Goal: Task Accomplishment & Management: Use online tool/utility

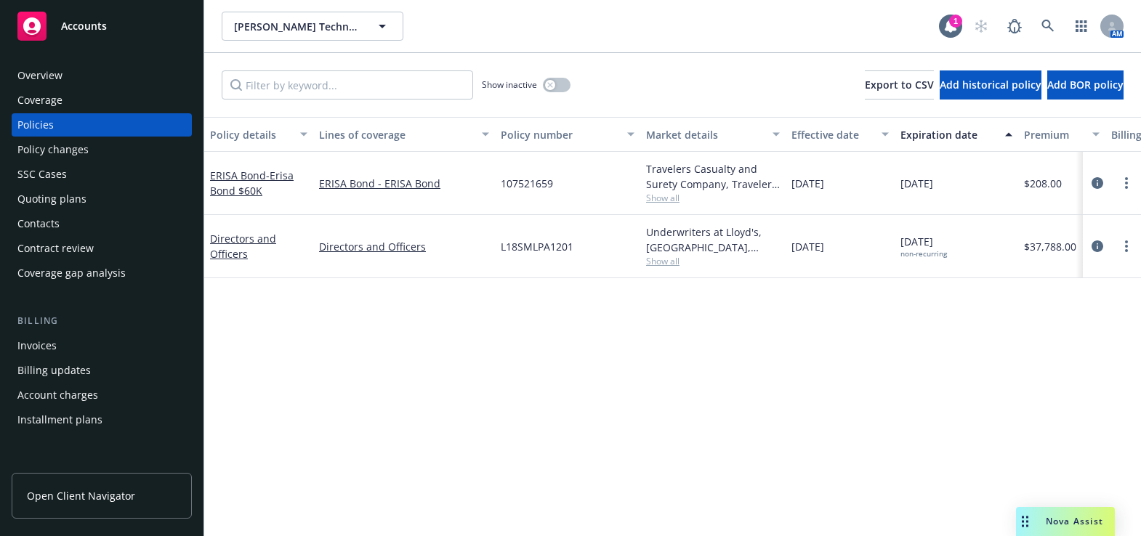
click at [1048, 521] on span "Nova Assist" at bounding box center [1074, 521] width 57 height 12
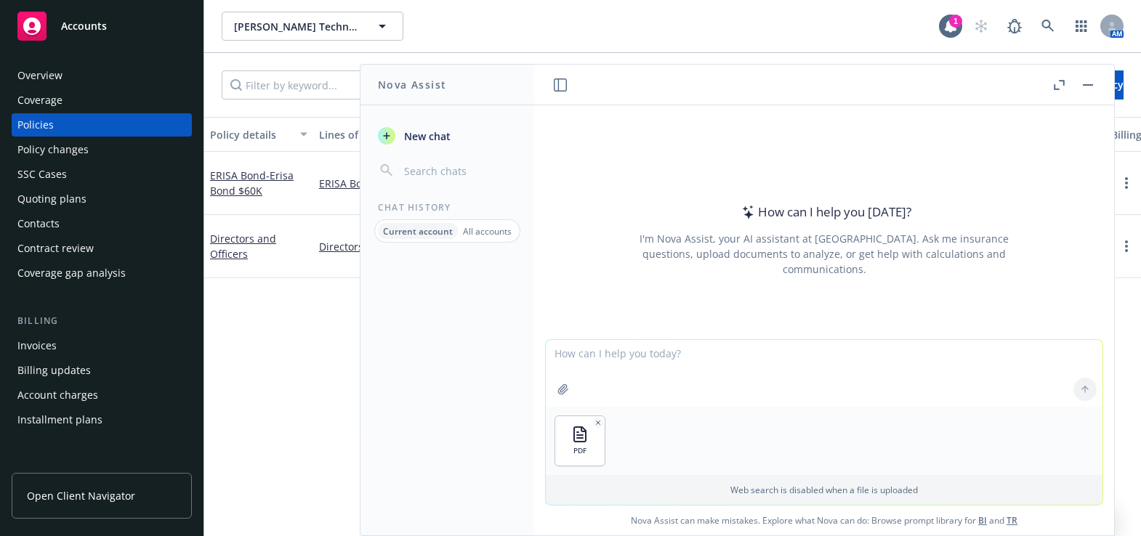
drag, startPoint x: 618, startPoint y: 356, endPoint x: 599, endPoint y: 357, distance: 18.9
click at [614, 355] on textarea at bounding box center [824, 373] width 557 height 67
type textarea "Can you export the data under "Certificate Holder" on the attached into an exce…"
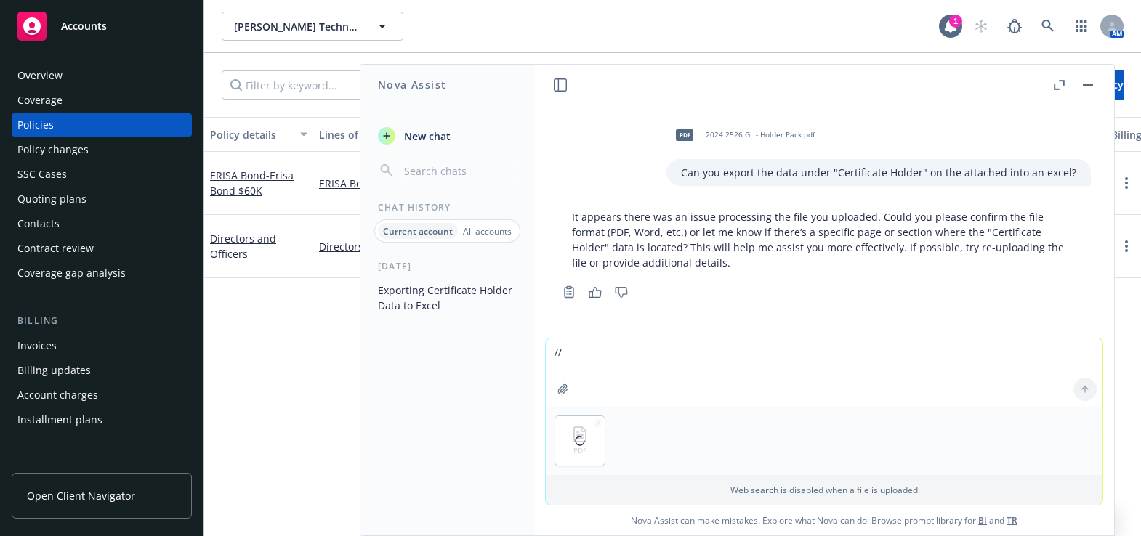
type textarea "/"
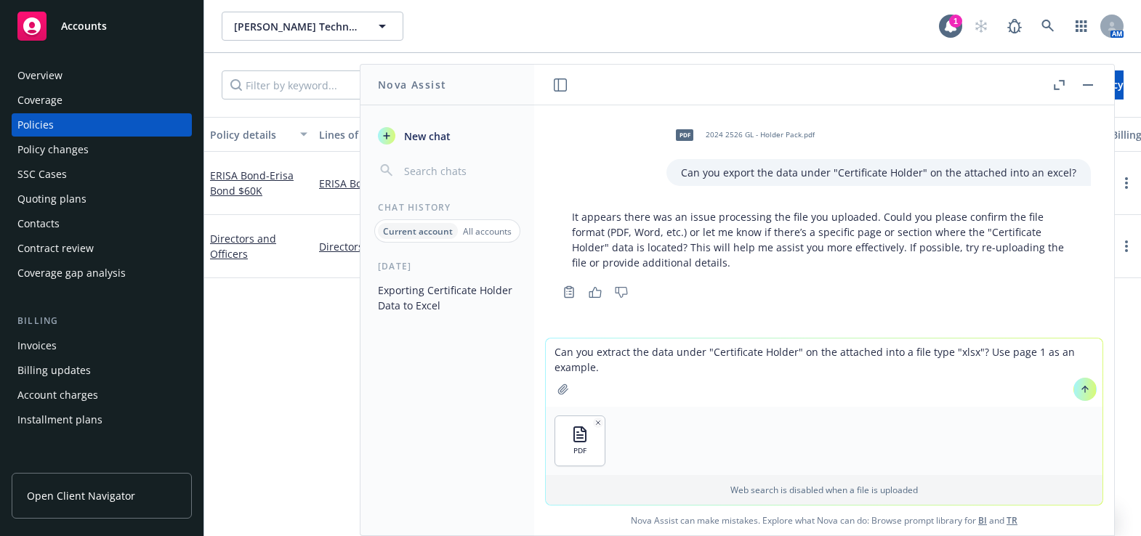
click at [802, 347] on textarea "Can you extract the data under "Certificate Holder" on the attached into a file…" at bounding box center [824, 373] width 557 height 68
click at [782, 352] on textarea "Can you extract the data under "Certificate Holder" on the attached into a file…" at bounding box center [824, 373] width 557 height 68
type textarea "Can you extract the data under "Certificate Holder" for any page that is labell…"
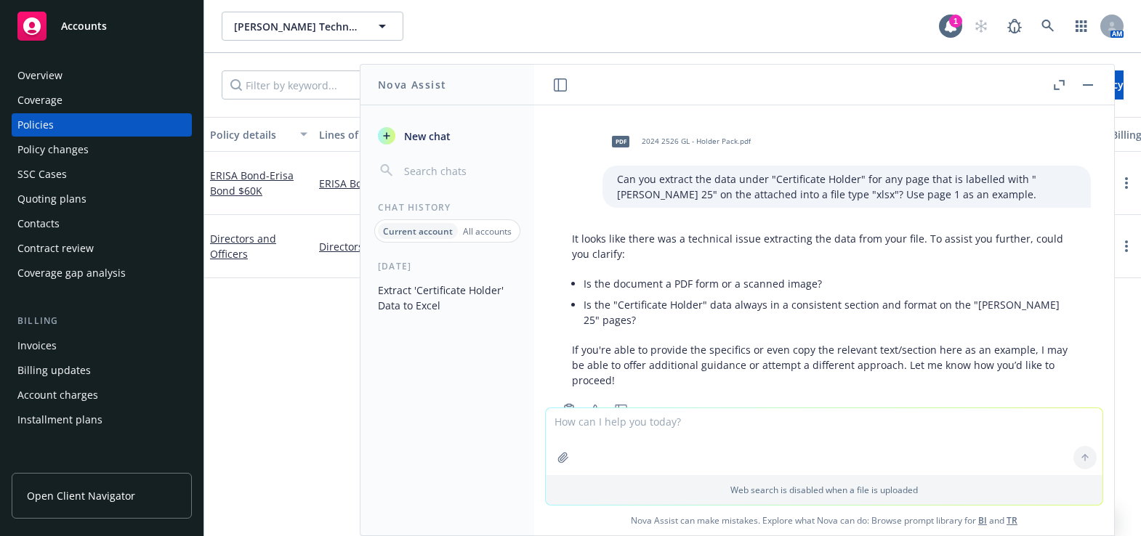
scroll to position [227, 0]
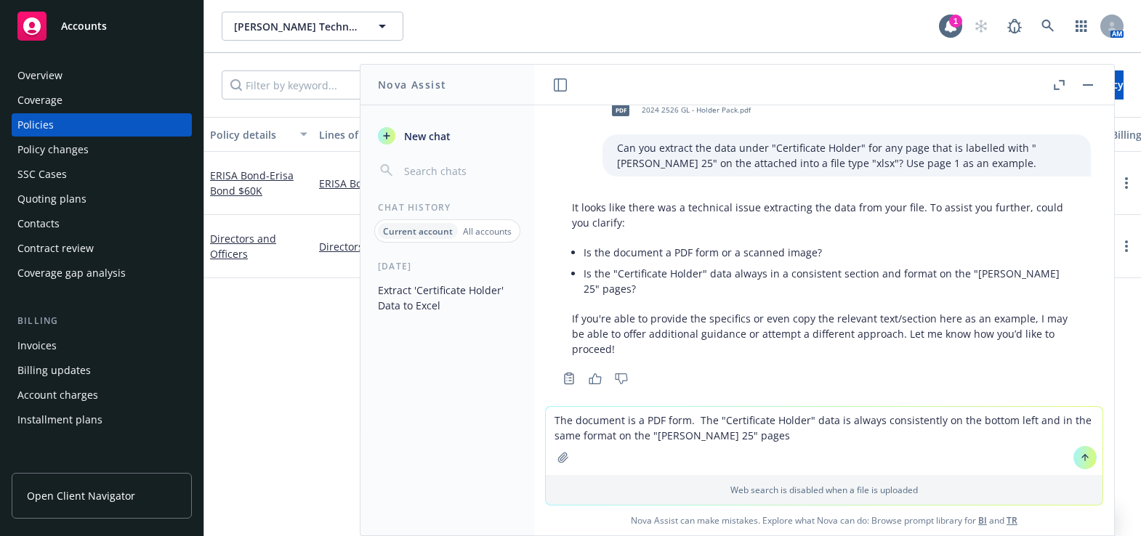
type textarea "The document is a PDF form. The "Certificate Holder" data is always consistentl…"
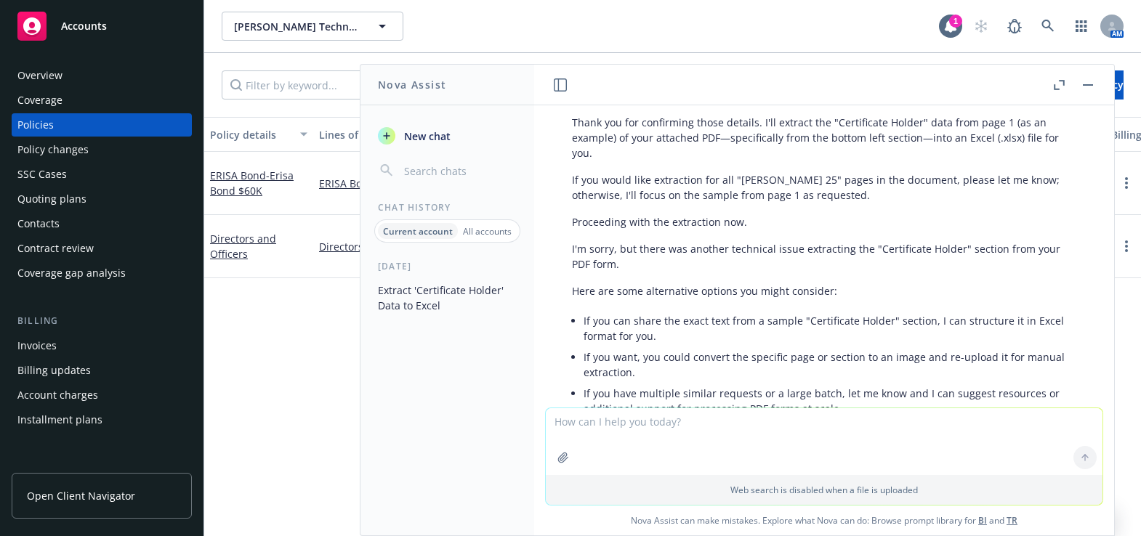
scroll to position [607, 0]
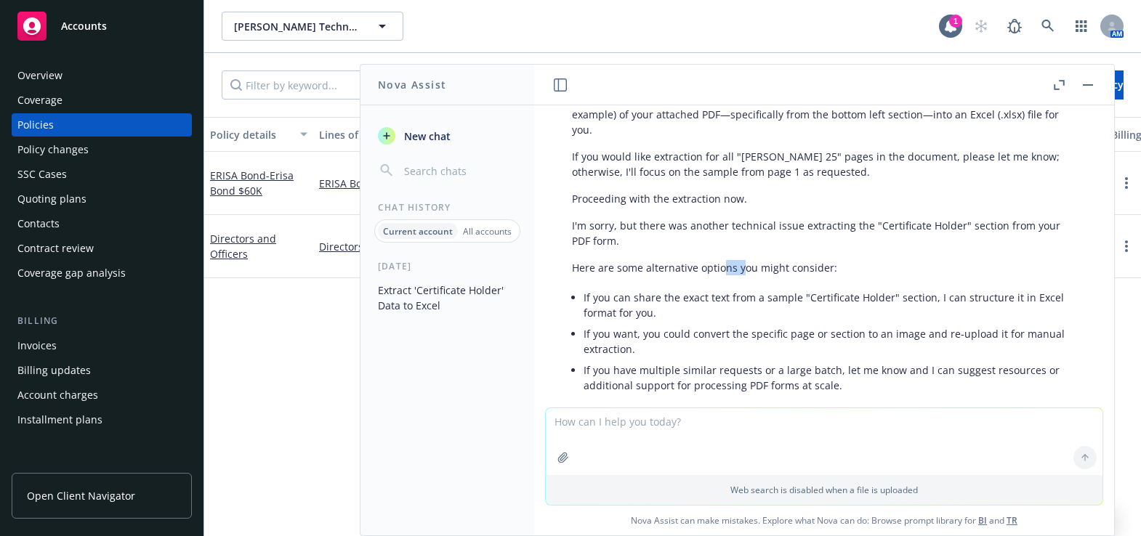
drag, startPoint x: 736, startPoint y: 243, endPoint x: 709, endPoint y: 235, distance: 28.0
click at [711, 235] on div "I'm sorry, but there was another technical issue extracting the "Certificate Ho…" at bounding box center [823, 320] width 533 height 217
click at [698, 218] on p "I'm sorry, but there was another technical issue extracting the "Certificate Ho…" at bounding box center [824, 233] width 504 height 31
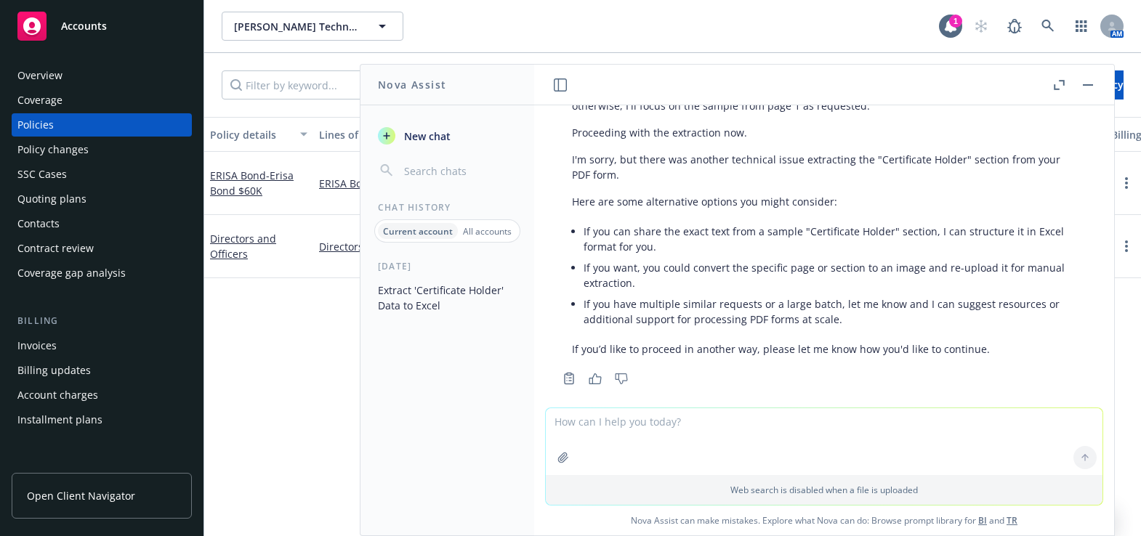
click at [650, 458] on textarea at bounding box center [824, 441] width 557 height 67
paste textarea "Allegiant Partners Inc ISAOA 123 SW Columbia St Bend, OR 97702"
type textarea "Sure, here is an example from page 1: Allegiant Partners Inc ISAOA 123 SW Colum…"
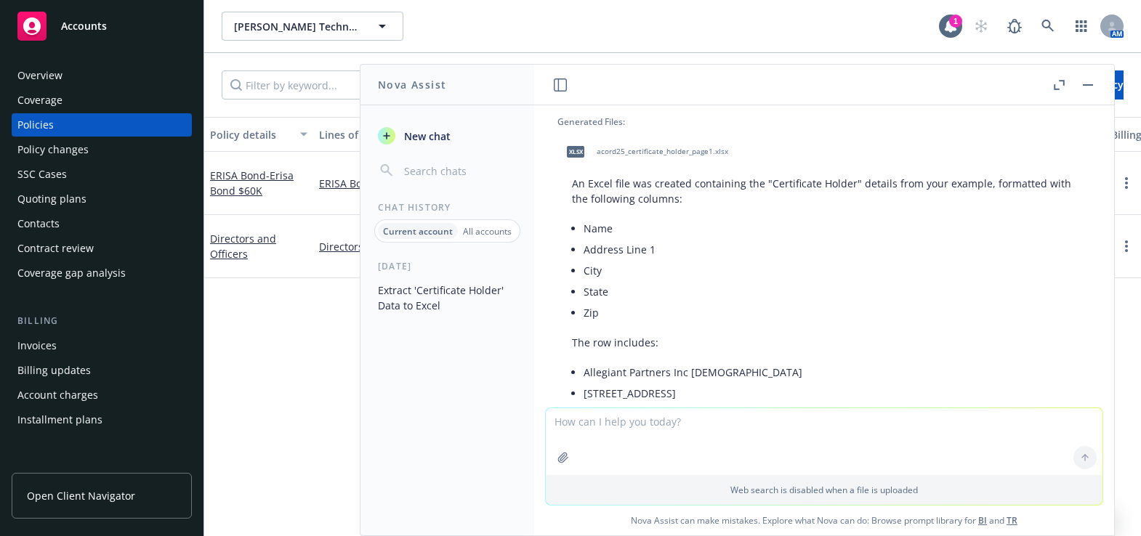
scroll to position [1029, 0]
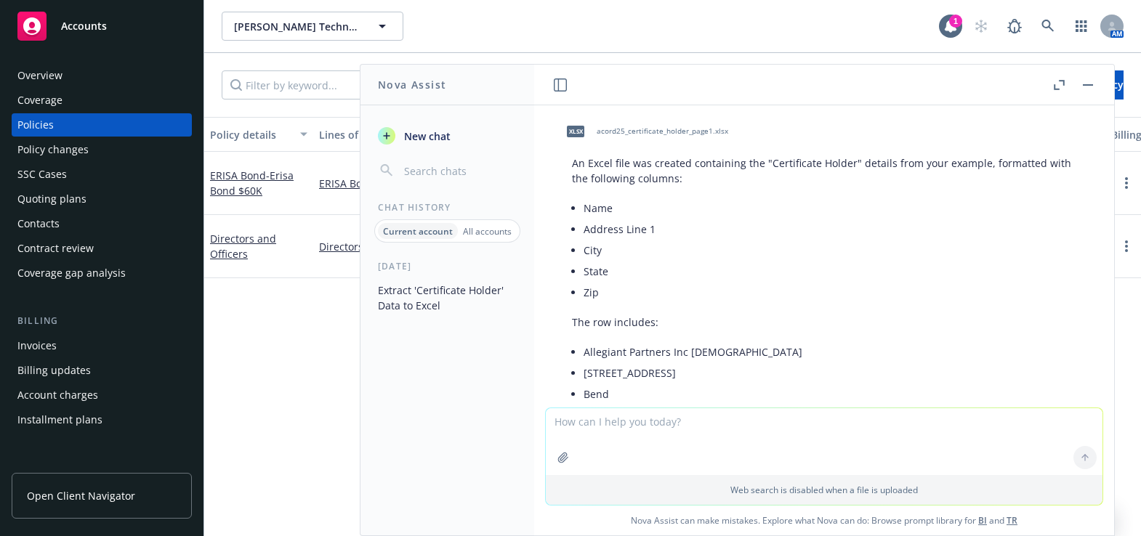
click at [658, 130] on span "acord25_certificate_holder_page1.xlsx" at bounding box center [662, 130] width 132 height 9
click at [617, 432] on textarea at bounding box center [824, 441] width 557 height 67
type textarea "{"
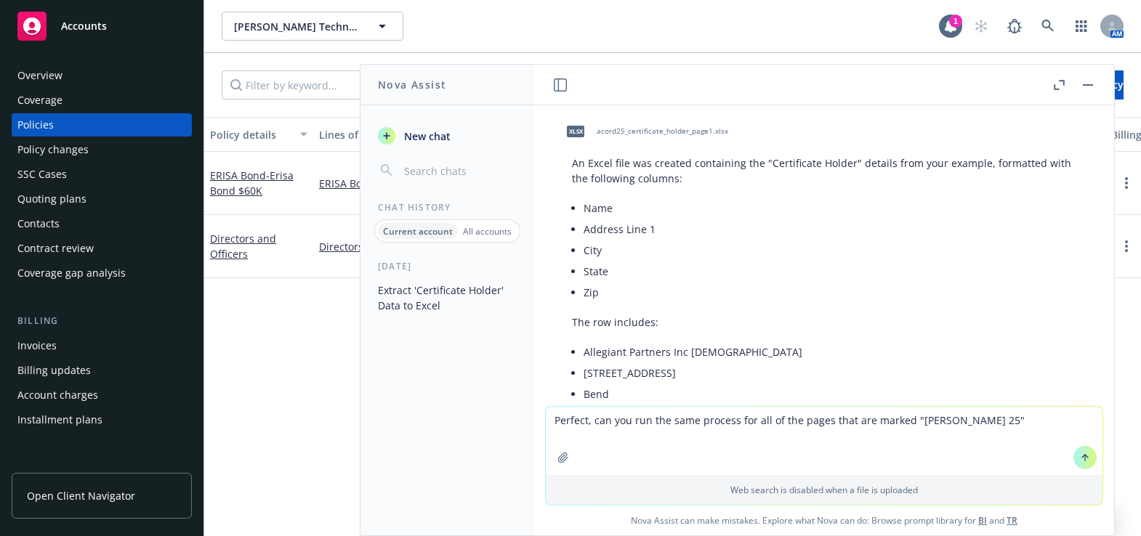
type textarea "Perfect, can you run the same process for all of the pages that are marked "Aco…"
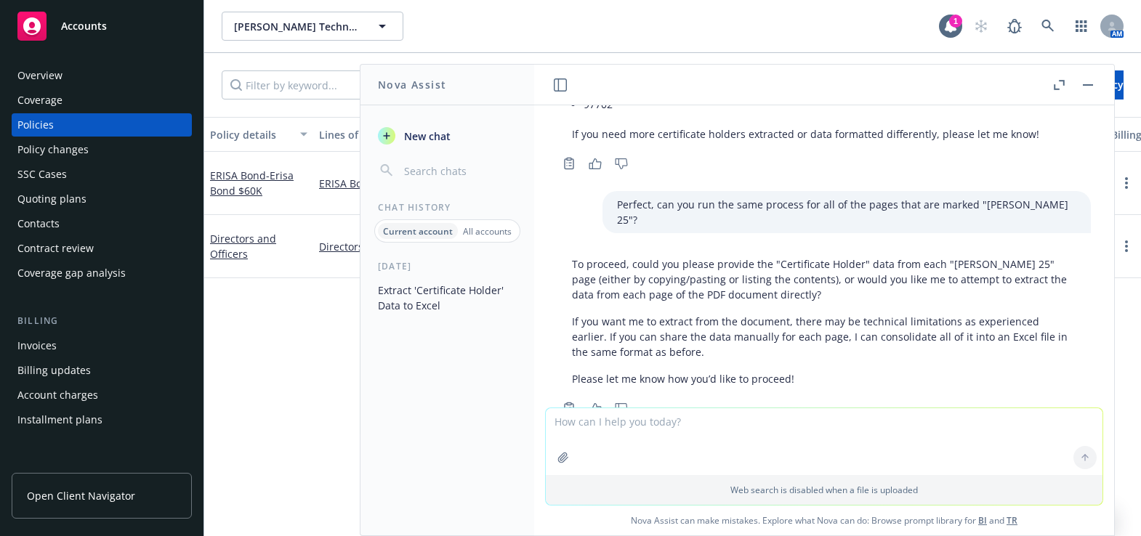
scroll to position [1391, 0]
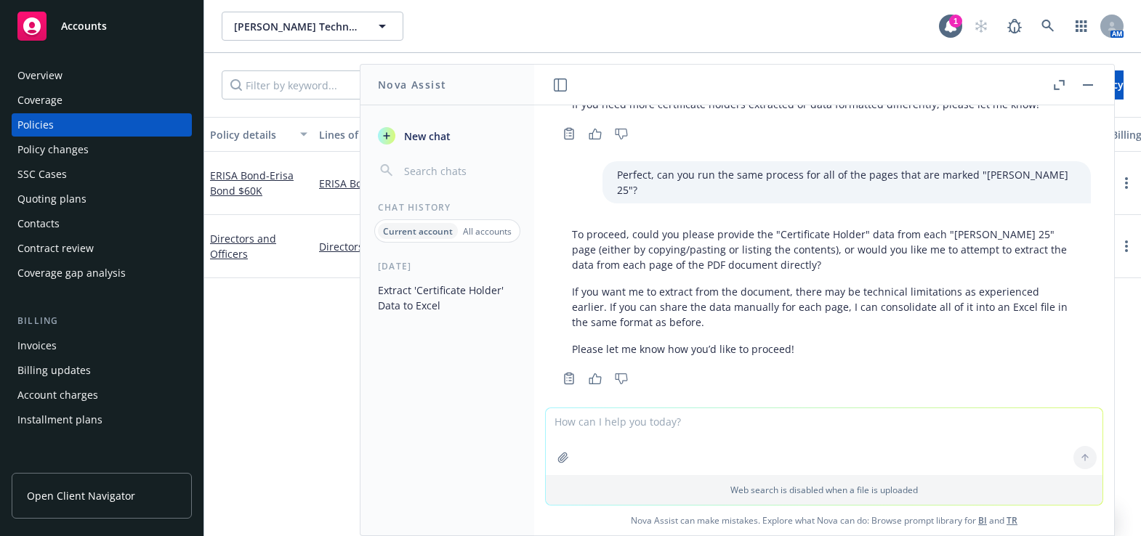
click at [977, 472] on textarea at bounding box center [824, 441] width 557 height 67
click at [697, 455] on textarea at bounding box center [824, 441] width 557 height 67
paste textarea "ACORD 25 (2016/03)"
type textarea "Could you attempt to extract the data from any page that has "ACORD 25 (2016/03…"
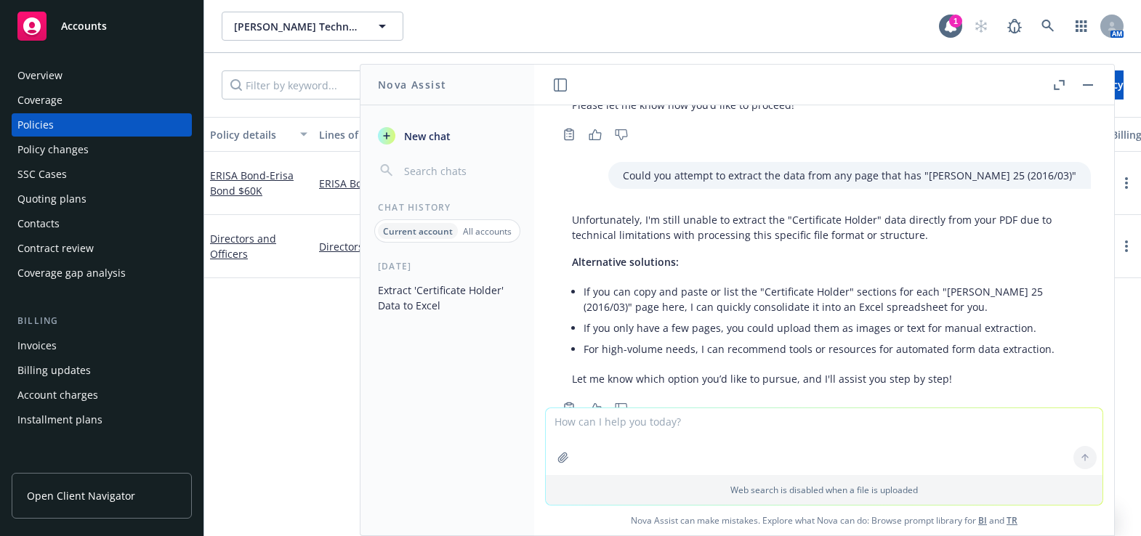
scroll to position [1665, 0]
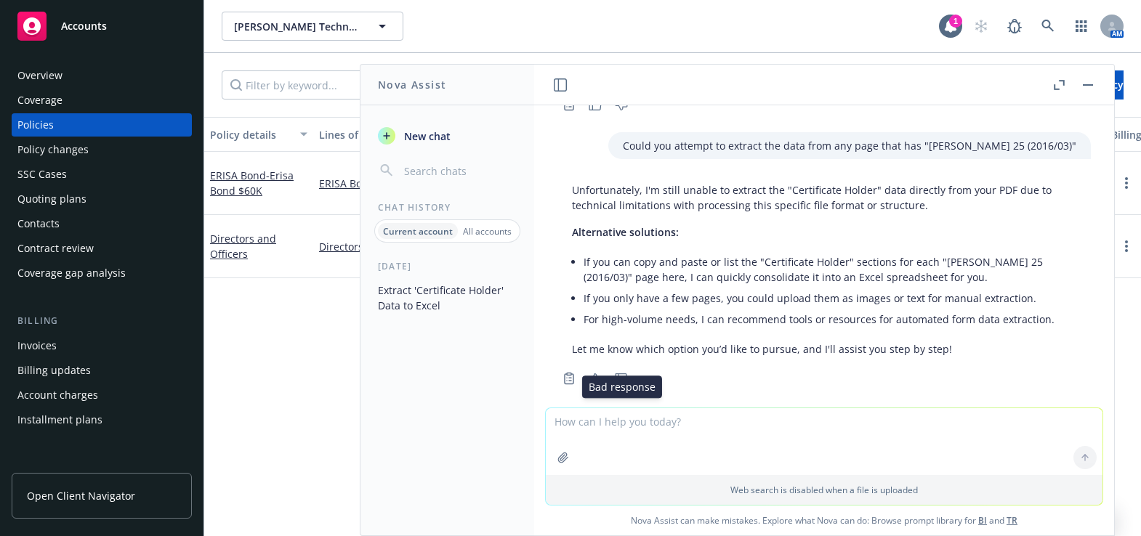
click at [618, 373] on icon "Thumbs down" at bounding box center [621, 378] width 13 height 11
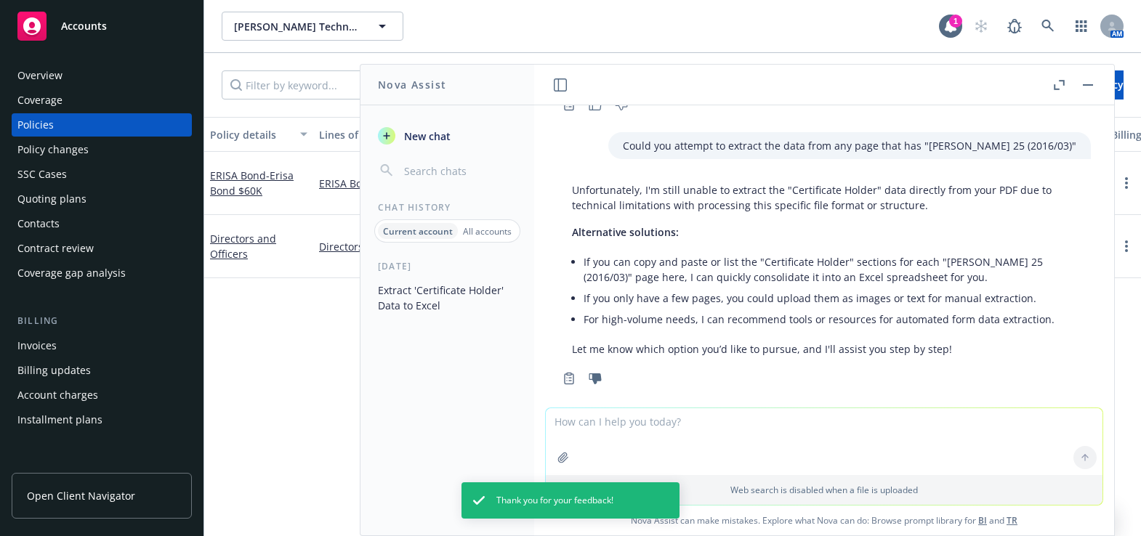
click at [597, 444] on textarea at bounding box center [824, 441] width 557 height 67
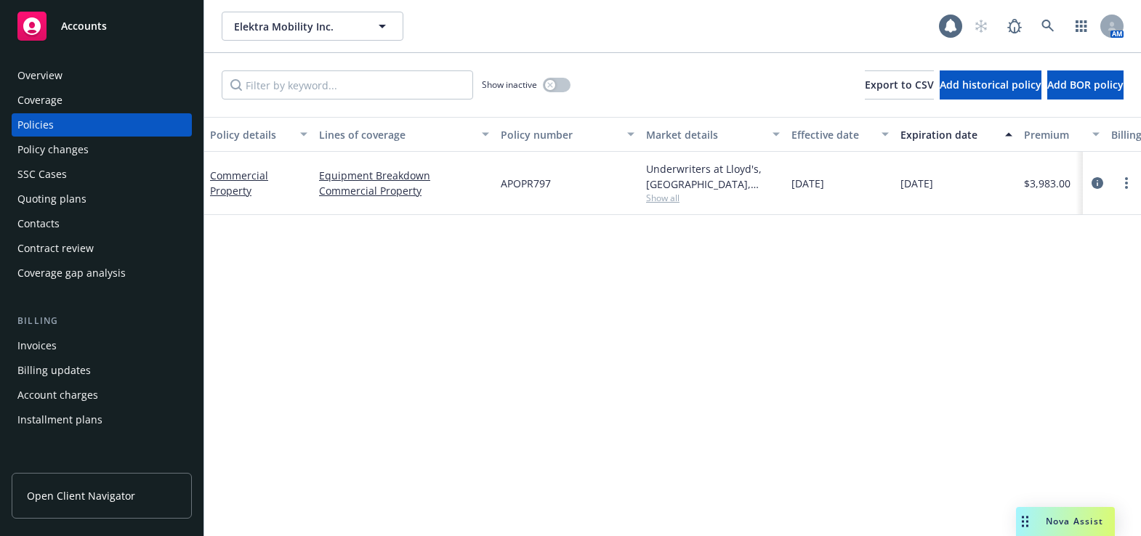
drag, startPoint x: 113, startPoint y: 86, endPoint x: 103, endPoint y: 90, distance: 10.4
click at [113, 86] on div "Overview" at bounding box center [101, 75] width 169 height 23
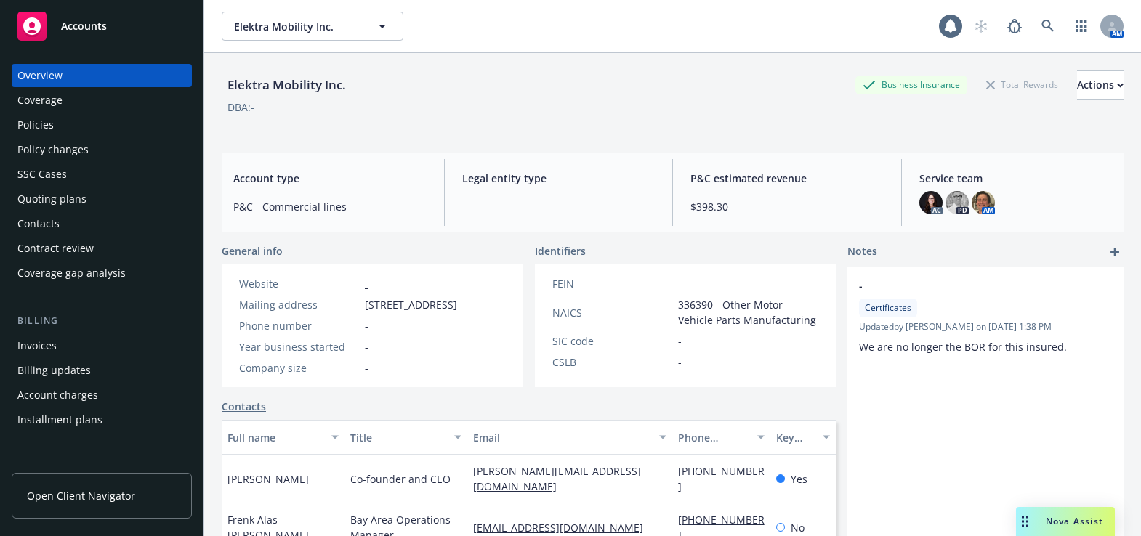
click at [102, 79] on div "Overview" at bounding box center [101, 75] width 169 height 23
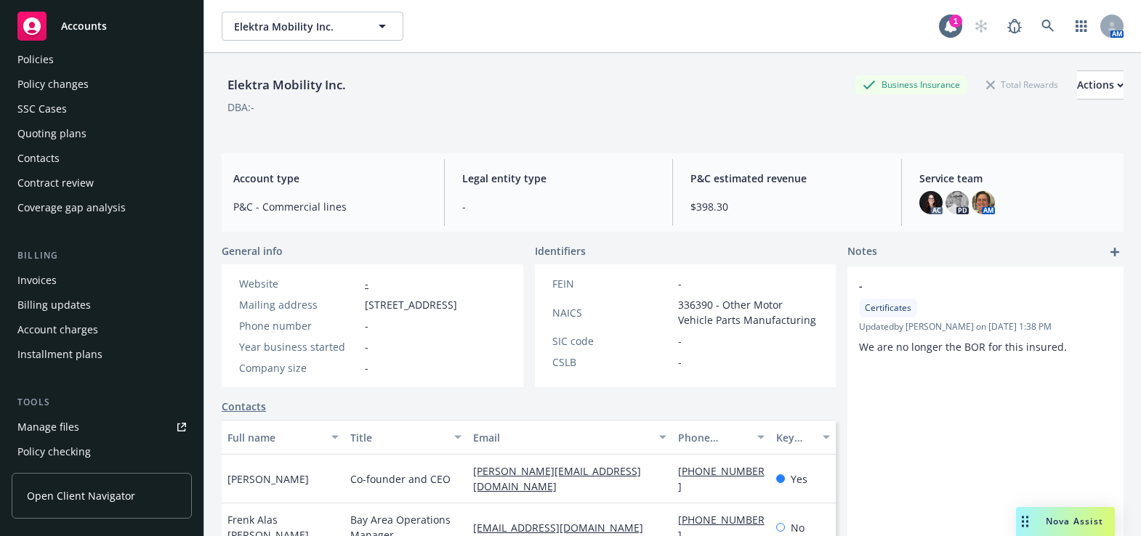
scroll to position [396, 0]
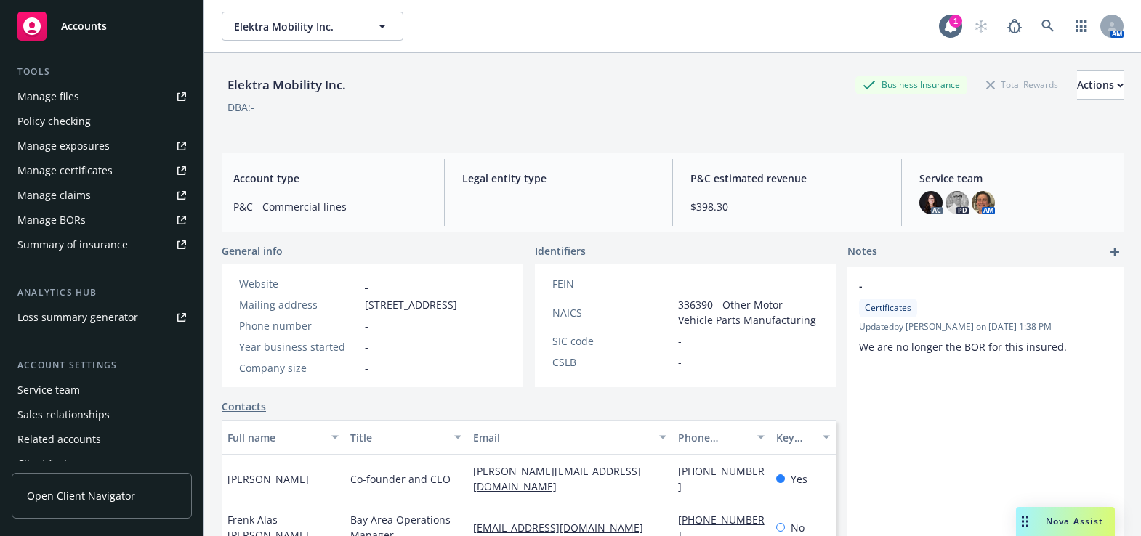
click at [92, 177] on div "Manage certificates" at bounding box center [64, 170] width 95 height 23
click at [1030, 516] on div "Drag to move" at bounding box center [1025, 521] width 18 height 29
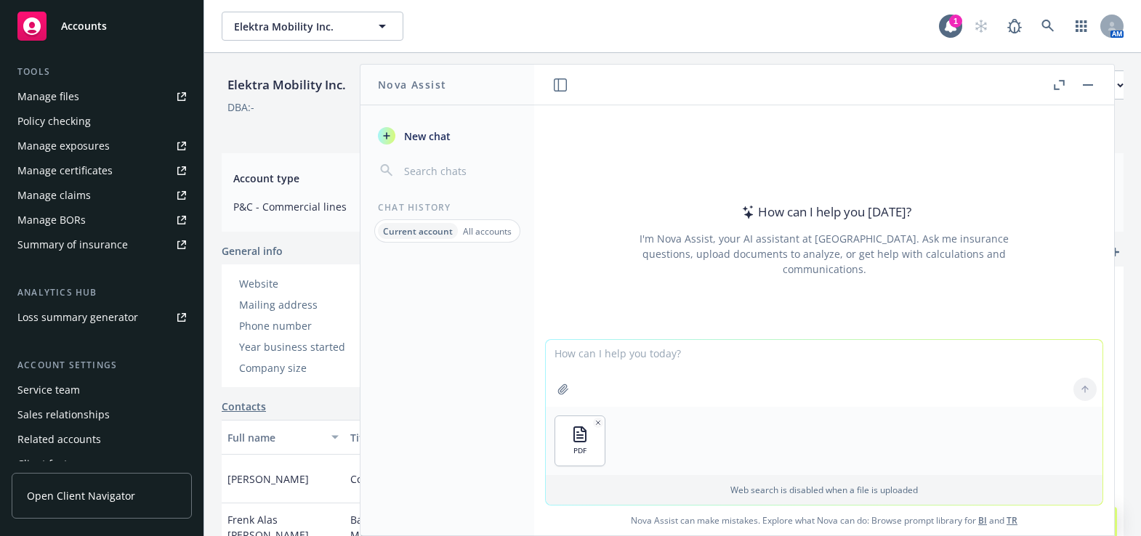
drag, startPoint x: 657, startPoint y: 384, endPoint x: 615, endPoint y: 371, distance: 43.7
click at [652, 374] on textarea at bounding box center [824, 373] width 557 height 67
paste textarea "ACORD 25 (2016/03)"
type textarea "Delete any page on the attached that does not reference "ACORD 25 (2016/03)""
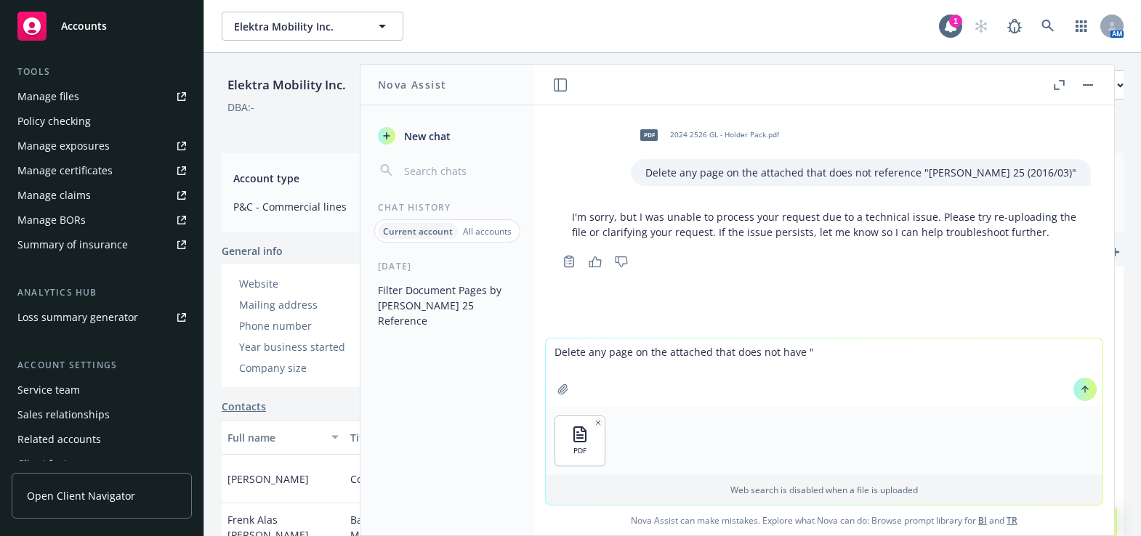
paste textarea "ACORD 25 (2016/03)"
type textarea "Delete any page on the attached that does not have "ACORD 25 (2016/03)" contain…"
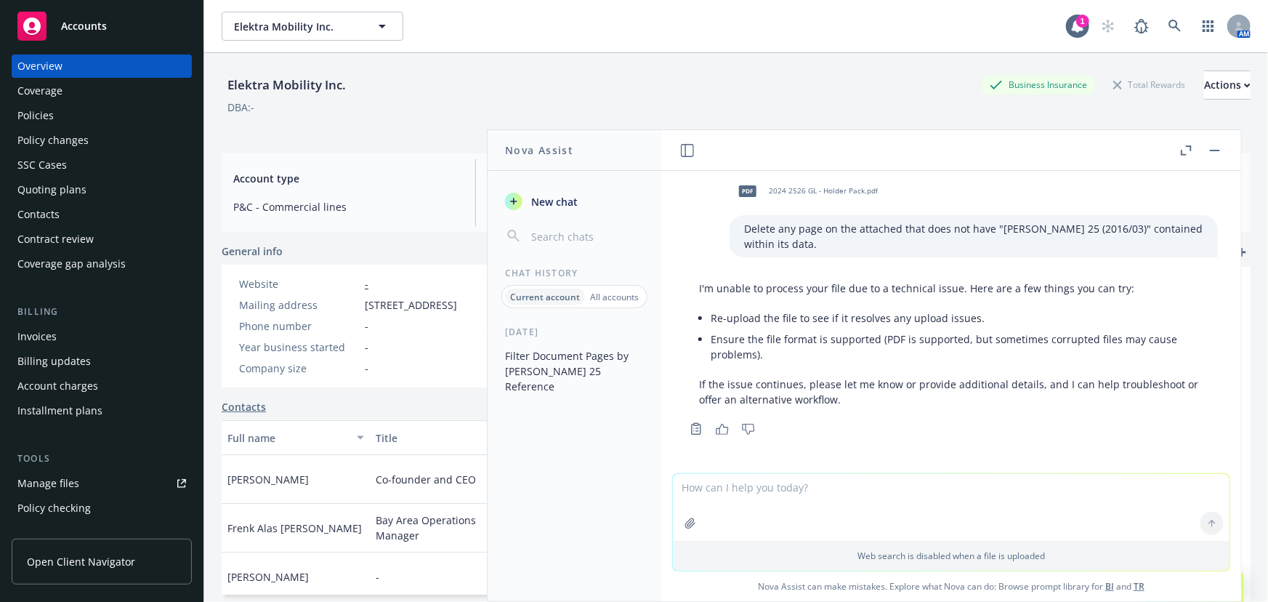
scroll to position [0, 0]
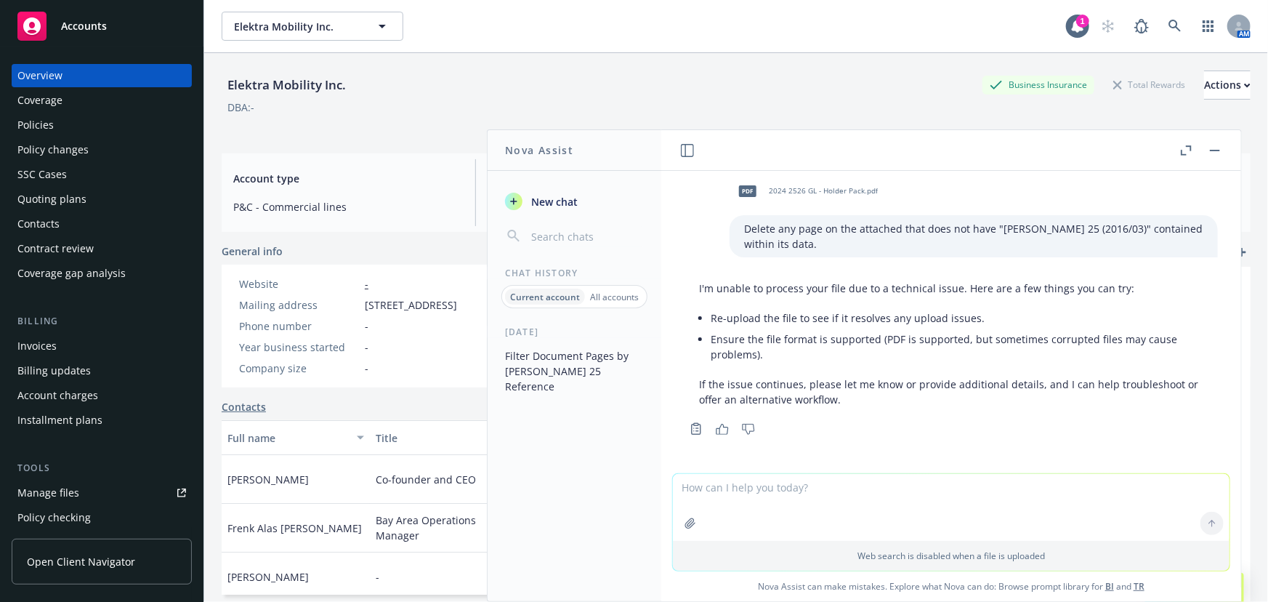
click at [68, 93] on div "Coverage" at bounding box center [101, 100] width 169 height 23
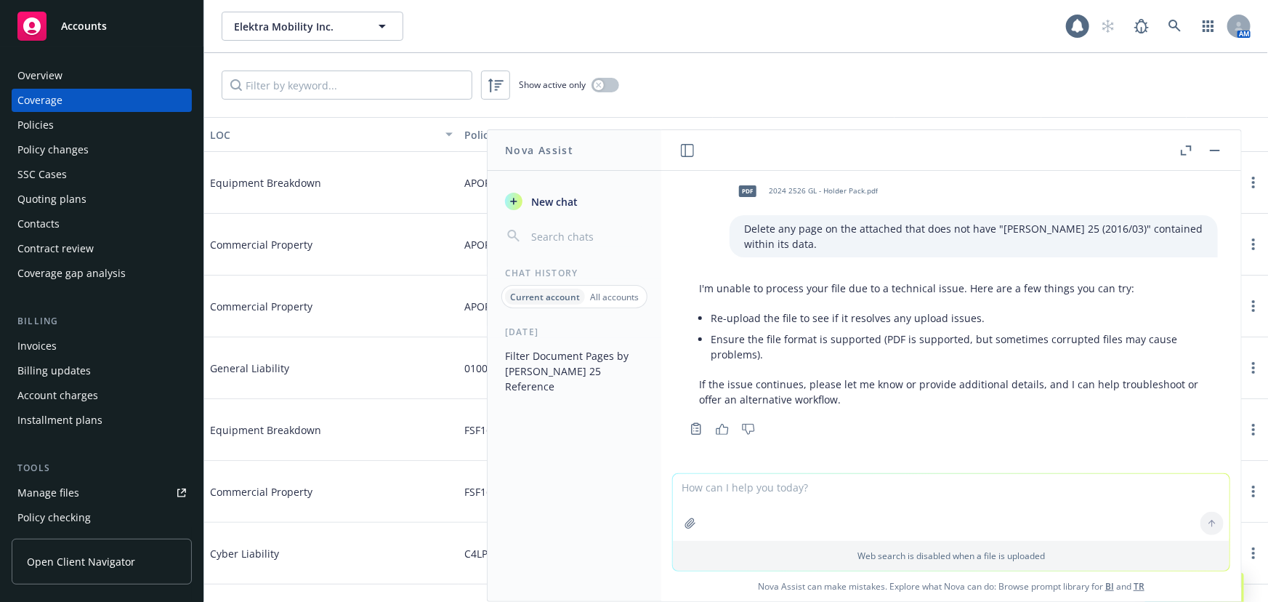
click at [603, 73] on div "Show active only" at bounding box center [736, 85] width 1064 height 64
click at [603, 85] on div "button" at bounding box center [599, 85] width 10 height 10
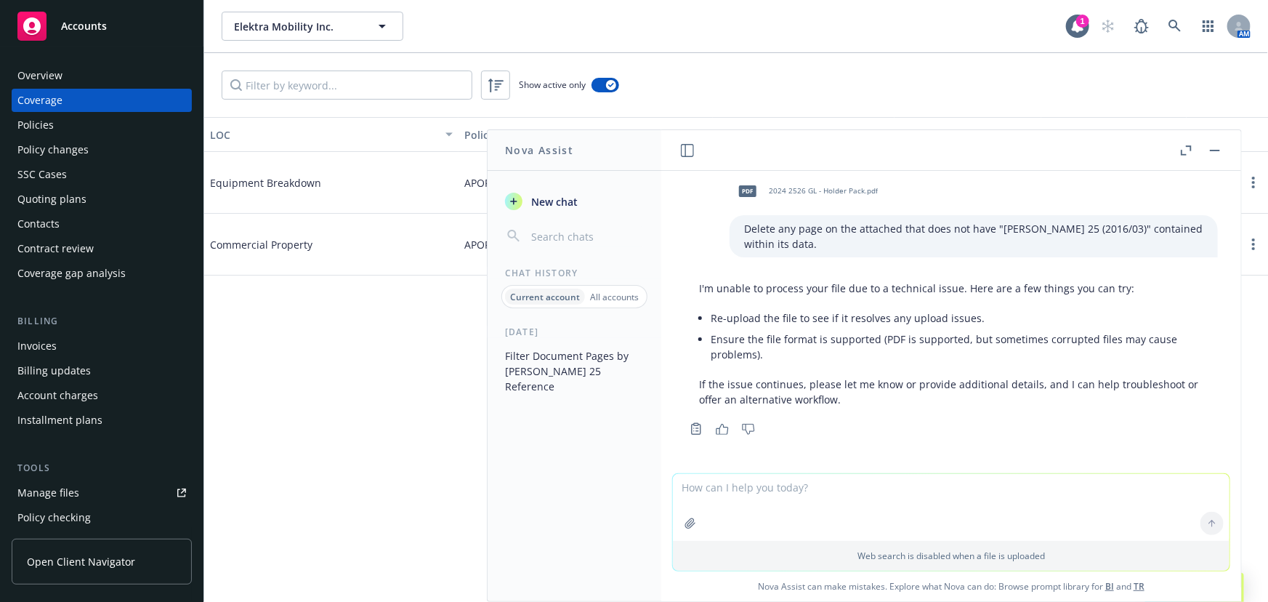
drag, startPoint x: 1213, startPoint y: 136, endPoint x: 1212, endPoint y: 150, distance: 14.5
click at [1140, 137] on header at bounding box center [951, 150] width 580 height 41
click at [1140, 150] on rect "button" at bounding box center [1215, 150] width 10 height 1
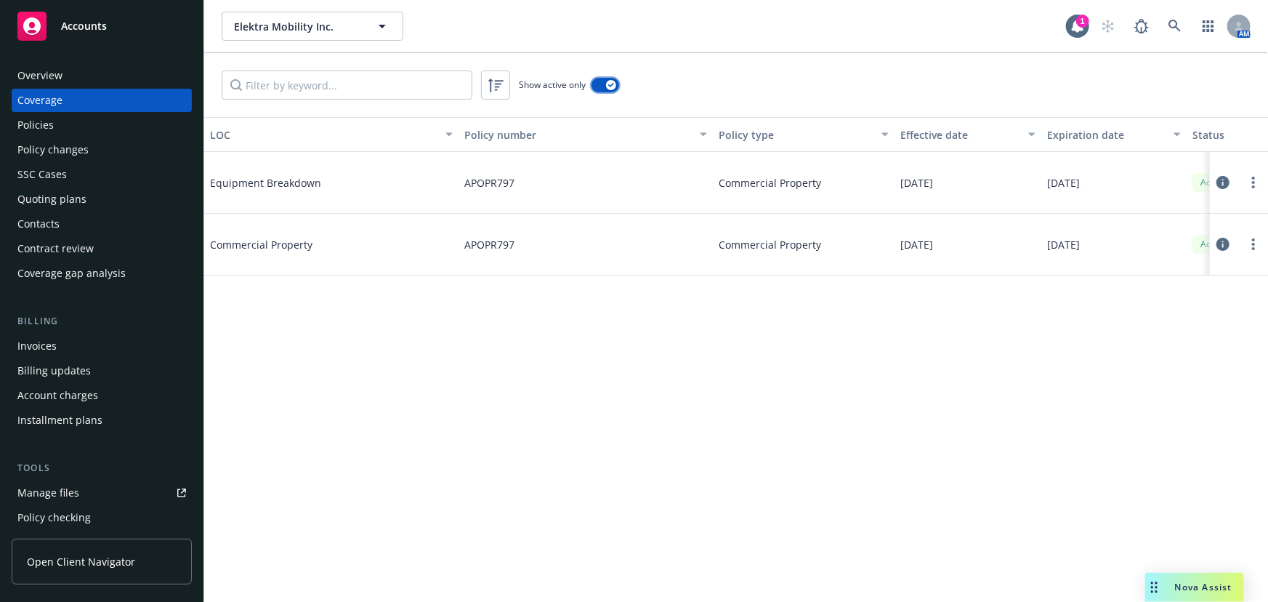
click at [607, 80] on div "button" at bounding box center [611, 85] width 10 height 10
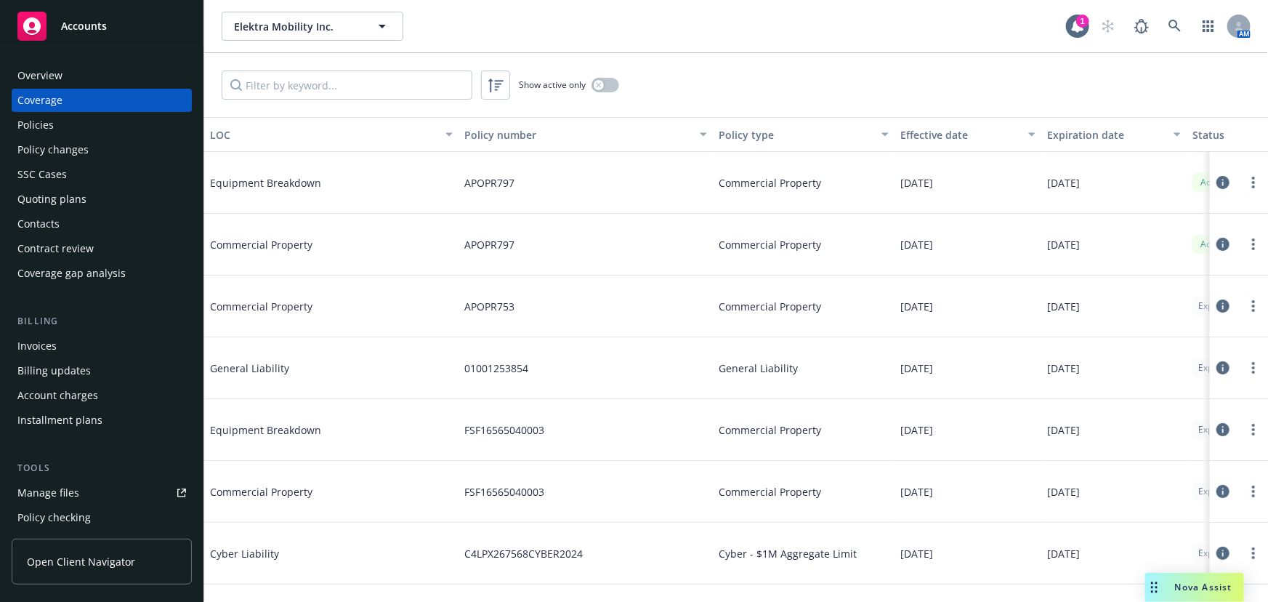
click at [114, 71] on div "Overview" at bounding box center [101, 75] width 169 height 23
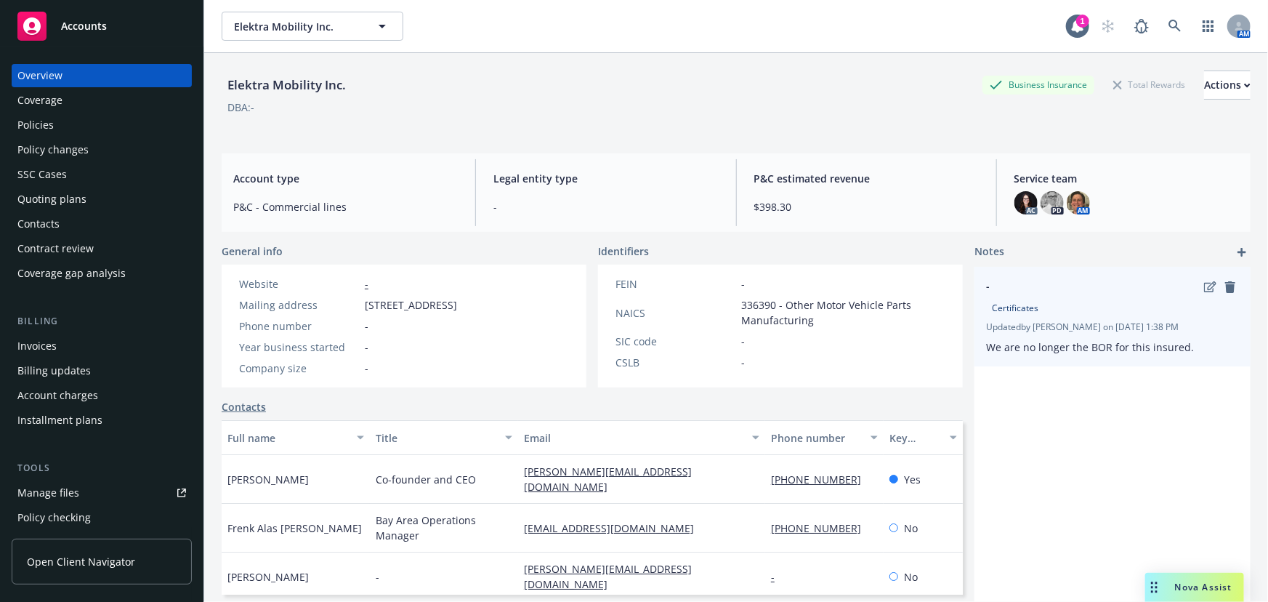
click at [1140, 299] on div "Certificates" at bounding box center [1112, 308] width 253 height 25
click at [1140, 285] on icon "remove" at bounding box center [1230, 287] width 10 height 12
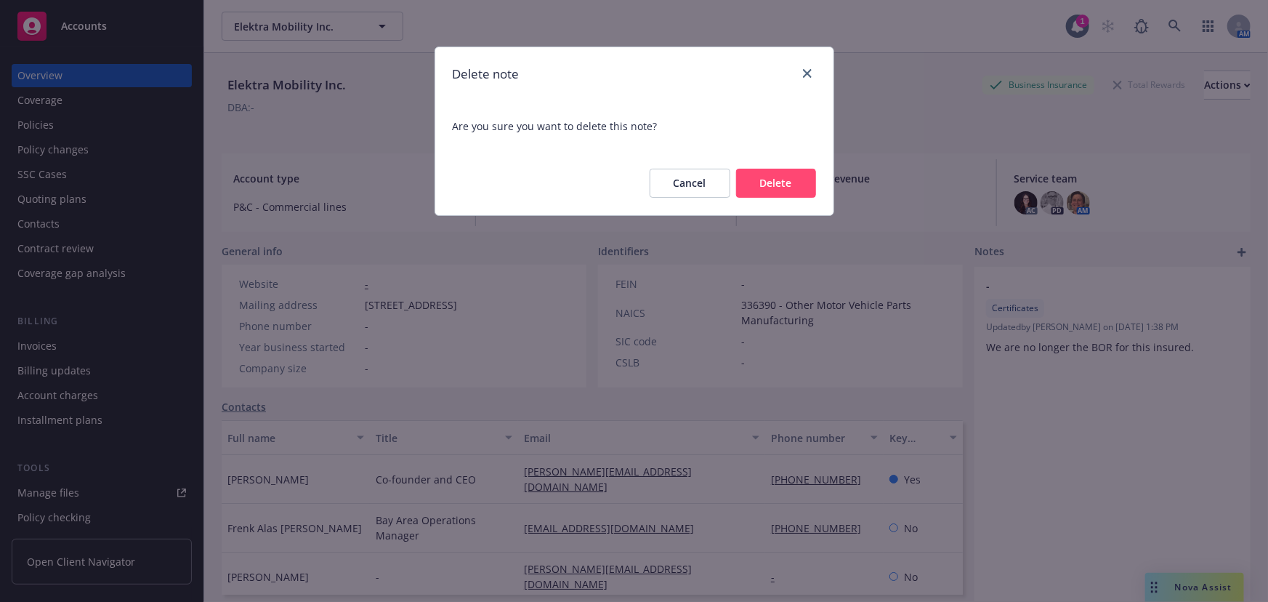
click at [795, 187] on button "Delete" at bounding box center [776, 183] width 80 height 29
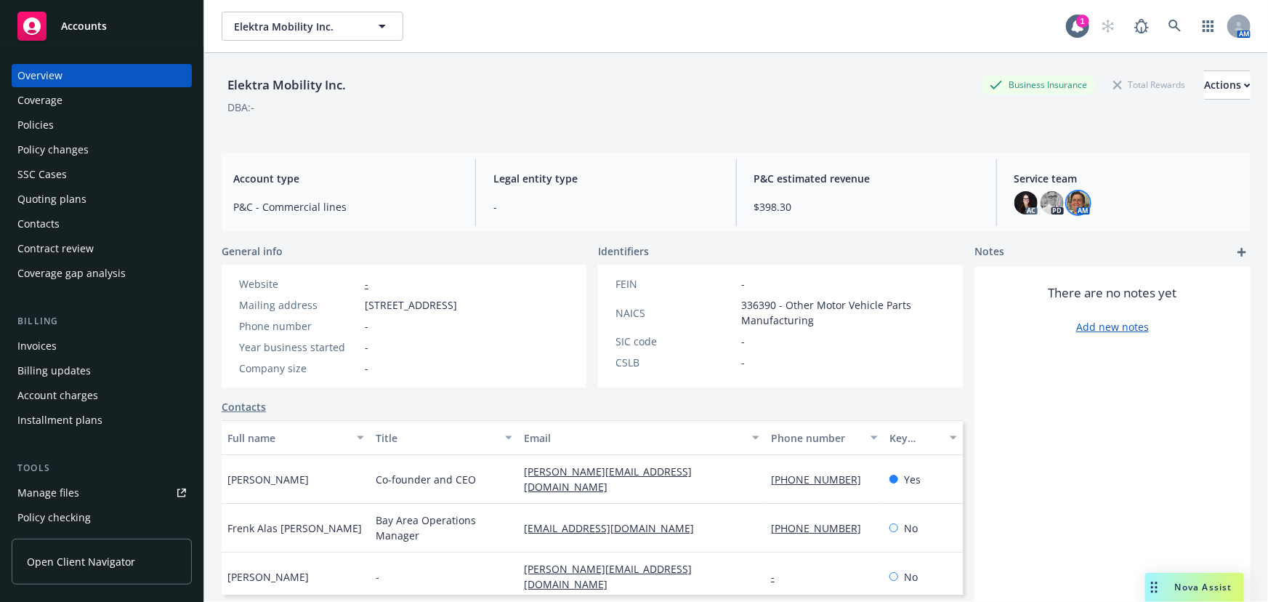
click at [1080, 201] on img at bounding box center [1078, 202] width 23 height 23
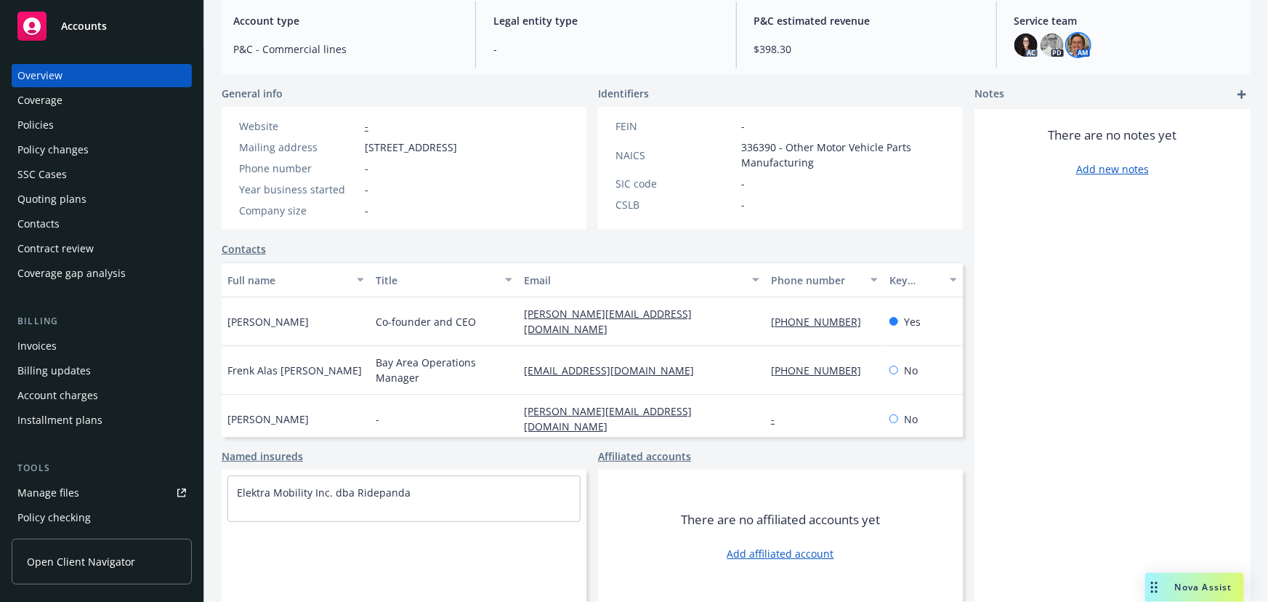
click at [639, 346] on div "frenk@ridepanda.com" at bounding box center [641, 370] width 247 height 49
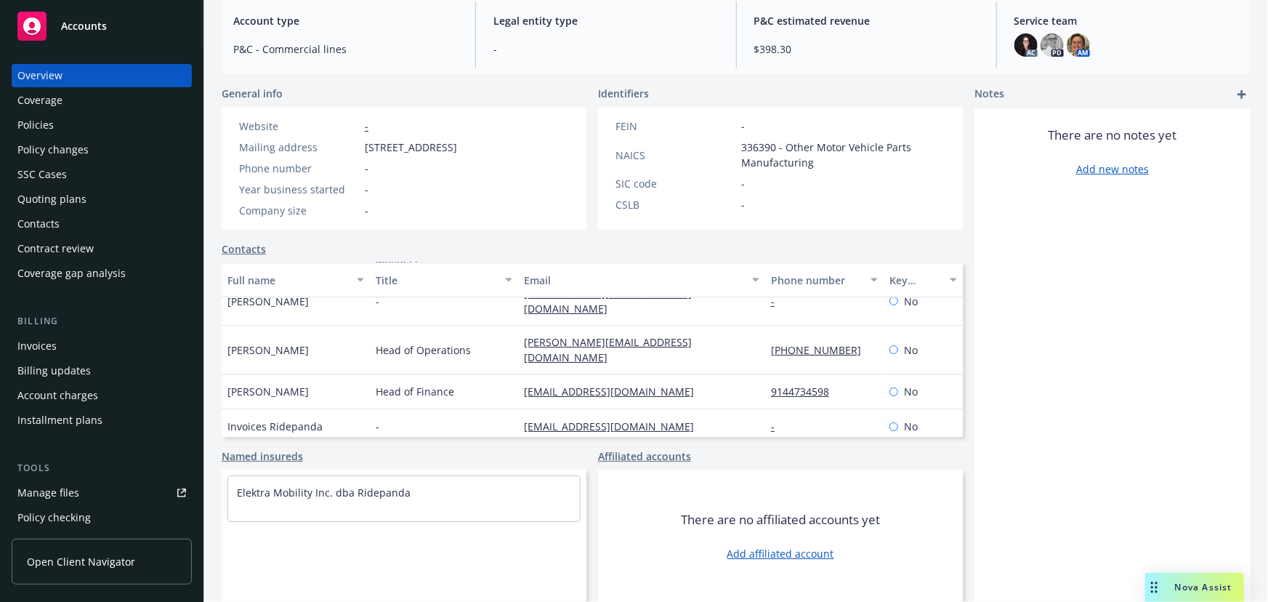
scroll to position [104, 0]
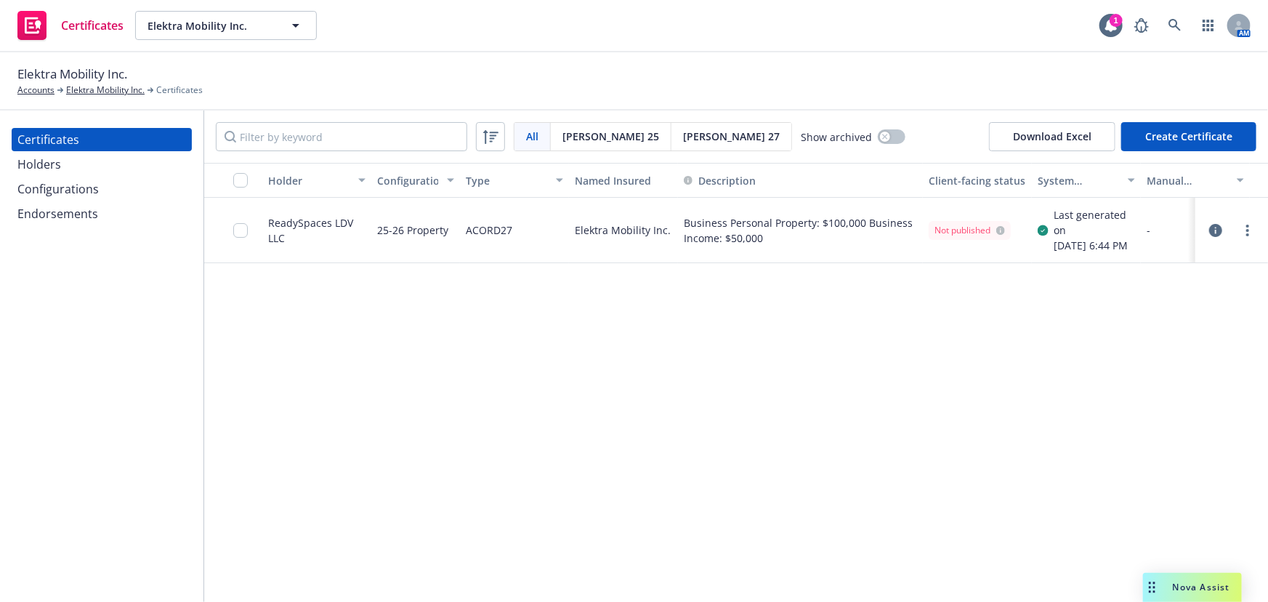
click at [157, 163] on div "Holders" at bounding box center [101, 164] width 169 height 23
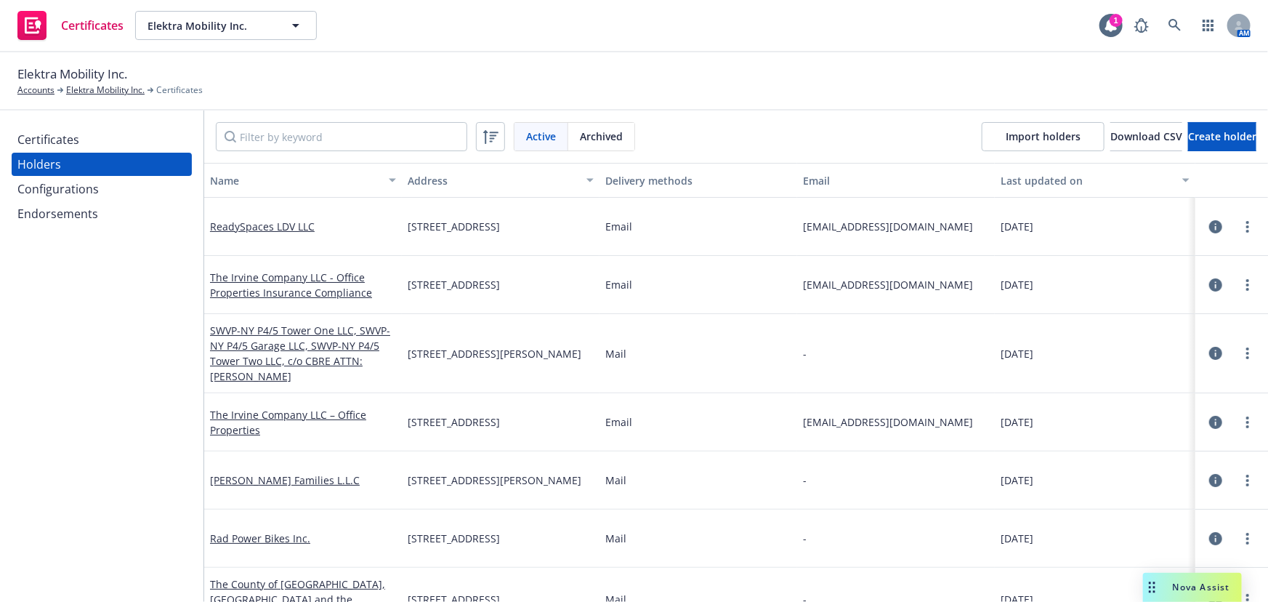
click at [126, 128] on div "Certificates" at bounding box center [101, 139] width 169 height 23
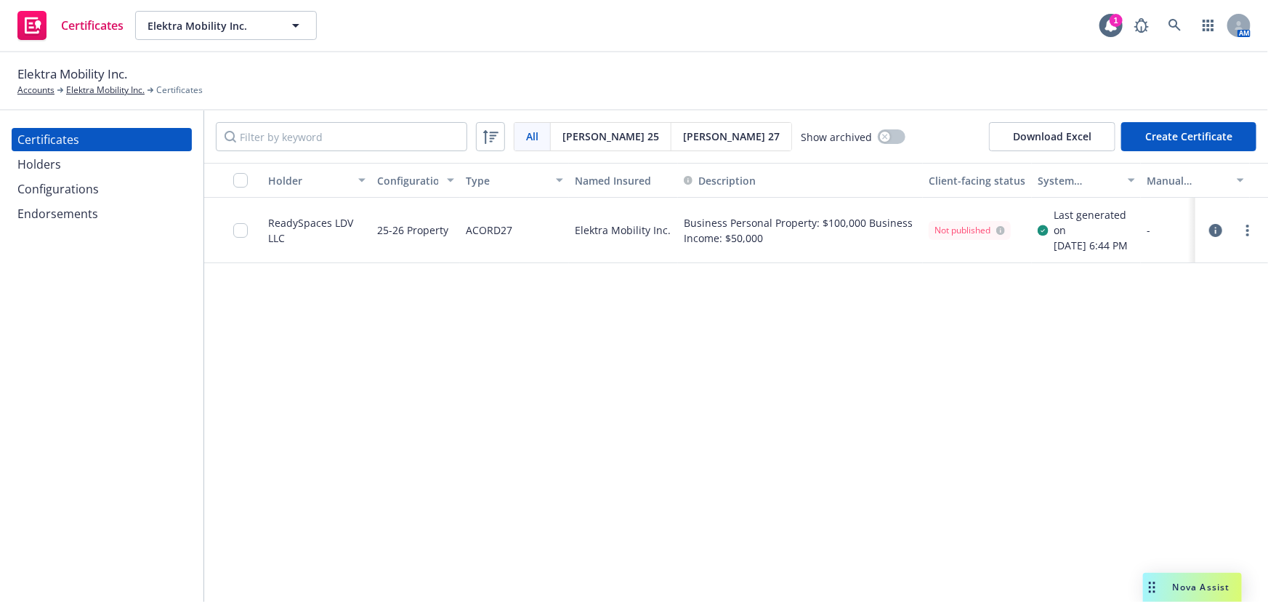
click at [581, 136] on span "[PERSON_NAME] 25" at bounding box center [610, 136] width 97 height 15
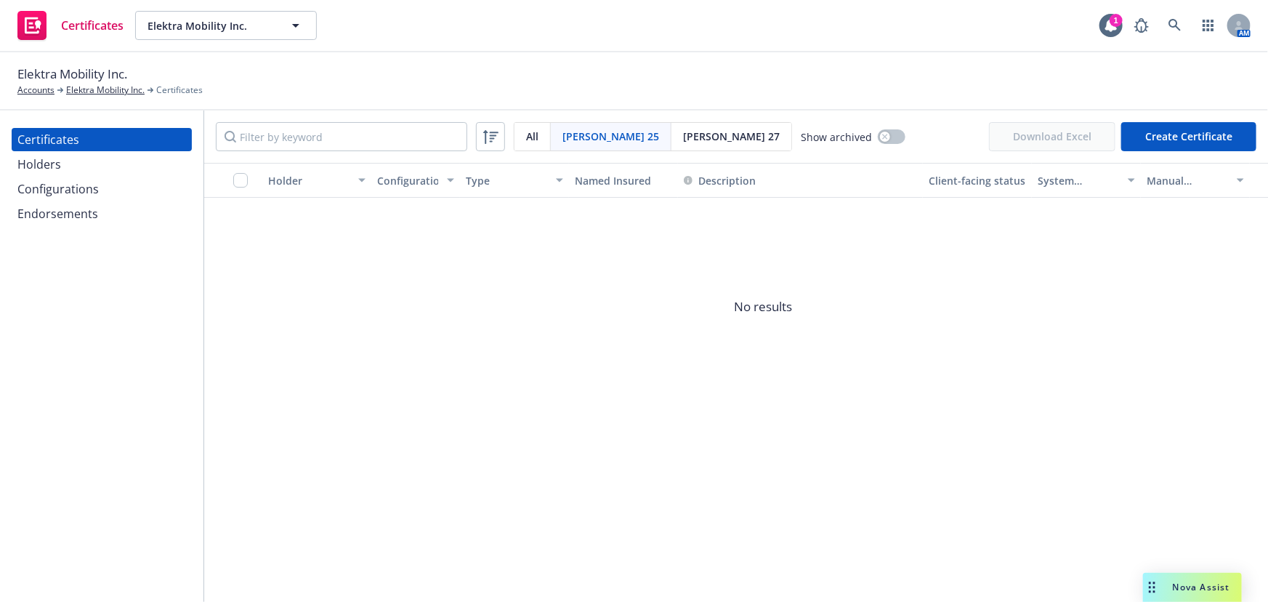
click at [544, 144] on div "All" at bounding box center [532, 137] width 36 height 28
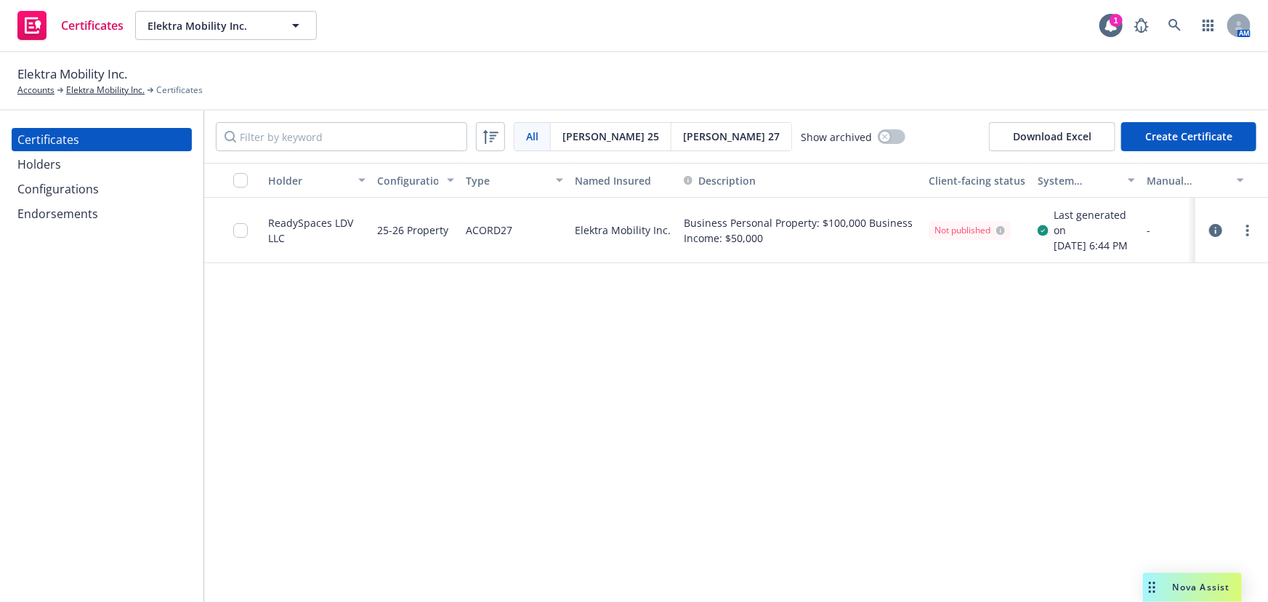
click at [139, 174] on div "Holders" at bounding box center [101, 164] width 169 height 23
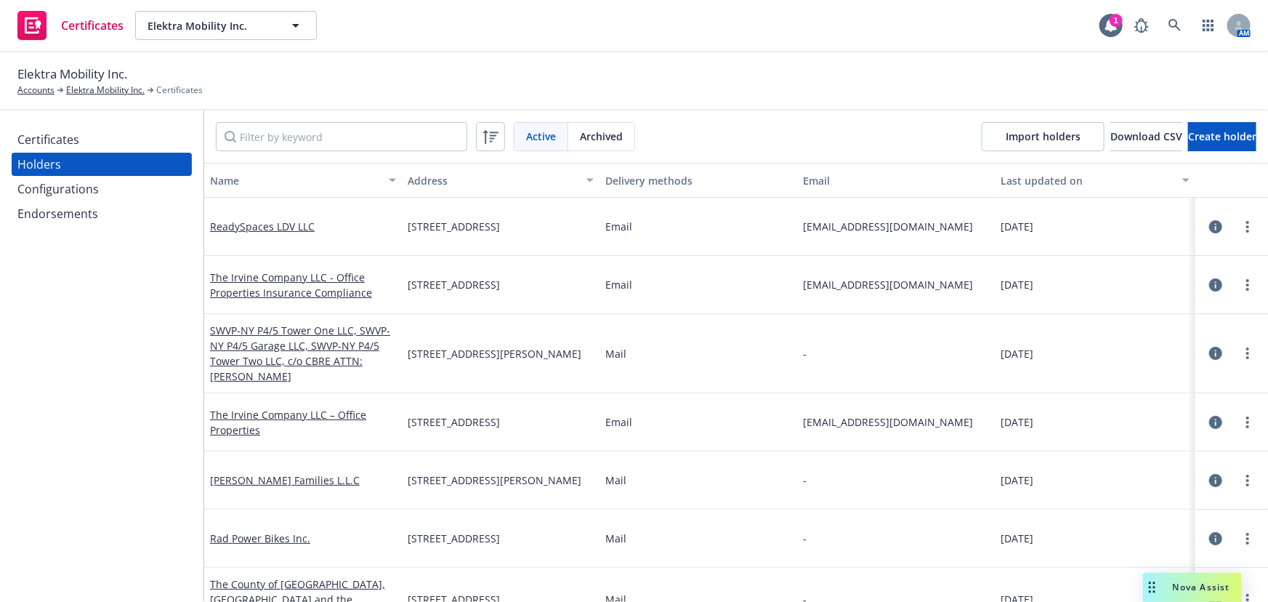
click at [139, 182] on div "Configurations" at bounding box center [101, 188] width 169 height 23
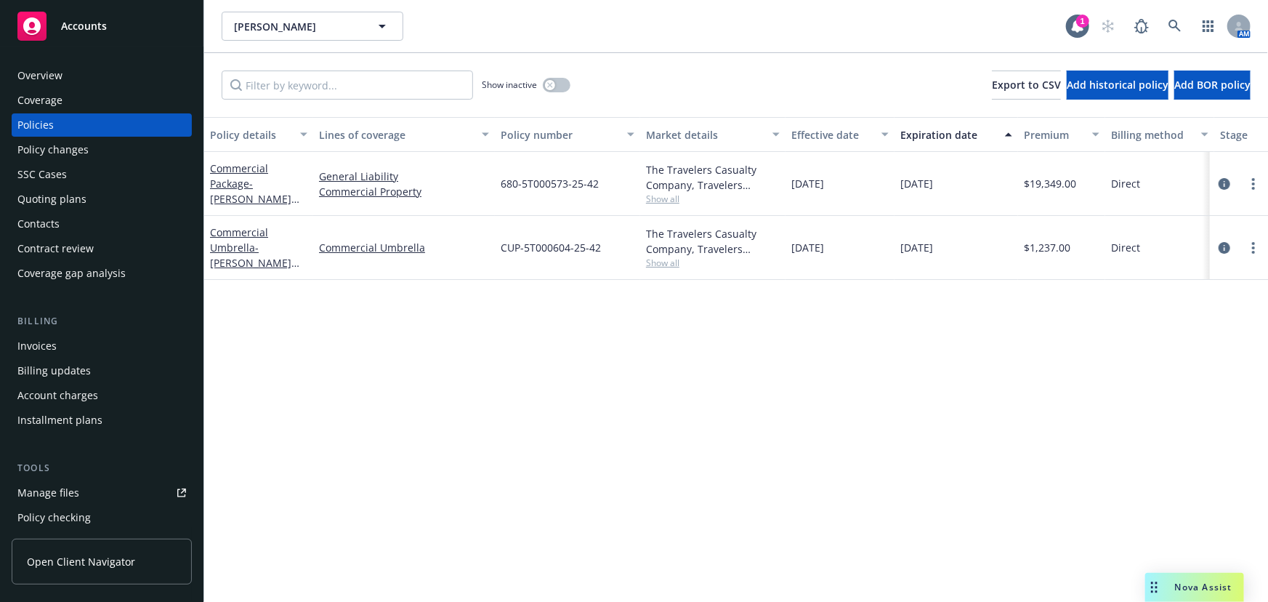
scroll to position [369, 0]
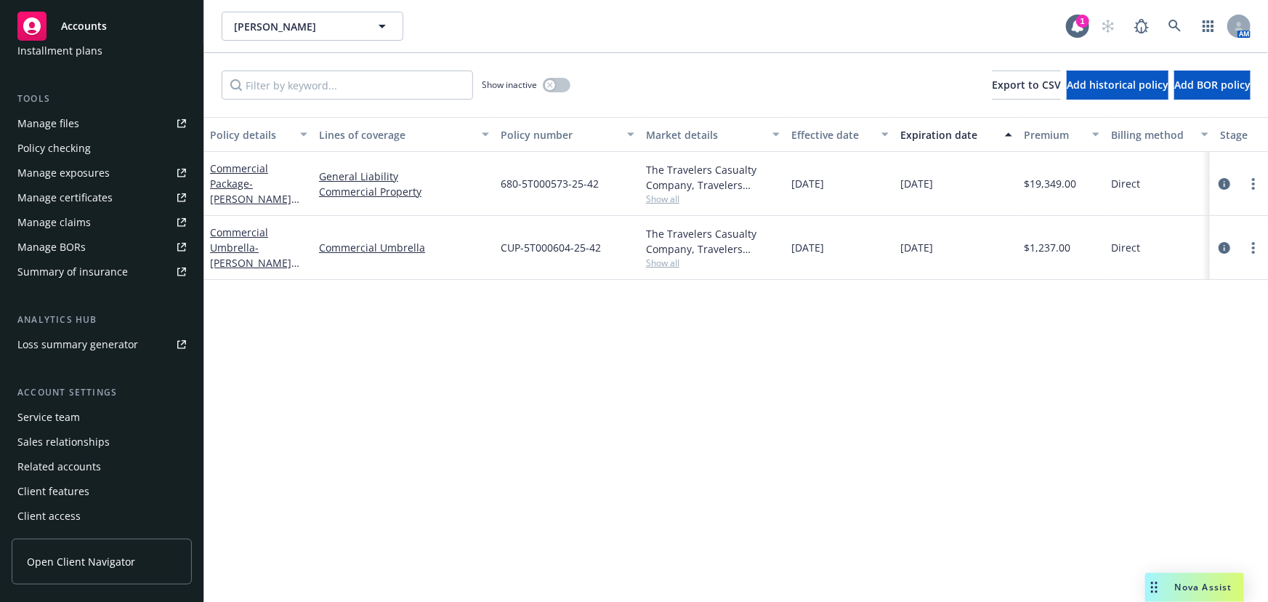
click at [85, 201] on div "Manage certificates" at bounding box center [64, 197] width 95 height 23
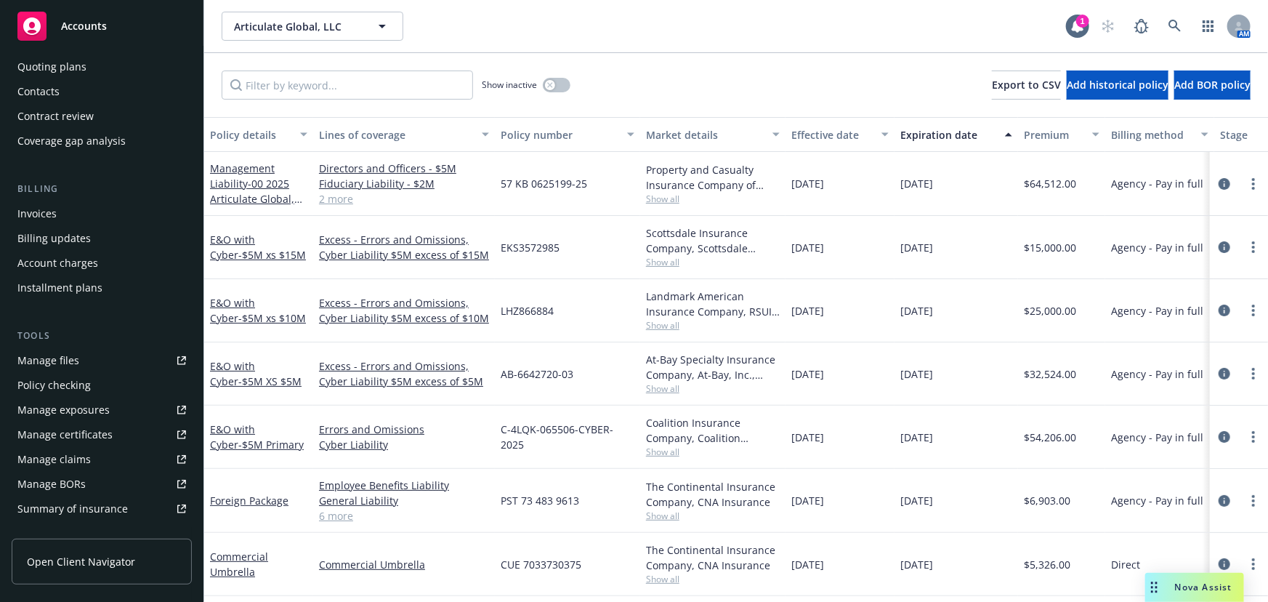
scroll to position [330, 0]
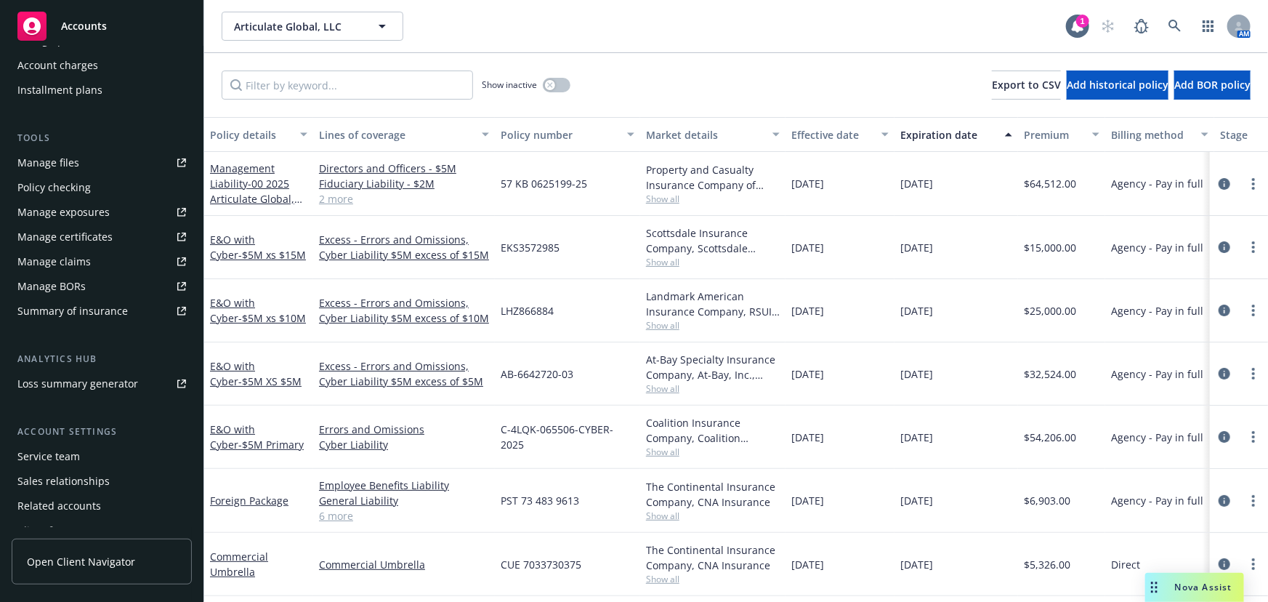
click at [92, 235] on div "Manage certificates" at bounding box center [64, 236] width 95 height 23
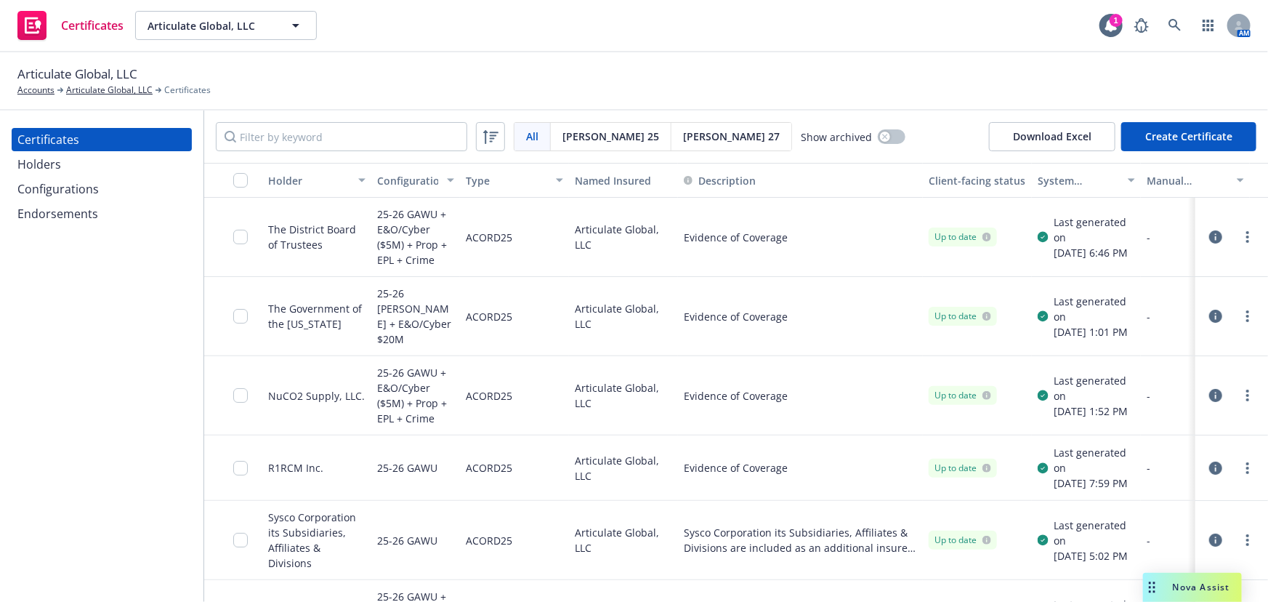
click at [80, 166] on div "Holders" at bounding box center [101, 164] width 169 height 23
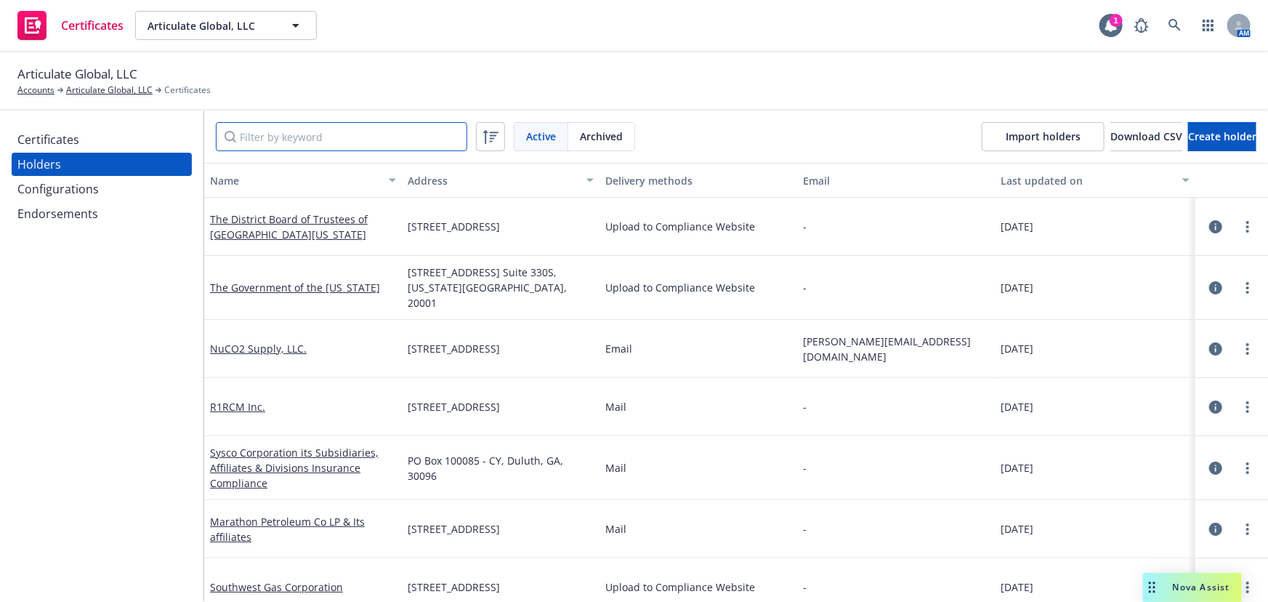
click at [307, 141] on input "Filter by keyword" at bounding box center [341, 136] width 251 height 29
paste input "Great Canadian Gaming Corporation"
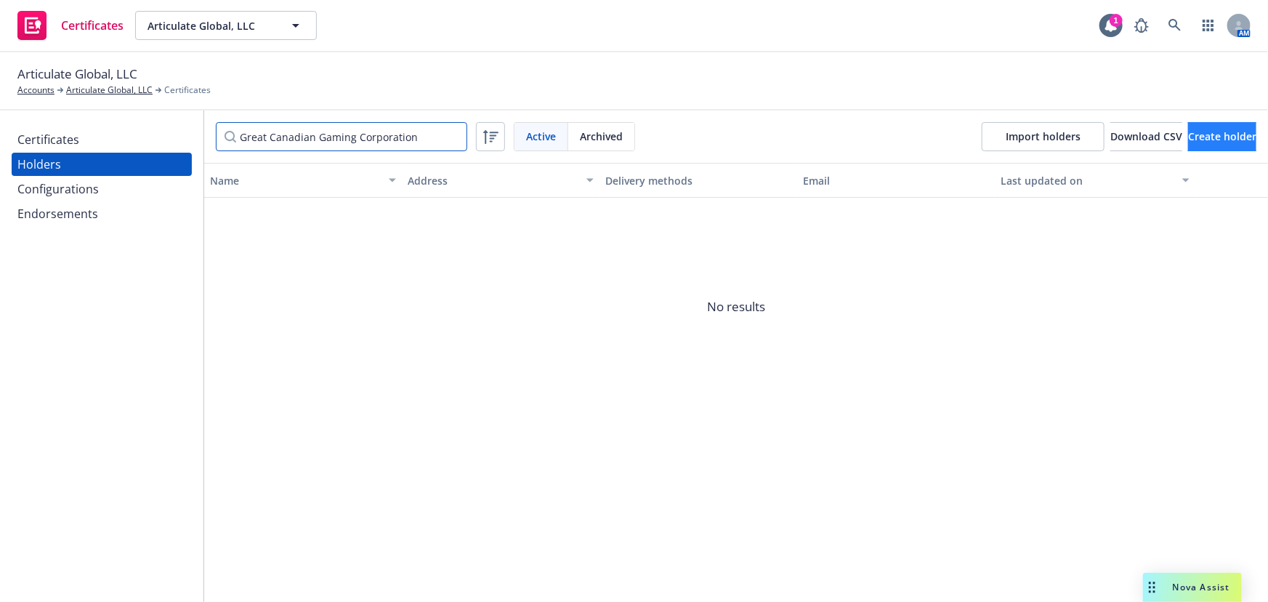
type input "Great Canadian Gaming Corporation"
click at [1188, 144] on button "Create holder" at bounding box center [1222, 136] width 68 height 29
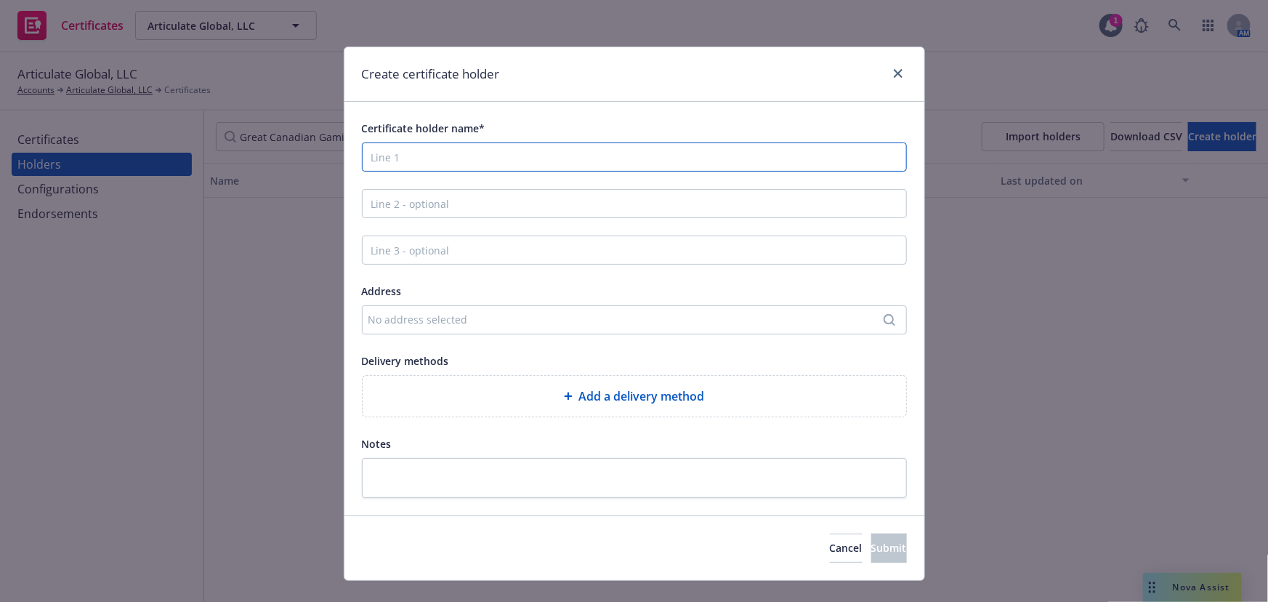
click at [421, 147] on input "Certificate holder name*" at bounding box center [634, 156] width 545 height 29
paste input "Great Canadian Gaming Corporation"
type input "Great Canadian Gaming Corporation"
click at [472, 323] on div "No address selected" at bounding box center [626, 319] width 517 height 15
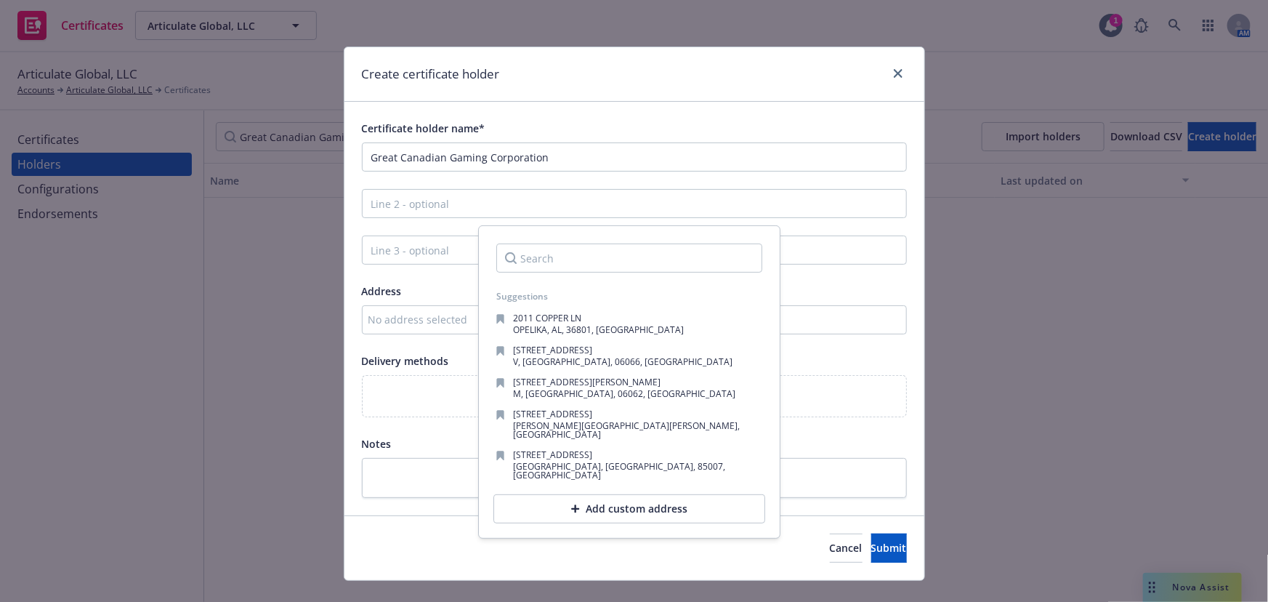
click at [565, 496] on div "Add custom address" at bounding box center [629, 508] width 272 height 29
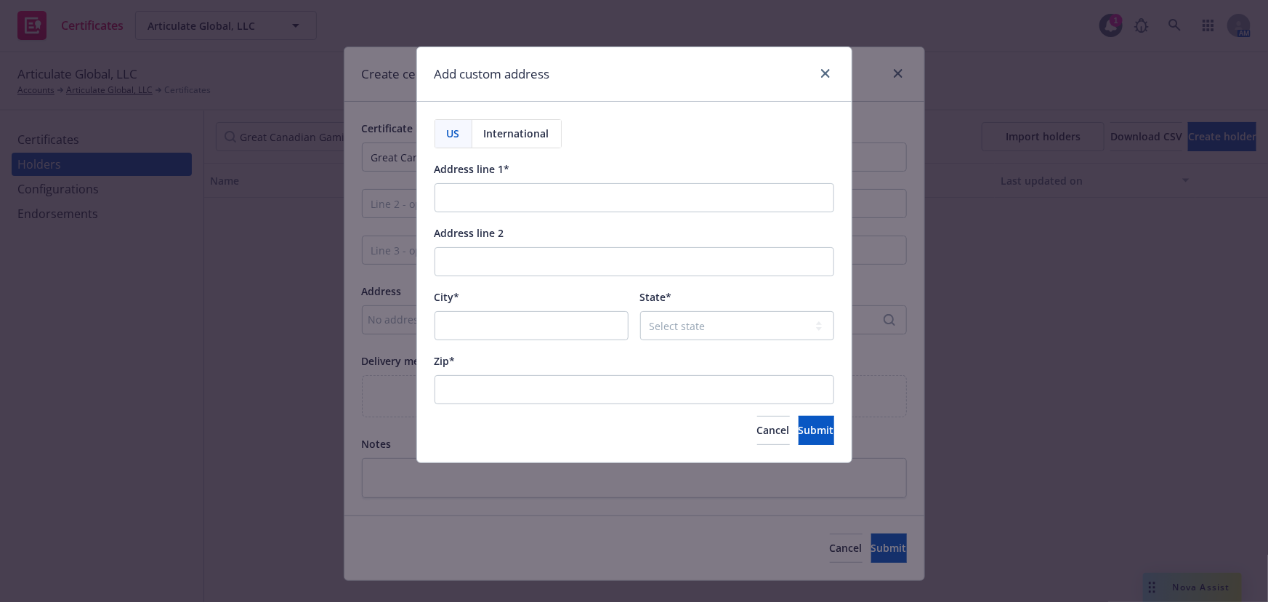
click at [537, 137] on span "International" at bounding box center [516, 133] width 65 height 15
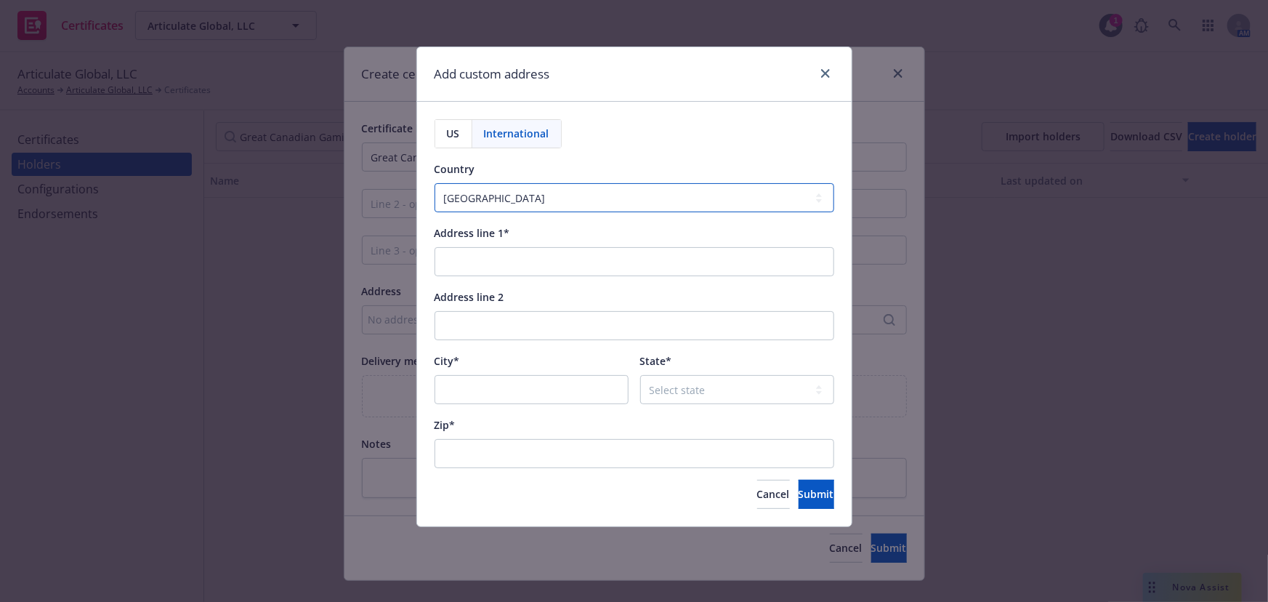
click at [493, 207] on select "[GEOGRAPHIC_DATA] [GEOGRAPHIC_DATA] [GEOGRAPHIC_DATA] [GEOGRAPHIC_DATA] [US_STA…" at bounding box center [634, 197] width 400 height 29
select select "CAN"
click at [434, 183] on select "[GEOGRAPHIC_DATA] [GEOGRAPHIC_DATA] [GEOGRAPHIC_DATA] [GEOGRAPHIC_DATA] [US_STA…" at bounding box center [634, 197] width 400 height 29
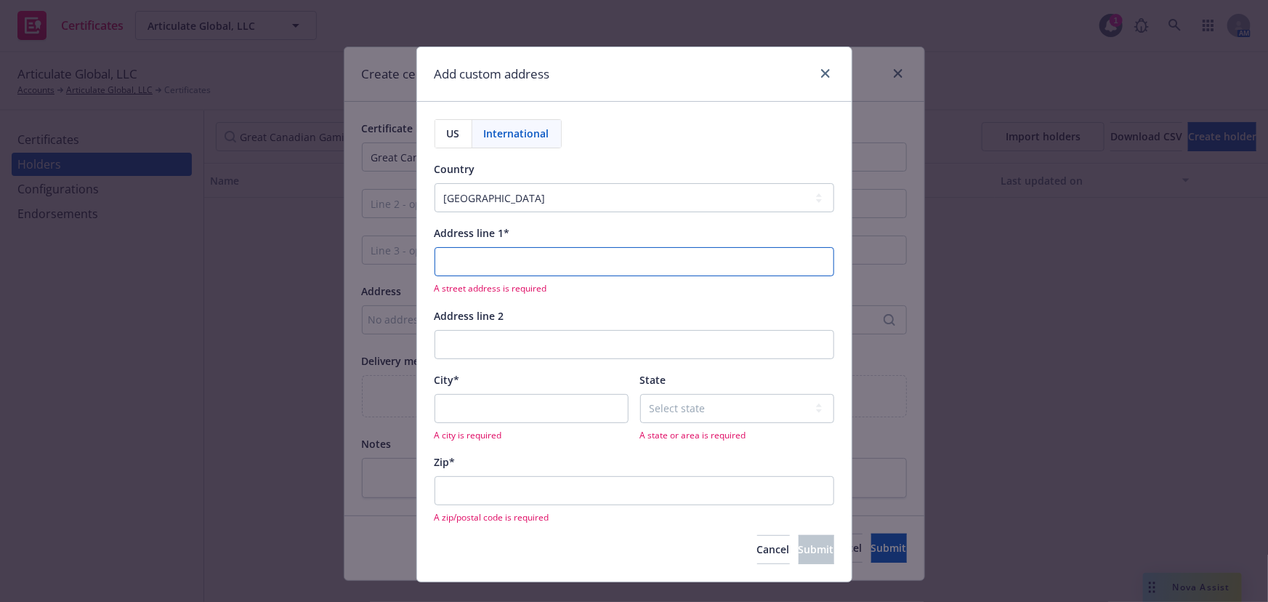
click at [476, 262] on input "Address line 1*" at bounding box center [634, 261] width 400 height 29
paste input "8920 Charles Street, Richmond BC V6X 1W1"
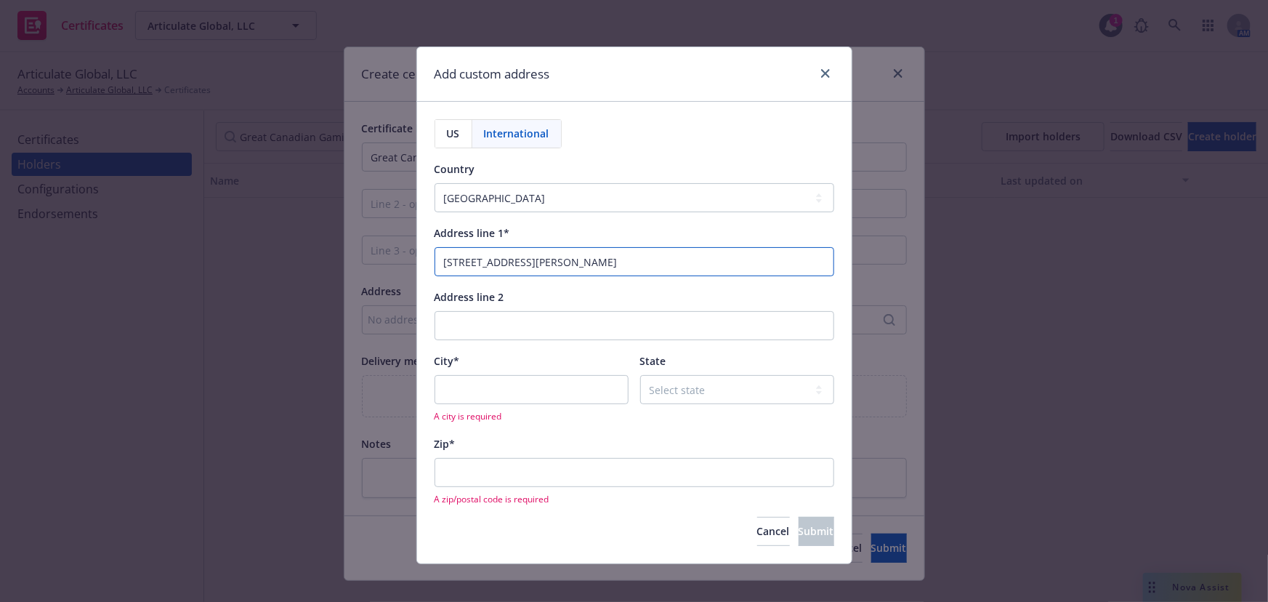
type input "8920 Charles Street, Richmond BC V6X 1W1"
click at [519, 466] on input "Zip*" at bounding box center [634, 472] width 400 height 29
click at [480, 392] on input "City*" at bounding box center [531, 389] width 194 height 29
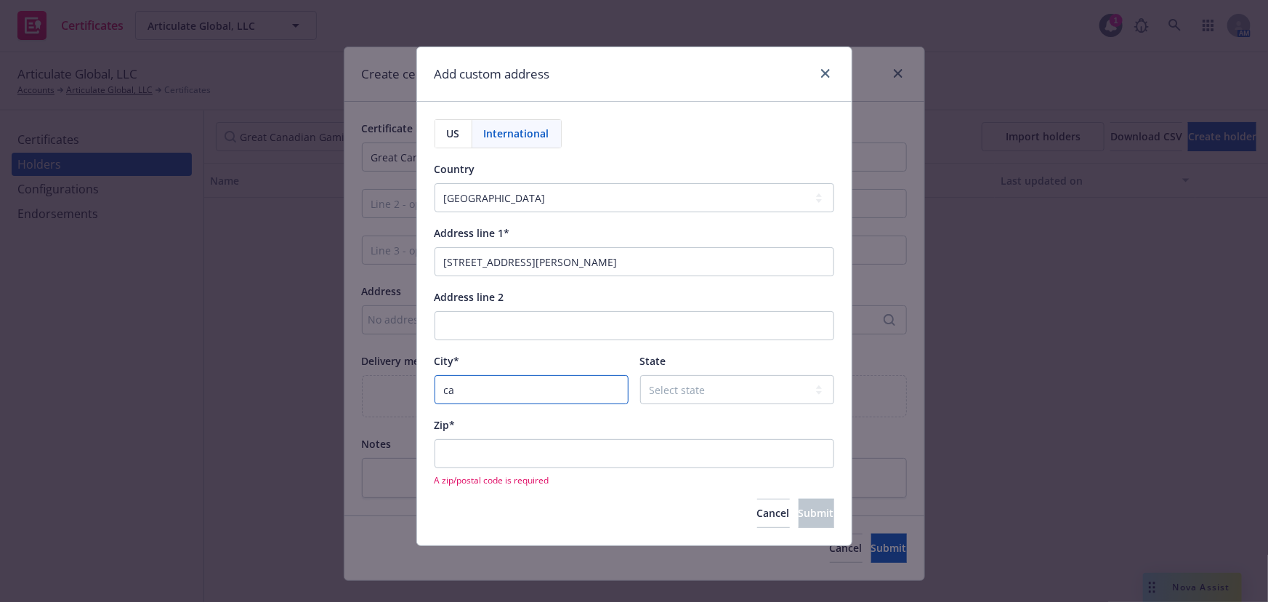
type input "ca"
click at [688, 382] on select "Select state Alberta British Columbia Manitoba New Brunswick Newfoundland and L…" at bounding box center [737, 389] width 194 height 29
click at [605, 465] on input "Zip*" at bounding box center [634, 453] width 400 height 29
click at [538, 439] on input "ca" at bounding box center [634, 453] width 400 height 29
type input "c"
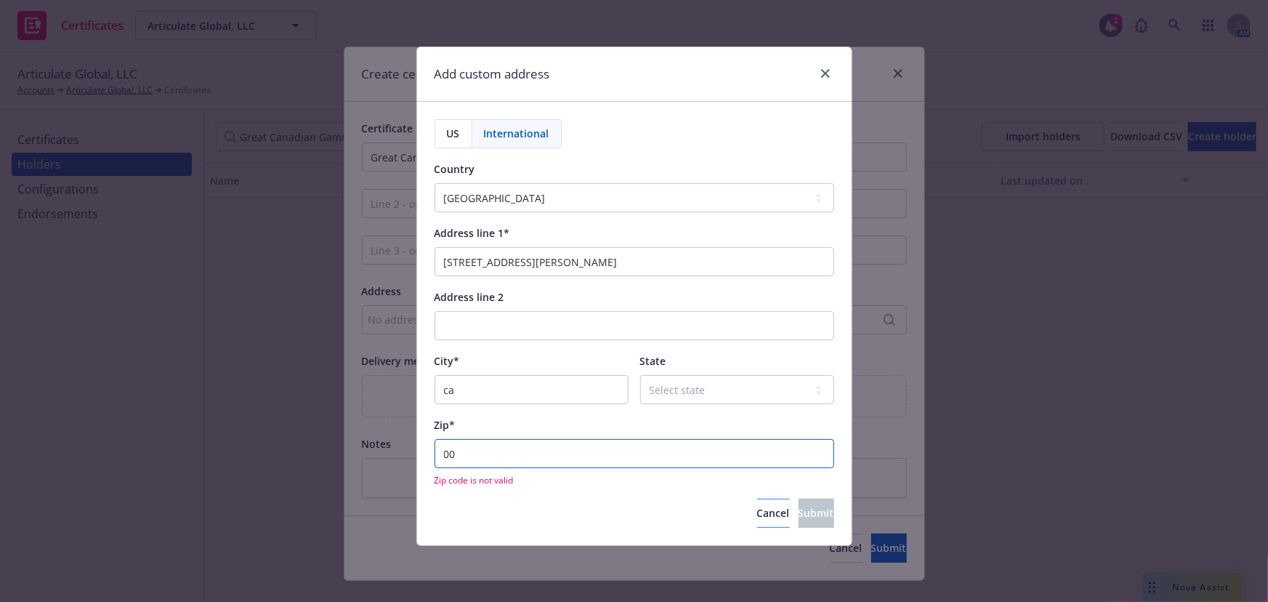
type input "0"
drag, startPoint x: 661, startPoint y: 269, endPoint x: 606, endPoint y: 268, distance: 55.2
click at [606, 268] on input "8920 Charles Street, Richmond BC V6X 1W1" at bounding box center [634, 261] width 400 height 29
click at [509, 456] on input "Zip*" at bounding box center [634, 453] width 400 height 29
paste input "V6X 1W1"
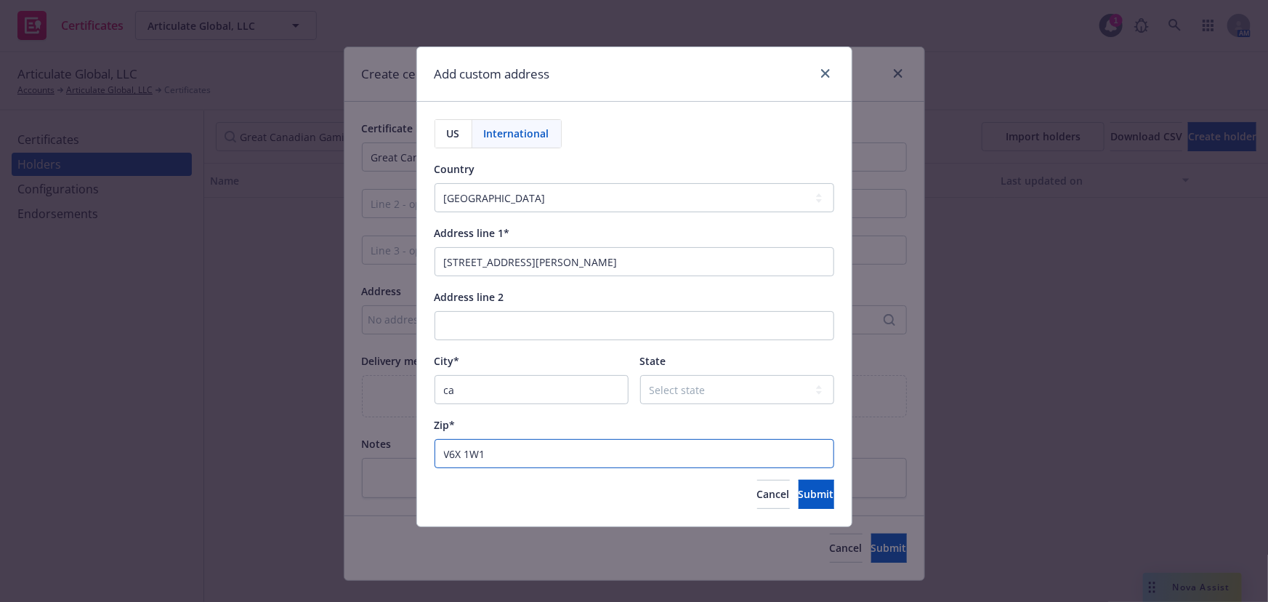
type input "V6X 1W1"
drag, startPoint x: 663, startPoint y: 254, endPoint x: 609, endPoint y: 254, distance: 53.8
click at [609, 254] on input "8920 Charles Street, Richmond BC V6X 1W1" at bounding box center [634, 261] width 400 height 29
click at [798, 482] on button "Submit" at bounding box center [816, 494] width 36 height 29
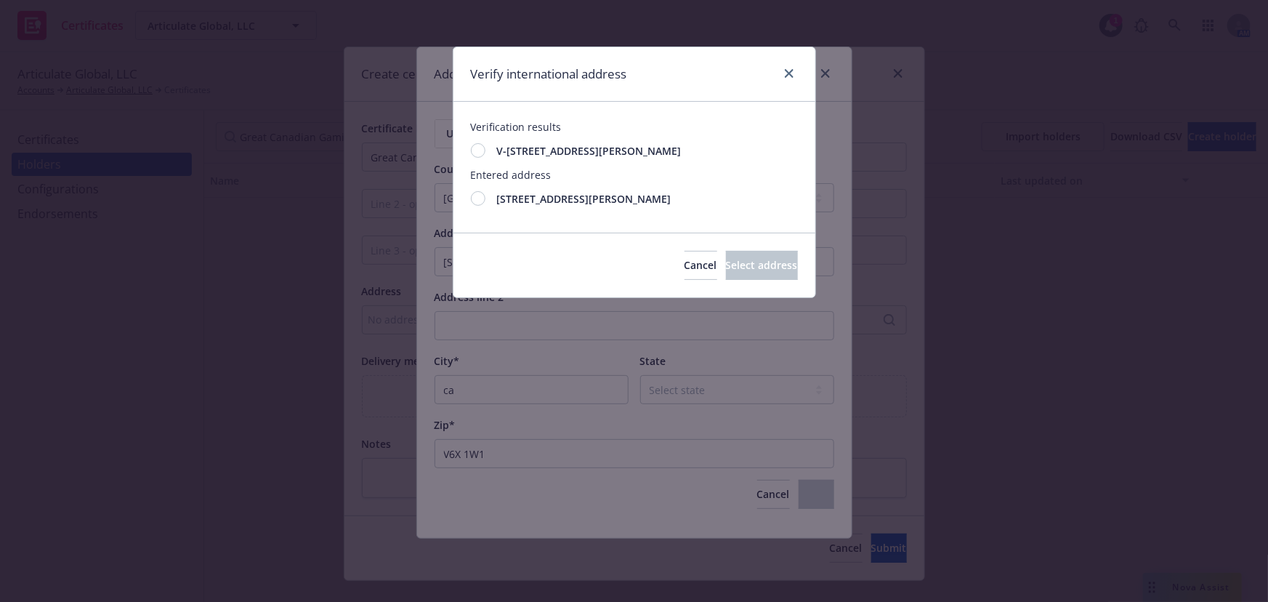
click at [474, 162] on div "V-8920 Charles St, Richmond, BC, V6X 1W1, CAN" at bounding box center [634, 150] width 327 height 33
click at [733, 262] on span "Select address" at bounding box center [762, 265] width 72 height 14
type input "V-8920 Charles St"
type input "Richmond"
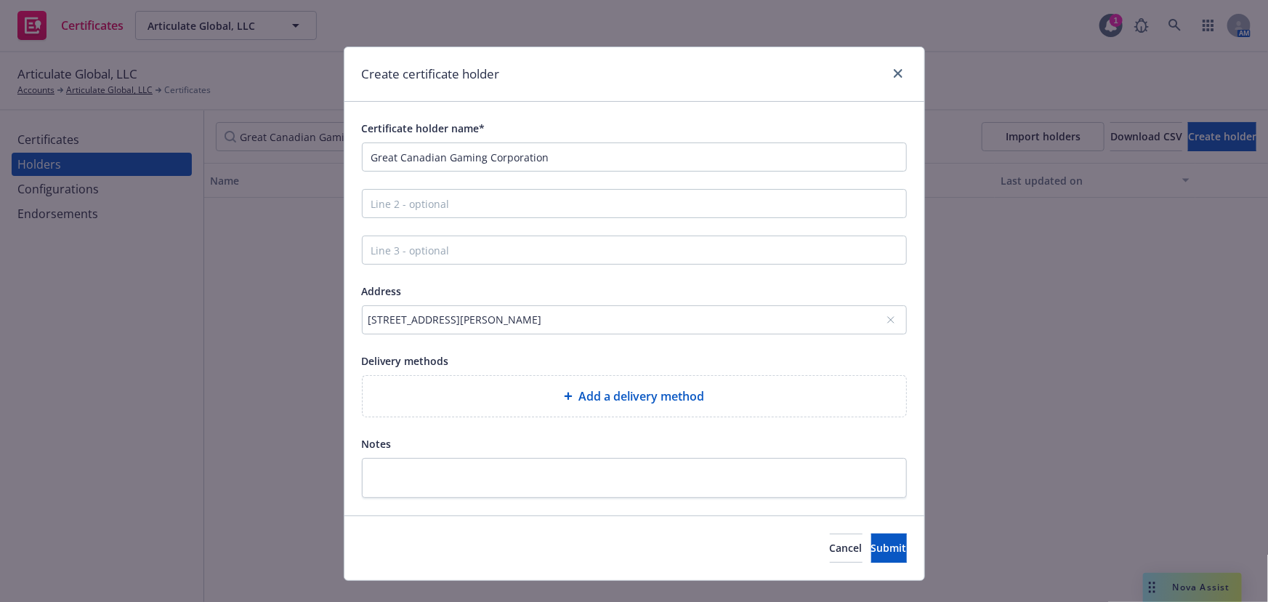
click at [551, 385] on div "Add a delivery method" at bounding box center [634, 396] width 543 height 41
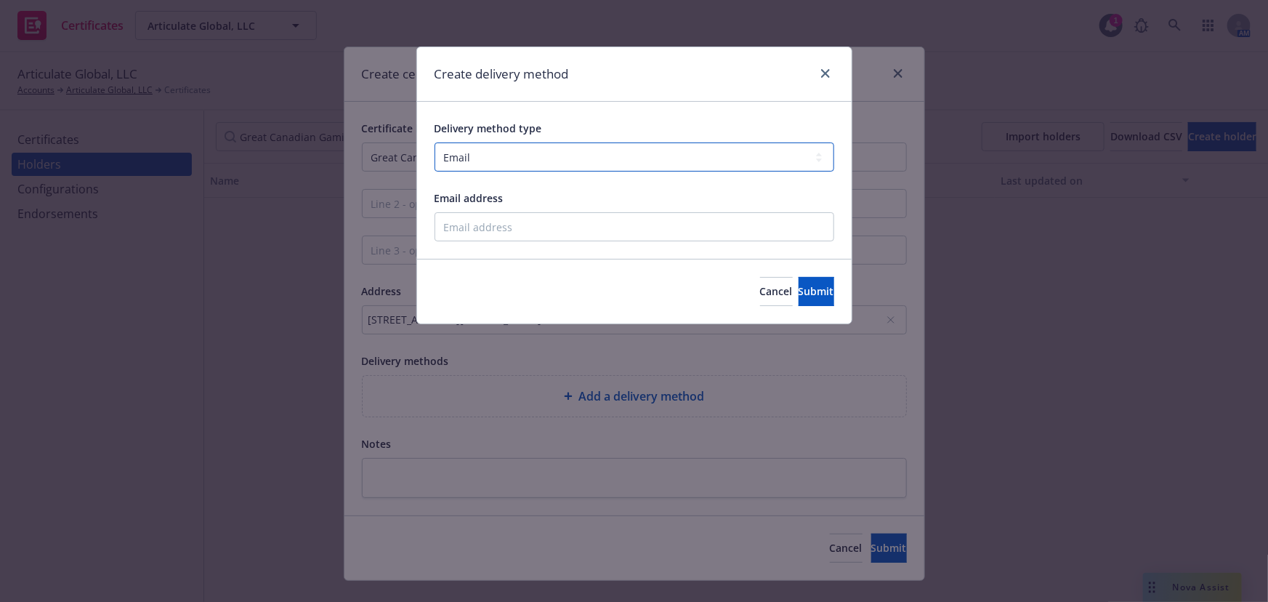
click at [488, 155] on select "Select delivery method type Email Mail Fax Upload to Compliance Website" at bounding box center [634, 156] width 400 height 29
select select "UPLOAD_TO_COMPLIANCE_WEBSITE"
click at [434, 142] on select "Select delivery method type Email Mail Fax Upload to Compliance Website" at bounding box center [634, 156] width 400 height 29
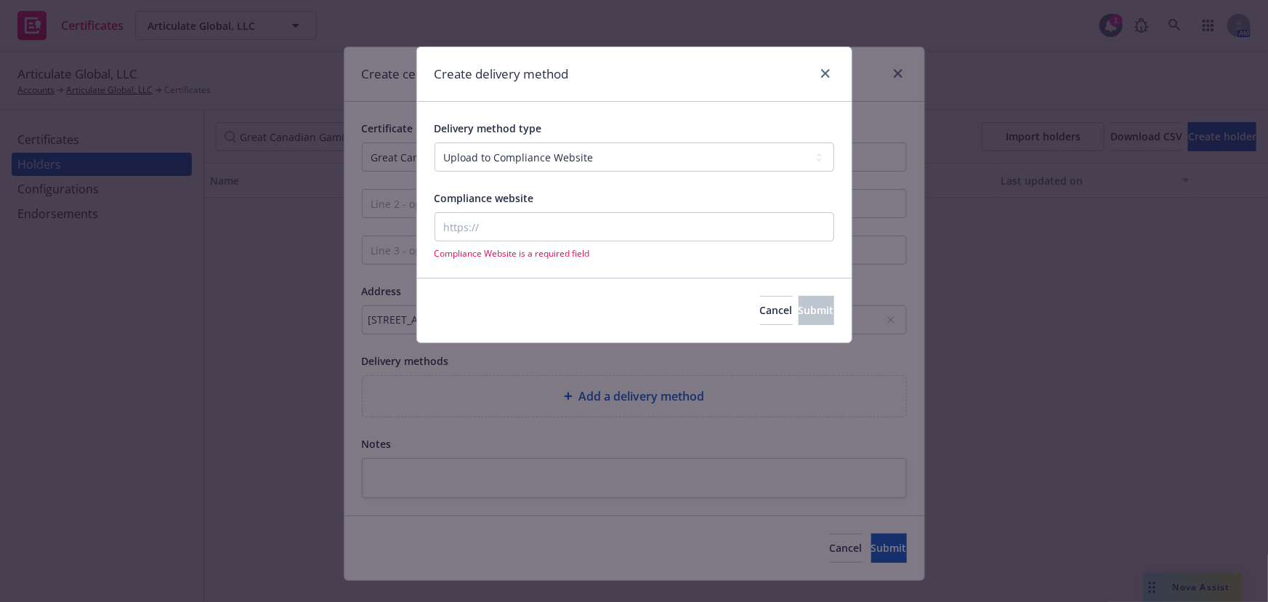
click at [493, 209] on div "Compliance website Compliance Website is a required field" at bounding box center [634, 224] width 400 height 70
click at [494, 214] on input "Compliance website" at bounding box center [634, 226] width 400 height 29
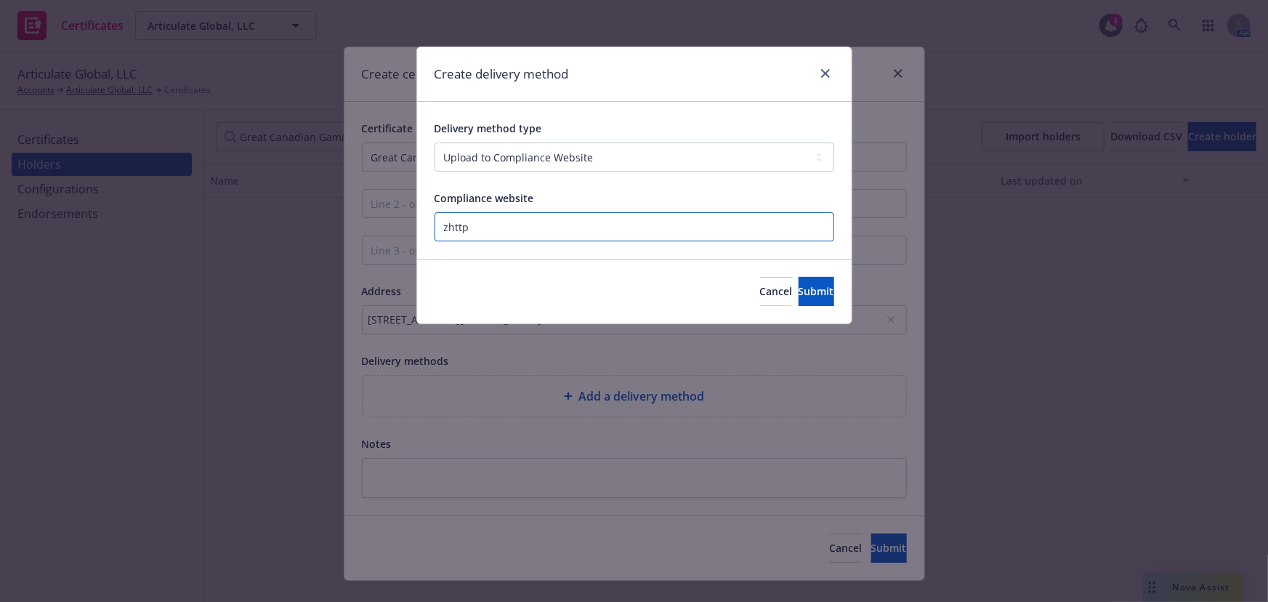
paste input "https://www.newfront.com"
type input "https://www.newfront.com"
click at [817, 286] on button "Submit" at bounding box center [816, 291] width 36 height 29
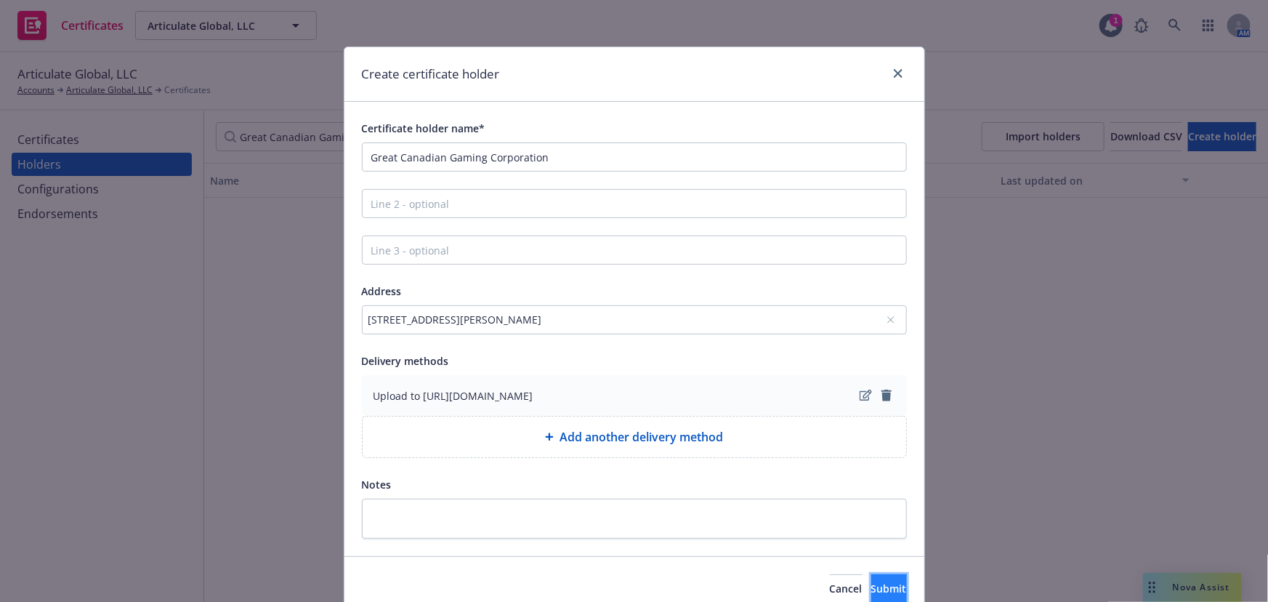
click at [871, 583] on button "Submit" at bounding box center [889, 588] width 36 height 29
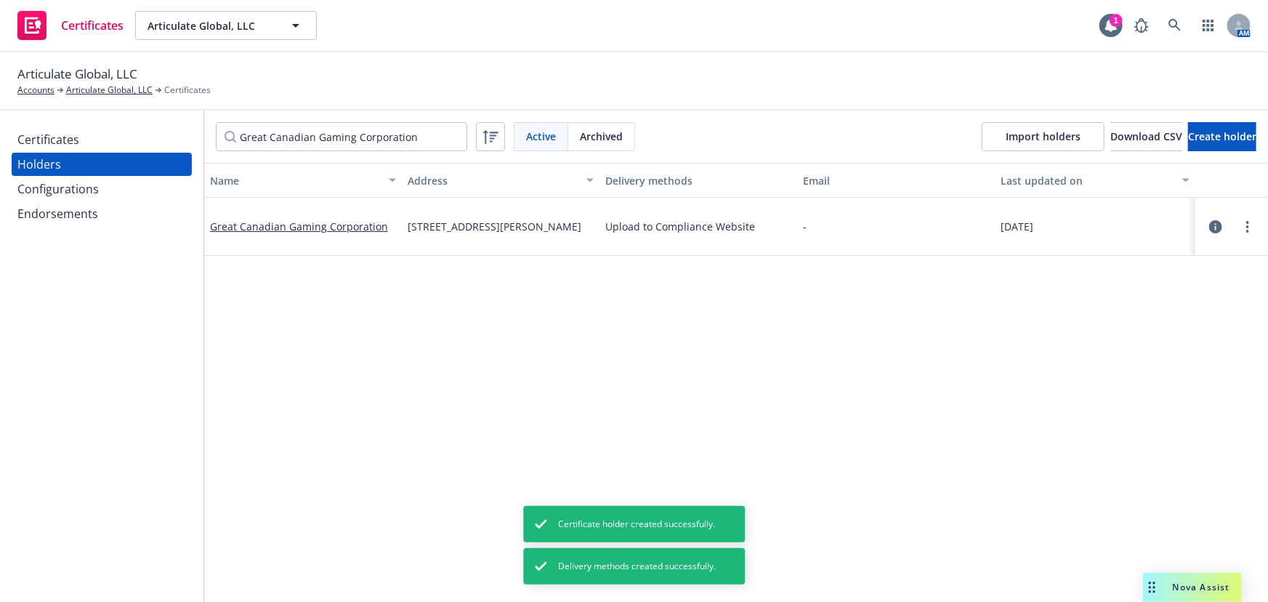
click at [89, 146] on div "Certificates" at bounding box center [101, 139] width 169 height 23
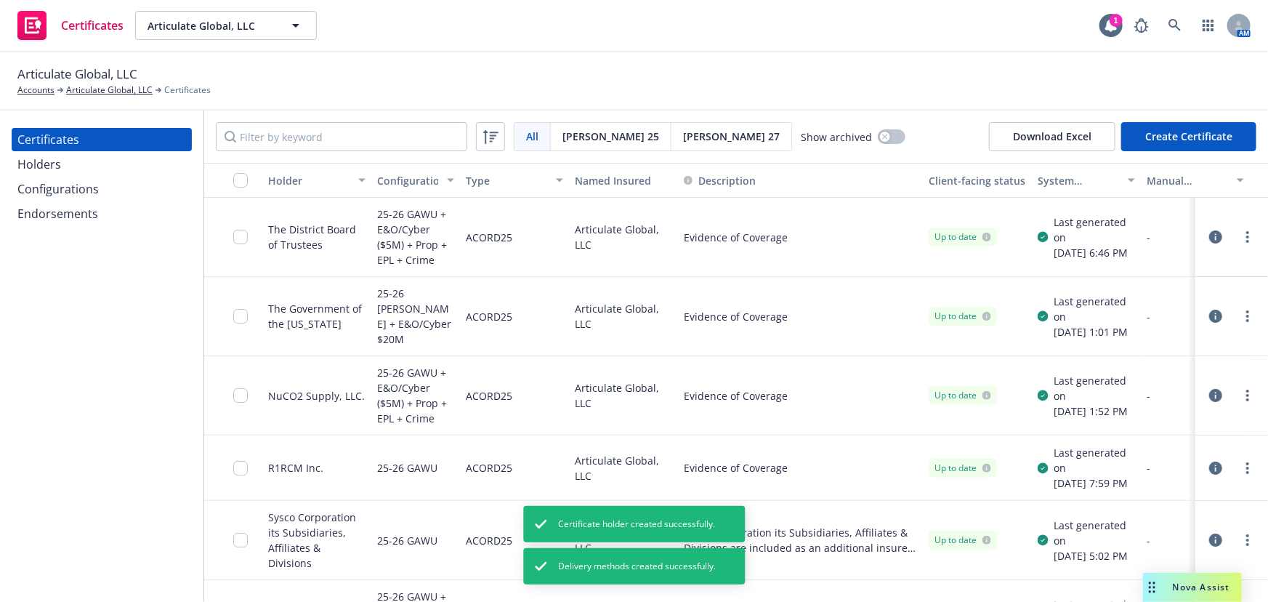
click at [1187, 119] on div "All All Acord 25 Acord 27 Show archived Download Excel Create Certificate" at bounding box center [736, 136] width 1064 height 52
click at [1197, 137] on button "Create Certificate" at bounding box center [1188, 136] width 135 height 29
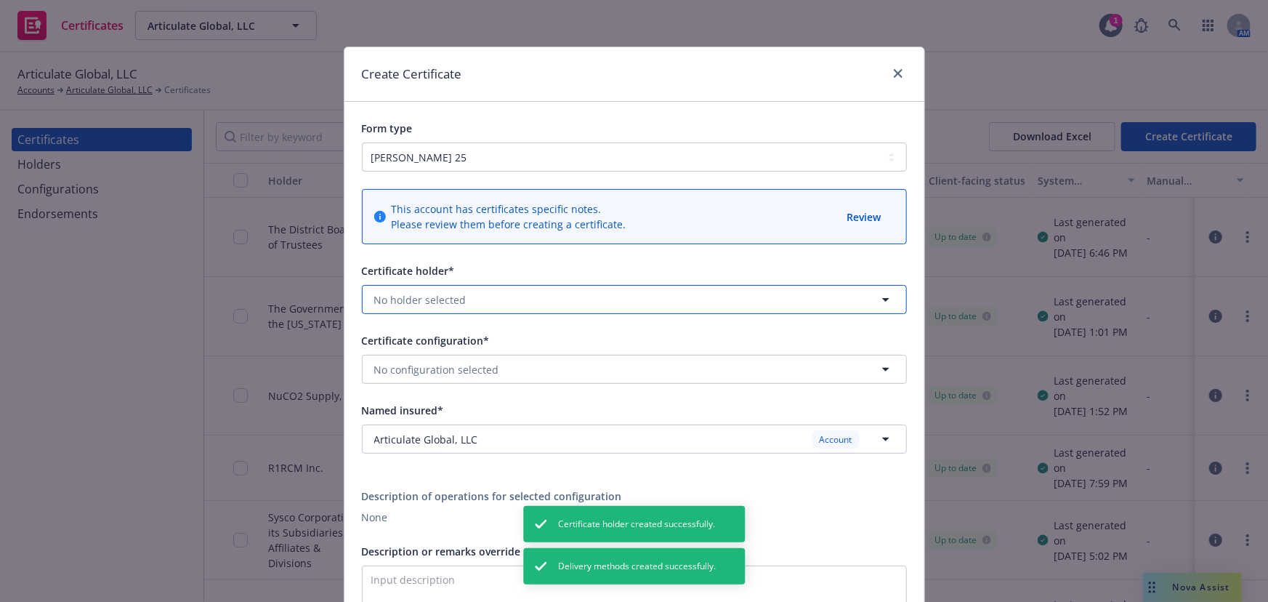
click at [440, 292] on span "No holder selected" at bounding box center [420, 299] width 92 height 15
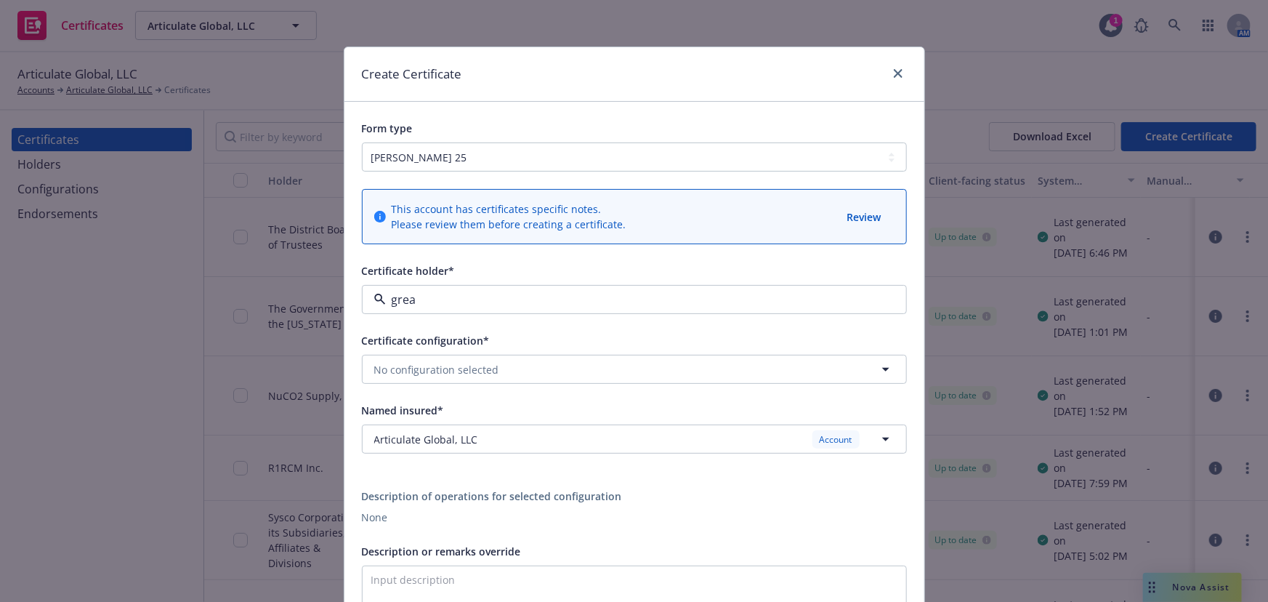
type input "great"
click at [449, 361] on span "8920 Charles Street, Richmond BC, ca, V6X 1W1, CAN" at bounding box center [469, 356] width 182 height 15
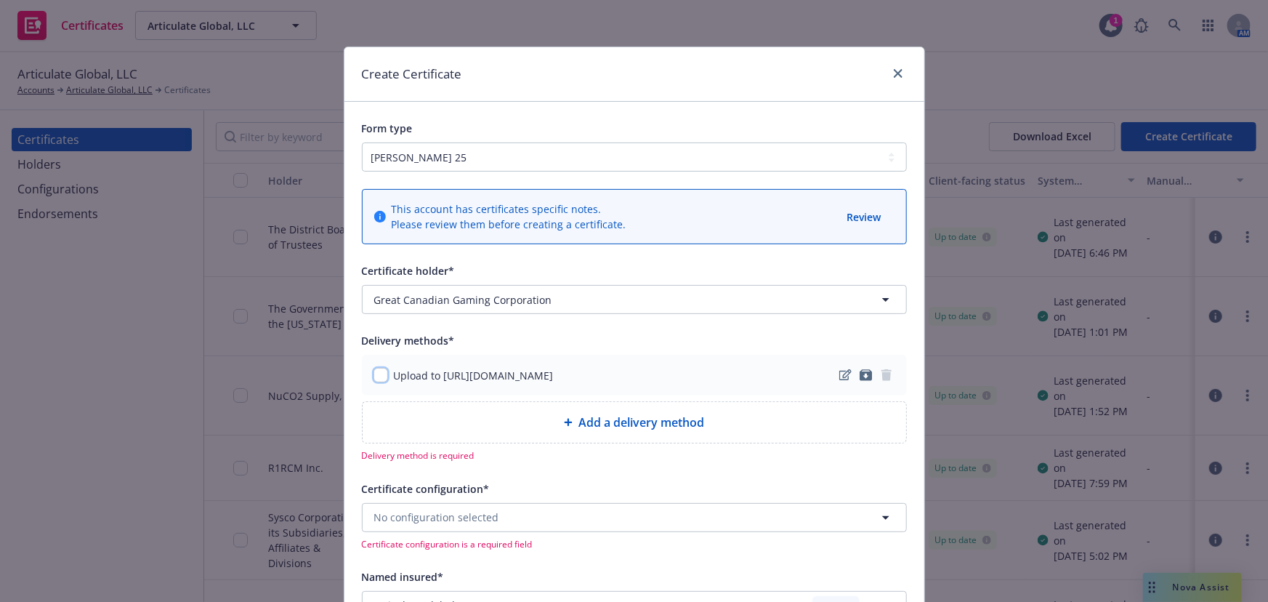
click at [377, 377] on input "checkbox" at bounding box center [380, 375] width 15 height 15
checkbox input "true"
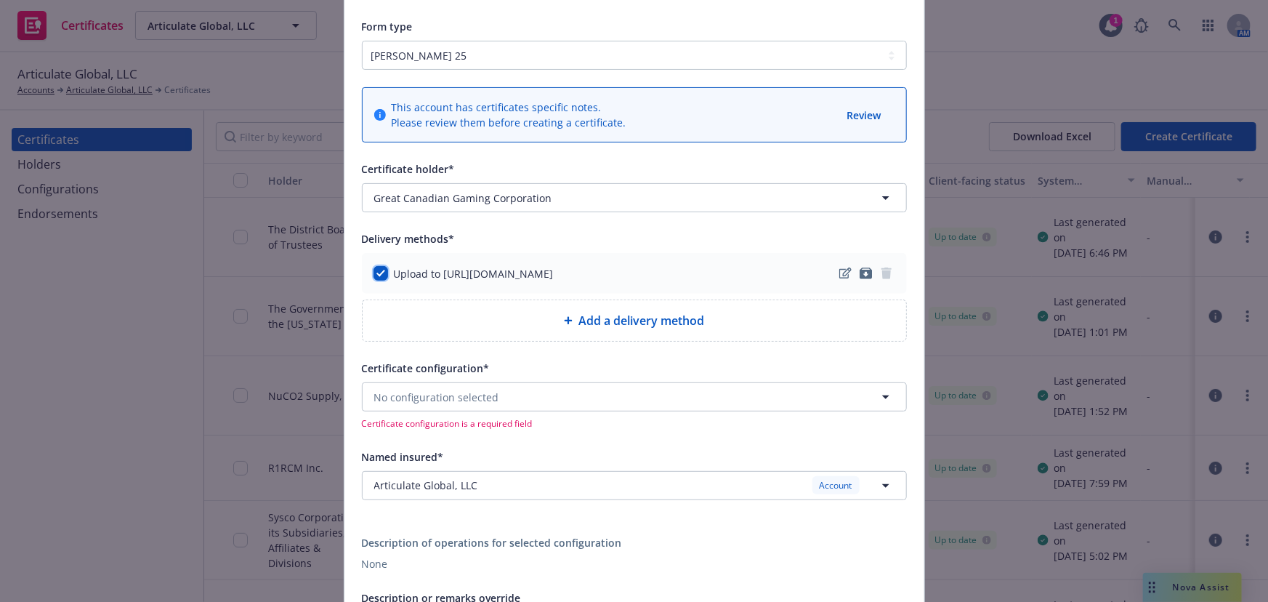
scroll to position [198, 0]
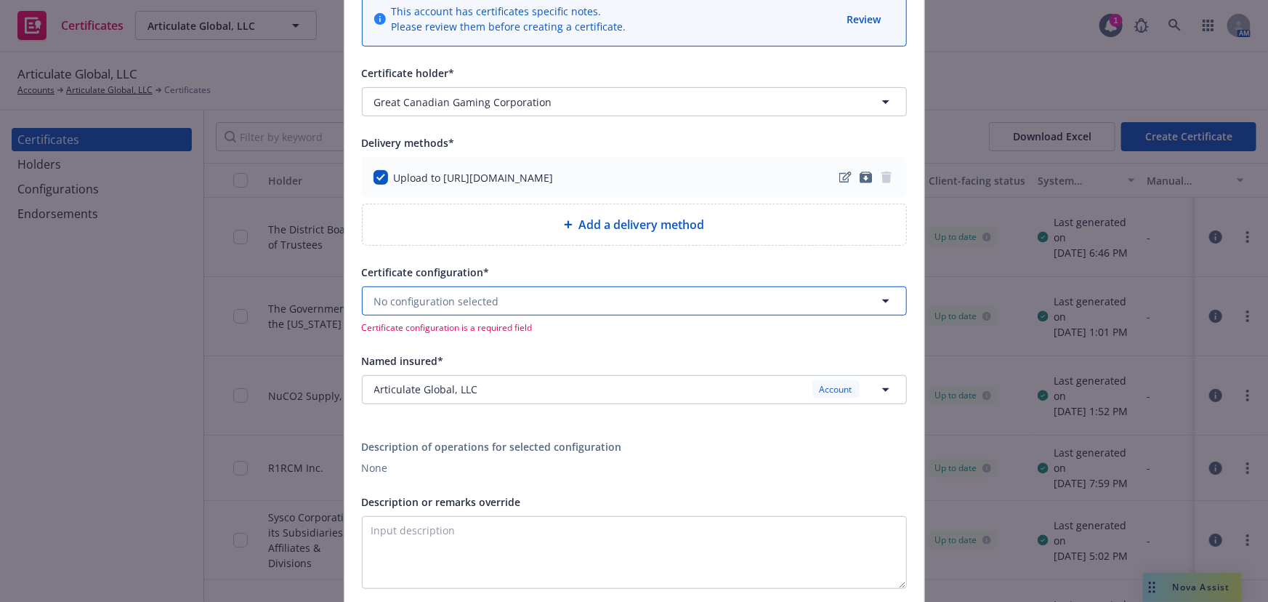
click at [448, 307] on span "No configuration selected" at bounding box center [436, 301] width 125 height 15
drag, startPoint x: 509, startPoint y: 296, endPoint x: 522, endPoint y: 294, distance: 12.5
click at [511, 296] on button "No configuration selected" at bounding box center [634, 300] width 545 height 29
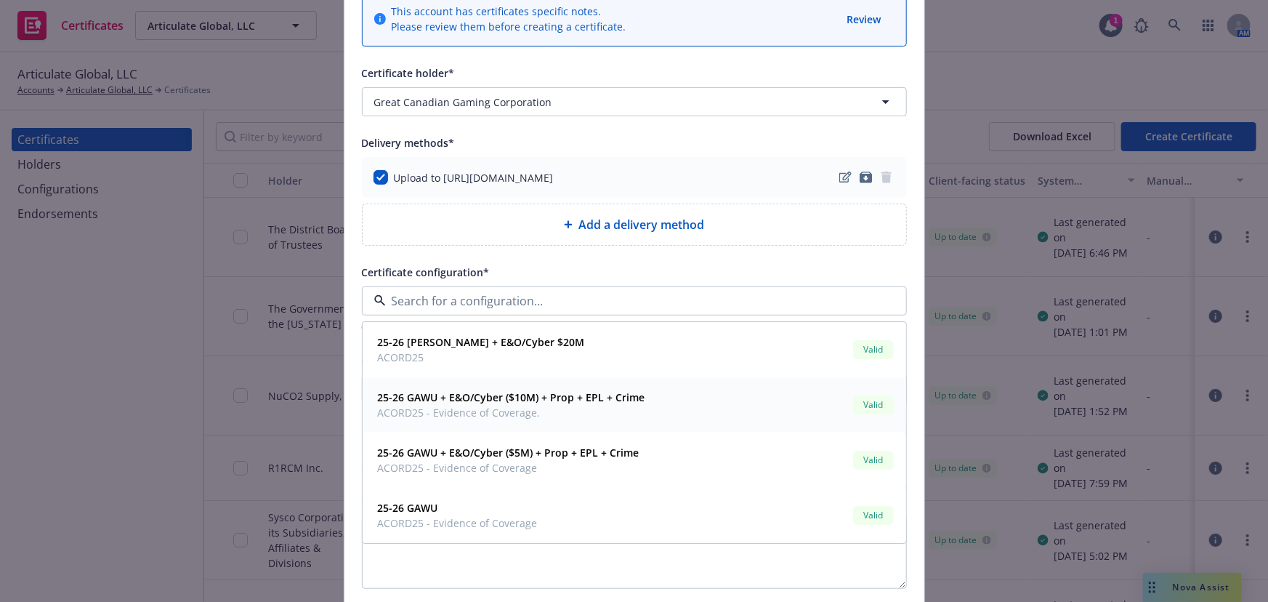
click at [599, 408] on span "ACORD25 - Evidence of Coverage." at bounding box center [511, 412] width 267 height 15
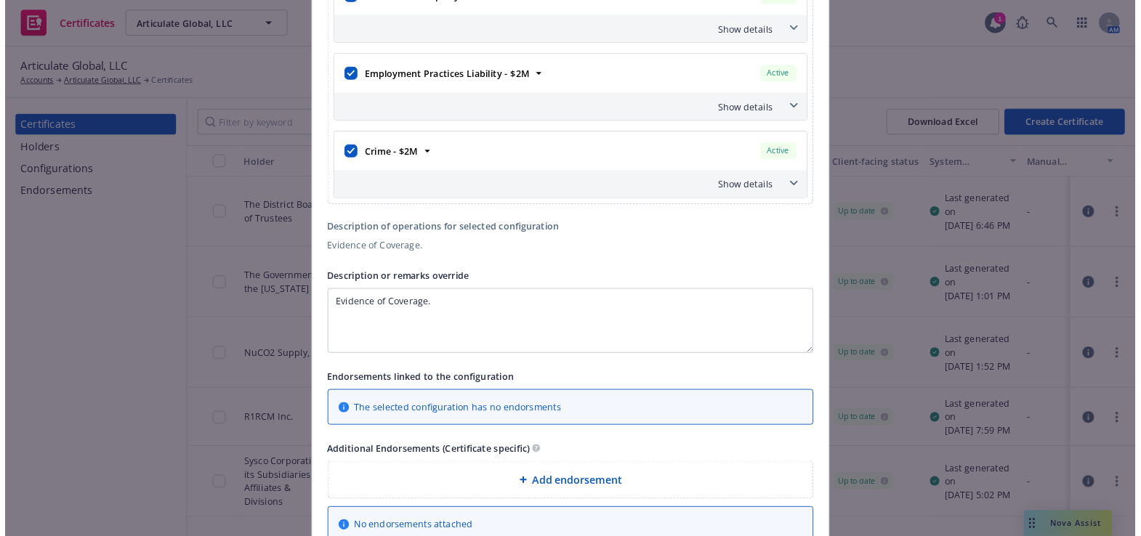
scroll to position [1560, 0]
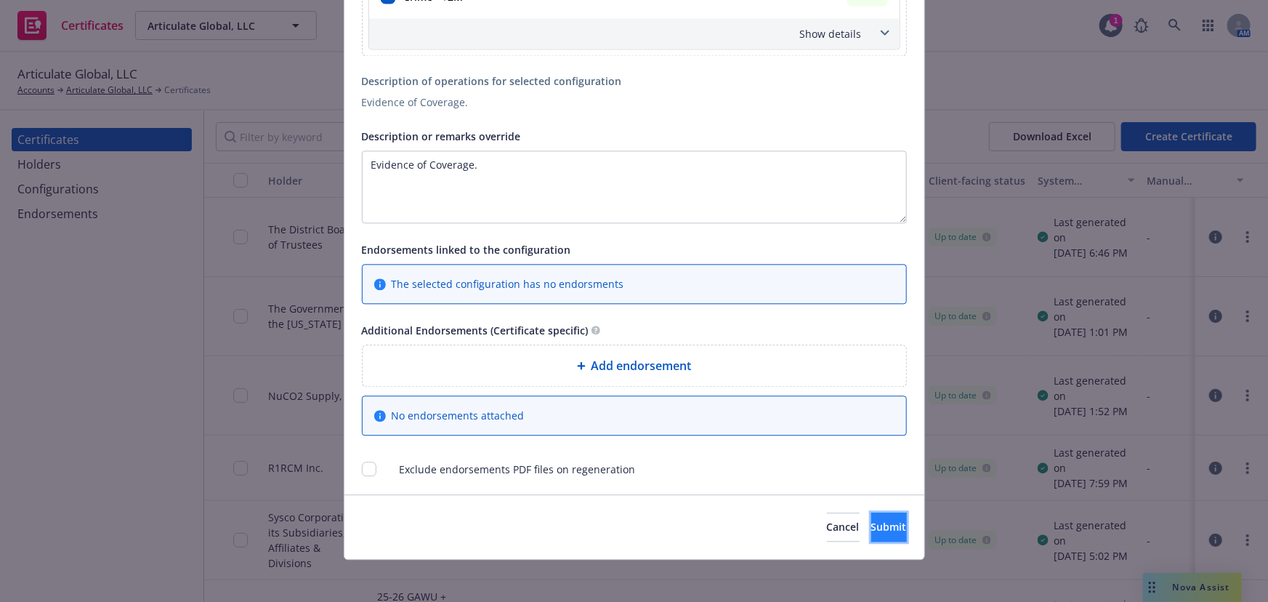
click at [871, 529] on span "Submit" at bounding box center [889, 526] width 36 height 14
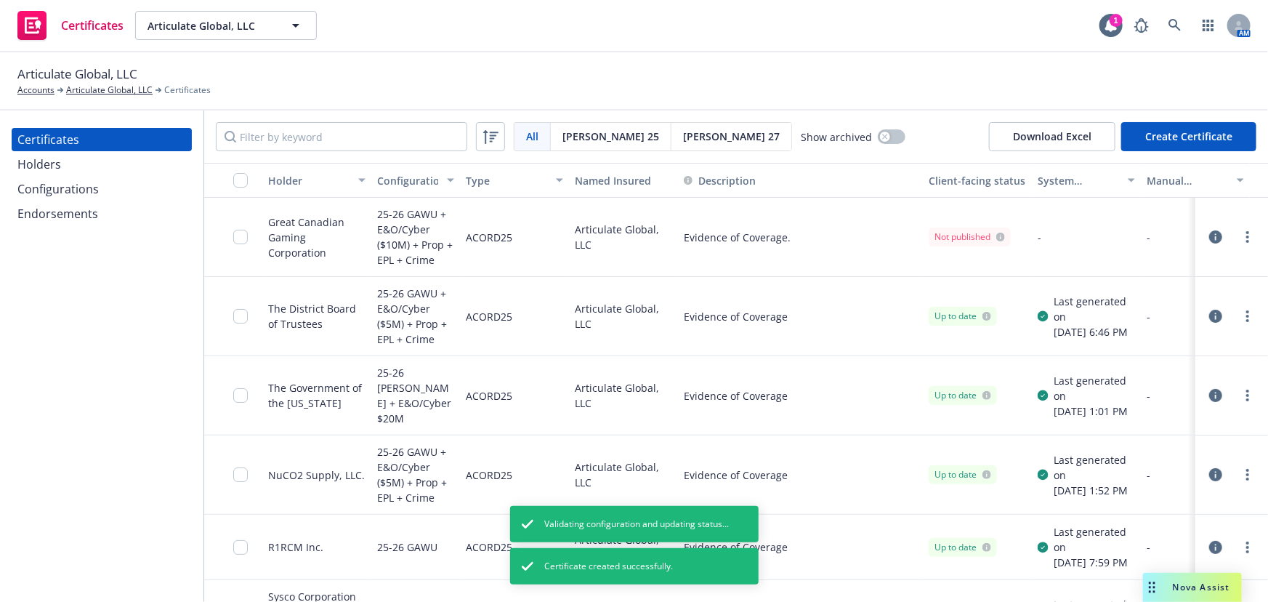
click at [1242, 240] on link "more" at bounding box center [1247, 236] width 17 height 17
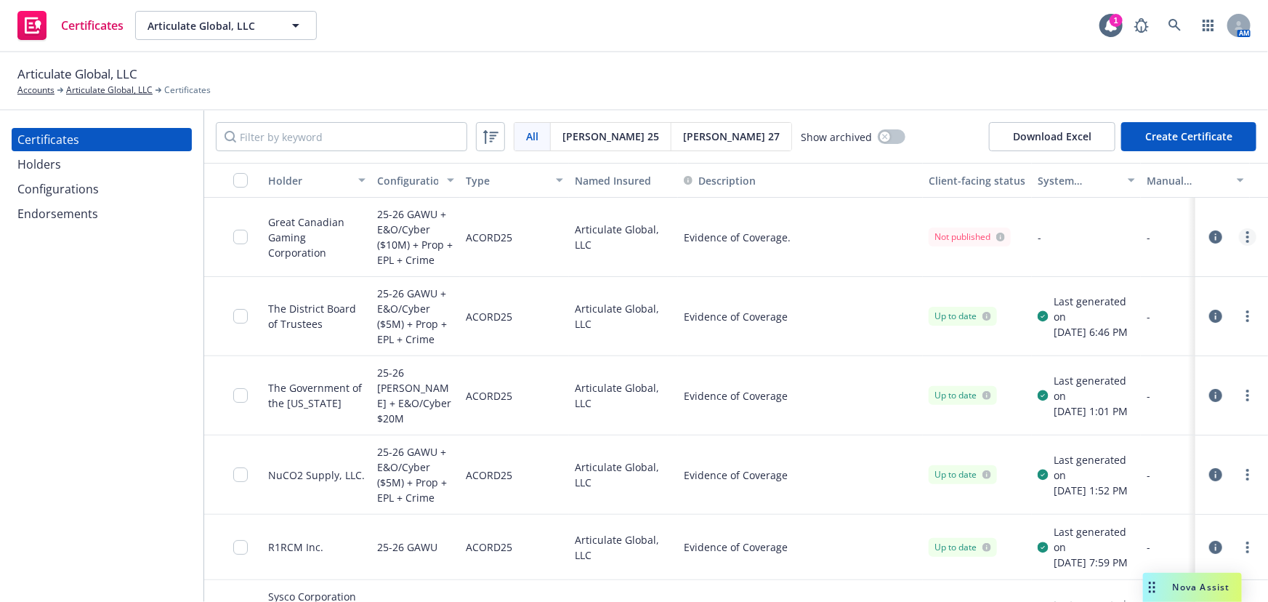
click at [1241, 238] on link "more" at bounding box center [1247, 236] width 17 height 17
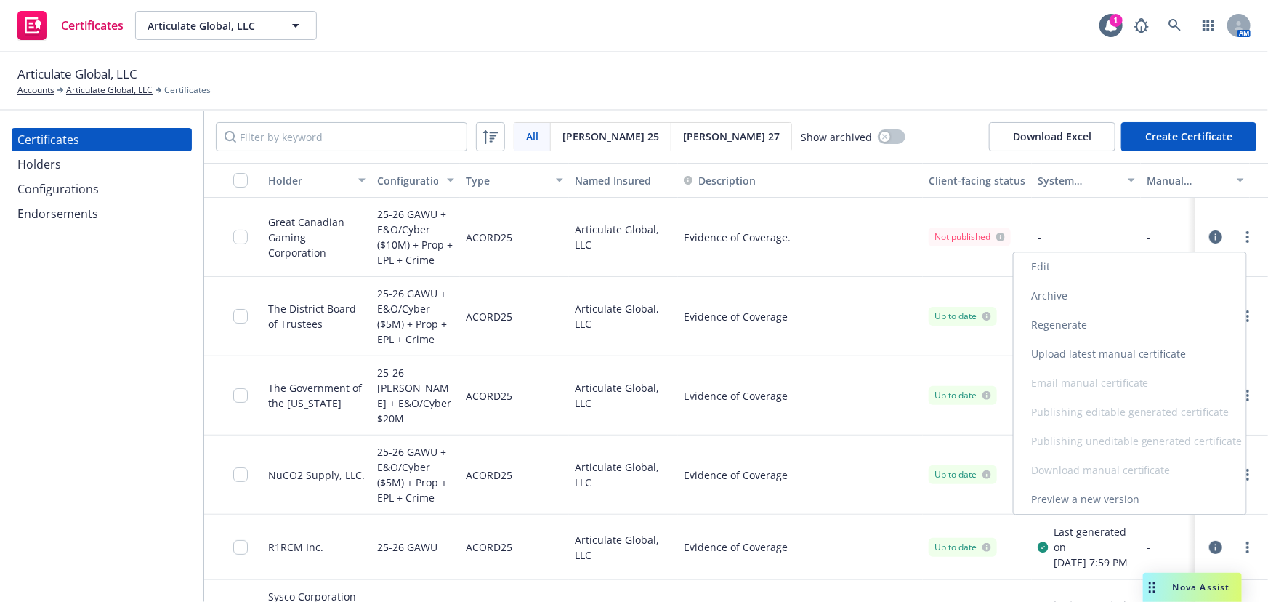
click at [1056, 333] on link "Regenerate" at bounding box center [1130, 324] width 232 height 29
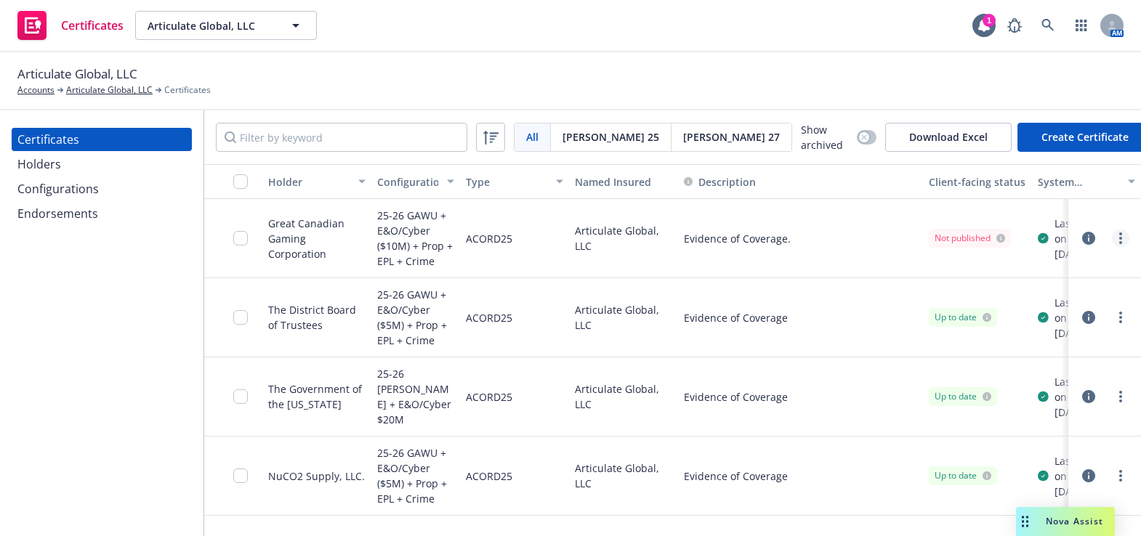
click at [1112, 239] on link "more" at bounding box center [1120, 238] width 17 height 17
click at [1119, 238] on icon "more" at bounding box center [1120, 238] width 3 height 12
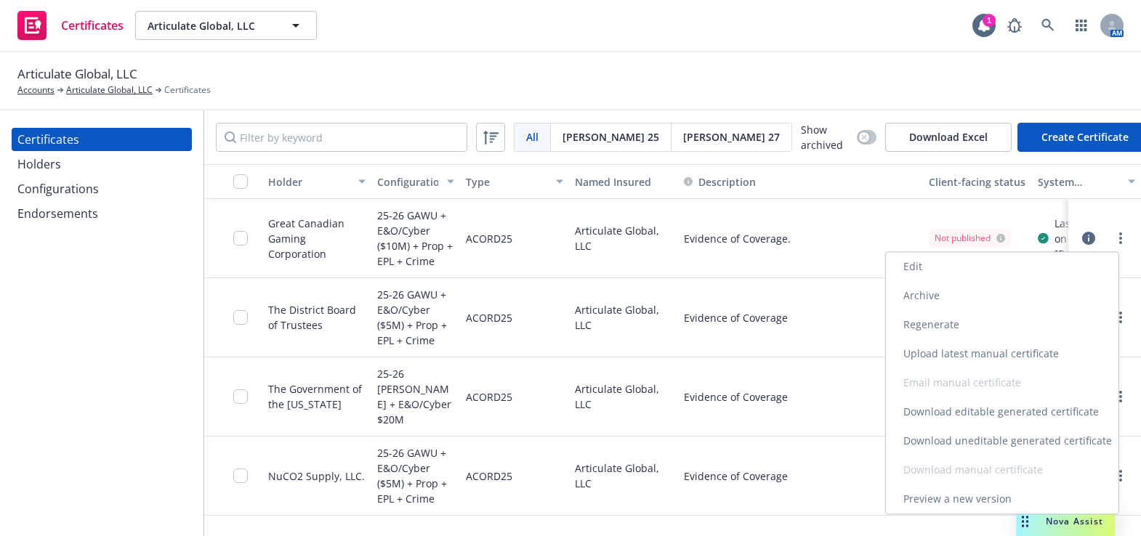
click at [966, 440] on link "Download uneditable generated certificate" at bounding box center [1002, 440] width 232 height 29
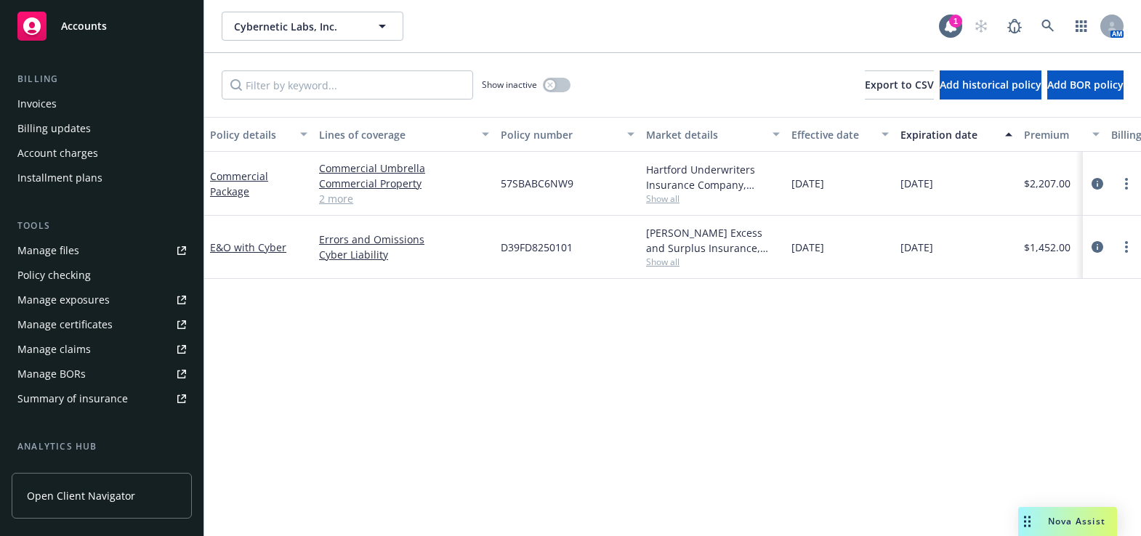
scroll to position [264, 0]
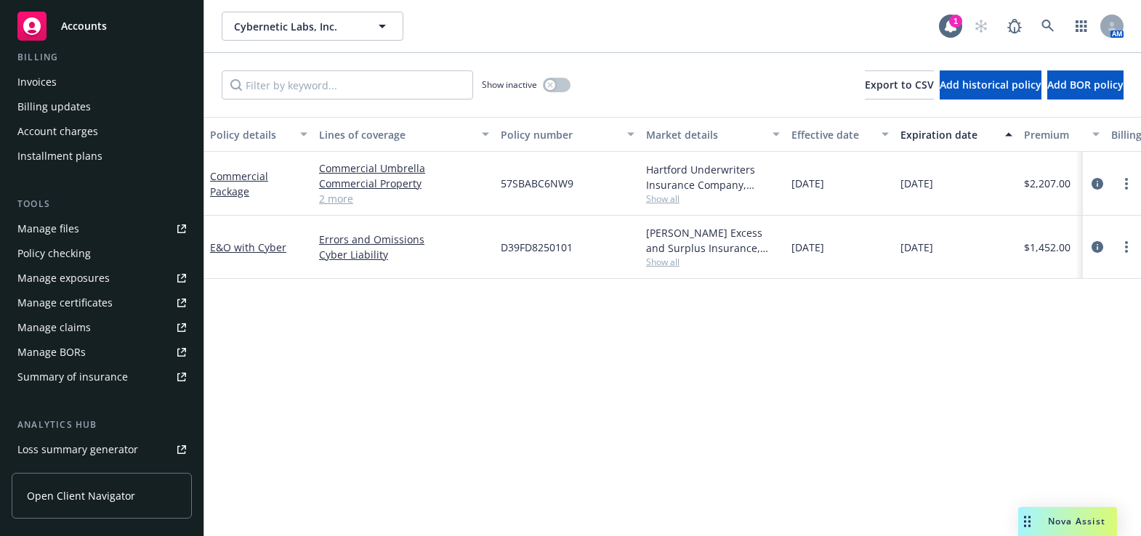
click at [109, 304] on div "Manage certificates" at bounding box center [64, 302] width 95 height 23
click at [324, 199] on link "2 more" at bounding box center [404, 198] width 170 height 15
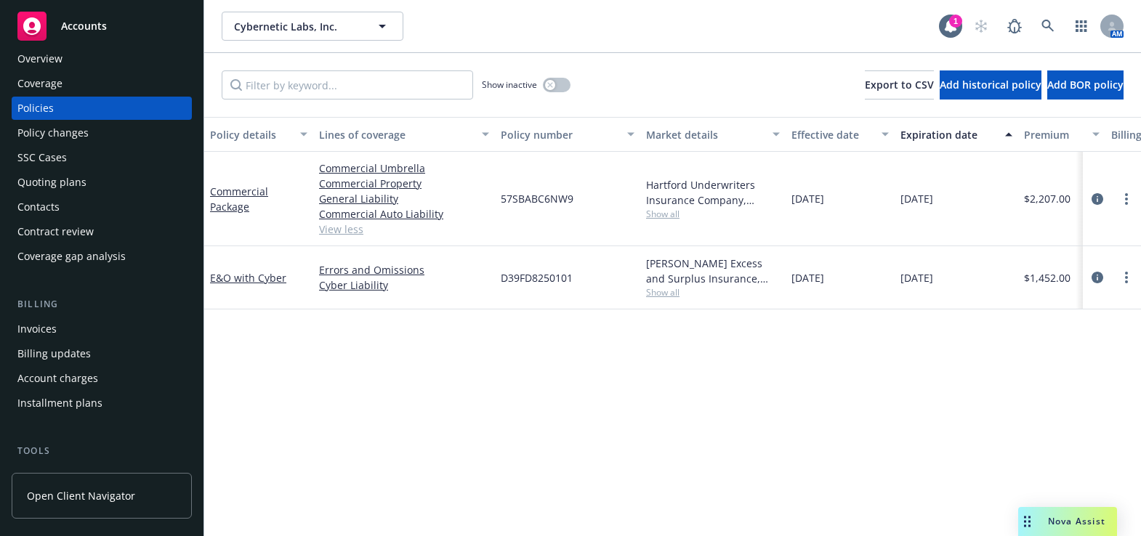
scroll to position [0, 0]
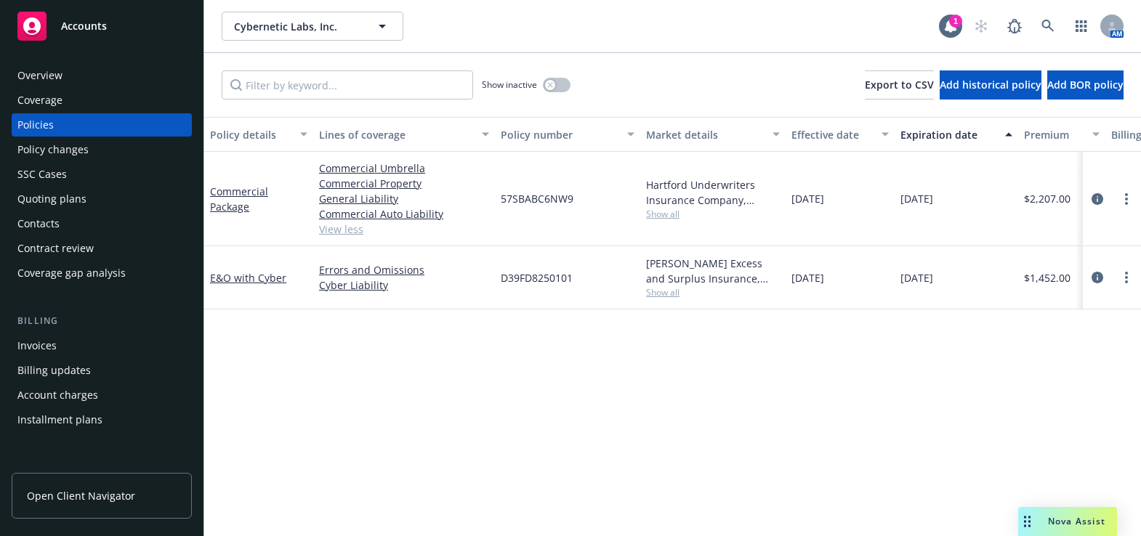
click at [174, 98] on div "Coverage" at bounding box center [101, 100] width 169 height 23
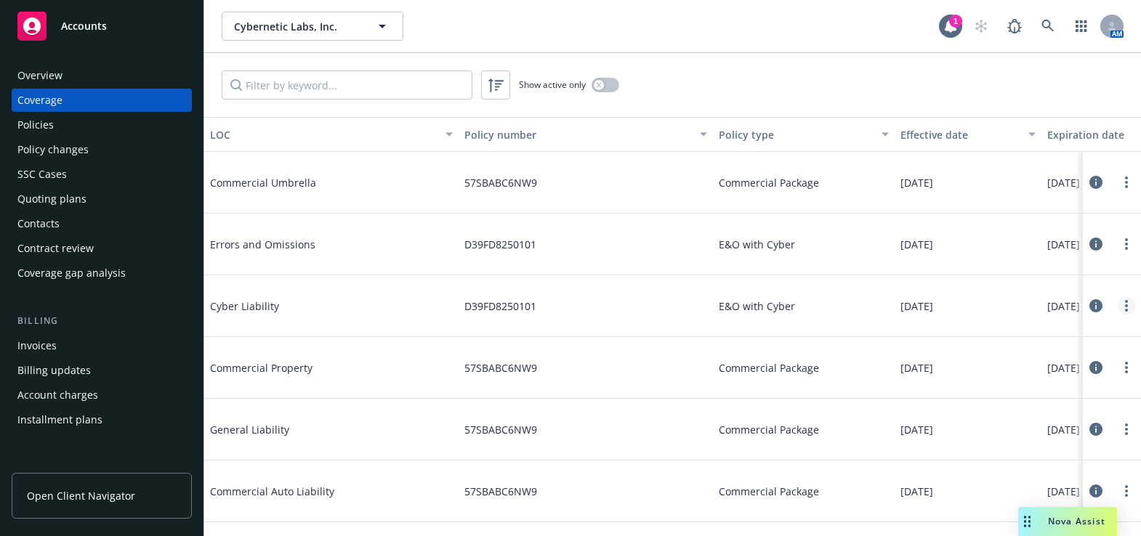
click at [1117, 305] on link "more" at bounding box center [1125, 305] width 17 height 17
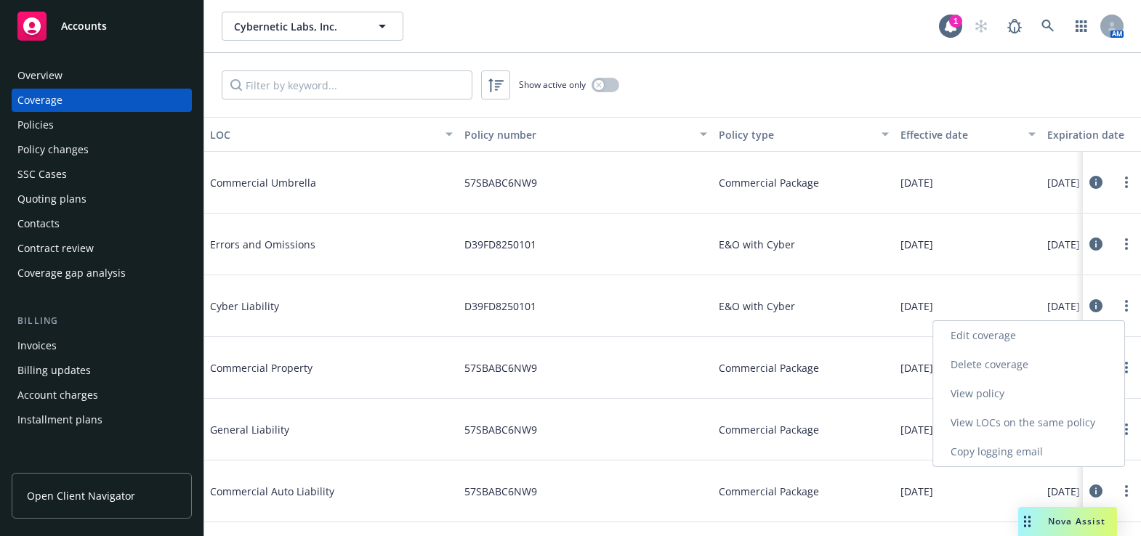
click at [991, 344] on link "Edit coverage" at bounding box center [1028, 335] width 191 height 29
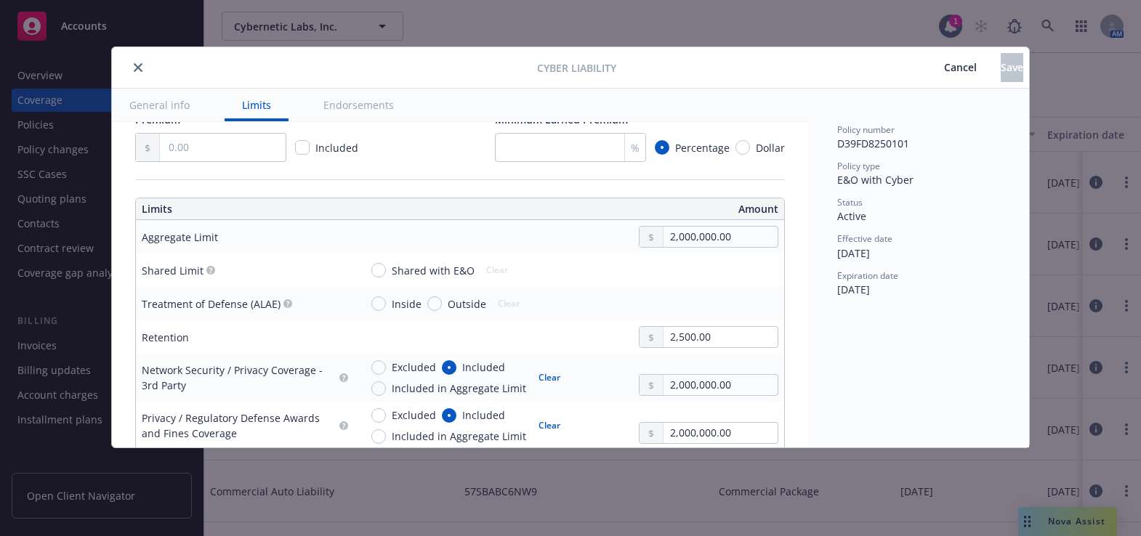
scroll to position [462, 0]
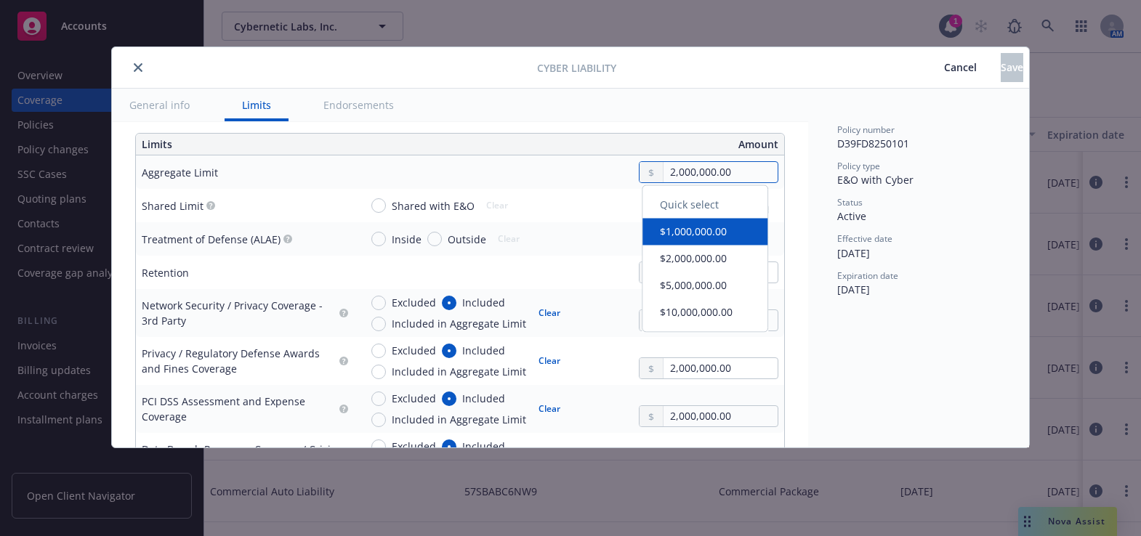
drag, startPoint x: 704, startPoint y: 170, endPoint x: 580, endPoint y: 158, distance: 124.9
click at [580, 158] on td "2,000,000.00" at bounding box center [569, 171] width 430 height 33
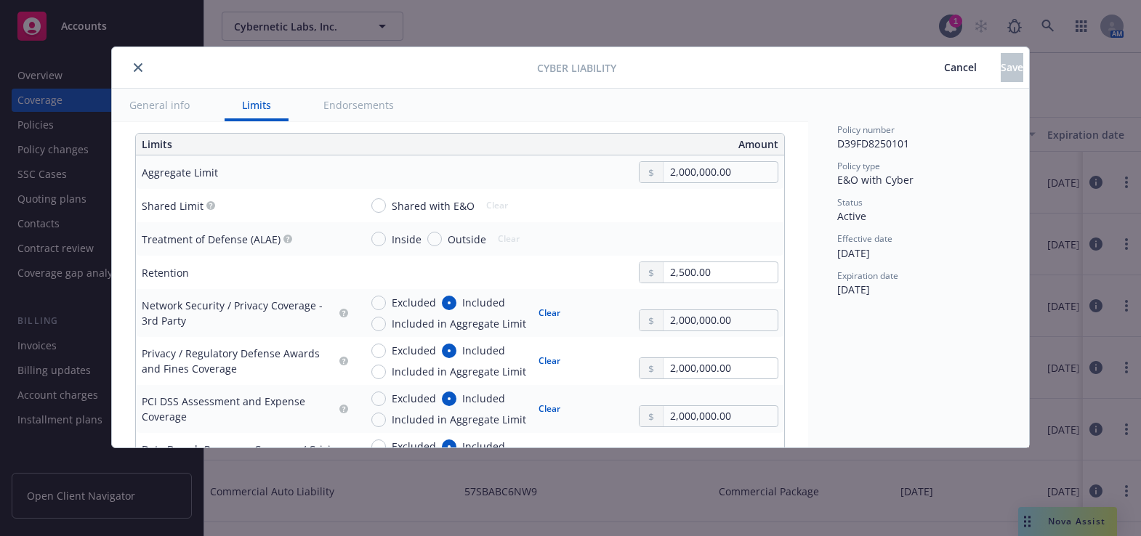
click at [488, 215] on div "Shared with E&O Clear" at bounding box center [464, 206] width 209 height 22
drag, startPoint x: 682, startPoint y: 269, endPoint x: 674, endPoint y: 271, distance: 9.0
click at [668, 271] on input "2,500.00" at bounding box center [720, 272] width 114 height 20
click at [688, 269] on input "2,500.00" at bounding box center [720, 272] width 114 height 20
click at [688, 270] on input "2,500.00" at bounding box center [720, 272] width 114 height 20
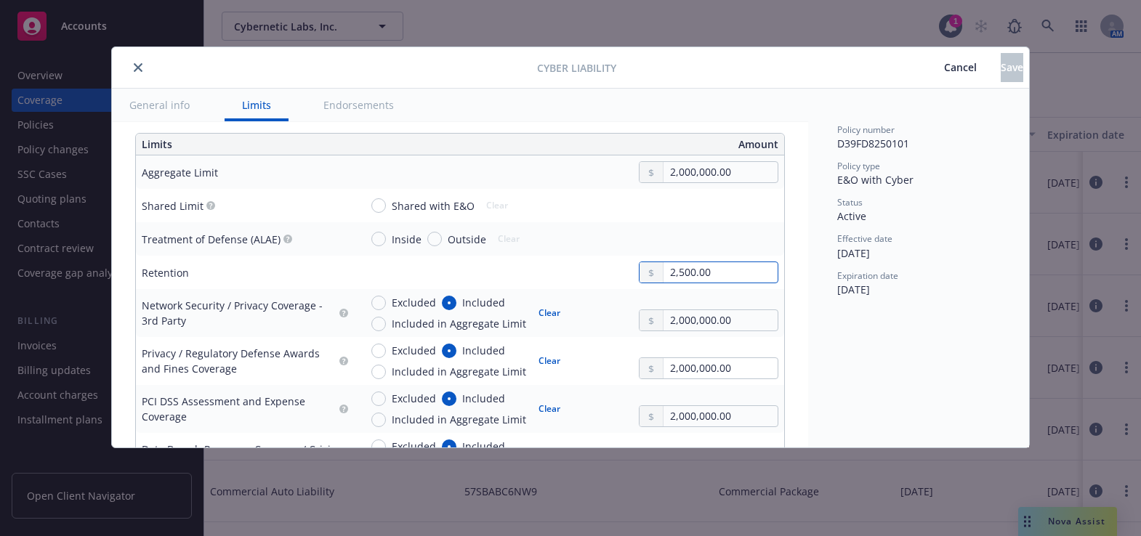
click at [686, 270] on input "2,500.00" at bounding box center [720, 272] width 114 height 20
drag, startPoint x: 686, startPoint y: 269, endPoint x: 662, endPoint y: 263, distance: 24.7
click at [664, 263] on input "2,500.00" at bounding box center [720, 272] width 114 height 20
drag, startPoint x: 655, startPoint y: 265, endPoint x: 642, endPoint y: 254, distance: 17.6
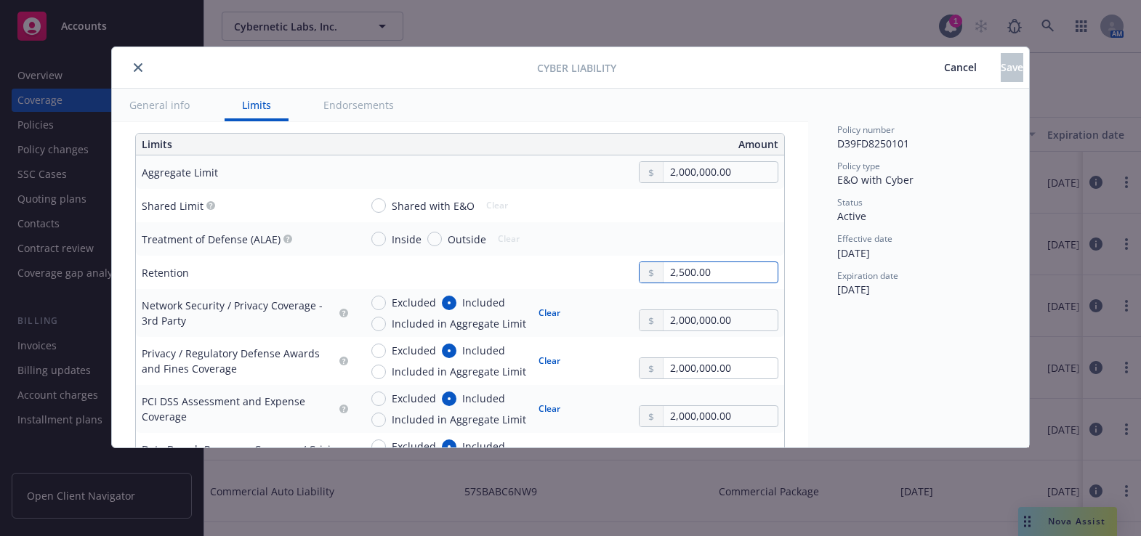
click at [663, 265] on input "2,500.00" at bounding box center [720, 272] width 114 height 20
drag, startPoint x: 663, startPoint y: 270, endPoint x: 688, endPoint y: 273, distance: 24.9
click at [688, 273] on input "2,500.00" at bounding box center [720, 272] width 114 height 20
click at [691, 273] on input "2,500.00" at bounding box center [720, 272] width 114 height 20
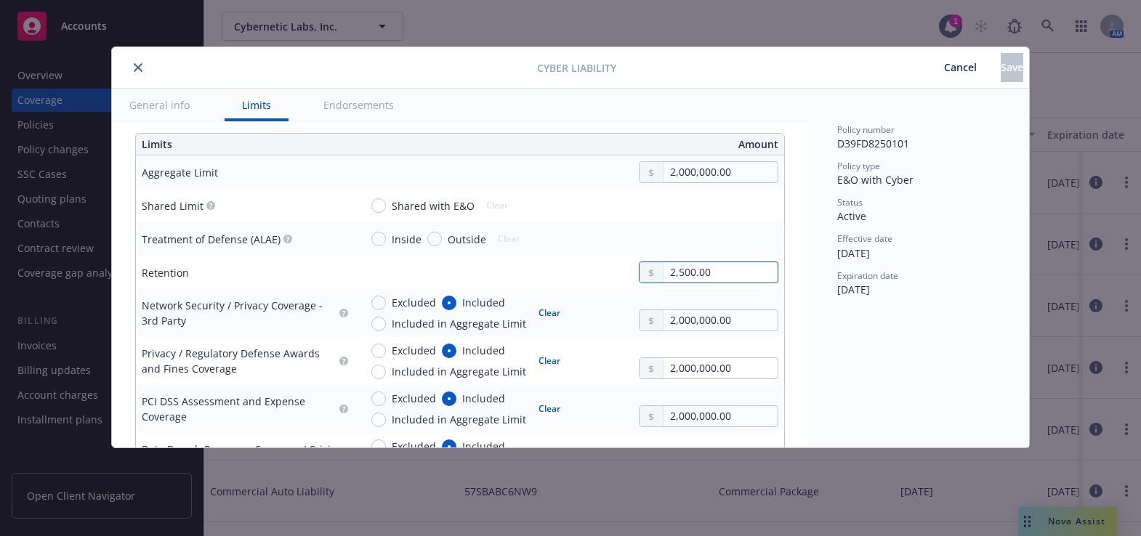
click at [719, 262] on input "2,500.00" at bounding box center [720, 272] width 114 height 20
drag, startPoint x: 683, startPoint y: 272, endPoint x: 647, endPoint y: 262, distance: 37.9
click at [647, 262] on div "2,500.00" at bounding box center [708, 273] width 139 height 22
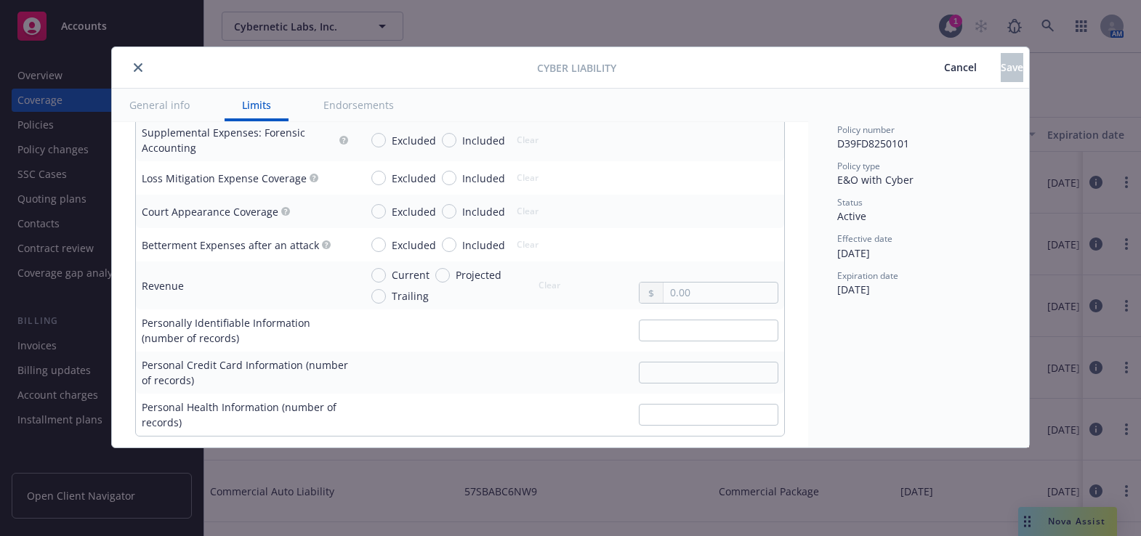
scroll to position [2906, 0]
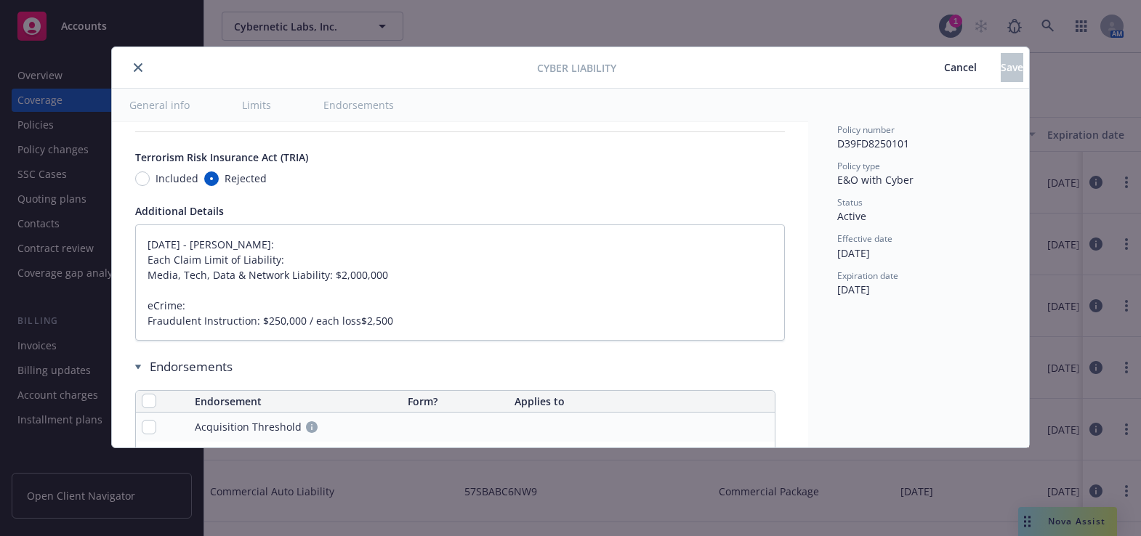
type textarea "x"
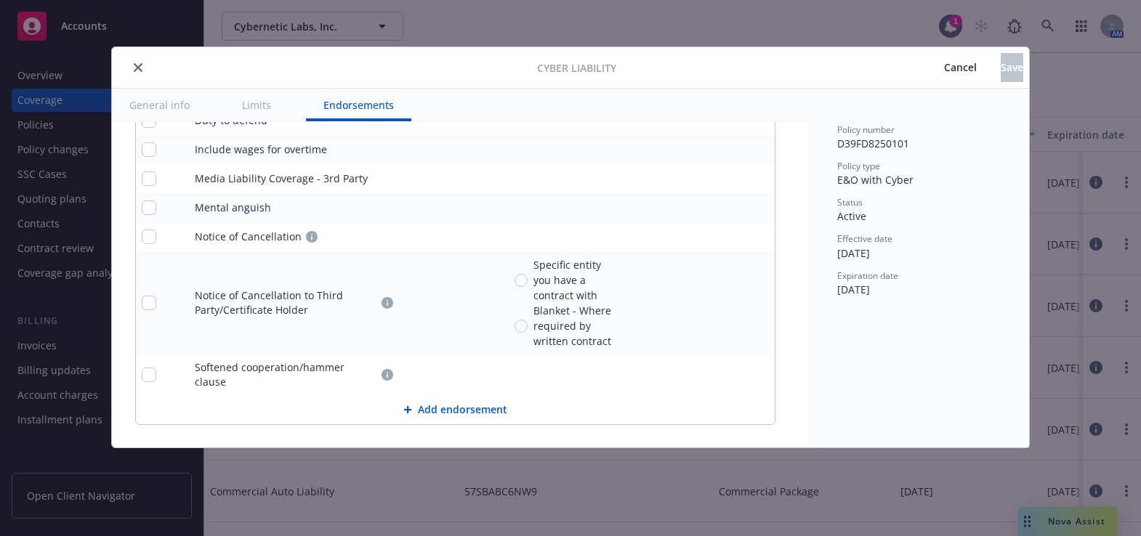
scroll to position [3703, 0]
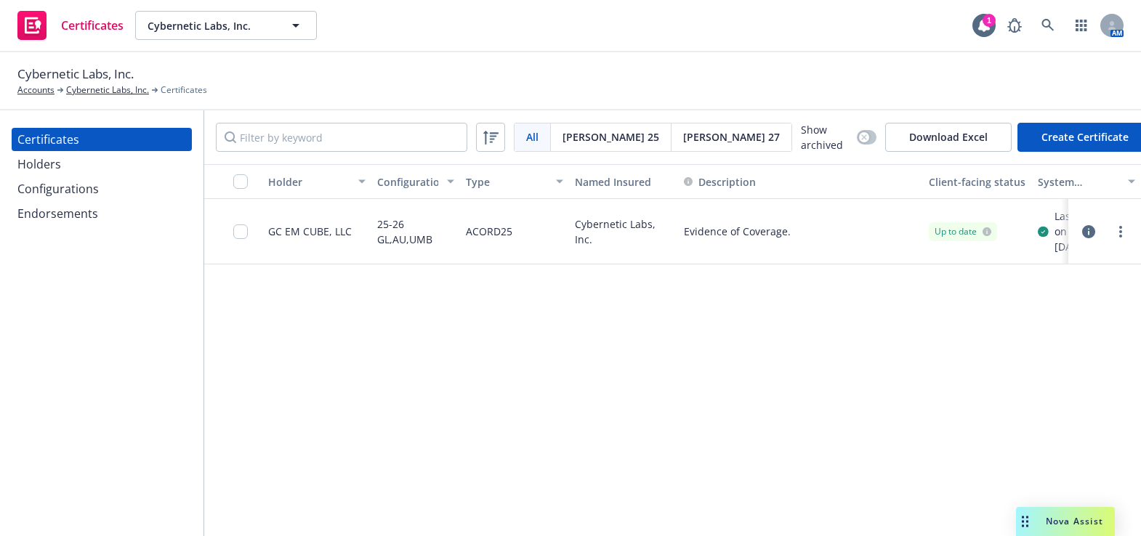
click at [96, 183] on div "Configurations" at bounding box center [57, 188] width 81 height 23
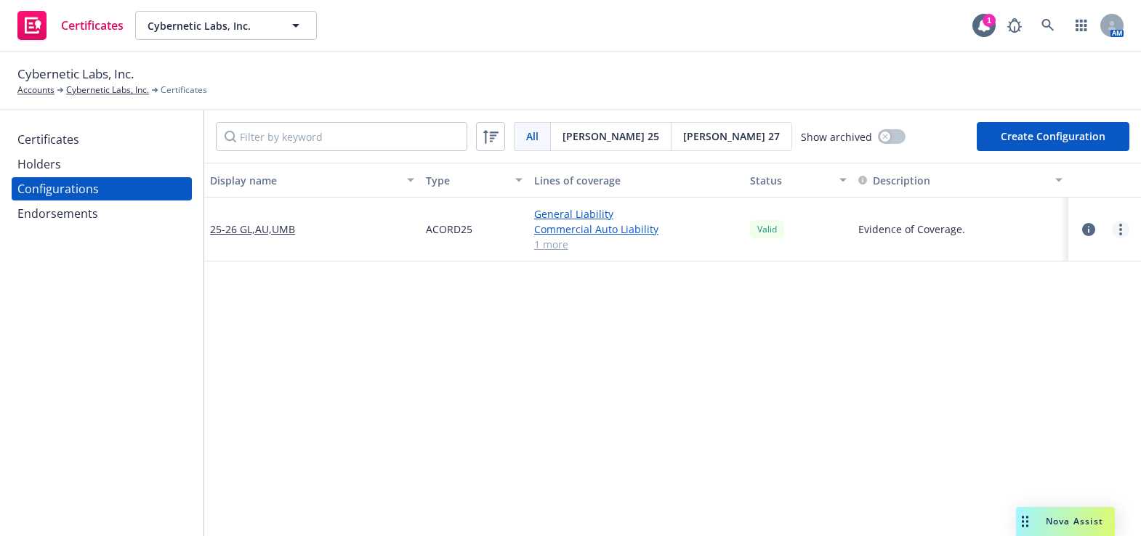
click at [1112, 222] on link "more" at bounding box center [1120, 229] width 17 height 17
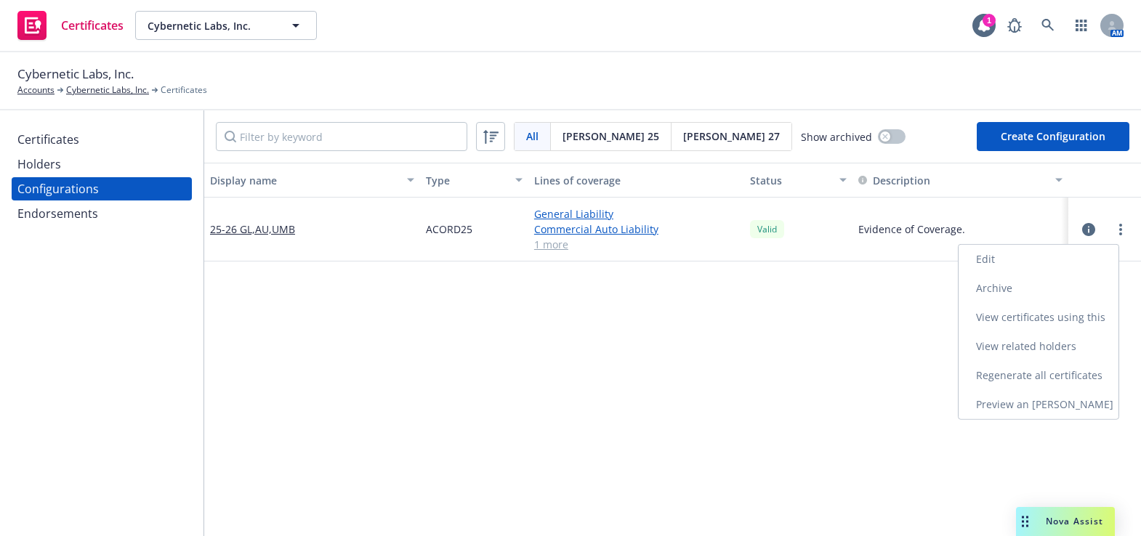
click at [995, 251] on link "Edit" at bounding box center [1038, 259] width 160 height 29
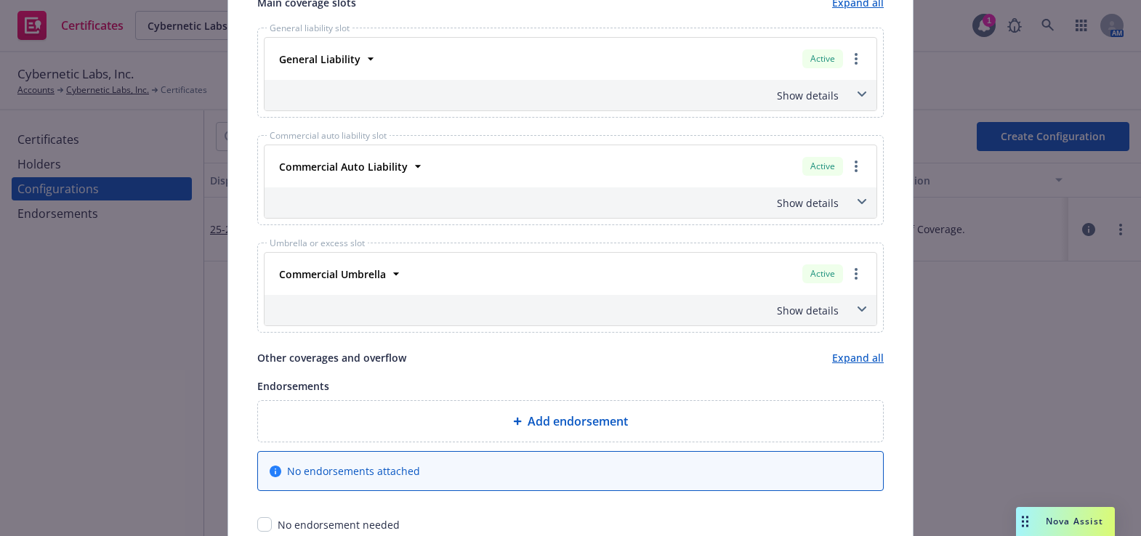
scroll to position [594, 0]
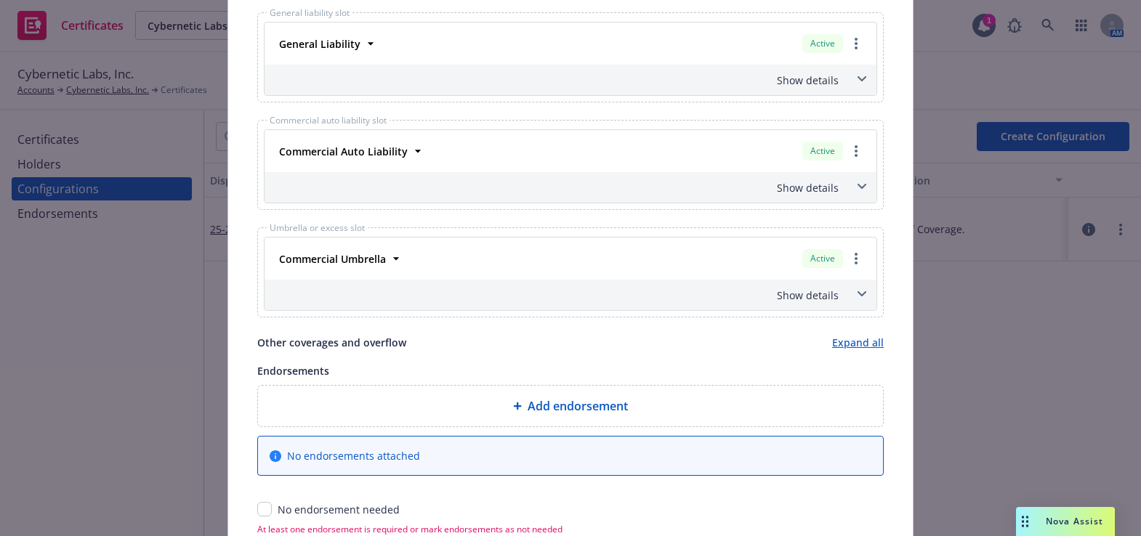
click at [634, 405] on div "Add endorsement" at bounding box center [571, 405] width 602 height 17
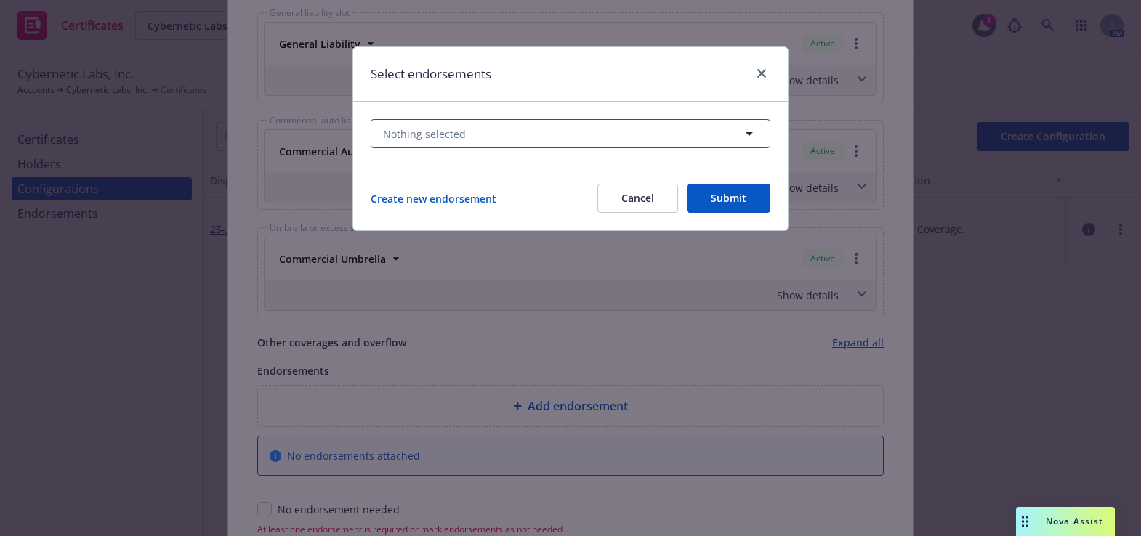
click at [624, 133] on button "Nothing selected" at bounding box center [571, 133] width 400 height 29
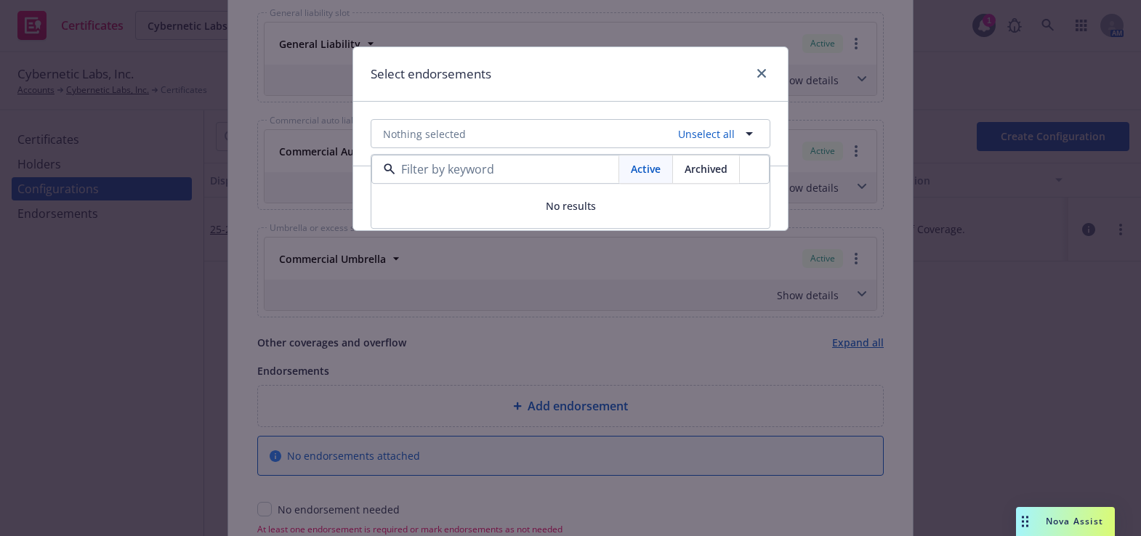
click at [711, 171] on span "Archived" at bounding box center [705, 169] width 43 height 15
drag, startPoint x: 571, startPoint y: 100, endPoint x: 621, endPoint y: 177, distance: 91.9
click at [574, 101] on div "Select endorsements" at bounding box center [570, 74] width 434 height 54
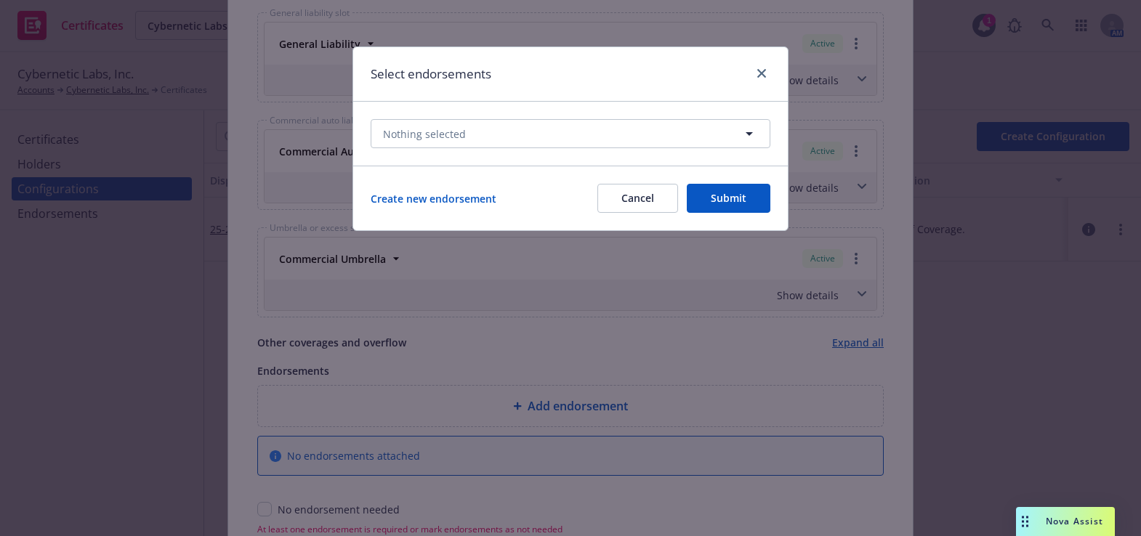
click at [642, 206] on button "Cancel" at bounding box center [637, 198] width 81 height 29
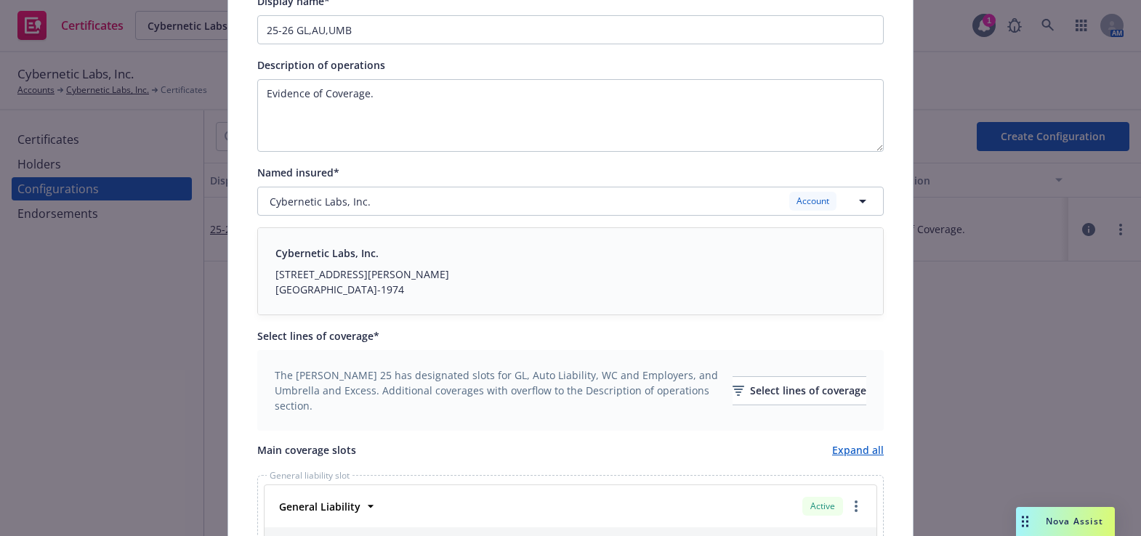
scroll to position [462, 0]
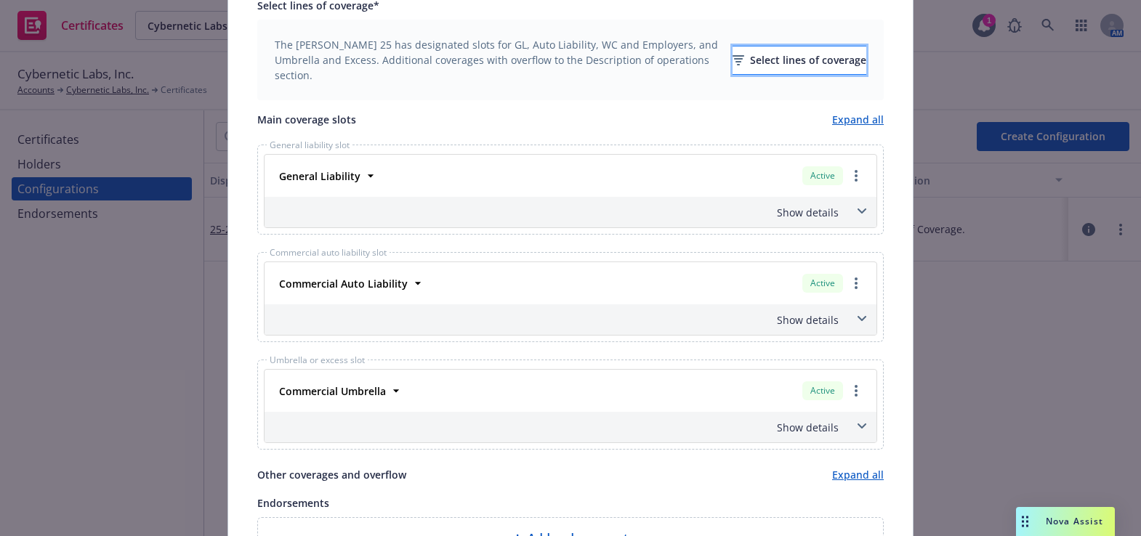
click at [793, 55] on div "Select lines of coverage" at bounding box center [799, 60] width 134 height 28
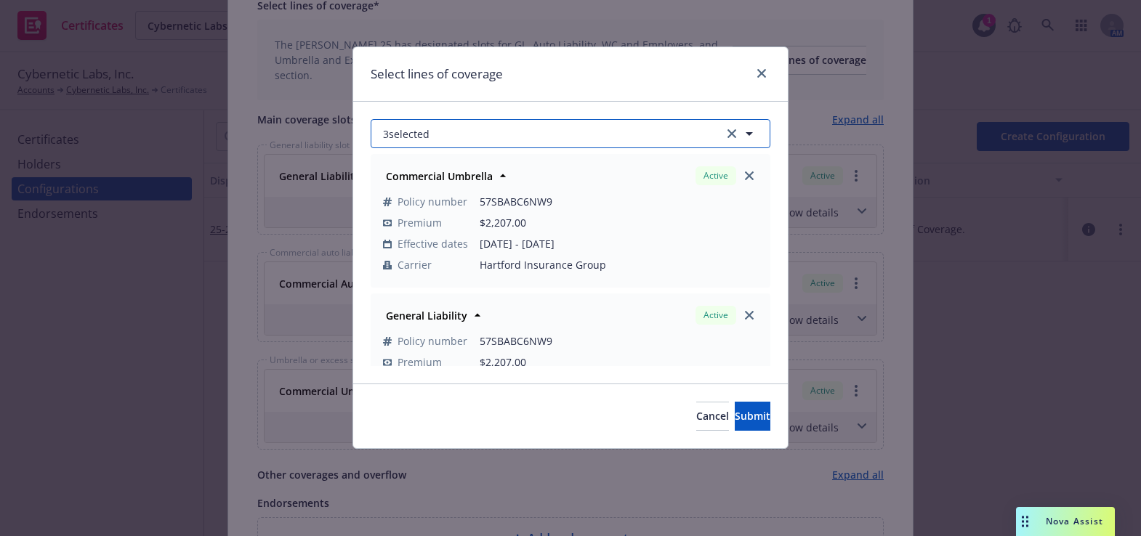
click at [538, 137] on button "3 selected" at bounding box center [571, 133] width 400 height 29
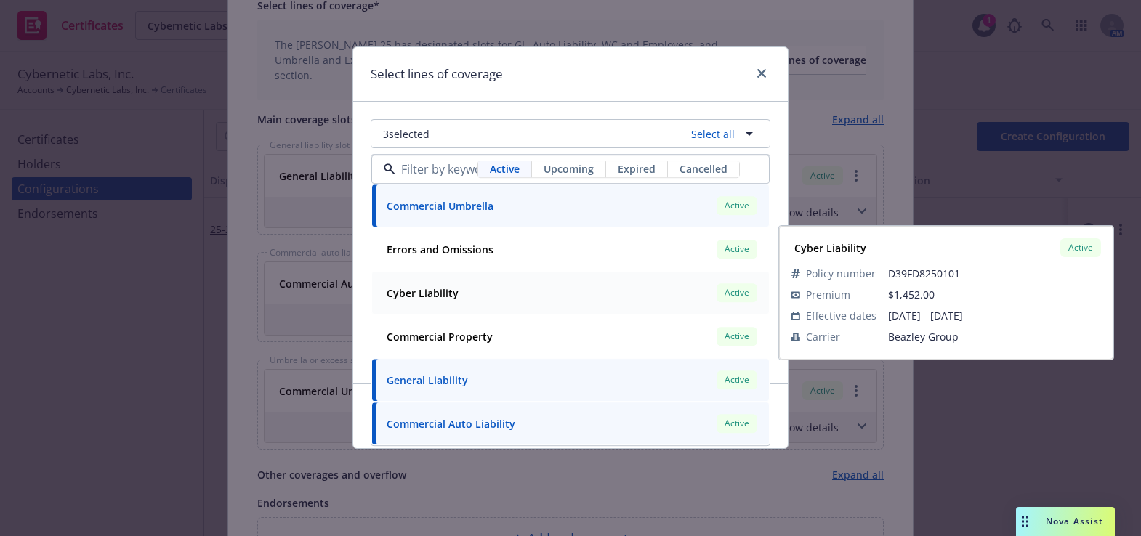
click at [500, 307] on div "Cyber Liability Active Policy number D39FD8250101 Premium $1,452.00 Effective d…" at bounding box center [570, 293] width 397 height 42
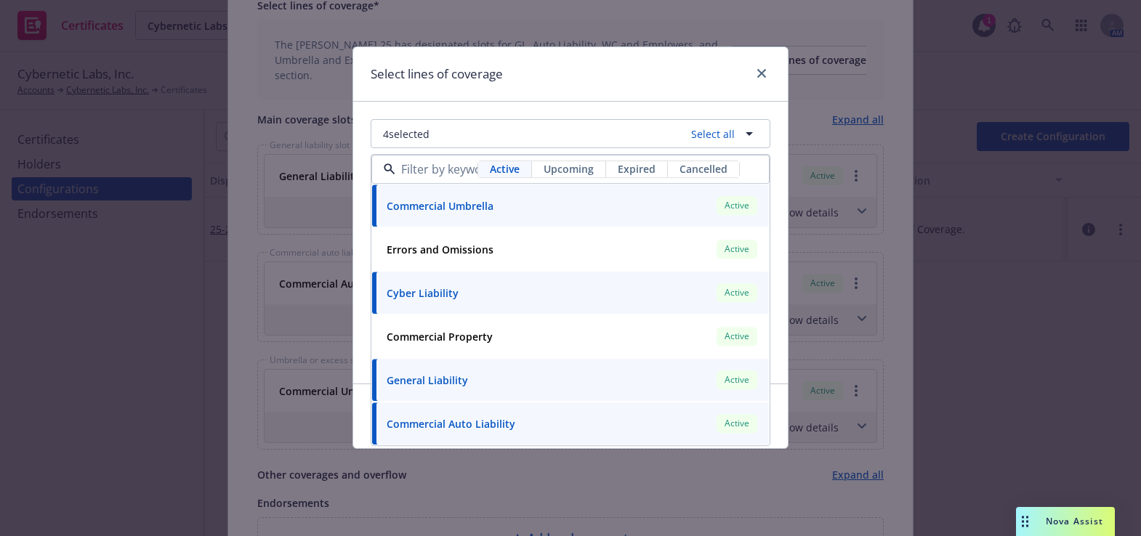
click at [574, 104] on div "4 selected Select all Active Upcoming Expired Cancelled Commercial Umbrella Act…" at bounding box center [570, 243] width 434 height 282
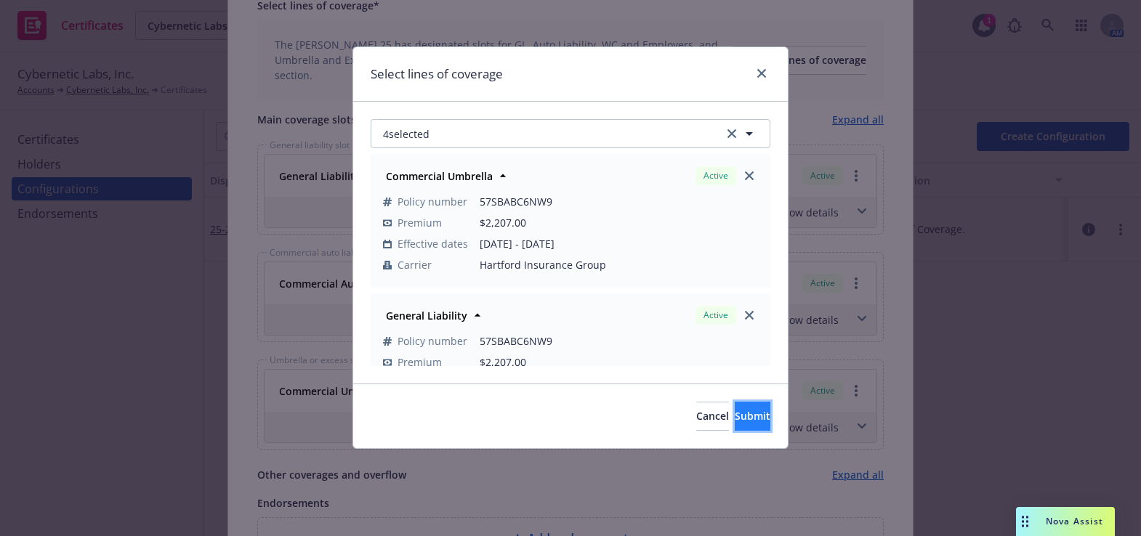
click at [735, 429] on button "Submit" at bounding box center [753, 416] width 36 height 29
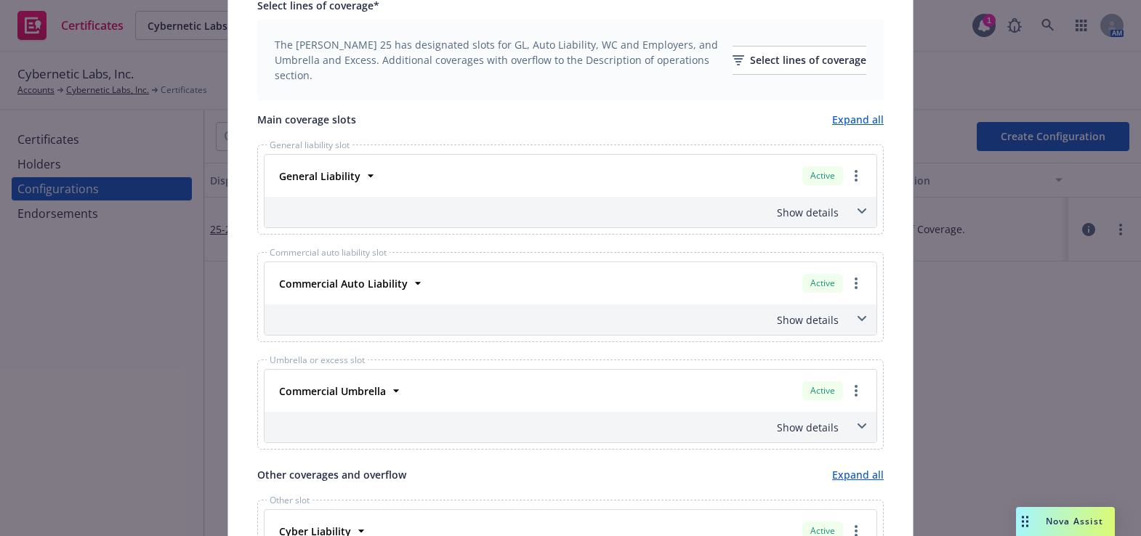
scroll to position [781, 0]
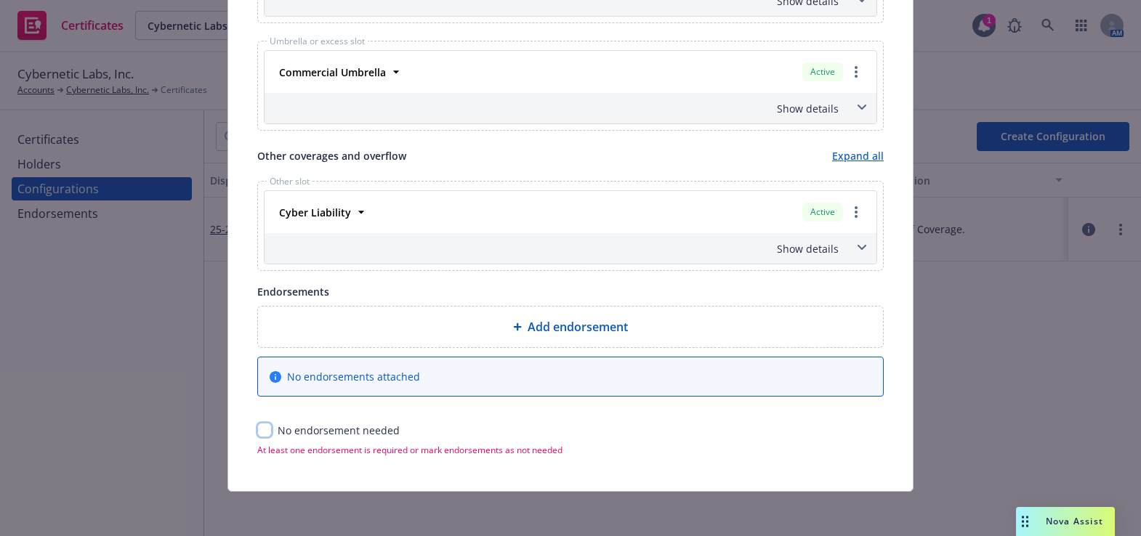
click at [262, 424] on input "checkbox" at bounding box center [264, 430] width 15 height 15
checkbox input "true"
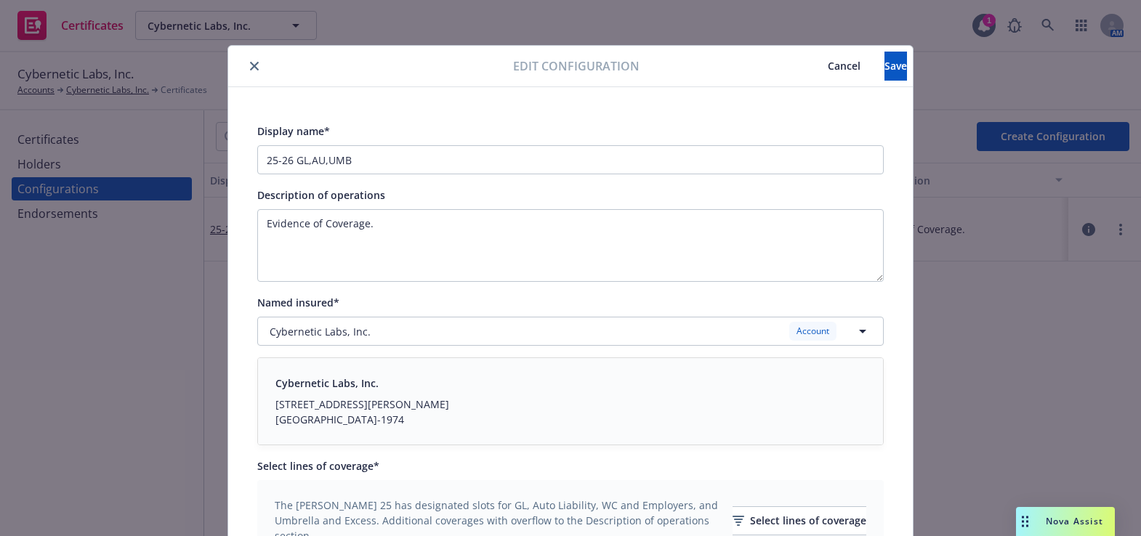
scroll to position [0, 0]
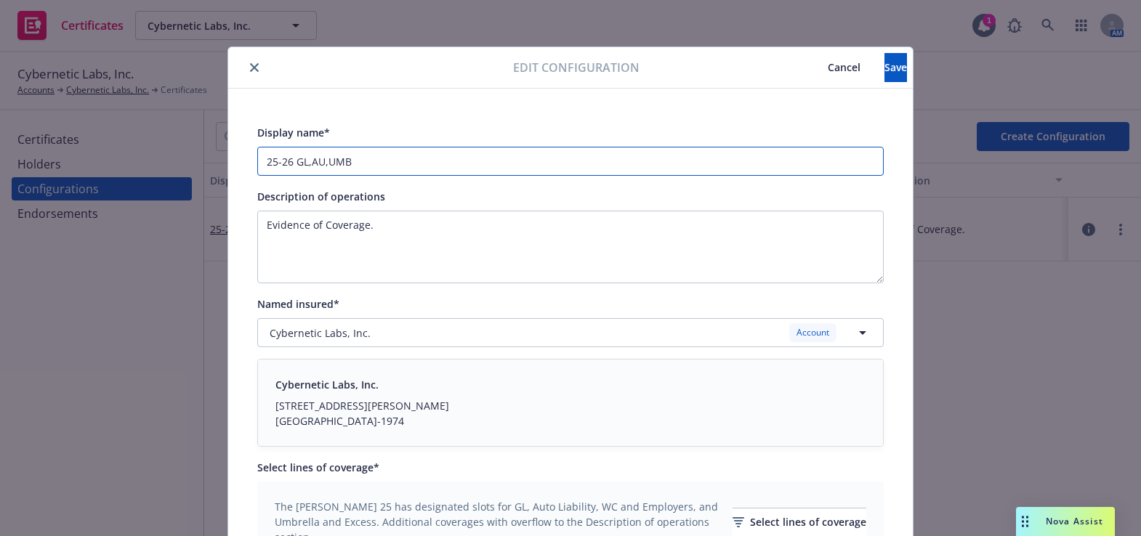
drag, startPoint x: 289, startPoint y: 166, endPoint x: 581, endPoint y: 120, distance: 295.8
click at [583, 124] on div "Display name* 25-26 GL,AU,UMB" at bounding box center [570, 150] width 626 height 52
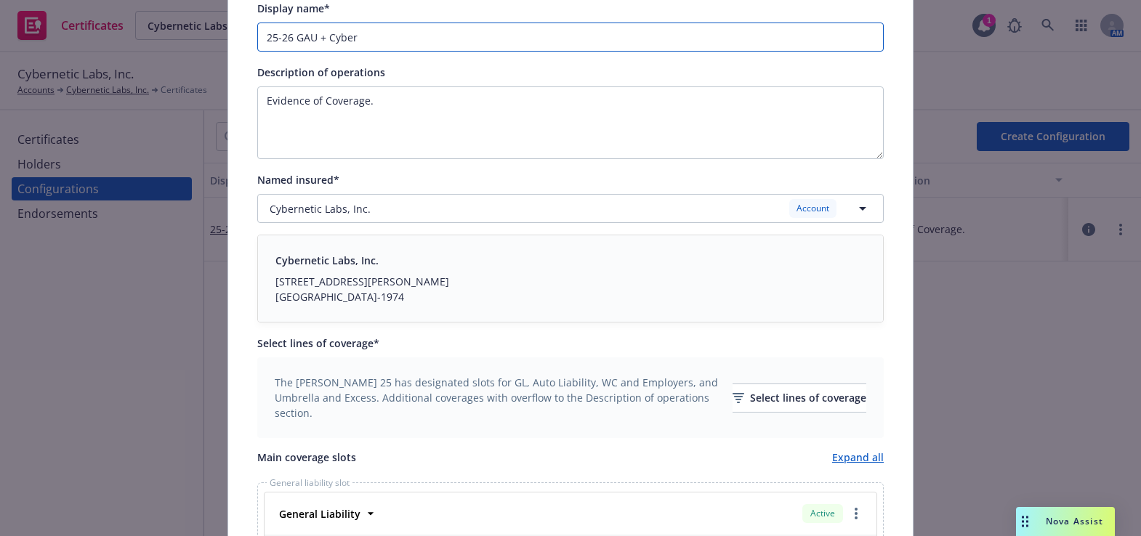
scroll to position [264, 0]
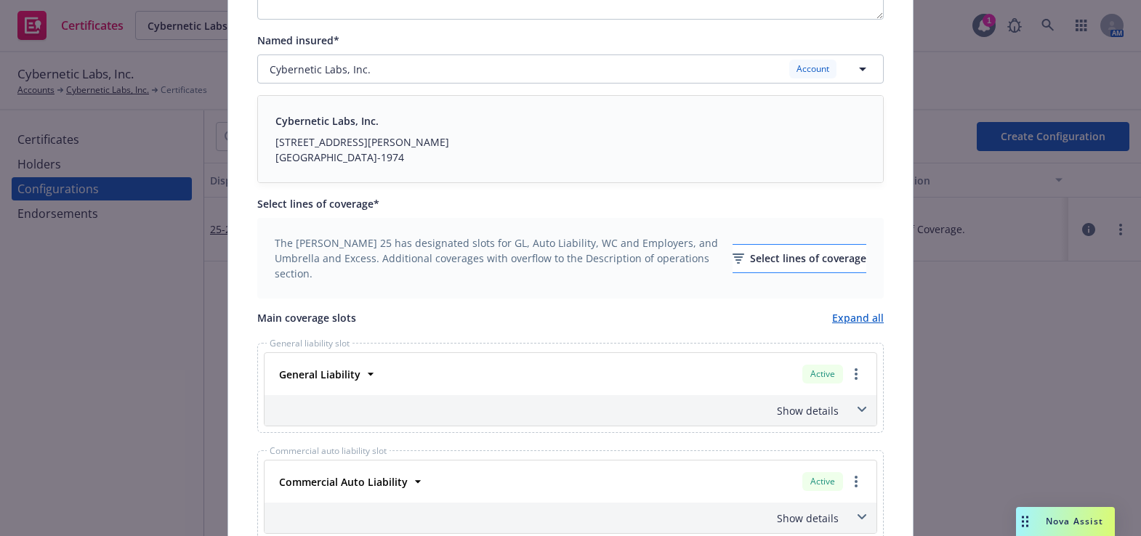
type input "25-26 GAU + Cyber"
click at [750, 264] on div "Select lines of coverage" at bounding box center [799, 259] width 134 height 28
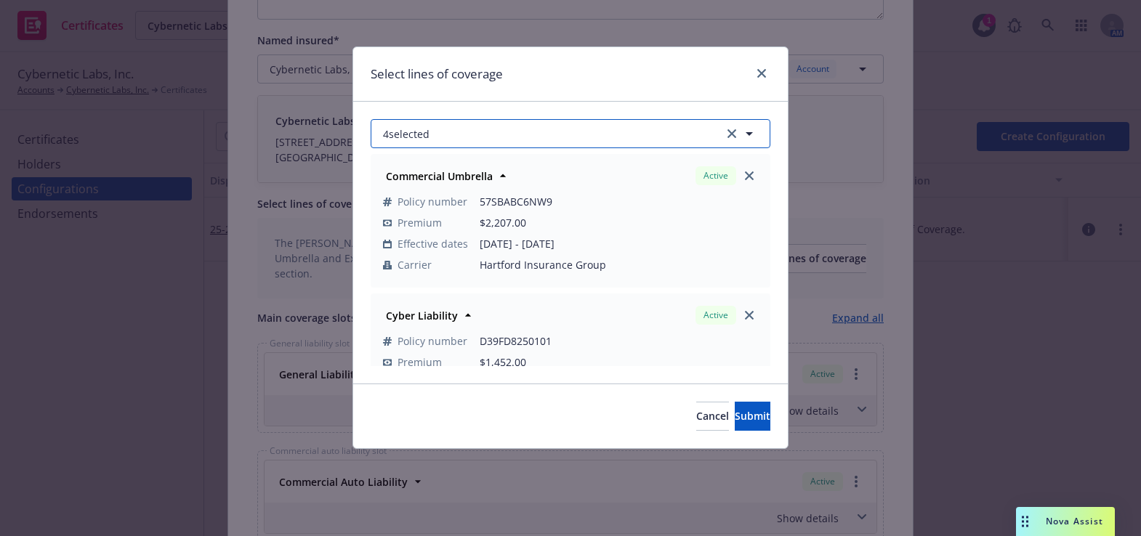
click at [521, 126] on button "4 selected" at bounding box center [571, 133] width 400 height 29
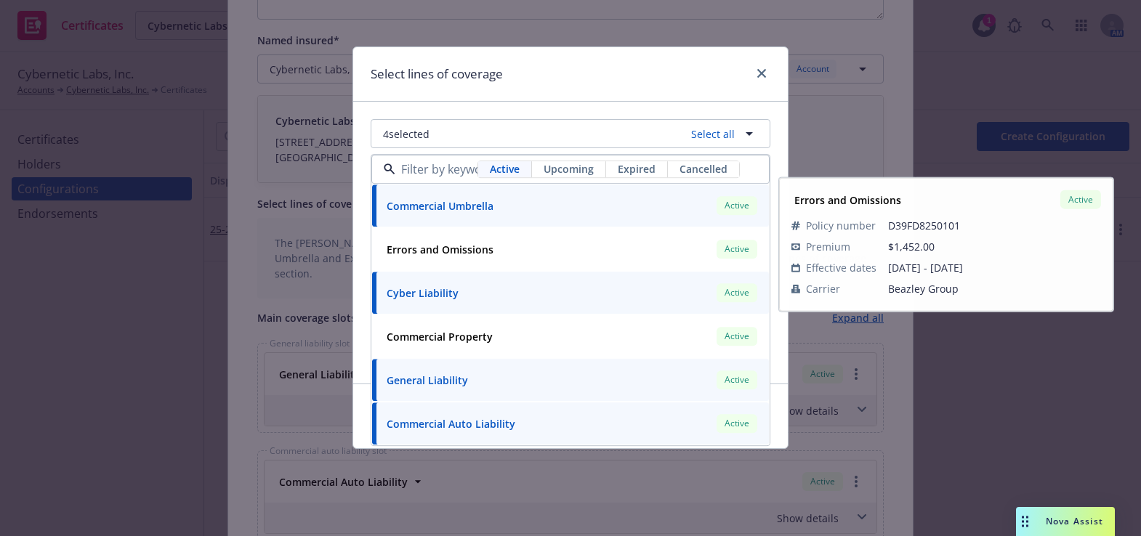
click at [578, 65] on div "Select lines of coverage" at bounding box center [570, 74] width 434 height 54
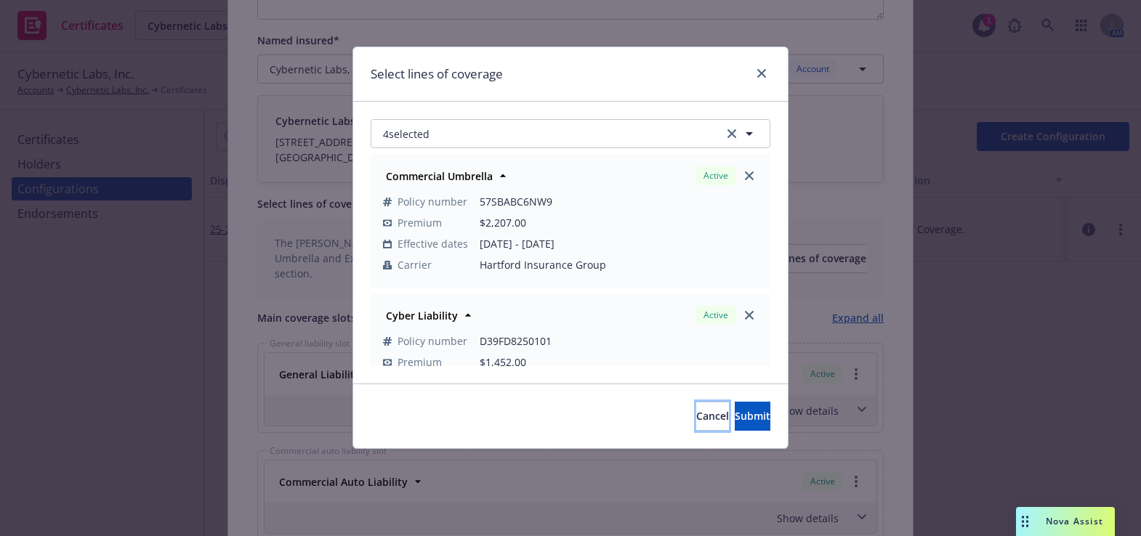
click at [696, 413] on span "Cancel" at bounding box center [712, 416] width 33 height 14
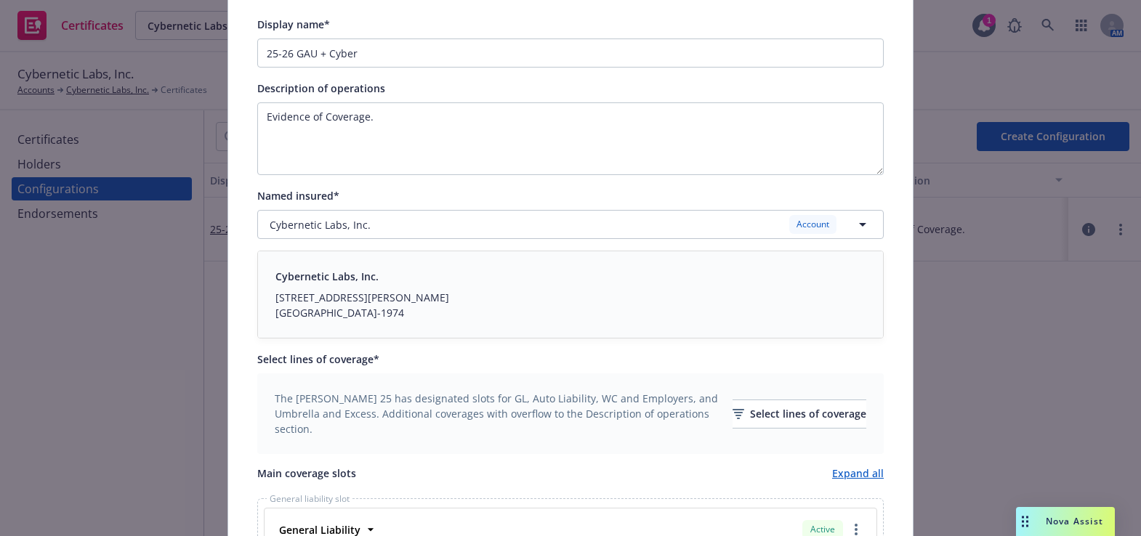
scroll to position [0, 0]
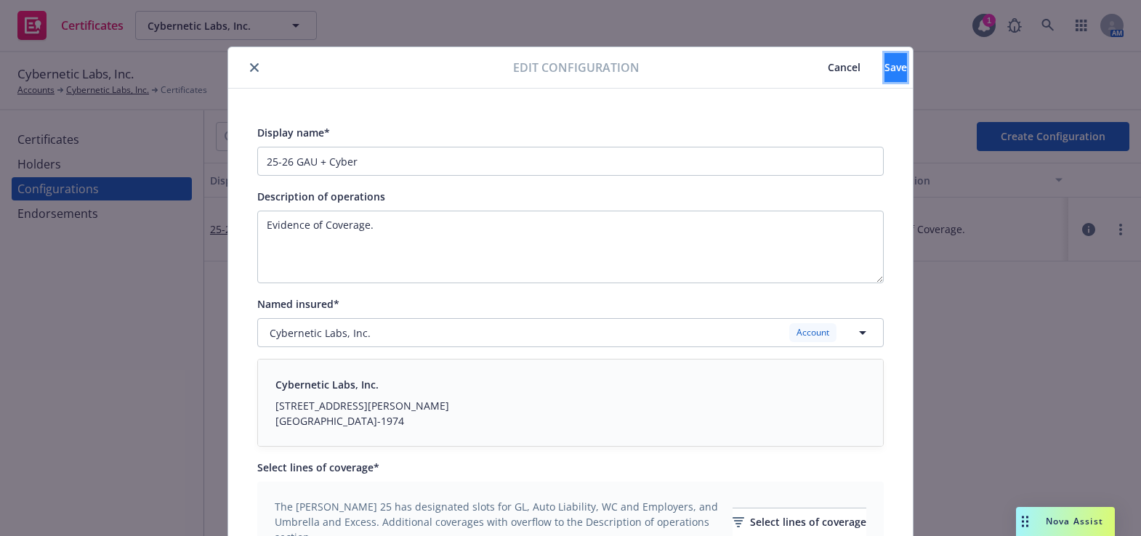
click at [884, 64] on button "Save" at bounding box center [895, 67] width 23 height 29
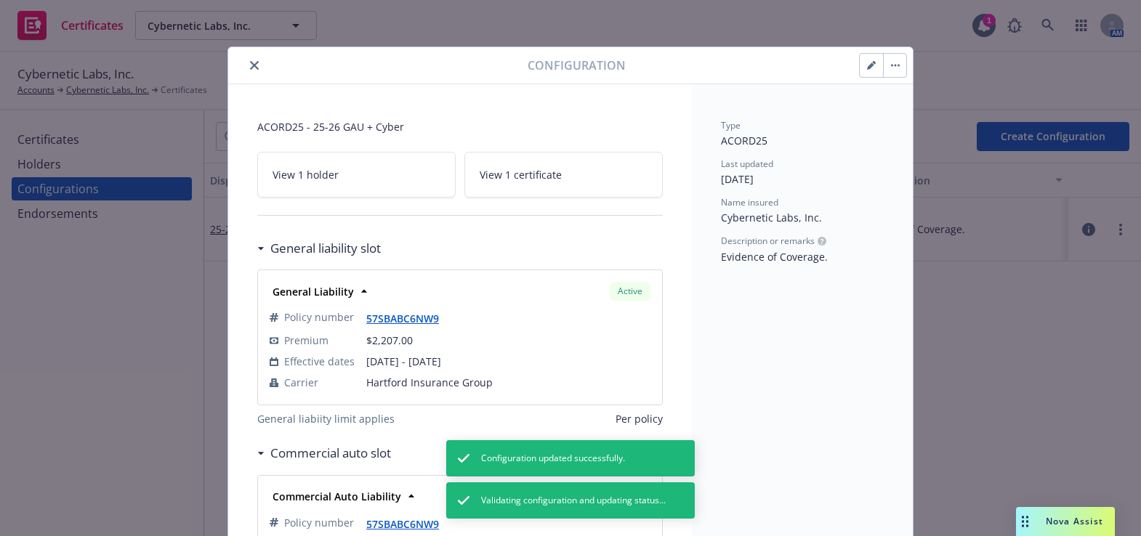
click at [867, 61] on icon "button" at bounding box center [871, 65] width 9 height 9
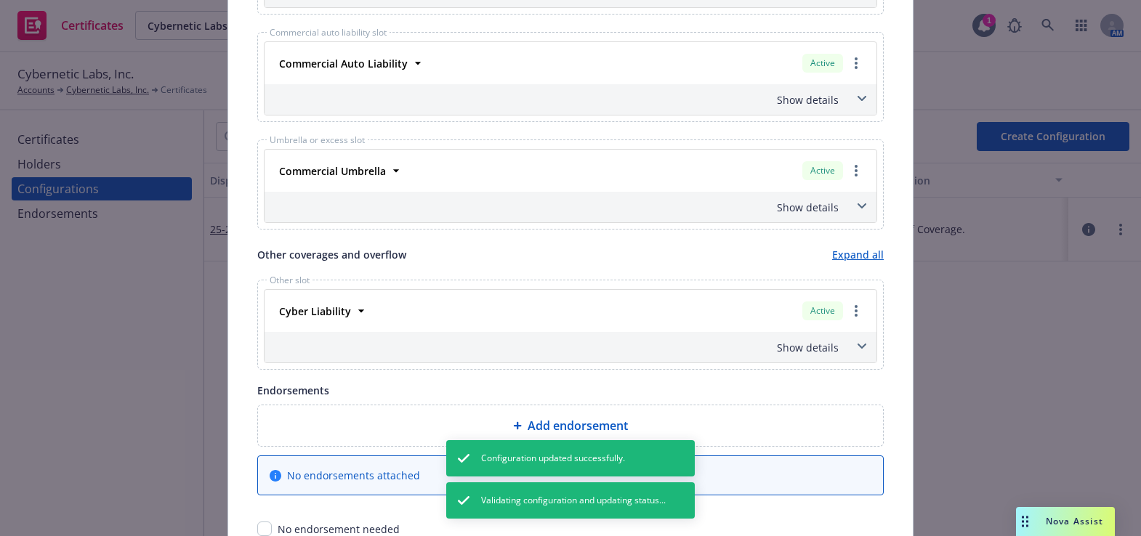
scroll to position [781, 0]
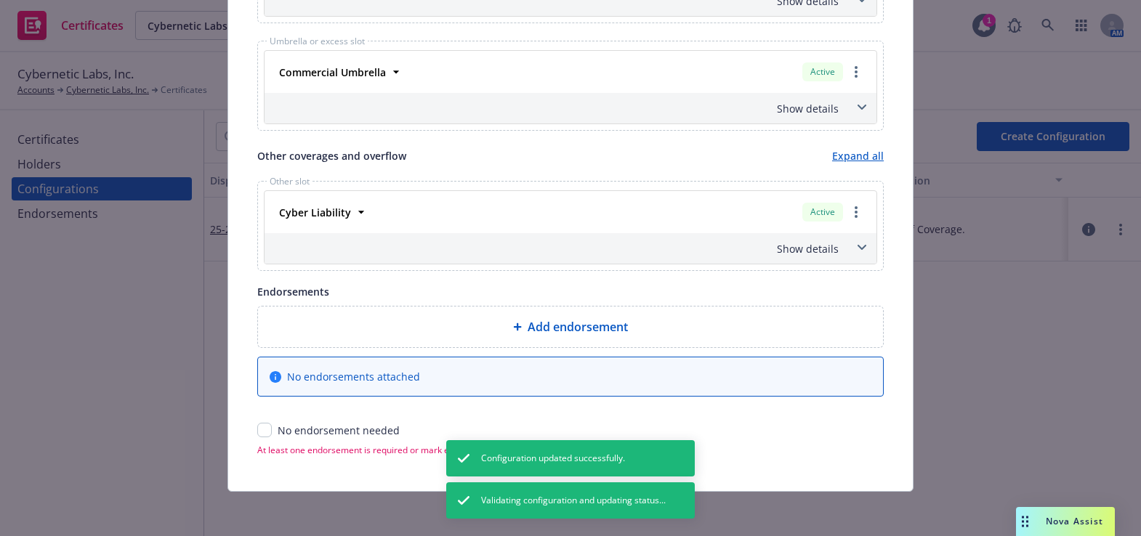
click at [784, 251] on div "Show details" at bounding box center [552, 248] width 571 height 15
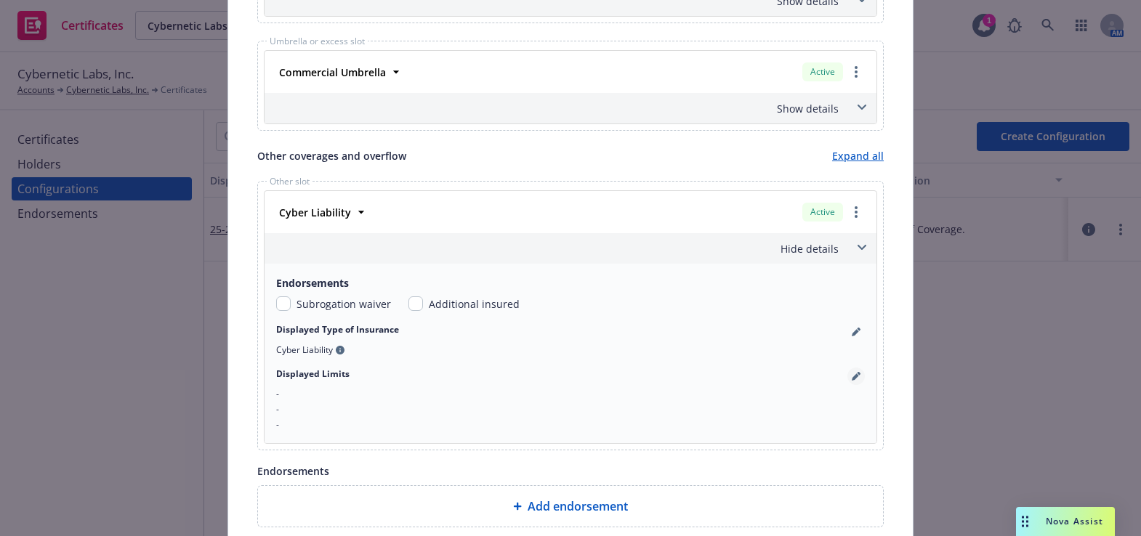
click at [854, 375] on icon "pencil" at bounding box center [856, 376] width 9 height 9
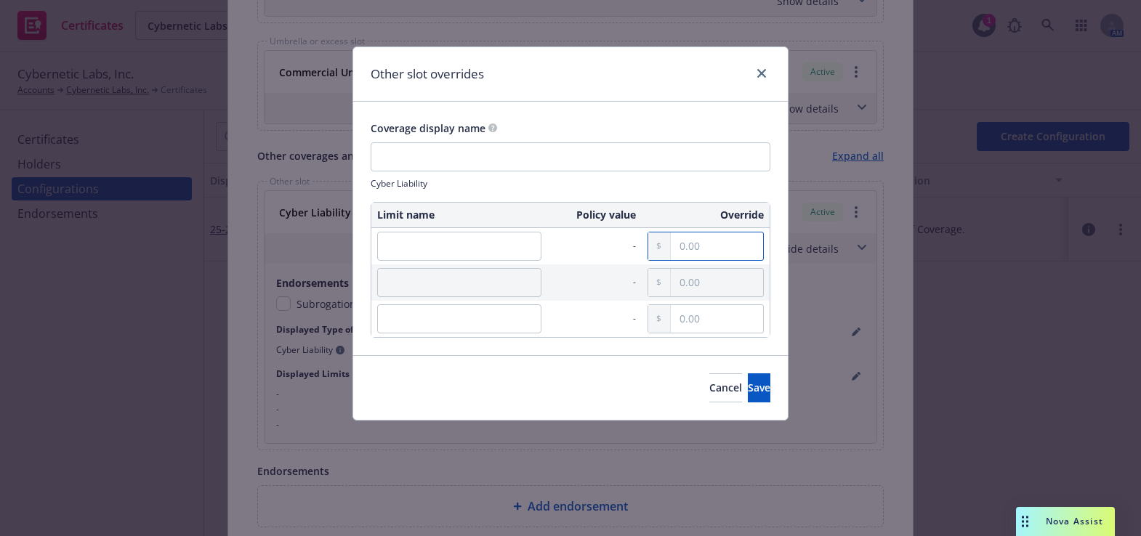
click at [755, 248] on input "text" at bounding box center [717, 246] width 92 height 28
paste input "2,000,000.00"
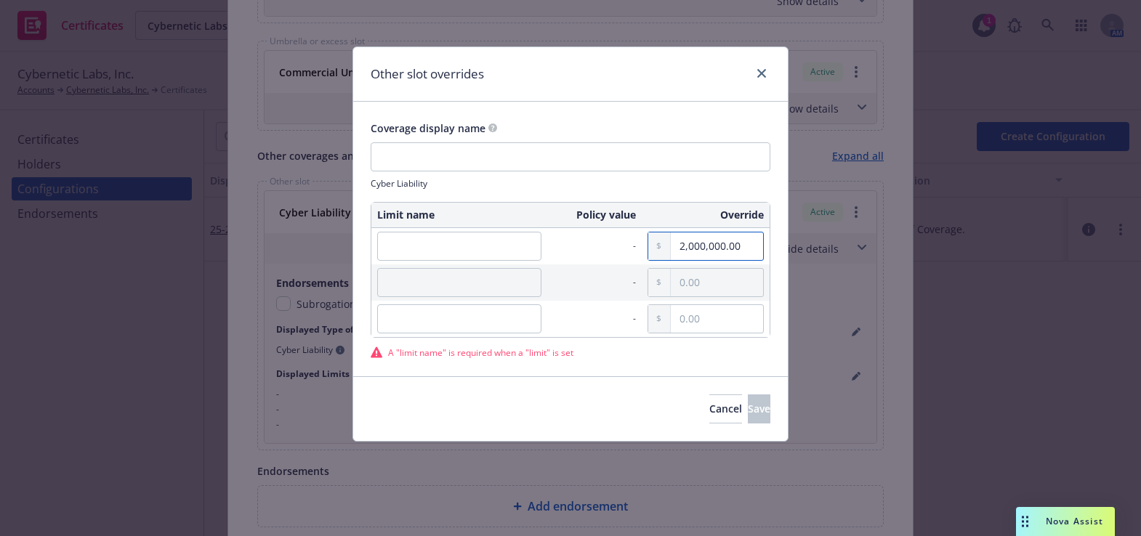
type input "2,000,000.00"
click at [695, 275] on input "text" at bounding box center [717, 283] width 92 height 28
paste input "2,500.00"
type input "2,500.00"
click at [458, 247] on input "text" at bounding box center [459, 246] width 164 height 29
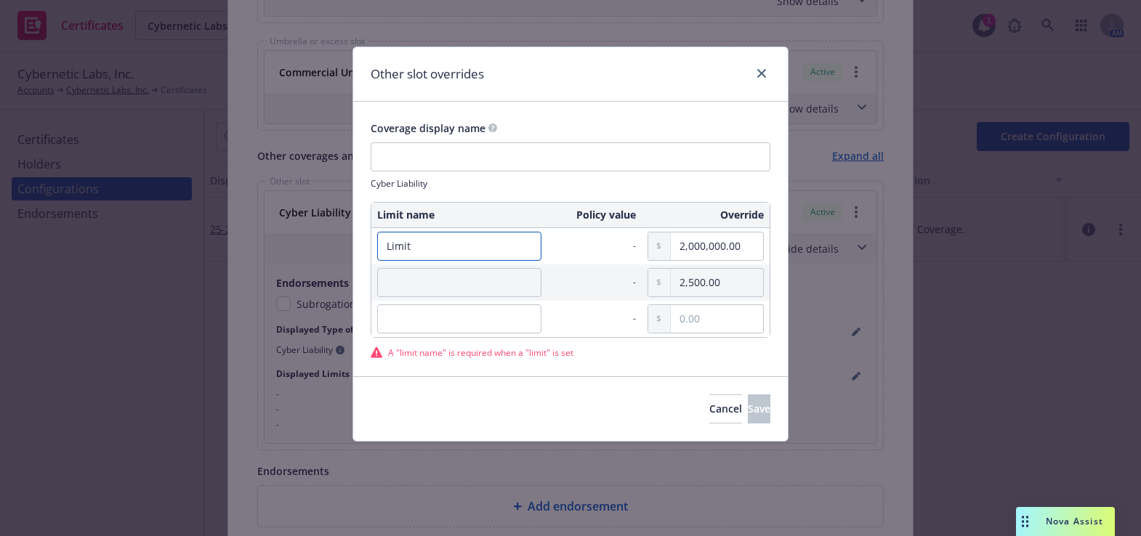
type input "Limit"
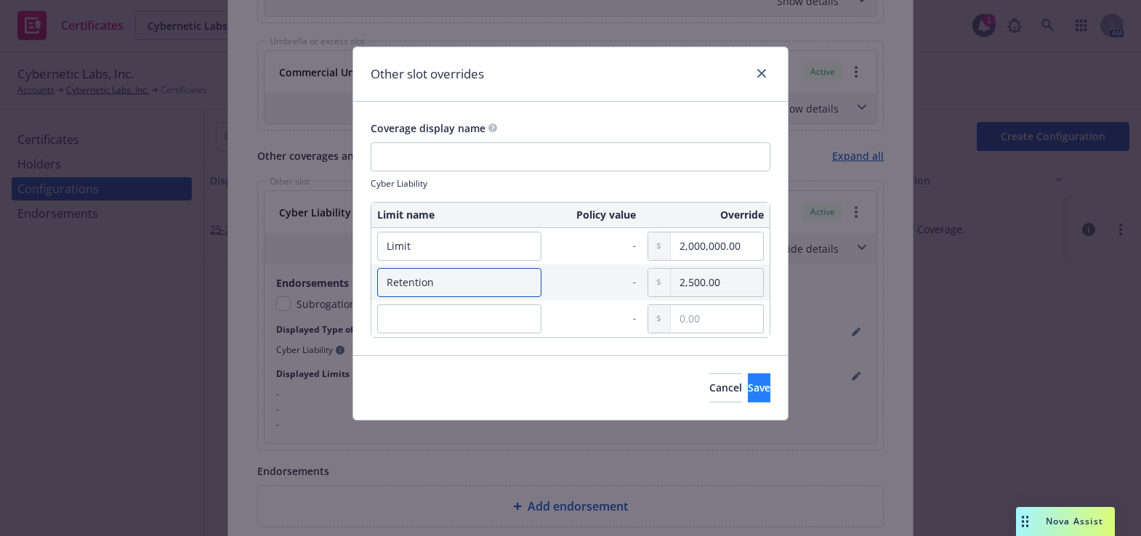
type input "Retention"
click at [748, 396] on button "Save" at bounding box center [759, 387] width 23 height 29
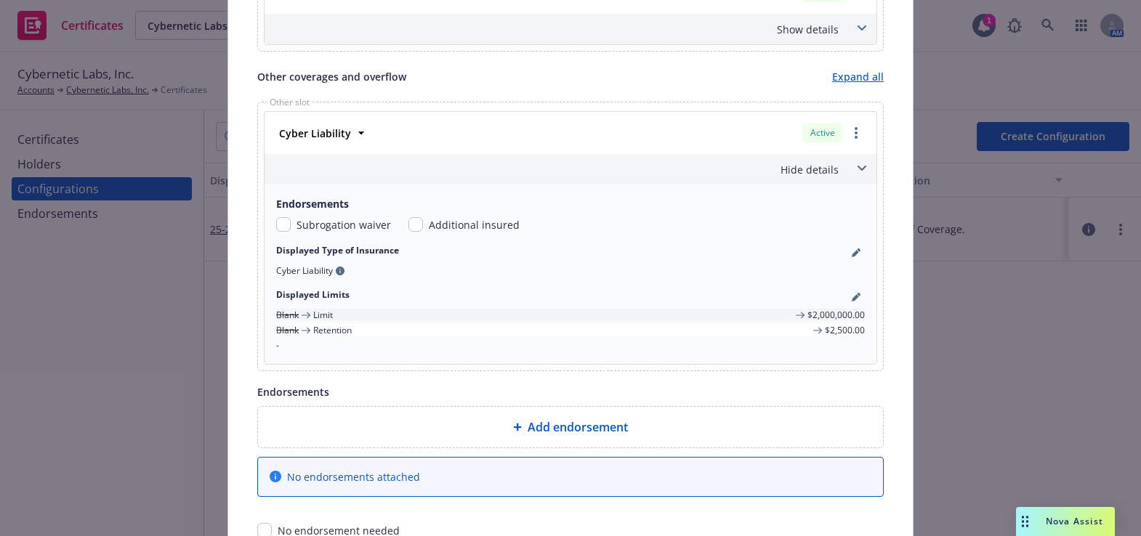
scroll to position [960, 0]
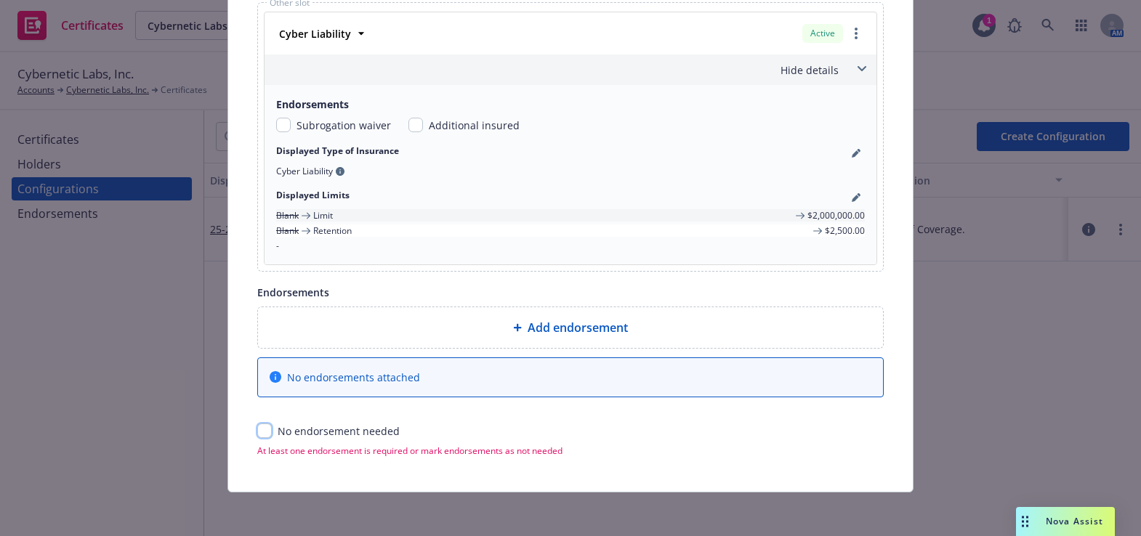
click at [257, 429] on input "checkbox" at bounding box center [264, 431] width 15 height 15
checkbox input "true"
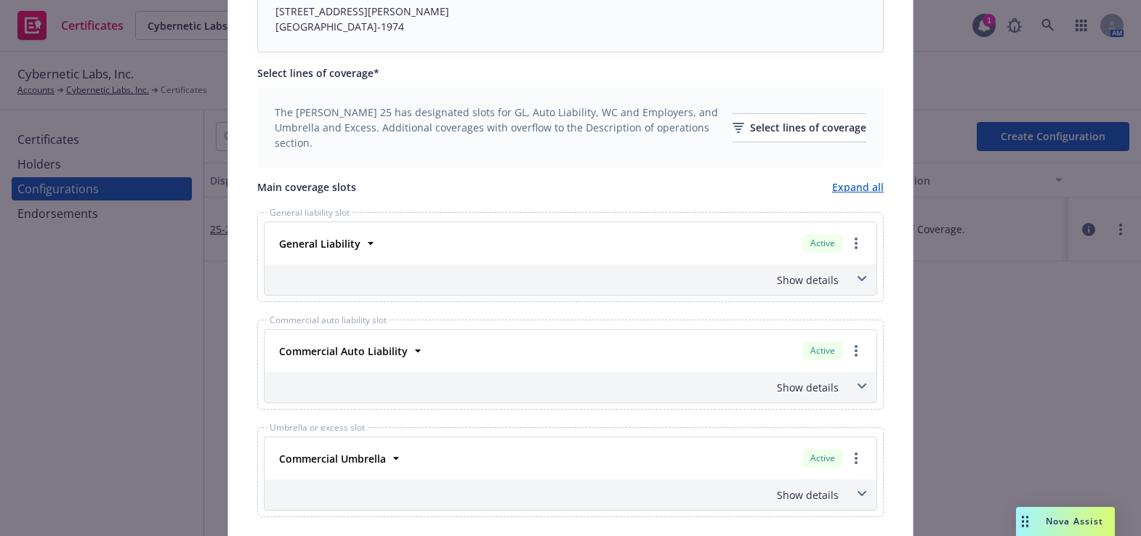
scroll to position [0, 0]
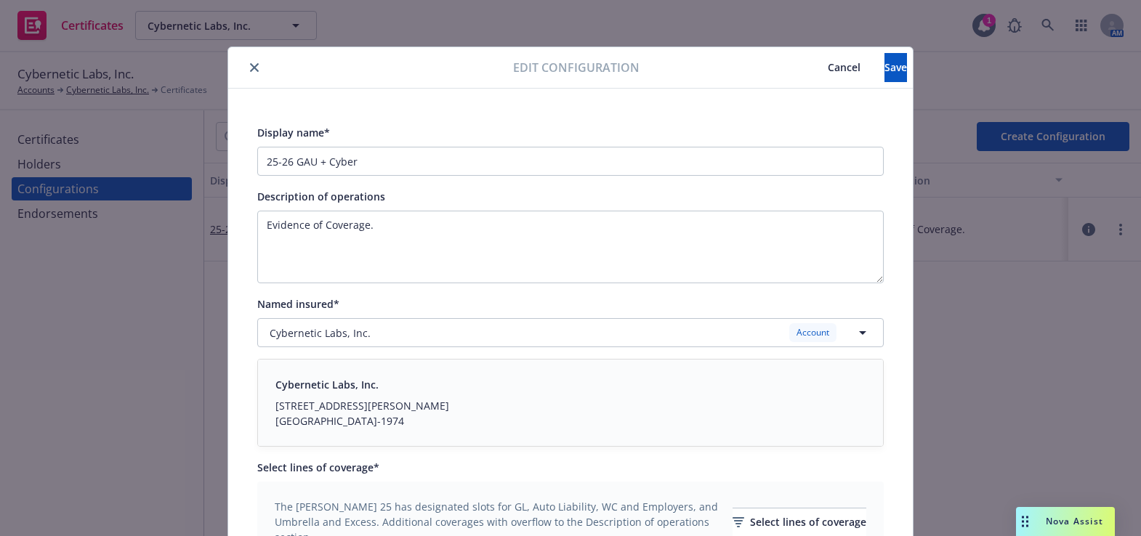
drag, startPoint x: 357, startPoint y: 363, endPoint x: 366, endPoint y: 161, distance: 202.2
click at [884, 75] on button "Save" at bounding box center [895, 67] width 23 height 29
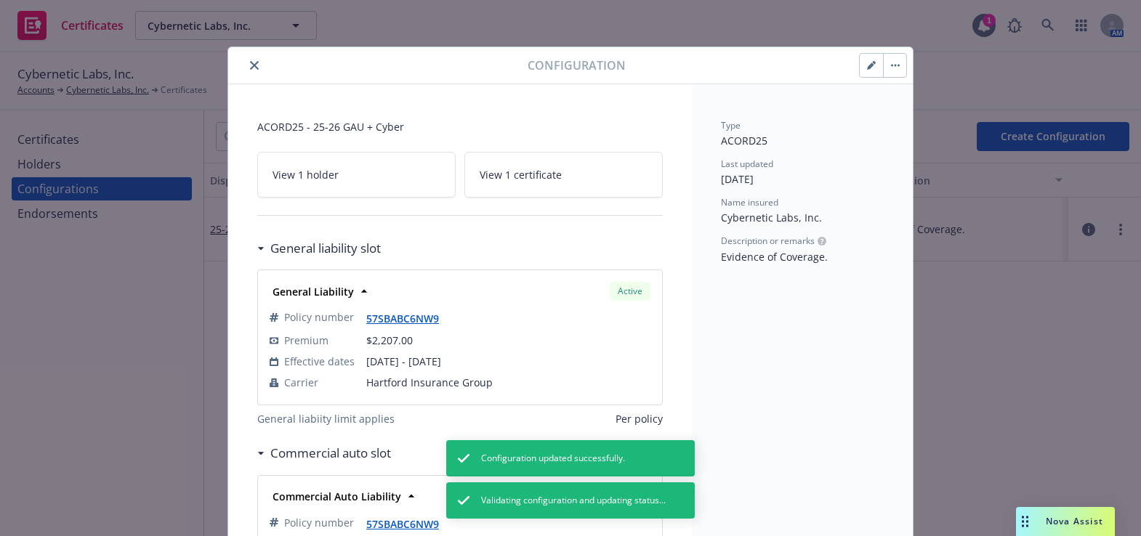
click at [246, 62] on button "close" at bounding box center [254, 65] width 17 height 17
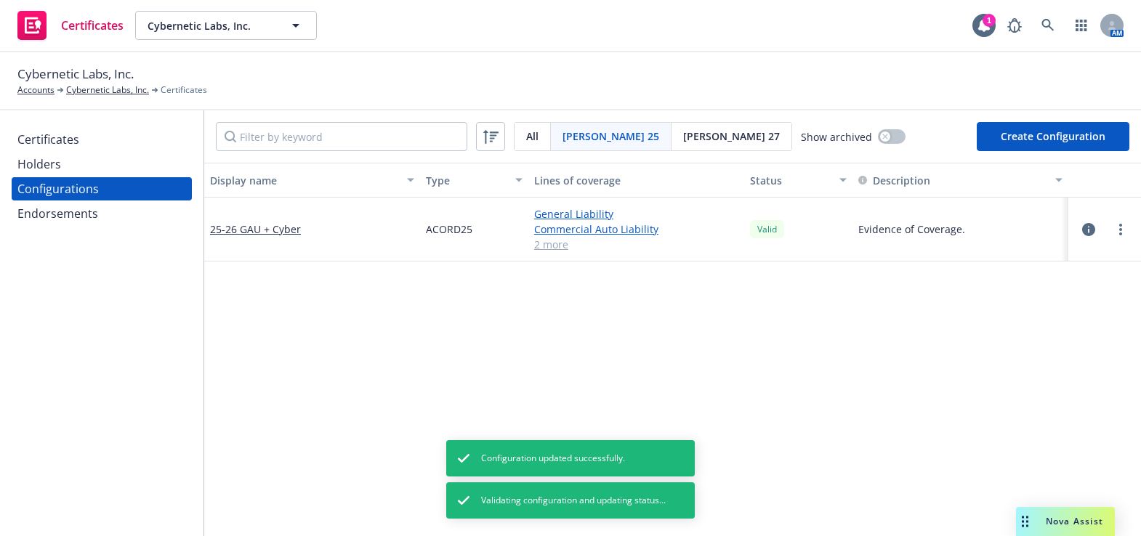
click at [104, 138] on div "Certificates" at bounding box center [101, 139] width 169 height 23
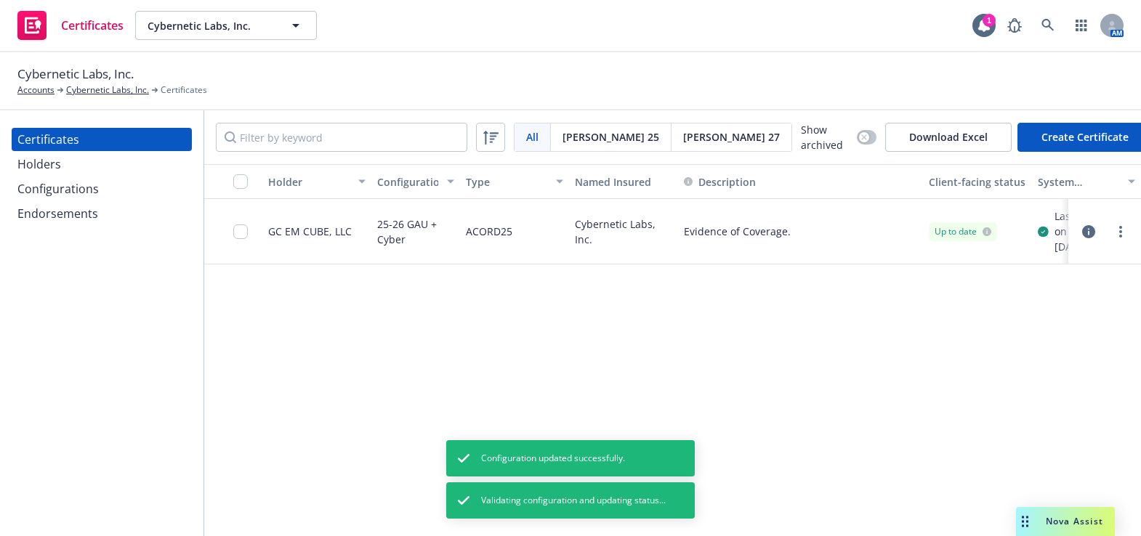
click at [141, 174] on div "Holders" at bounding box center [101, 164] width 169 height 23
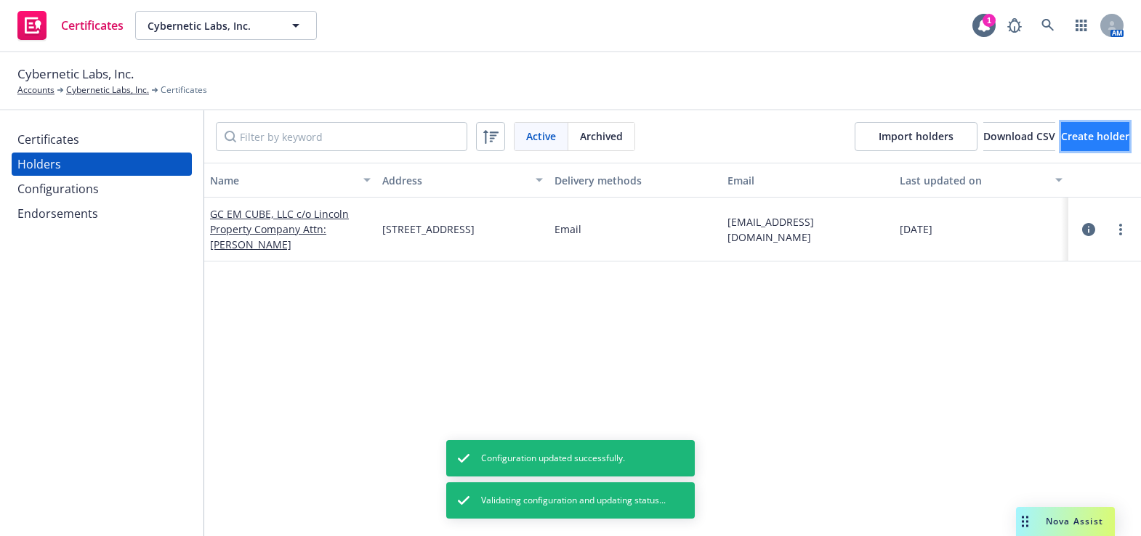
click at [1061, 126] on button "Create holder" at bounding box center [1095, 136] width 68 height 29
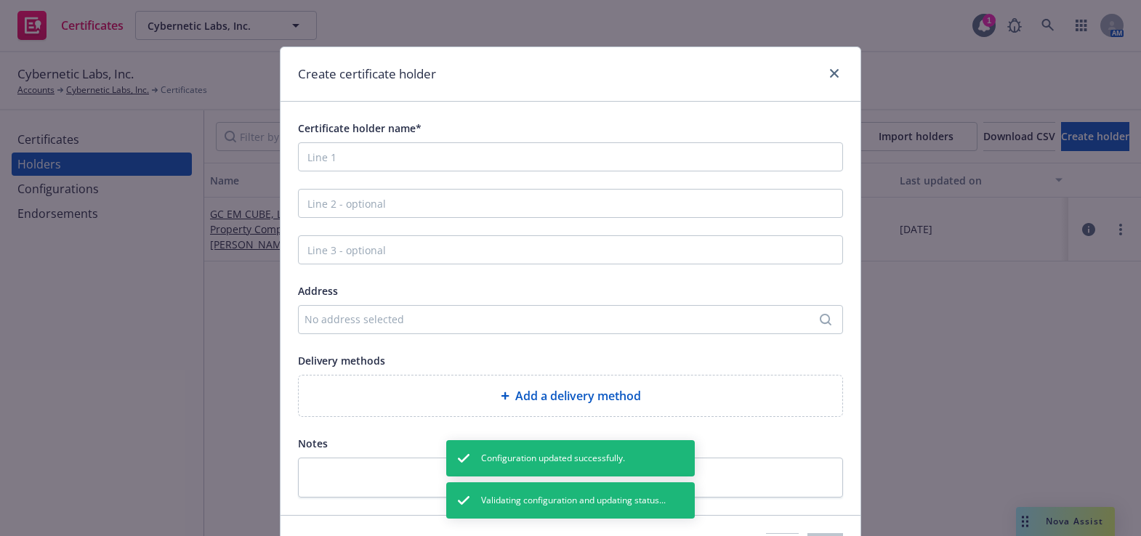
click at [383, 139] on div "Certificate holder name*" at bounding box center [570, 145] width 545 height 52
drag, startPoint x: 370, startPoint y: 155, endPoint x: 357, endPoint y: 151, distance: 13.1
click at [363, 161] on input "Certificate holder name*" at bounding box center [570, 156] width 545 height 29
paste input "Evidence of Coverage"
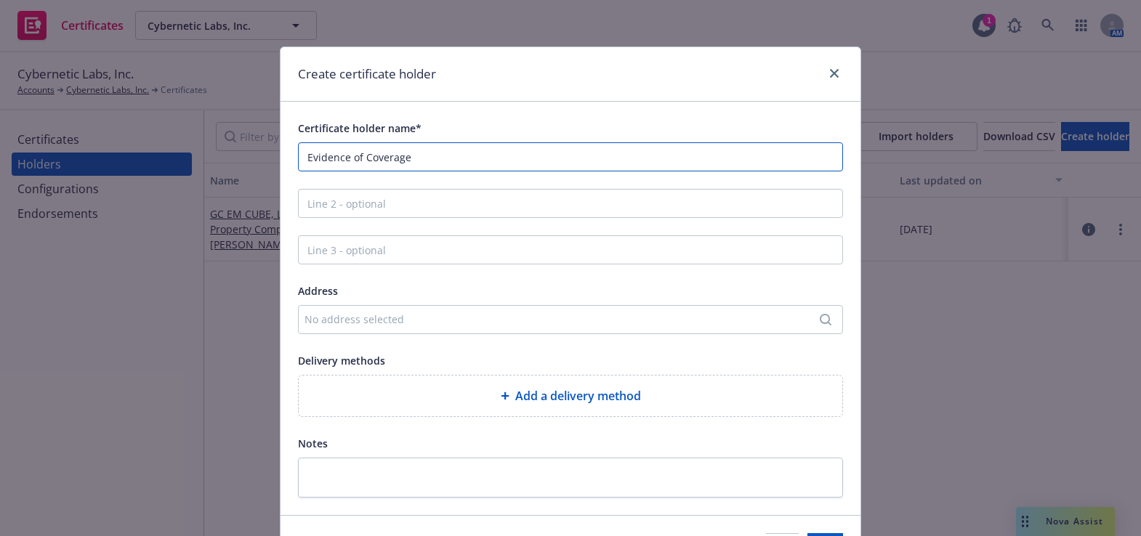
type input "Evidence of Coverage"
click at [421, 396] on div "Add a delivery method" at bounding box center [570, 395] width 520 height 17
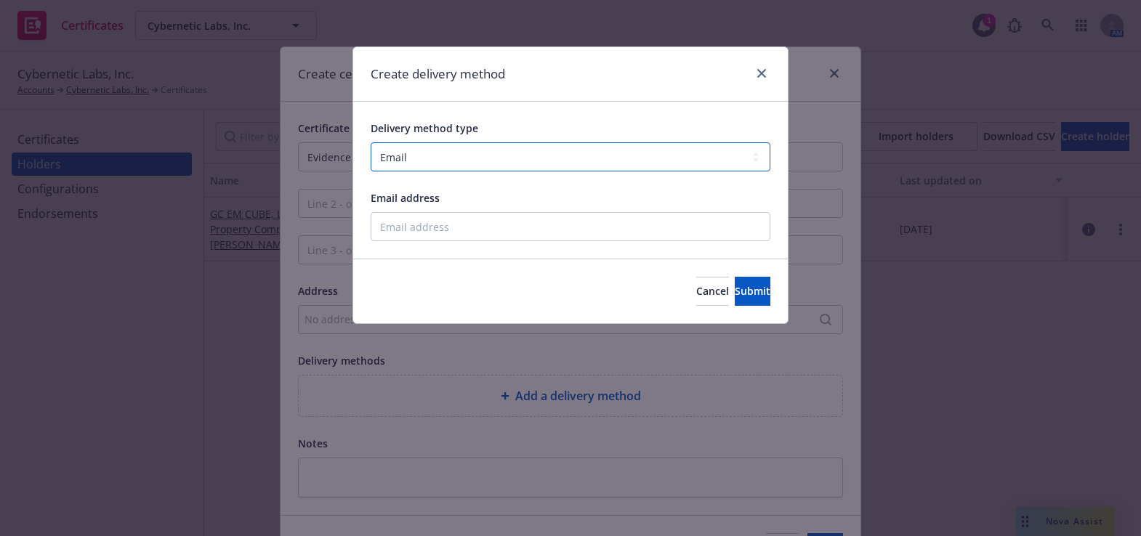
click at [430, 154] on select "Select delivery method type Email Mail Fax Upload to Compliance Website" at bounding box center [571, 156] width 400 height 29
select select "UPLOAD_TO_COMPLIANCE_WEBSITE"
click at [371, 142] on select "Select delivery method type Email Mail Fax Upload to Compliance Website" at bounding box center [571, 156] width 400 height 29
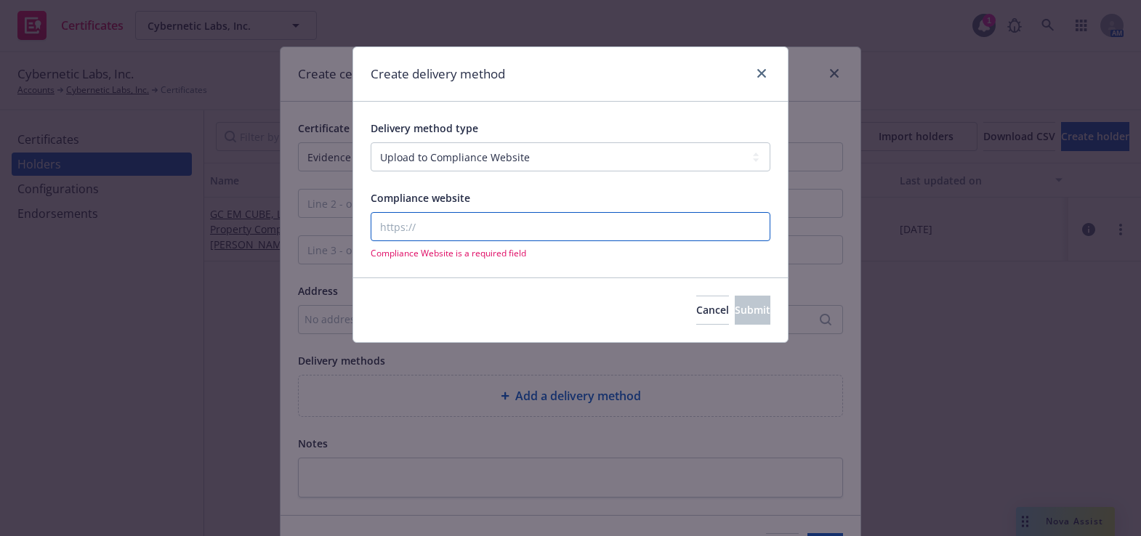
click at [389, 219] on input "Compliance website" at bounding box center [571, 226] width 400 height 29
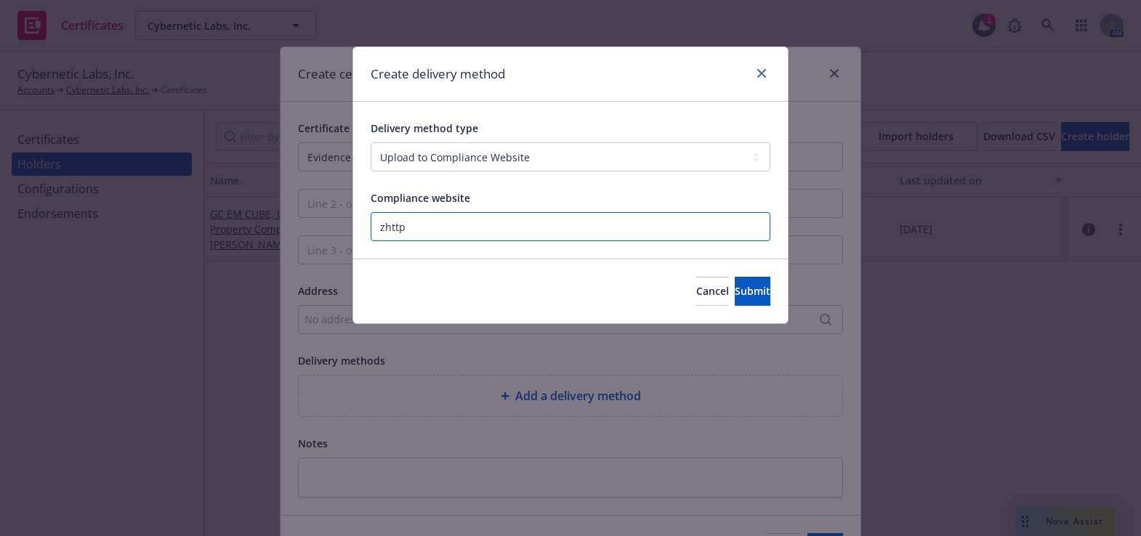
paste input "https://www.newfront.com"
type input "https://www.newfront.com"
click at [696, 296] on div "Cancel Submit" at bounding box center [733, 291] width 74 height 29
click at [735, 291] on button "Submit" at bounding box center [753, 291] width 36 height 29
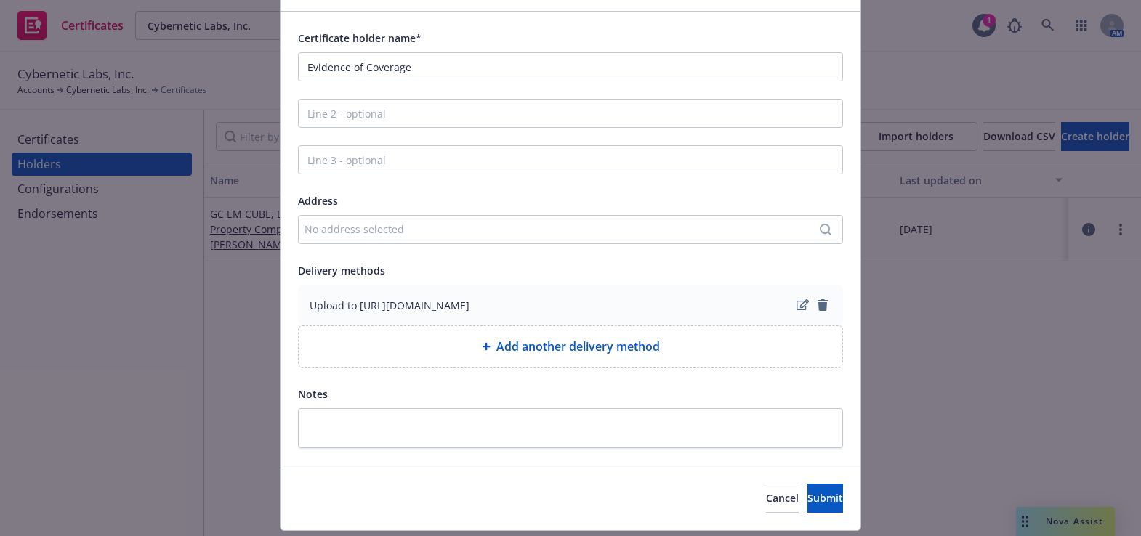
scroll to position [131, 0]
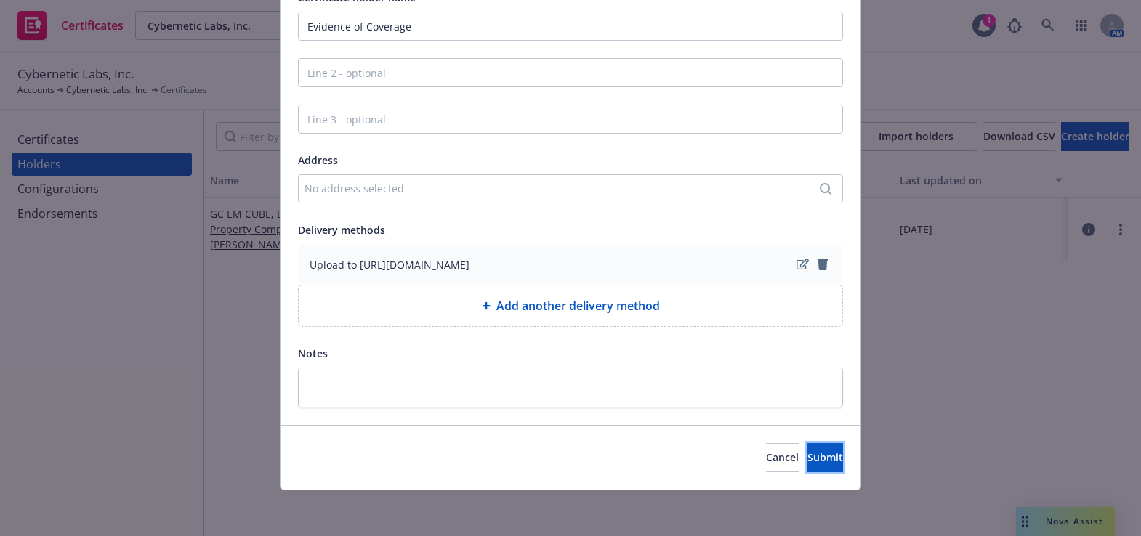
drag, startPoint x: 779, startPoint y: 461, endPoint x: 749, endPoint y: 449, distance: 32.2
click at [807, 461] on span "Submit" at bounding box center [825, 457] width 36 height 14
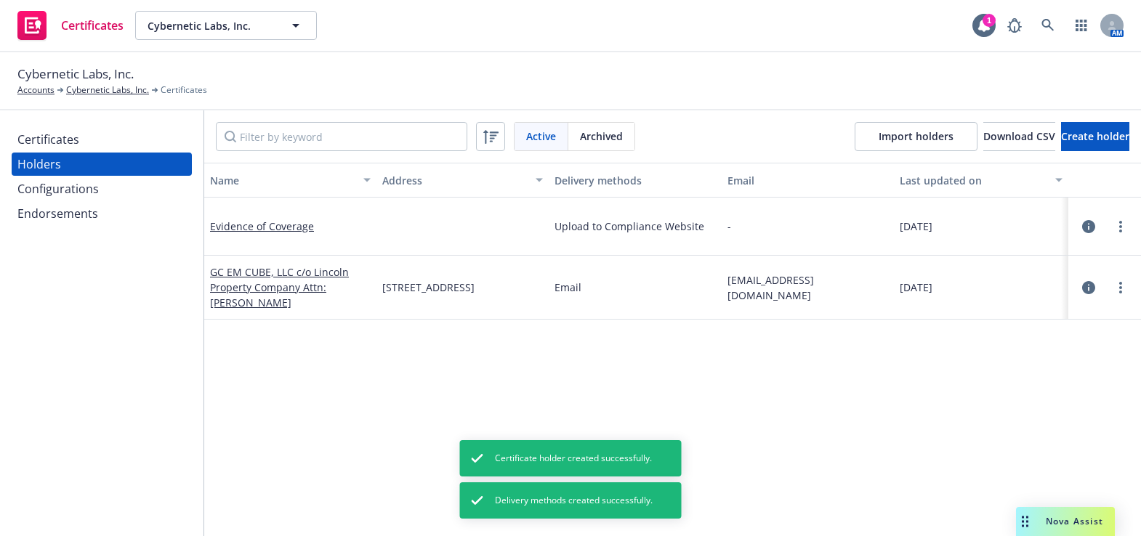
click at [86, 132] on div "Certificates" at bounding box center [101, 139] width 169 height 23
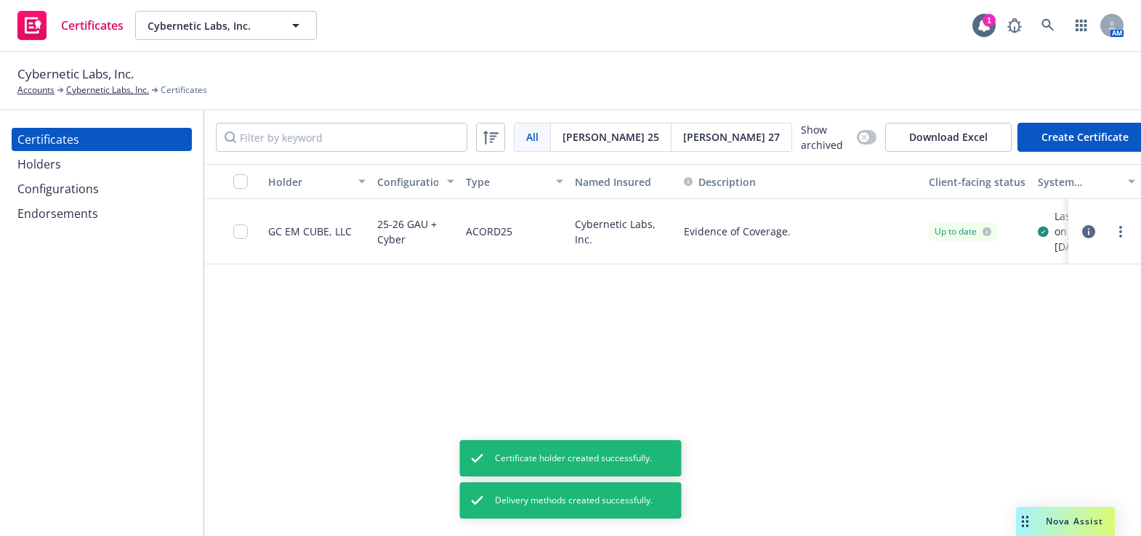
click at [1030, 145] on button "Create Certificate" at bounding box center [1084, 137] width 135 height 29
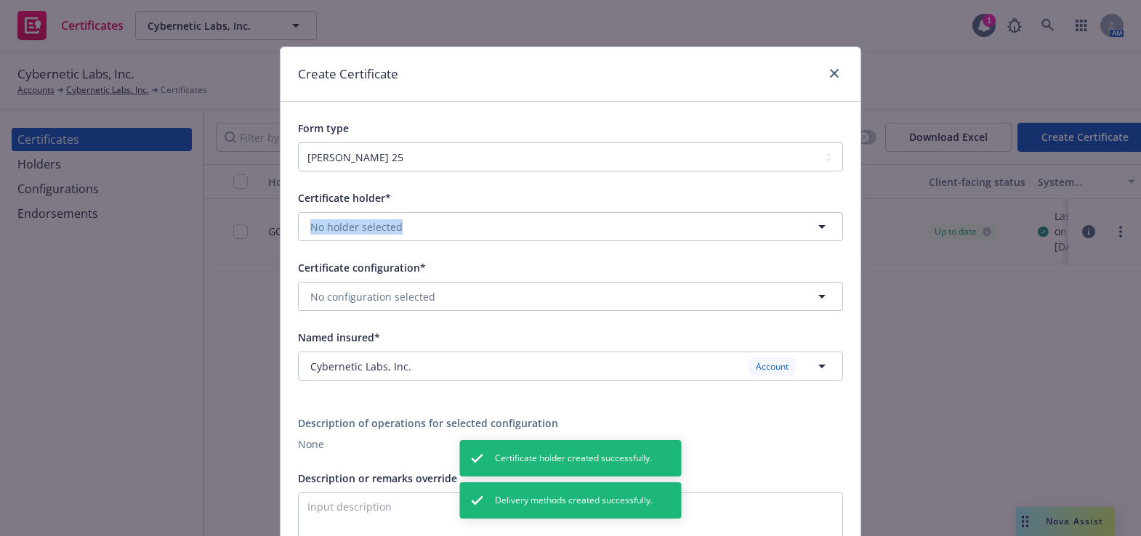
drag, startPoint x: 403, startPoint y: 210, endPoint x: 406, endPoint y: 230, distance: 20.7
click at [403, 215] on div "Certificate holder* No holder selected" at bounding box center [570, 215] width 545 height 52
click at [407, 232] on button "No holder selected" at bounding box center [570, 226] width 545 height 29
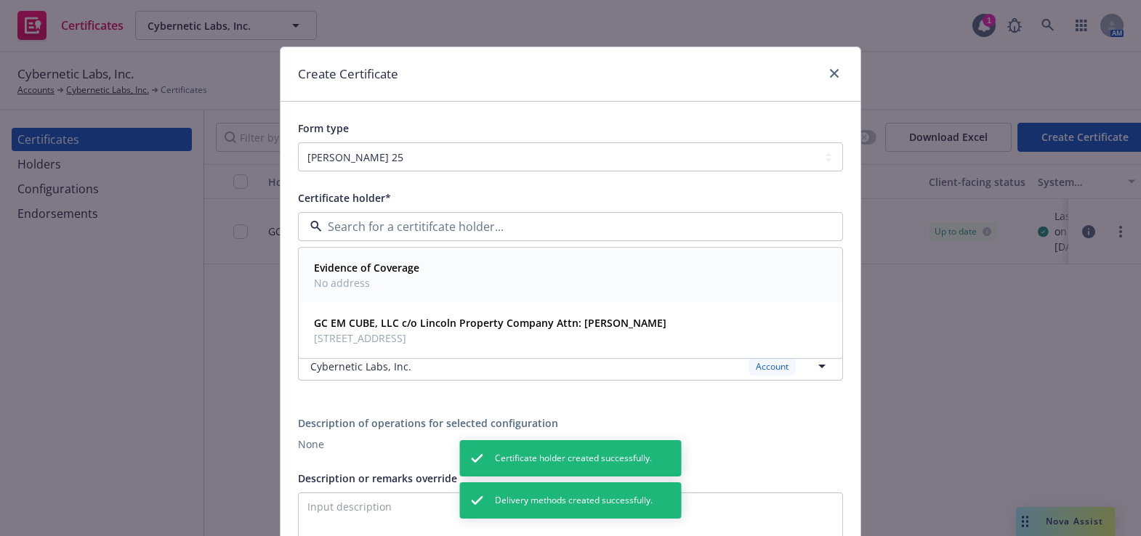
click at [392, 262] on strong "Evidence of Coverage" at bounding box center [366, 269] width 105 height 14
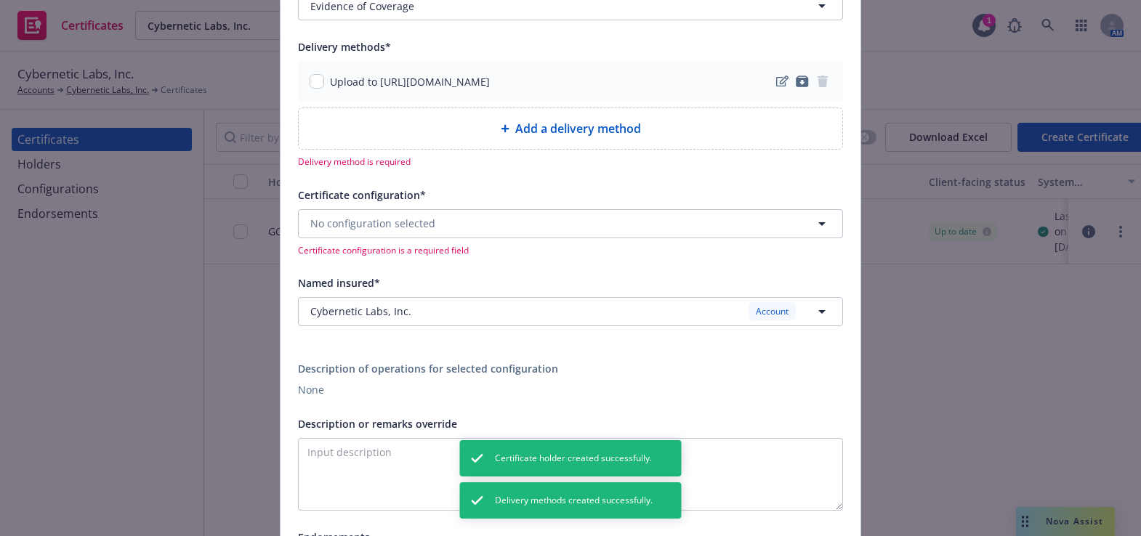
scroll to position [198, 0]
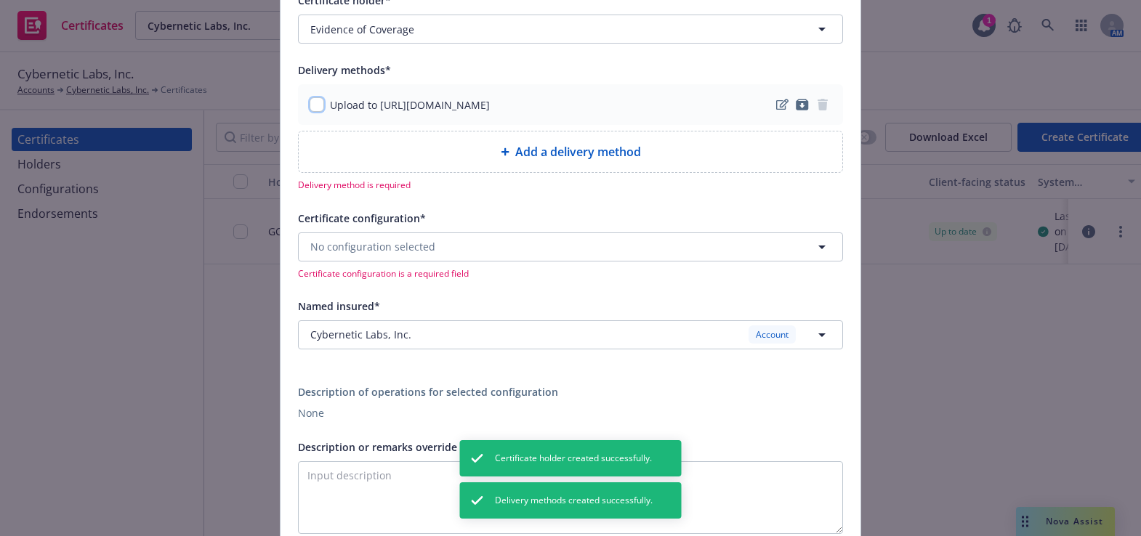
click at [310, 99] on input "checkbox" at bounding box center [317, 104] width 15 height 15
checkbox input "true"
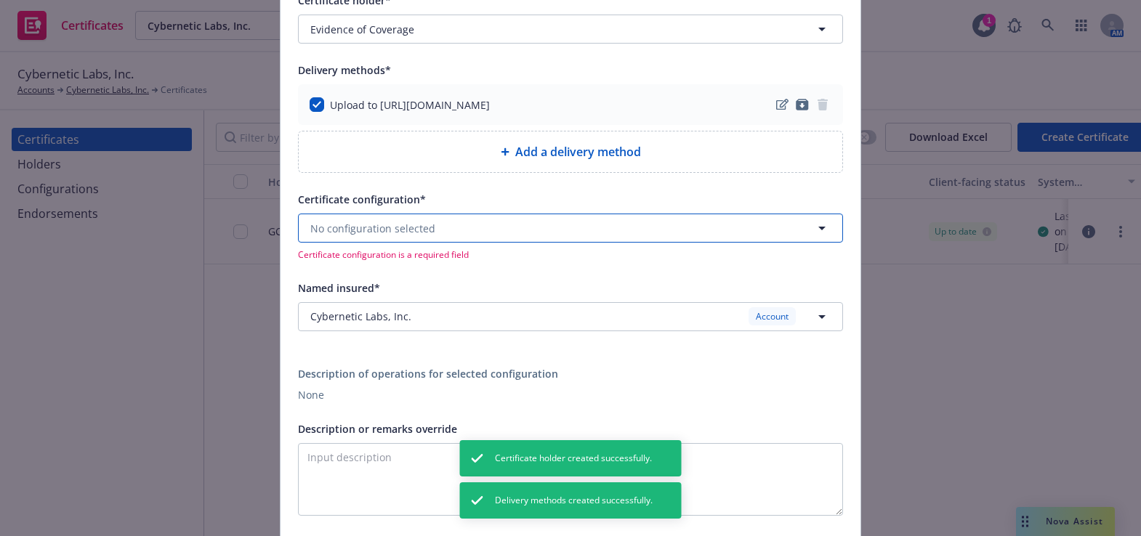
click at [332, 229] on span "No configuration selected" at bounding box center [372, 228] width 125 height 15
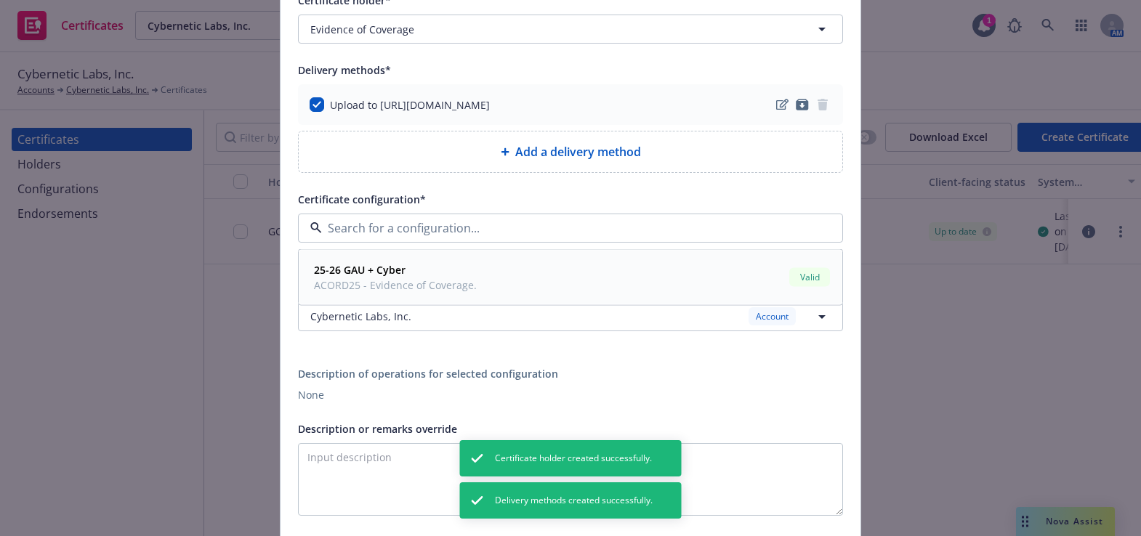
click at [344, 270] on strong "25-26 GAU + Cyber" at bounding box center [360, 270] width 92 height 14
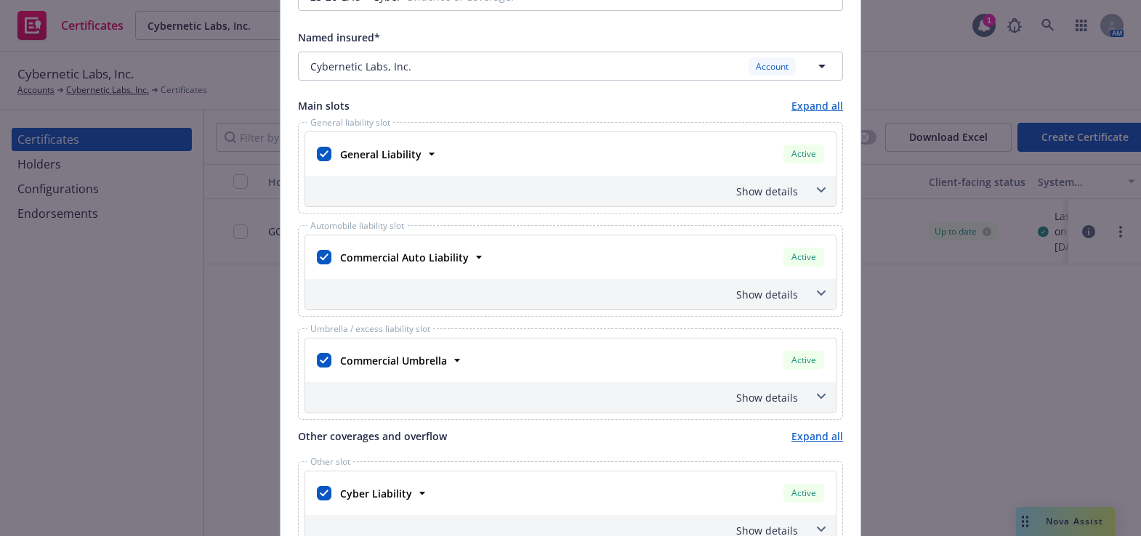
scroll to position [528, 0]
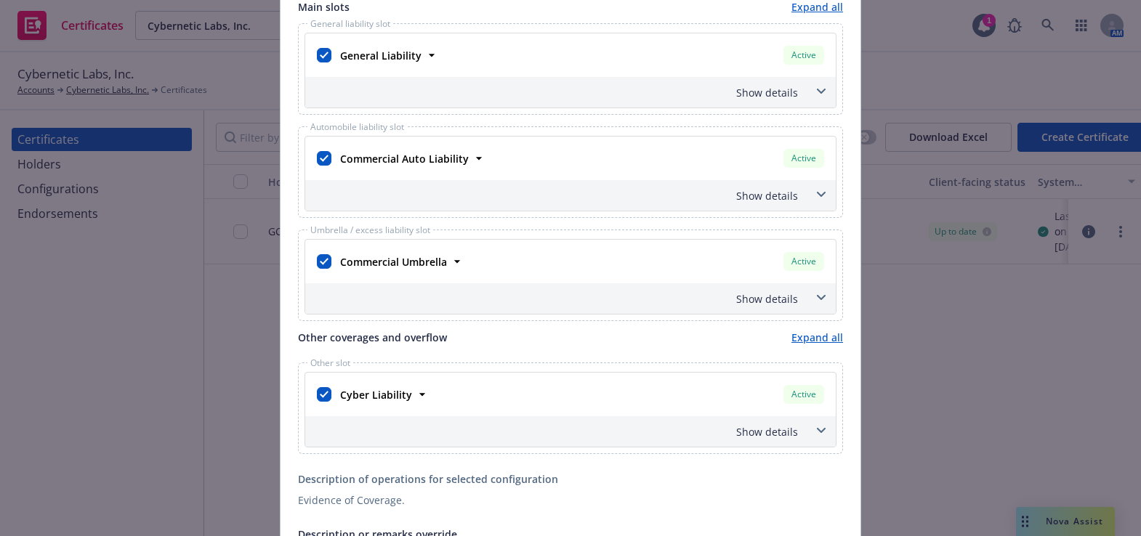
drag, startPoint x: 328, startPoint y: 153, endPoint x: 338, endPoint y: 150, distance: 9.9
click at [334, 152] on div "Commercial Auto Liability" at bounding box center [402, 158] width 137 height 21
click at [317, 159] on input "checkbox" at bounding box center [324, 158] width 15 height 15
checkbox input "false"
click at [317, 259] on input "checkbox" at bounding box center [324, 261] width 15 height 15
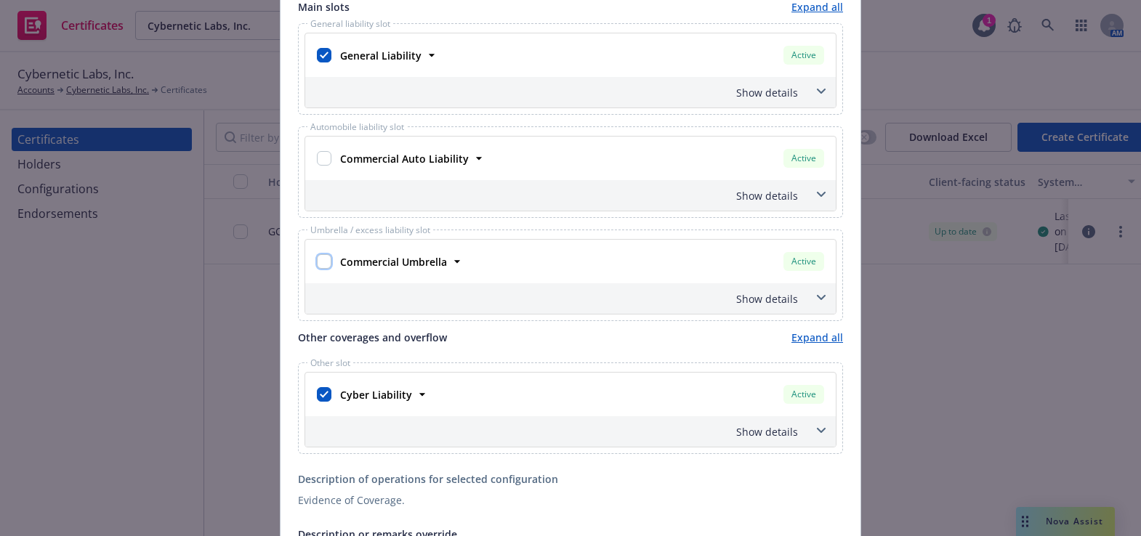
checkbox input "false"
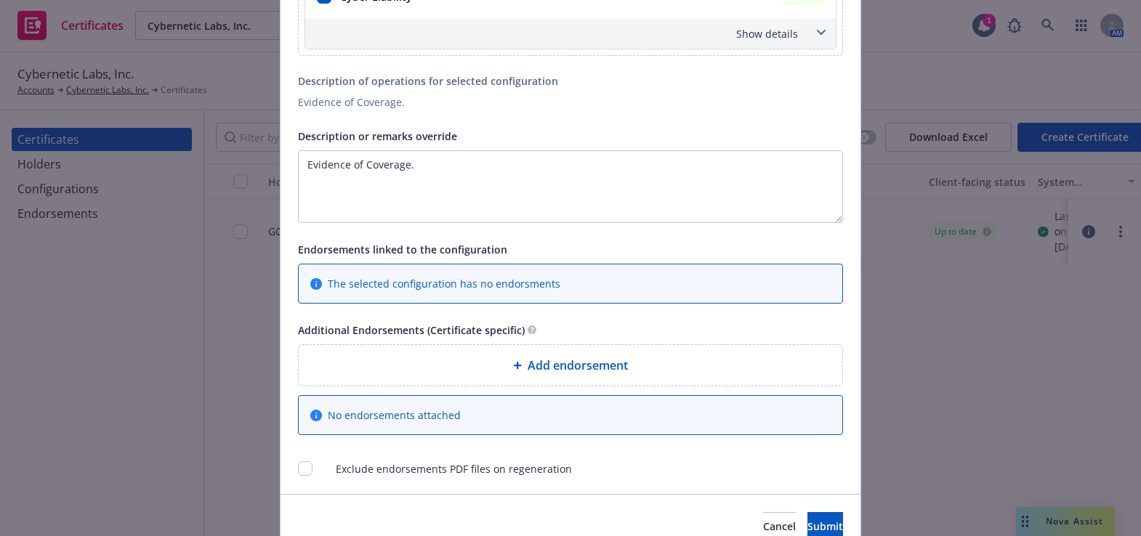
scroll to position [994, 0]
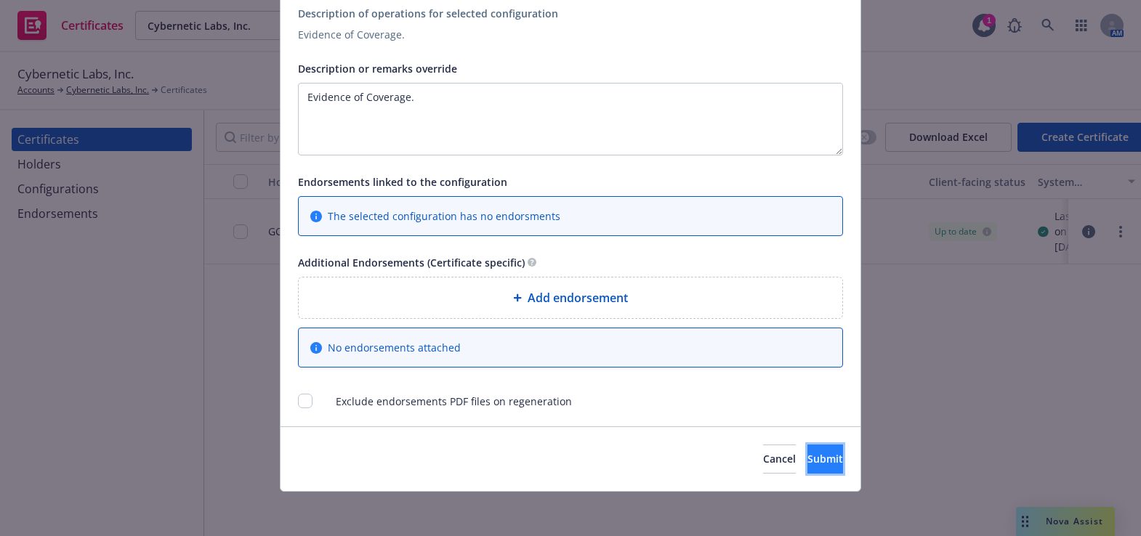
click at [807, 454] on span "Submit" at bounding box center [825, 459] width 36 height 14
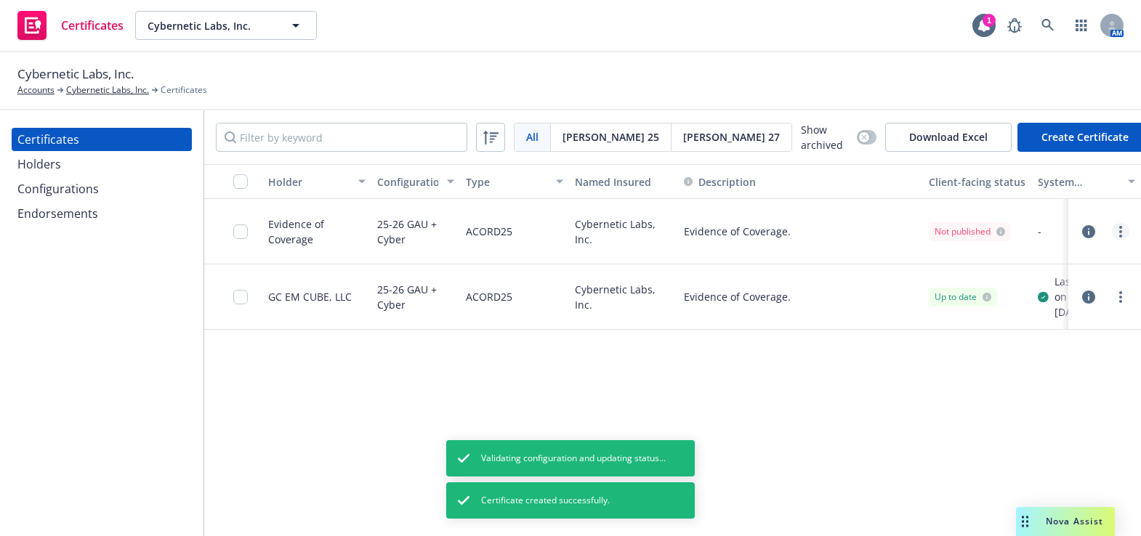
click at [1115, 232] on link "more" at bounding box center [1120, 231] width 17 height 17
click at [966, 312] on link "Regenerate" at bounding box center [1012, 317] width 232 height 29
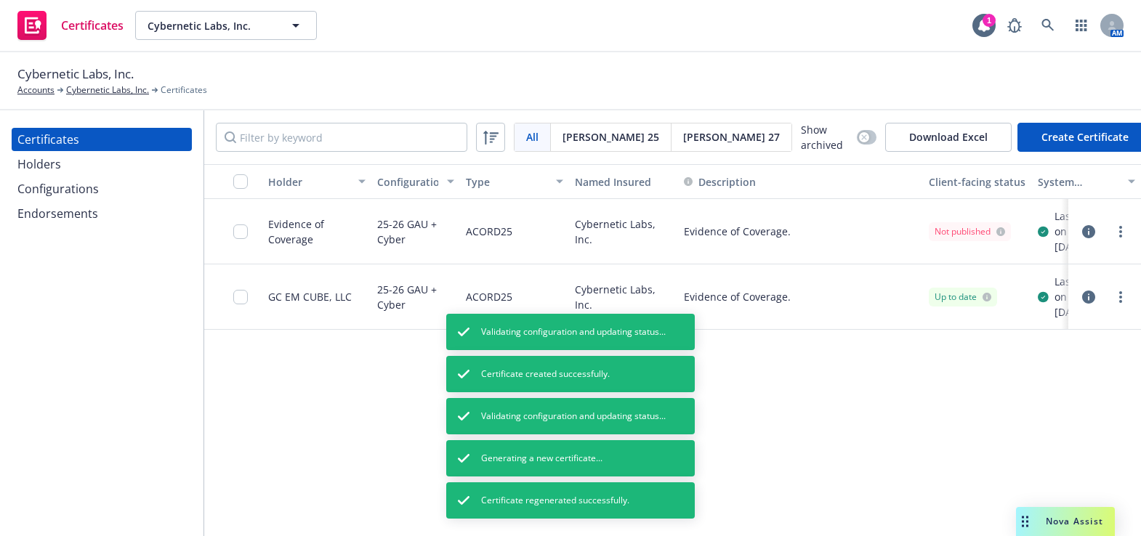
click at [1027, 152] on div "All All Acord 25 Acord 27 Show archived Download Excel Create Certificate" at bounding box center [672, 137] width 937 height 54
click at [1033, 140] on button "Create Certificate" at bounding box center [1084, 137] width 135 height 29
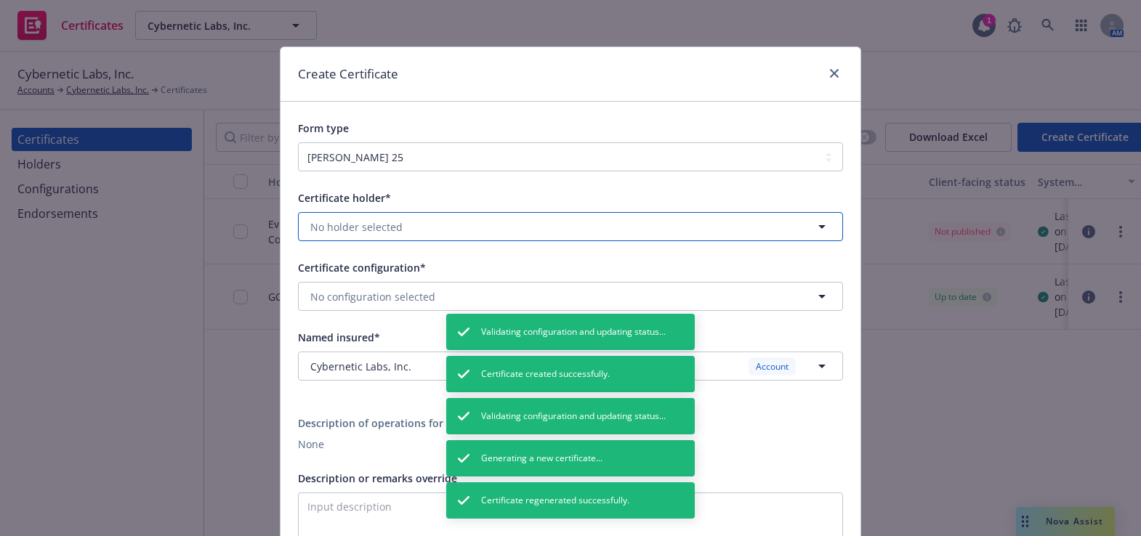
click at [379, 220] on span "No holder selected" at bounding box center [356, 226] width 92 height 15
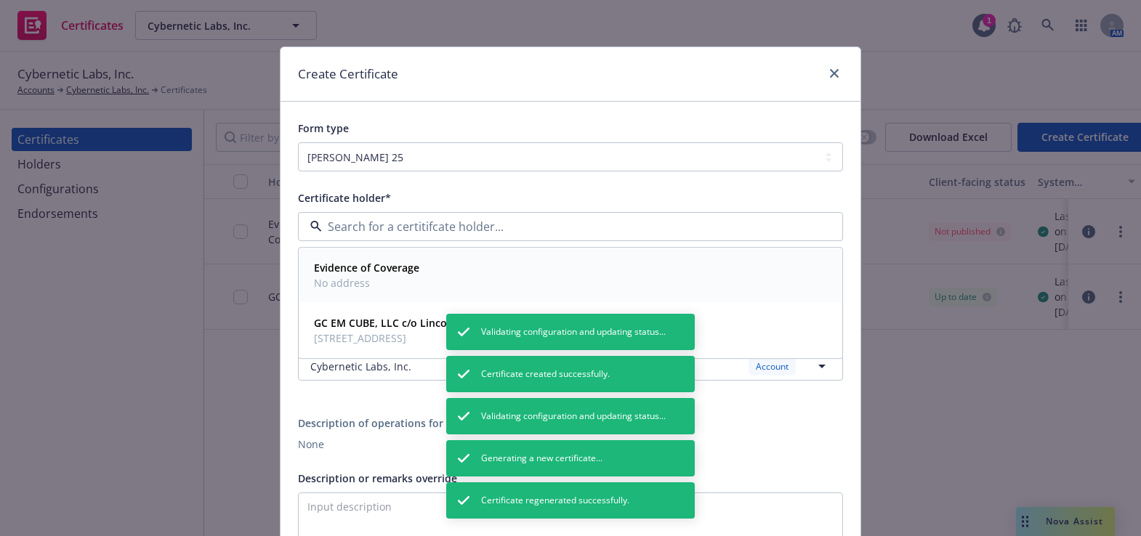
click at [385, 268] on strong "Evidence of Coverage" at bounding box center [366, 269] width 105 height 14
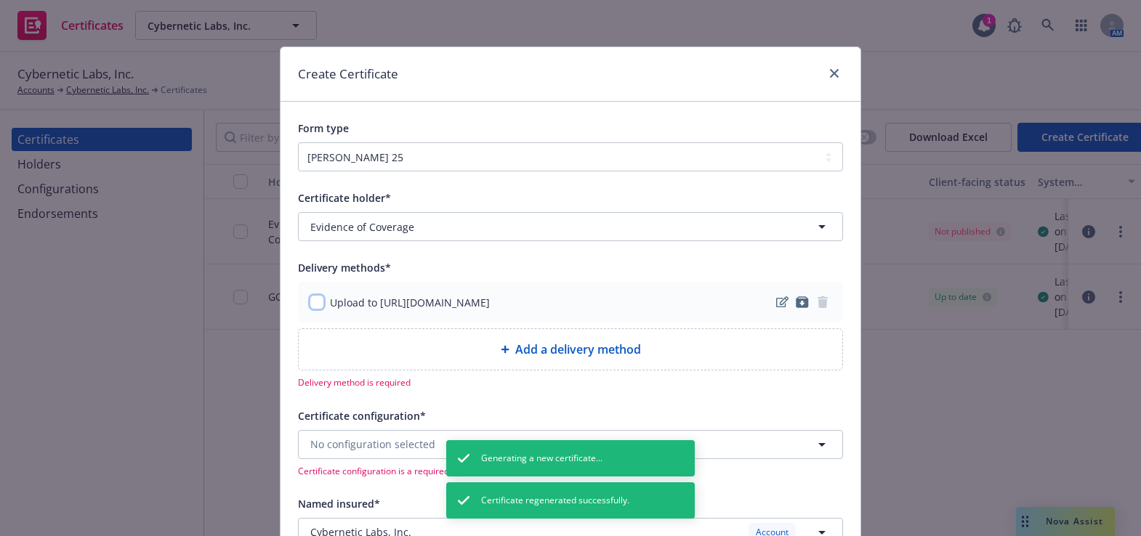
click at [312, 301] on input "checkbox" at bounding box center [317, 302] width 15 height 15
checkbox input "true"
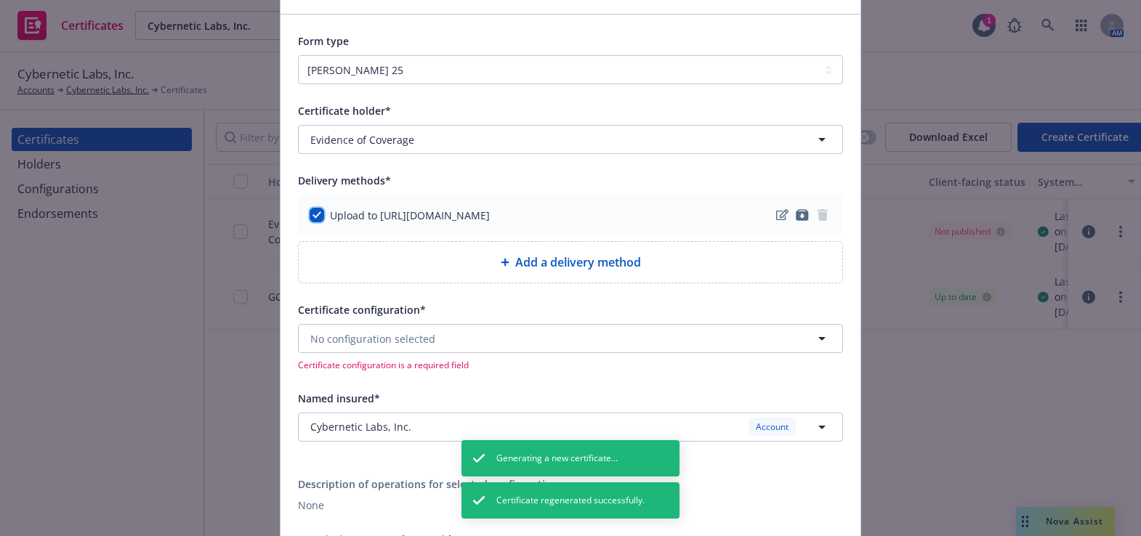
scroll to position [132, 0]
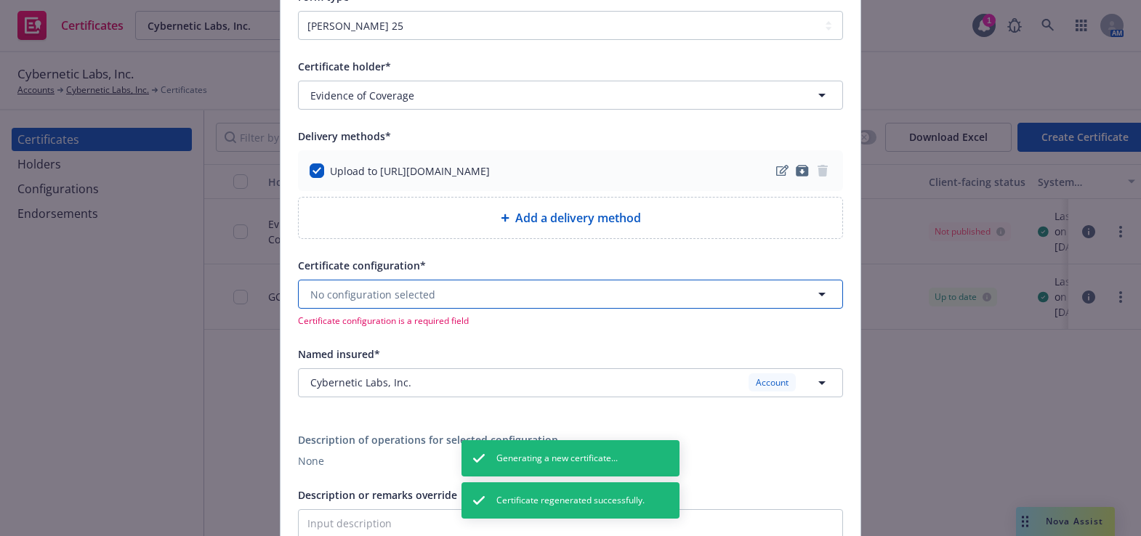
click at [379, 290] on span "No configuration selected" at bounding box center [372, 294] width 125 height 15
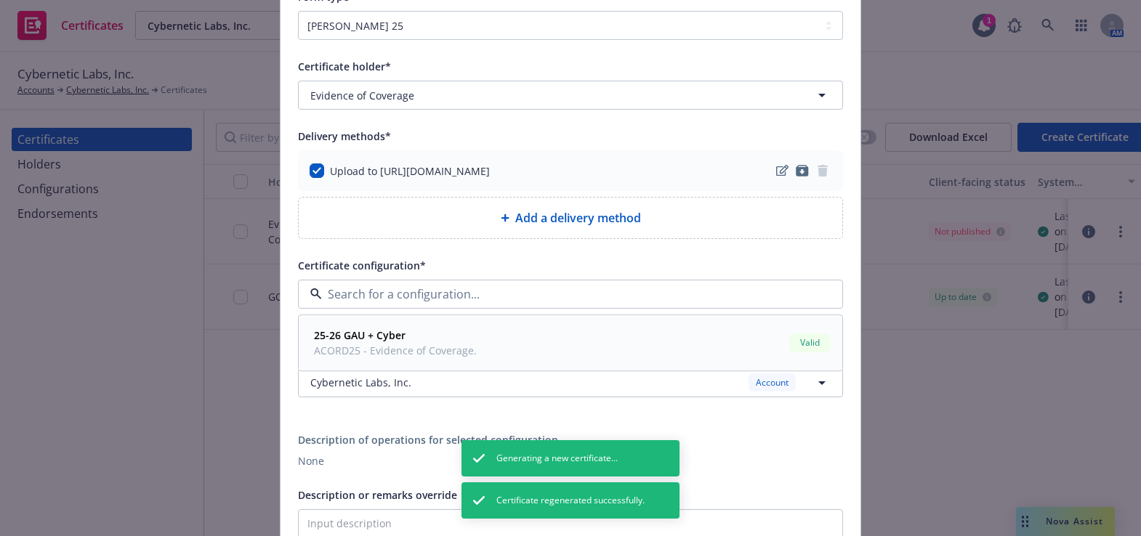
click at [365, 340] on strong "25-26 GAU + Cyber" at bounding box center [360, 336] width 92 height 14
type textarea "Evidence of Coverage."
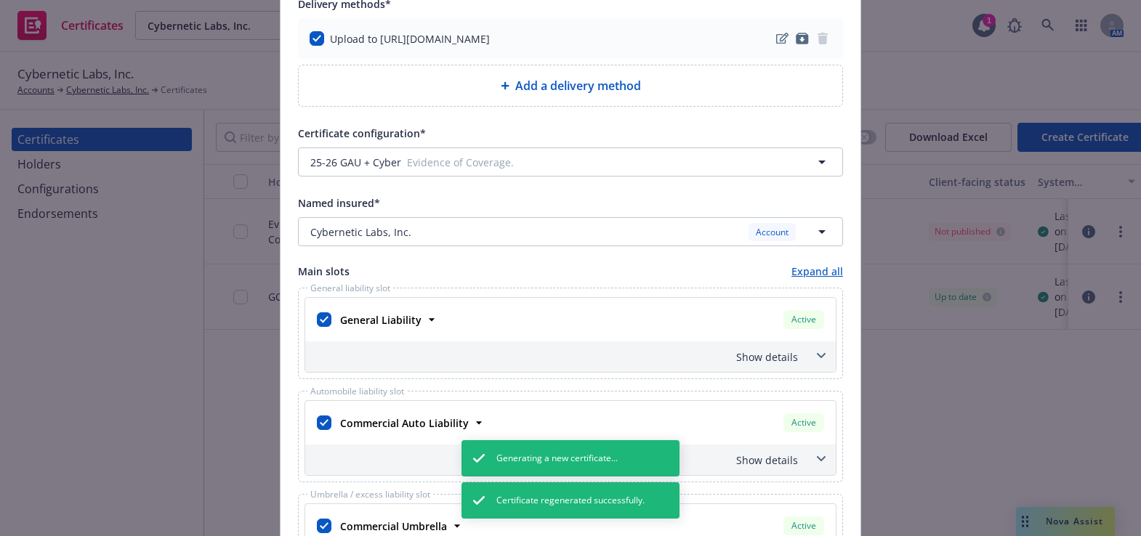
scroll to position [462, 0]
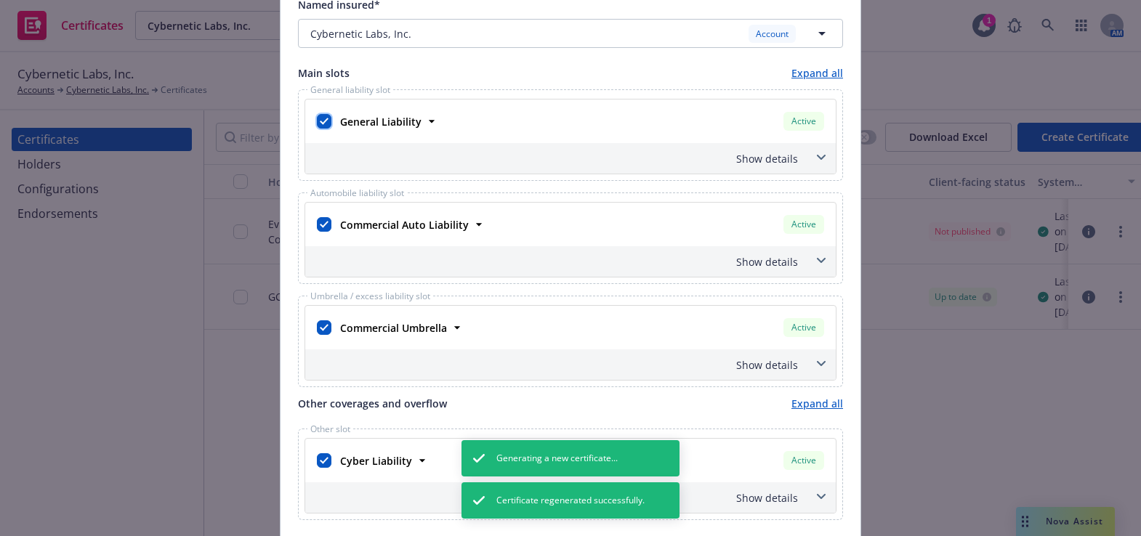
click at [322, 123] on input "checkbox" at bounding box center [324, 121] width 15 height 15
click at [323, 123] on input "checkbox" at bounding box center [324, 121] width 15 height 15
click at [317, 124] on div at bounding box center [324, 122] width 15 height 17
click at [317, 120] on input "checkbox" at bounding box center [324, 121] width 15 height 15
checkbox input "false"
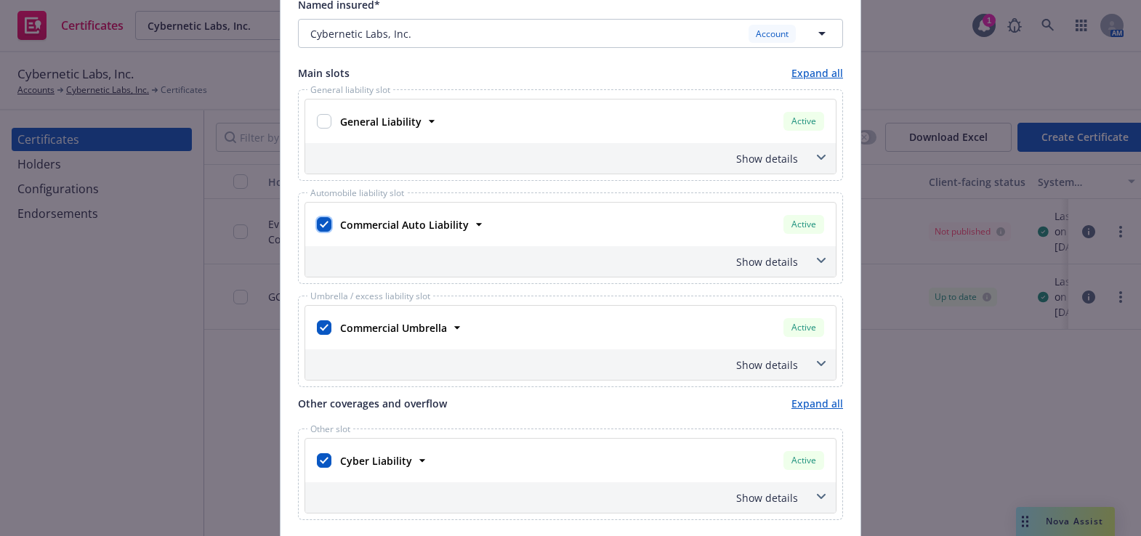
click at [318, 217] on input "checkbox" at bounding box center [324, 224] width 15 height 15
checkbox input "false"
click at [319, 317] on div at bounding box center [324, 328] width 20 height 26
click at [319, 325] on input "checkbox" at bounding box center [324, 327] width 15 height 15
checkbox input "false"
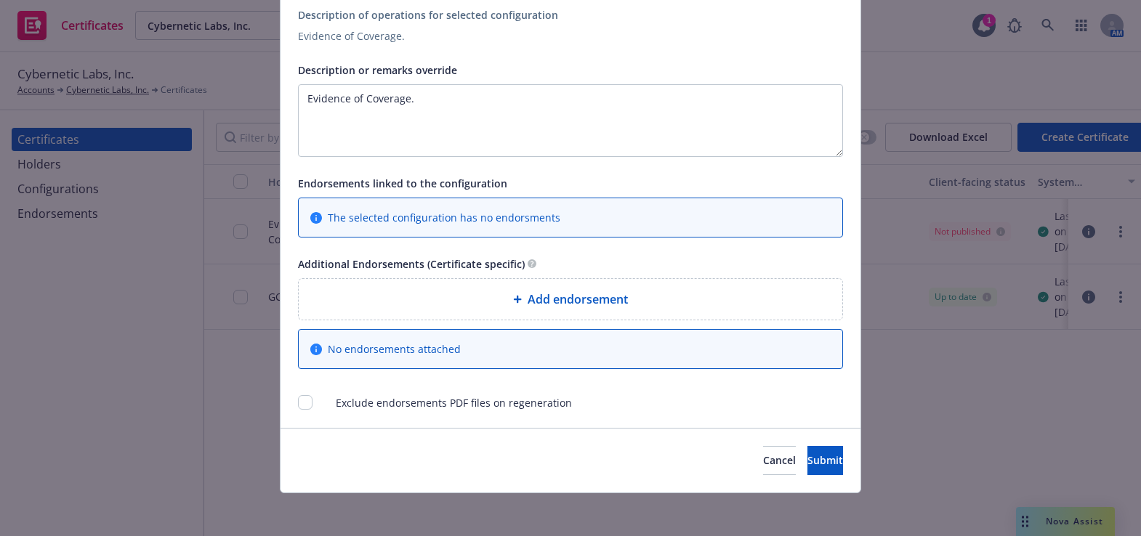
scroll to position [994, 0]
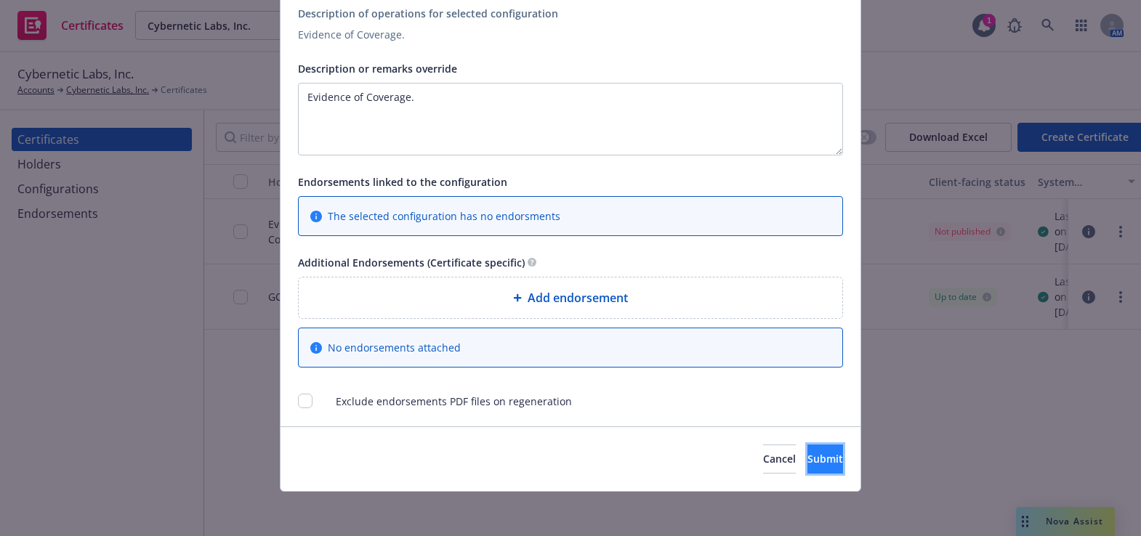
click at [807, 461] on button "Submit" at bounding box center [825, 459] width 36 height 29
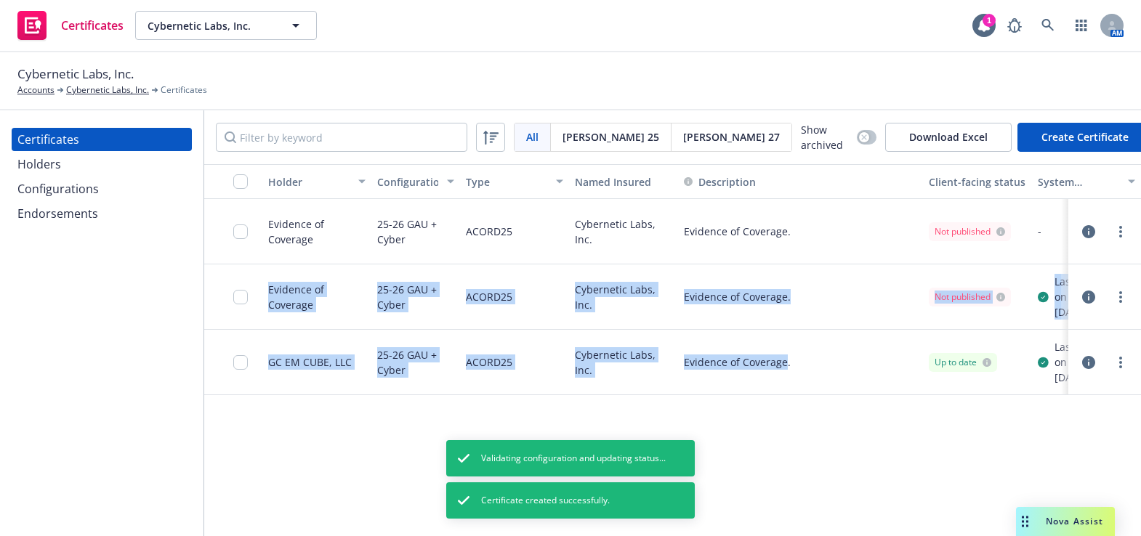
click at [783, 406] on div "Holder Configuration Type Named Insured Description Client-facing status System…" at bounding box center [672, 350] width 937 height 373
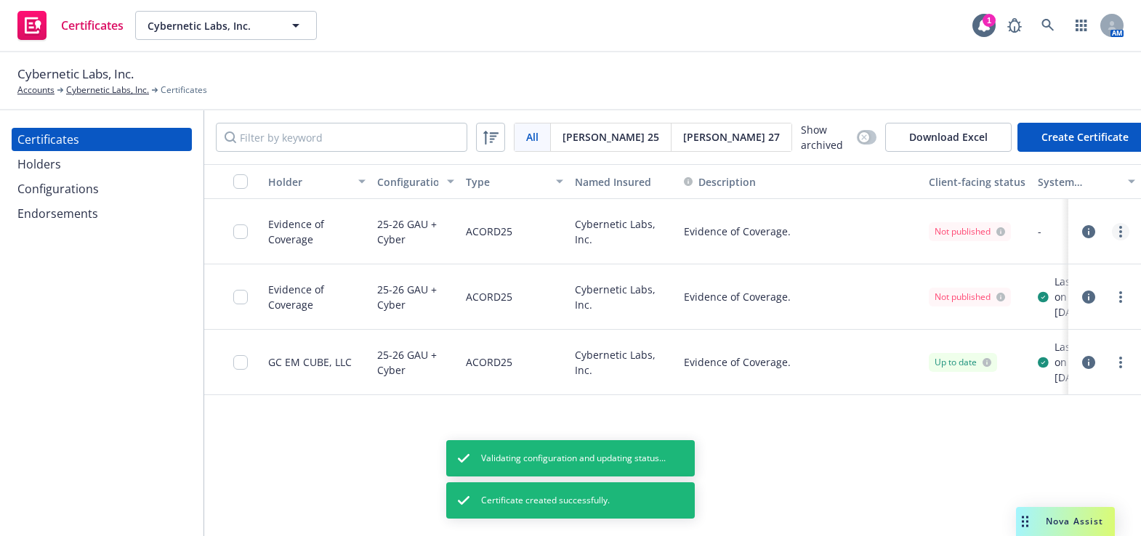
click at [1124, 228] on link "more" at bounding box center [1120, 231] width 17 height 17
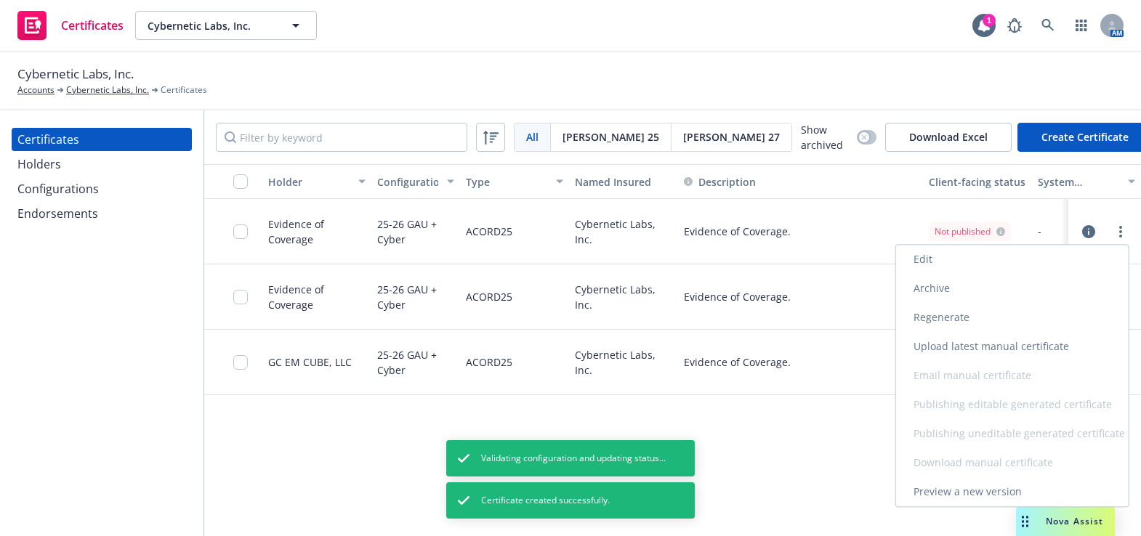
click at [1019, 317] on link "Regenerate" at bounding box center [1012, 317] width 232 height 29
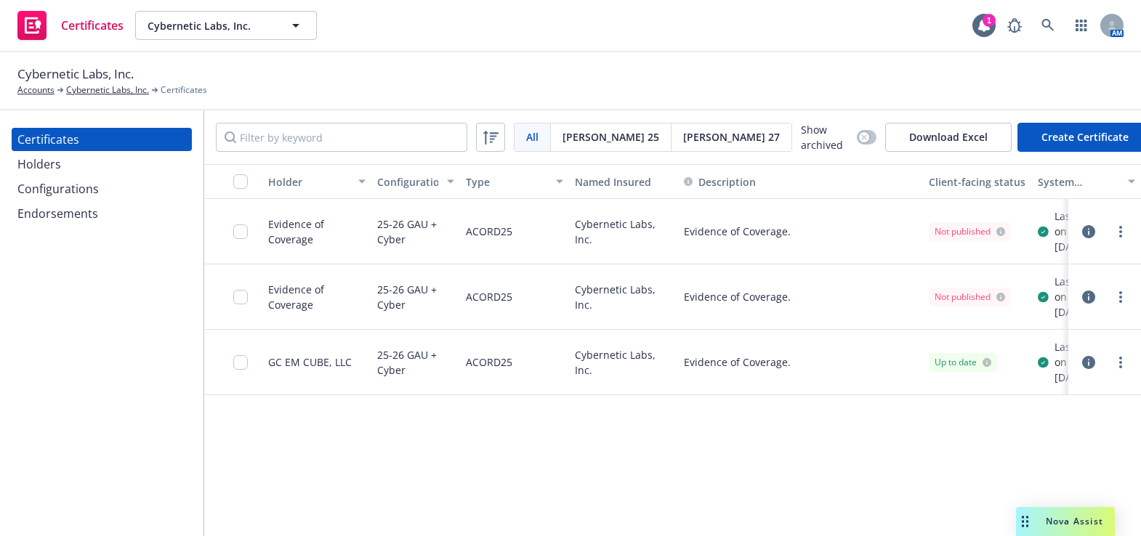
click at [230, 181] on div "button" at bounding box center [233, 181] width 46 height 15
click at [242, 178] on input "checkbox" at bounding box center [240, 181] width 15 height 15
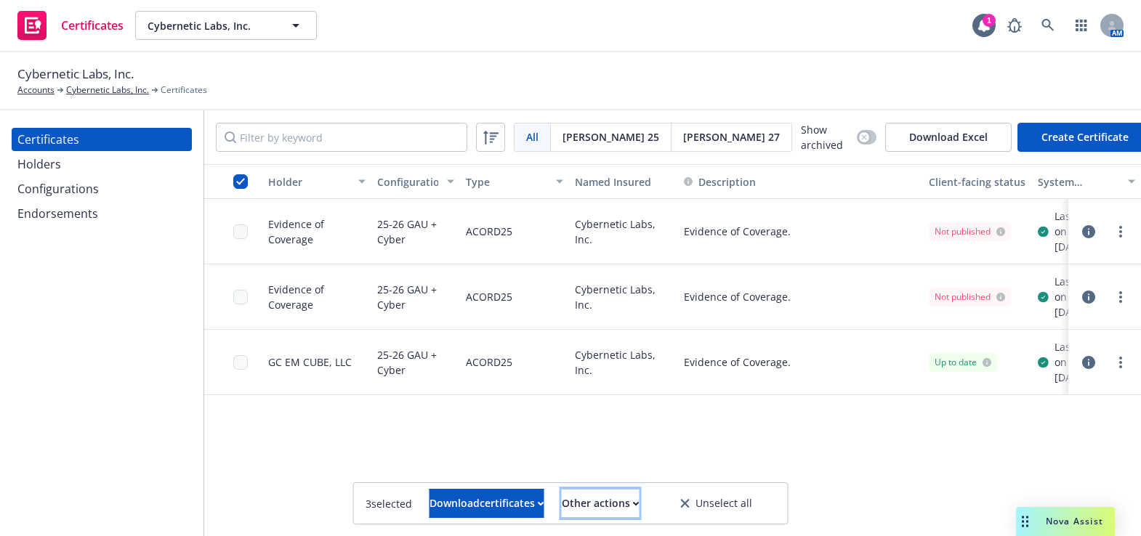
drag, startPoint x: 588, startPoint y: 501, endPoint x: 601, endPoint y: 485, distance: 21.2
click at [588, 501] on button "Other actions" at bounding box center [601, 503] width 78 height 29
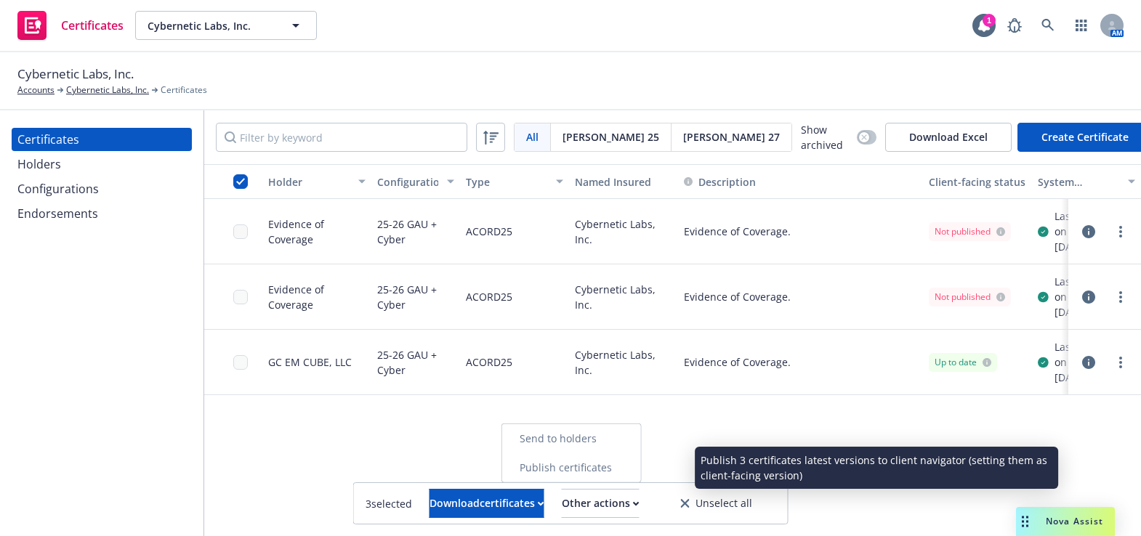
click at [606, 472] on link "Publish certificates" at bounding box center [571, 467] width 139 height 29
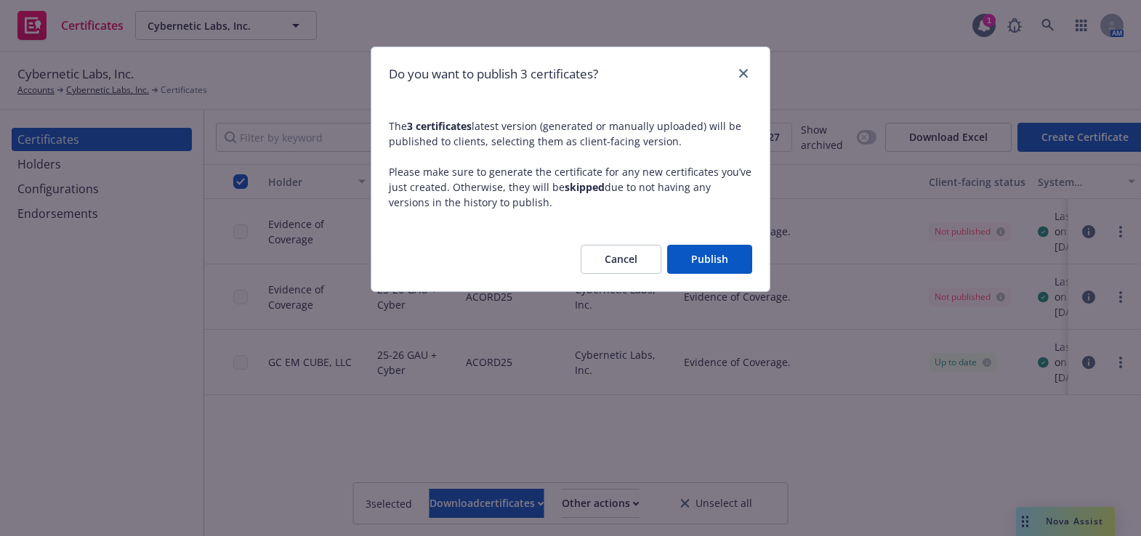
drag, startPoint x: 700, startPoint y: 263, endPoint x: 697, endPoint y: 256, distance: 7.8
click at [700, 264] on button "Publish" at bounding box center [709, 259] width 85 height 29
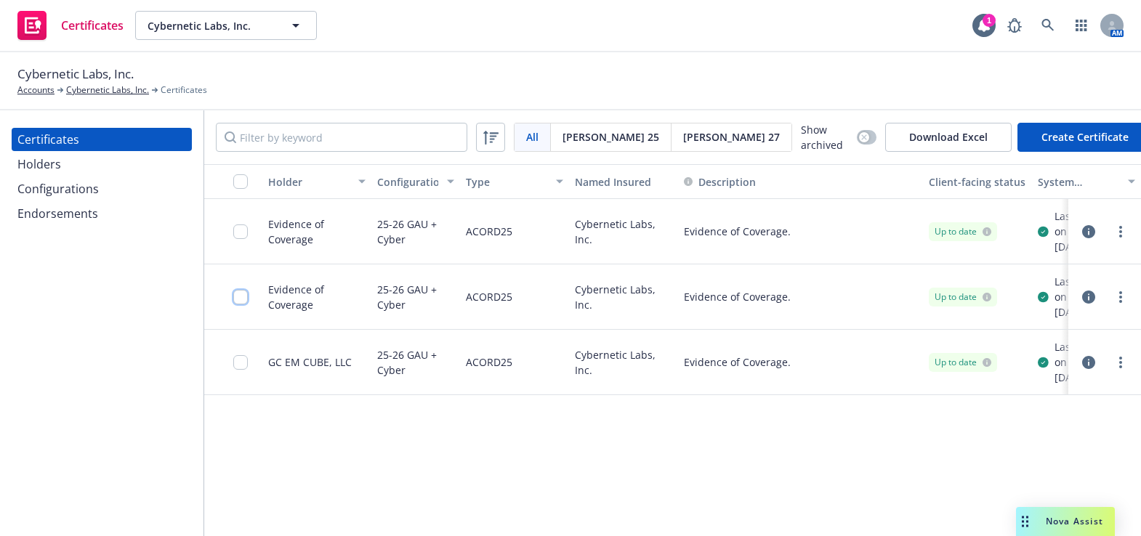
click at [246, 304] on input "checkbox" at bounding box center [240, 297] width 15 height 15
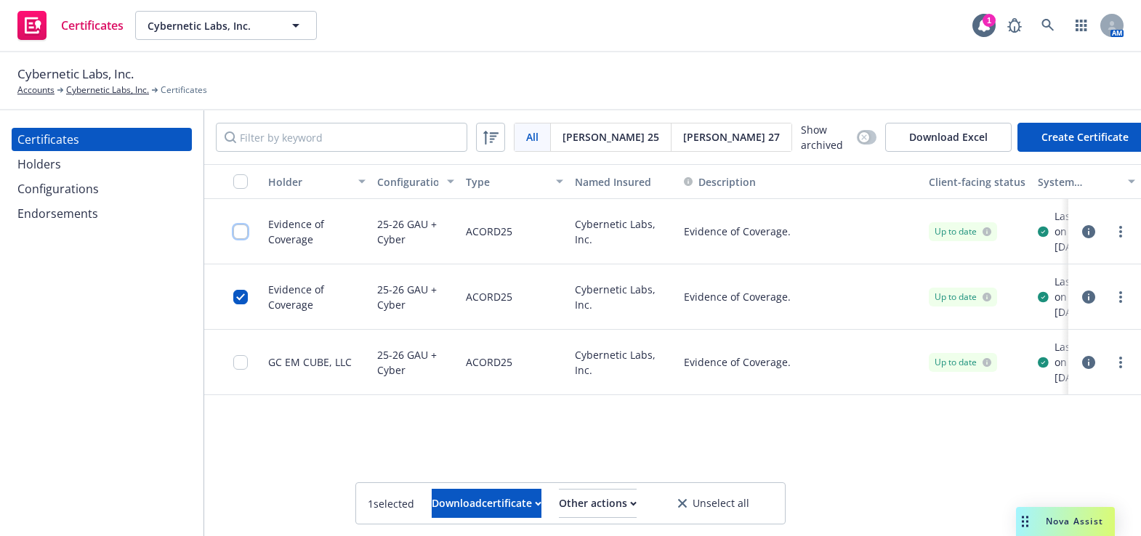
click at [235, 238] on input "checkbox" at bounding box center [240, 232] width 15 height 15
click at [429, 502] on div "Download certificates" at bounding box center [486, 504] width 115 height 28
drag, startPoint x: 418, startPoint y: 462, endPoint x: 445, endPoint y: 440, distance: 35.1
click at [417, 462] on link "Download uneditable files" at bounding box center [412, 467] width 174 height 29
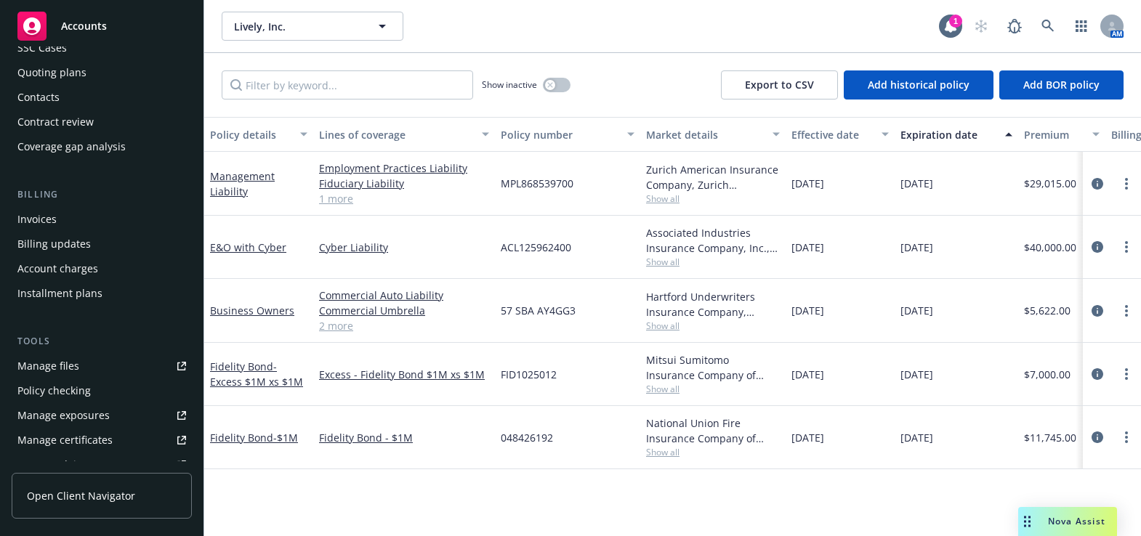
scroll to position [132, 0]
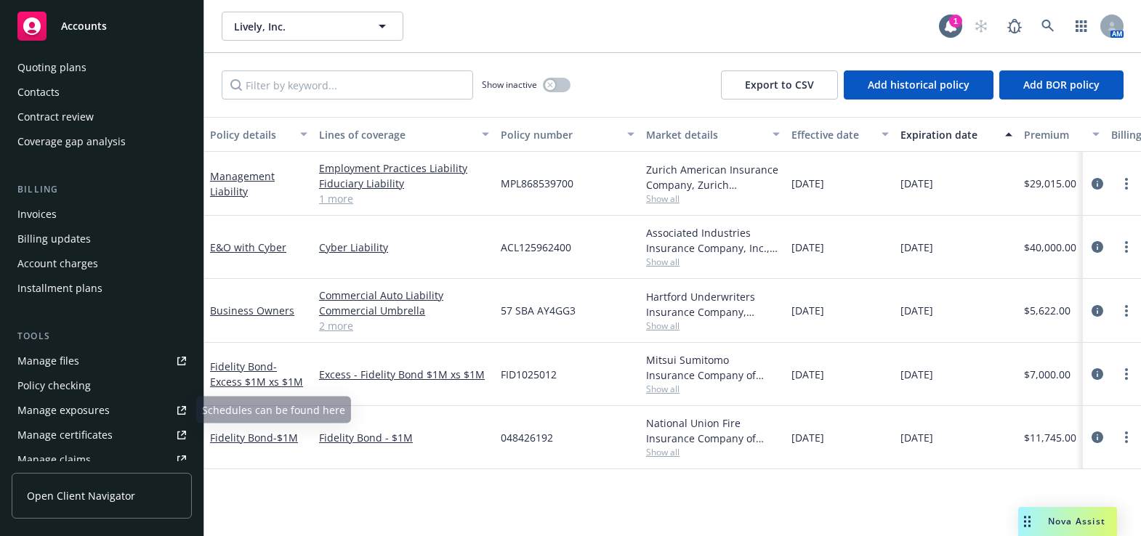
click at [102, 429] on div "Manage certificates" at bounding box center [64, 435] width 95 height 23
click at [1053, 520] on span "Nova Assist" at bounding box center [1076, 521] width 57 height 12
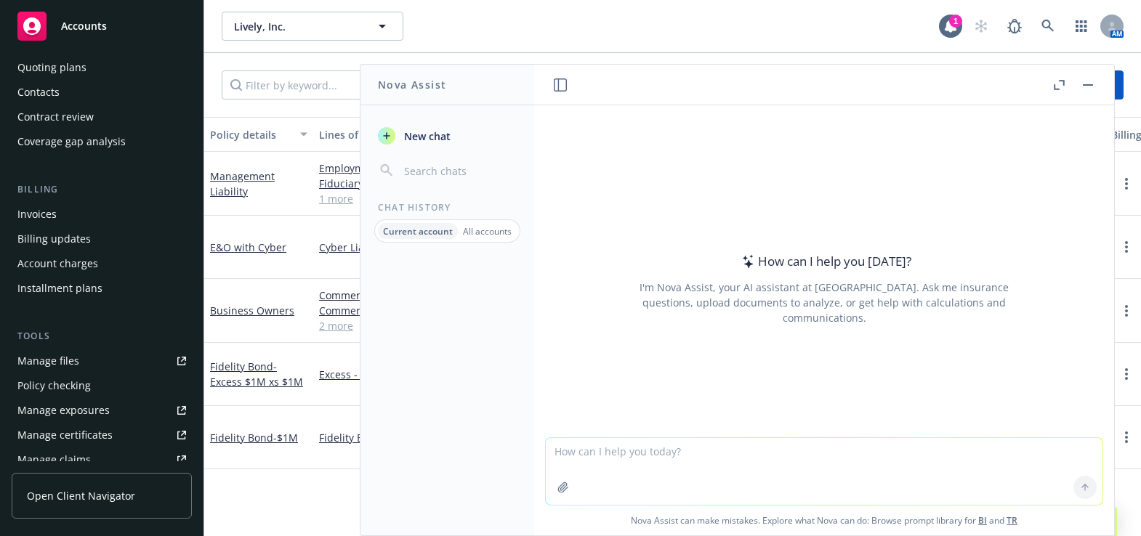
click at [652, 466] on textarea at bounding box center [824, 471] width 557 height 67
type textarea "p"
paste textarea "[GEOGRAPHIC_DATA] – [STREET_ADDRESS][GEOGRAPHIC_DATA], LLC – [STREET_ADDRESS][G…"
type textarea "please separate this data by a comma [GEOGRAPHIC_DATA] – [STREET_ADDRESS][GEOGR…"
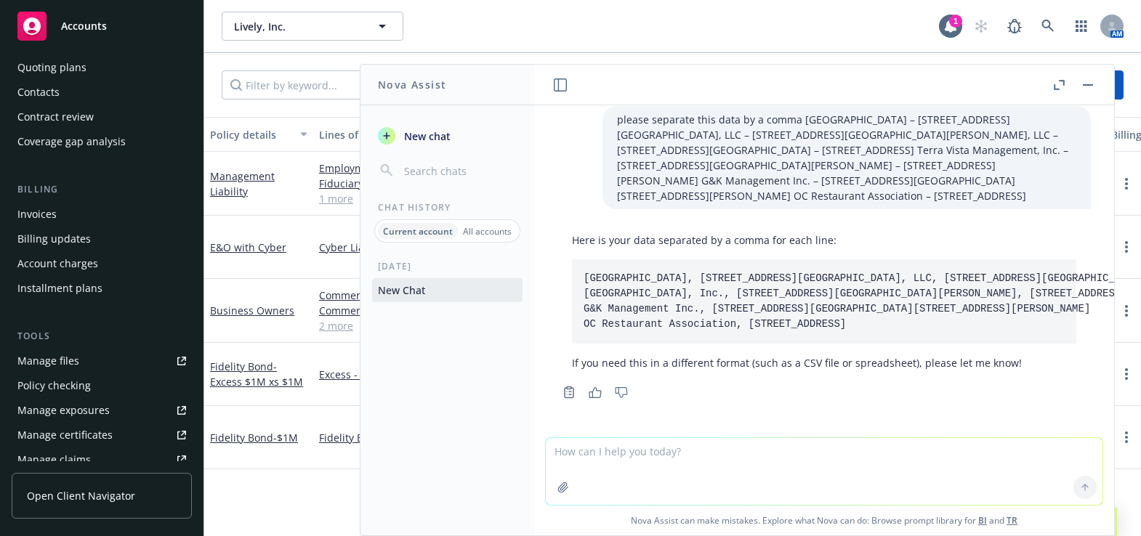
scroll to position [117, 0]
drag, startPoint x: 978, startPoint y: 315, endPoint x: 941, endPoint y: 329, distance: 39.5
click at [941, 329] on pre "[GEOGRAPHIC_DATA], [STREET_ADDRESS][GEOGRAPHIC_DATA], LLC, [STREET_ADDRESS][GEO…" at bounding box center [824, 301] width 504 height 84
click at [942, 329] on code "[GEOGRAPHIC_DATA], [STREET_ADDRESS][GEOGRAPHIC_DATA], LLC, [STREET_ADDRESS][GEO…" at bounding box center [1086, 300] width 1007 height 57
drag, startPoint x: 970, startPoint y: 331, endPoint x: 575, endPoint y: 201, distance: 416.1
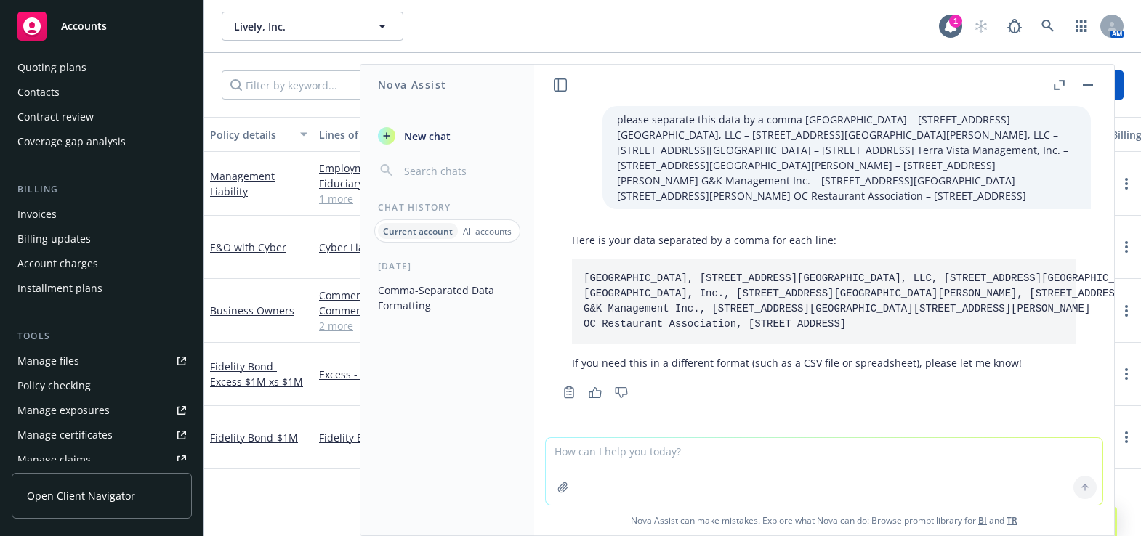
click at [575, 259] on pre "[GEOGRAPHIC_DATA], [STREET_ADDRESS][GEOGRAPHIC_DATA], LLC, [STREET_ADDRESS][GEO…" at bounding box center [824, 301] width 504 height 84
click at [607, 469] on textarea at bounding box center [824, 471] width 557 height 67
type textarea "please remove the line breaks and replace with commas"
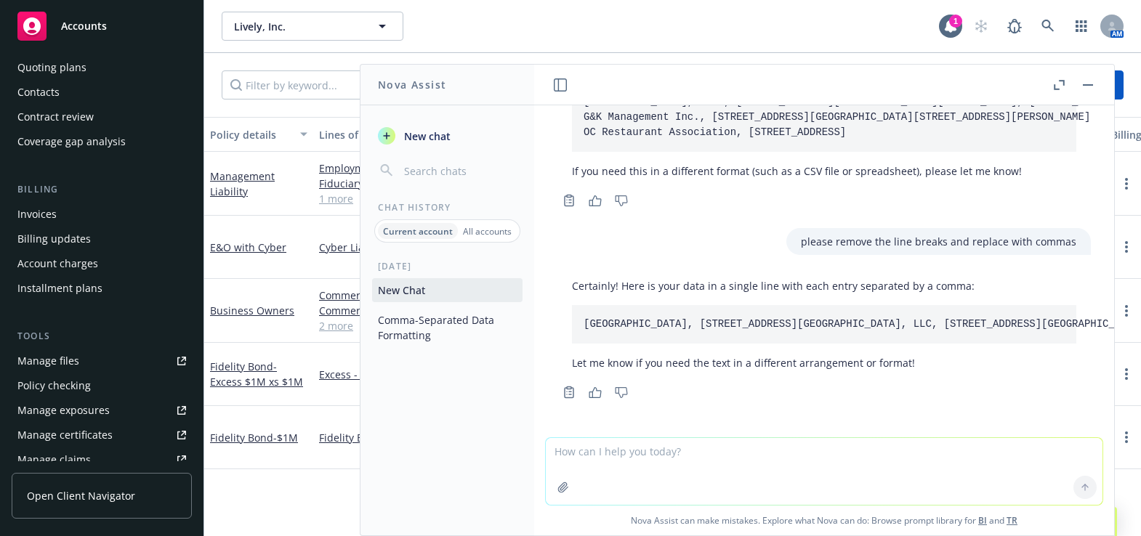
scroll to position [319, 0]
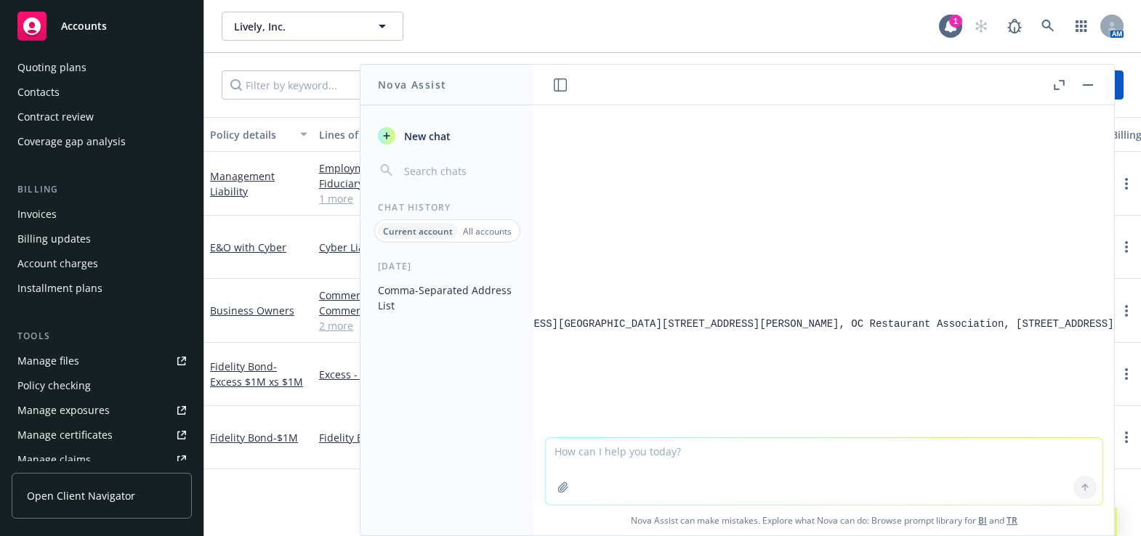
drag, startPoint x: 695, startPoint y: 354, endPoint x: 977, endPoint y: 382, distance: 283.3
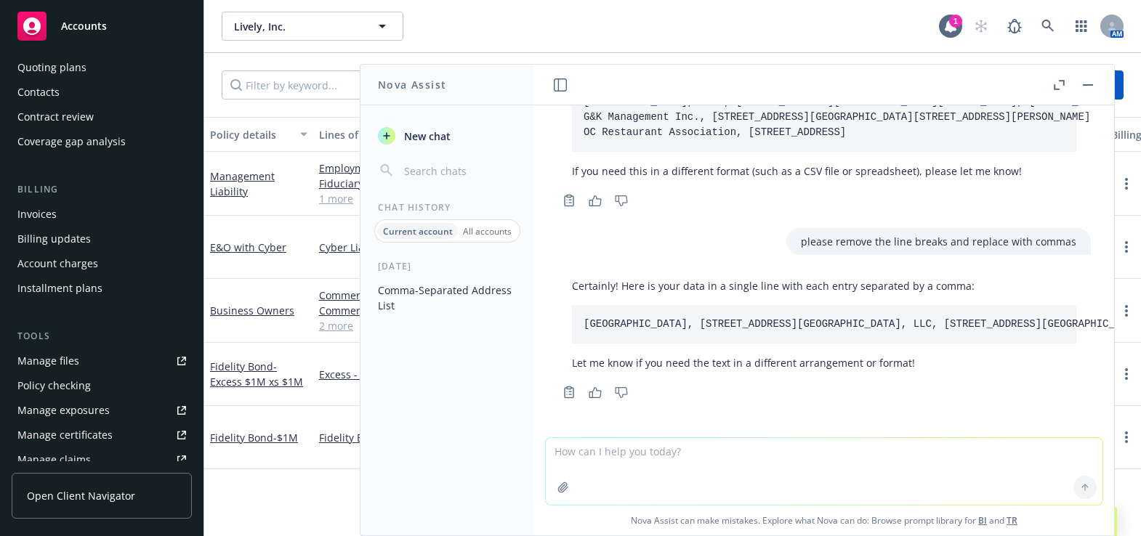
drag, startPoint x: 947, startPoint y: 388, endPoint x: 530, endPoint y: 346, distance: 419.2
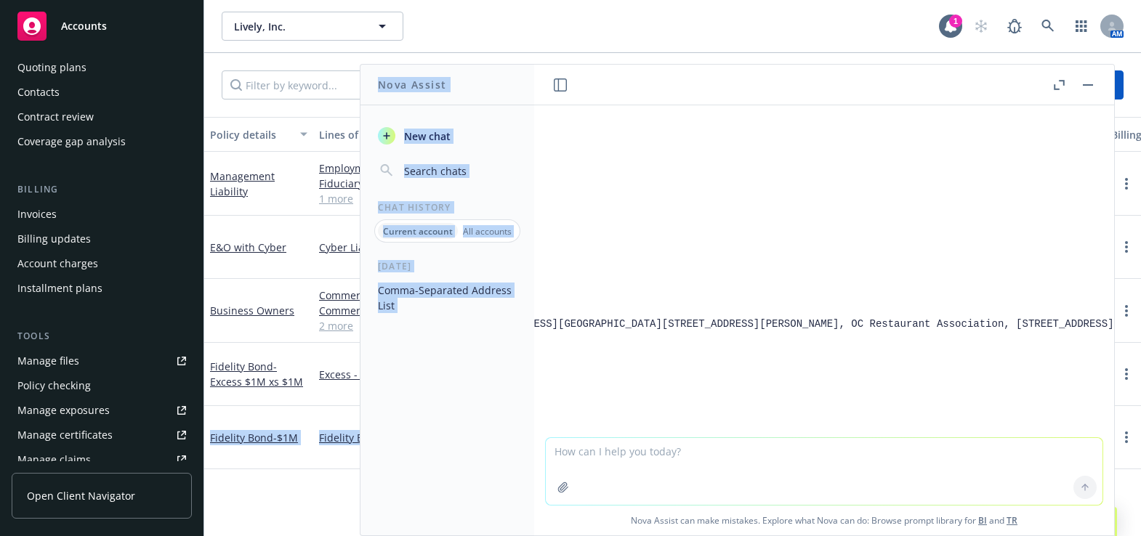
scroll to position [319, 3259]
drag, startPoint x: 583, startPoint y: 310, endPoint x: 1096, endPoint y: 326, distance: 513.2
click at [1096, 326] on div "please separate this data by a comma Newport Dunes Resort and Marina – 1131 Bac…" at bounding box center [824, 271] width 580 height 332
copy code "Newport Dunes Resort and Marina, 1131 Back Bay Drive, Newport Beach, CA 92660, …"
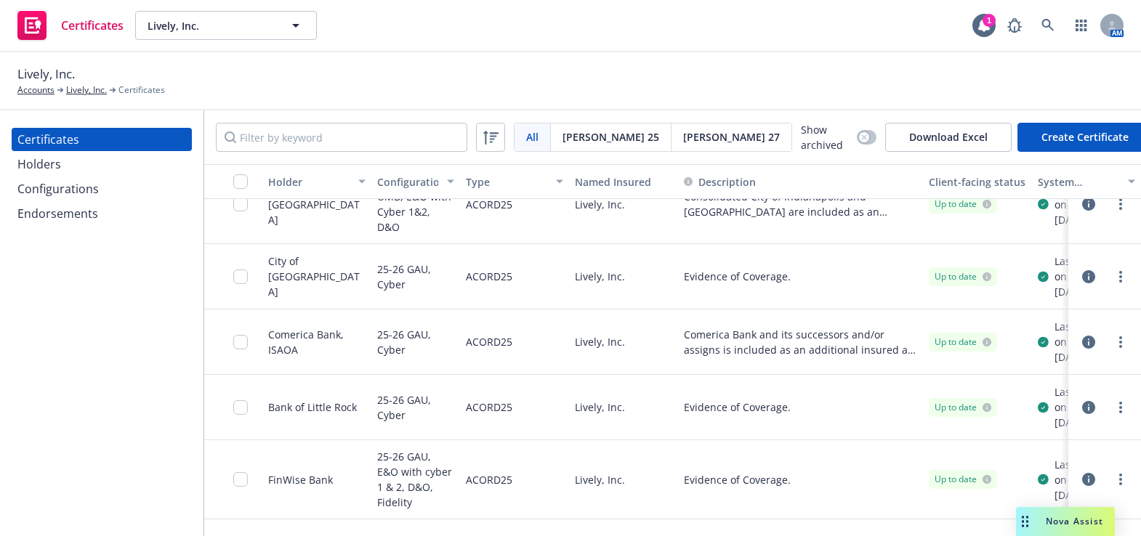
scroll to position [396, 0]
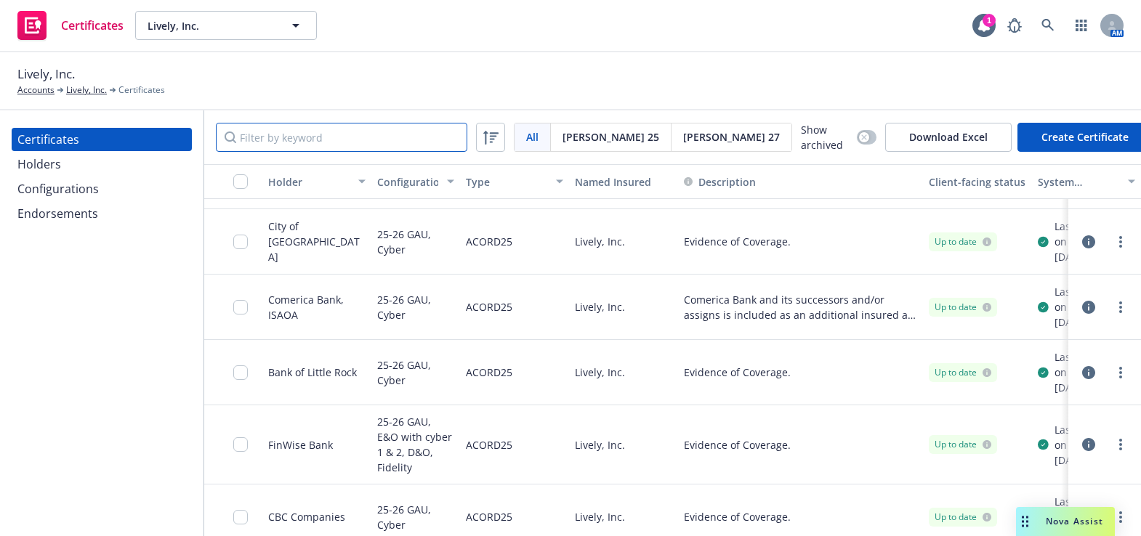
click at [322, 147] on input "Filter by keyword" at bounding box center [341, 137] width 251 height 29
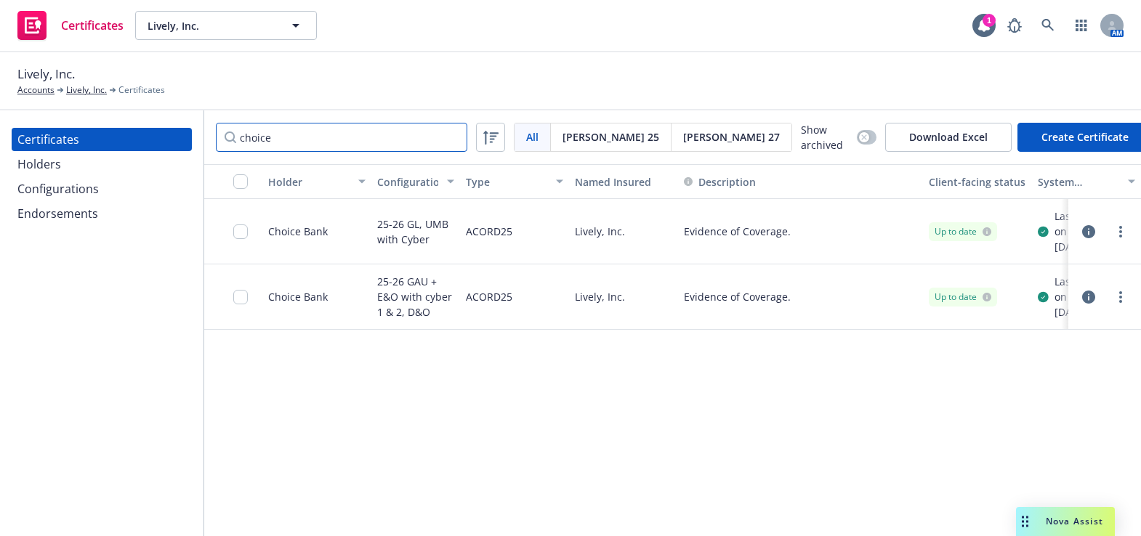
type input "choice"
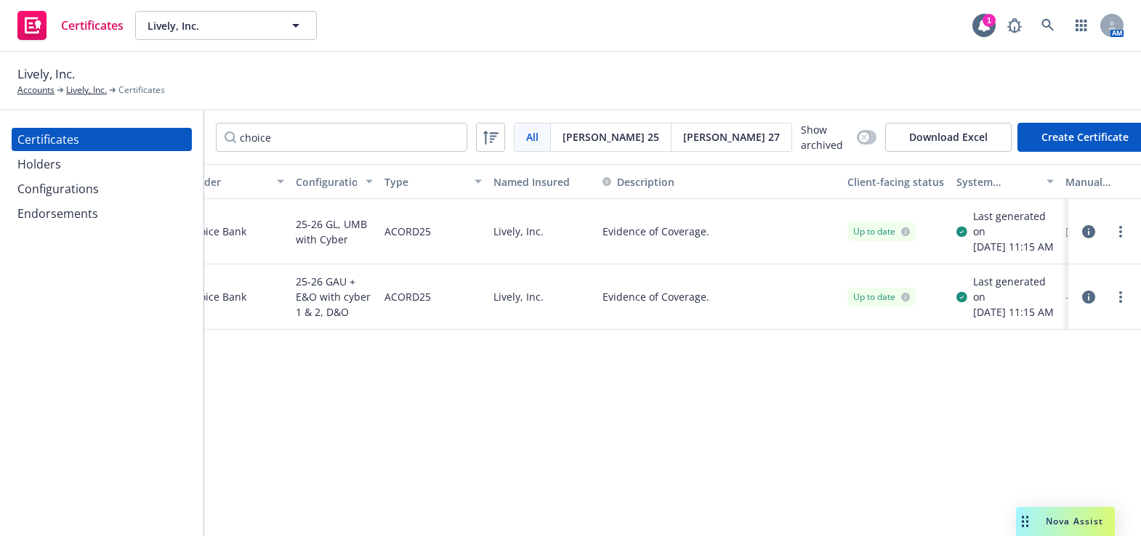
drag, startPoint x: 910, startPoint y: 308, endPoint x: 981, endPoint y: 298, distance: 71.2
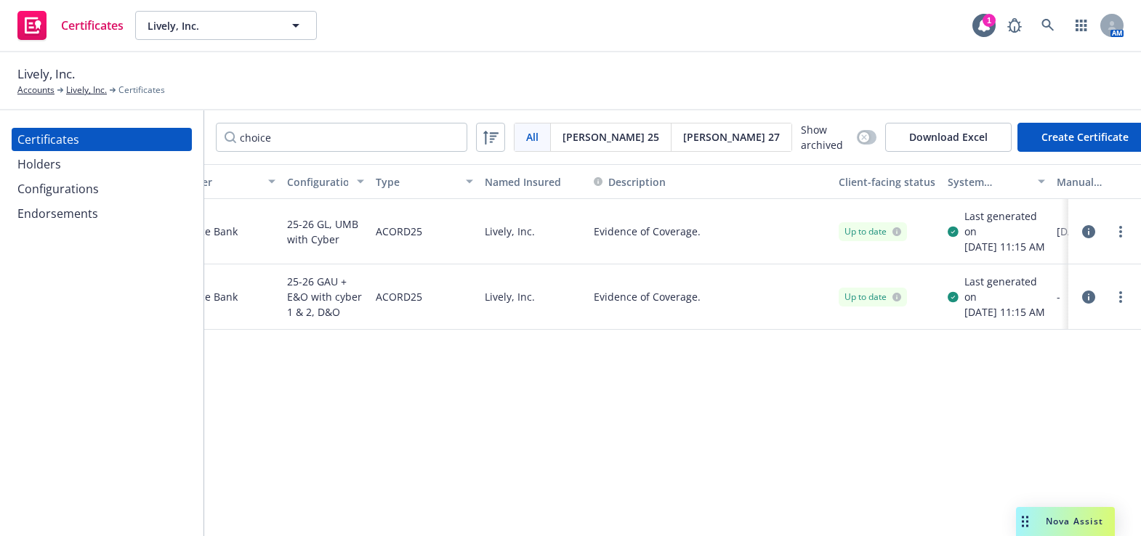
scroll to position [0, 0]
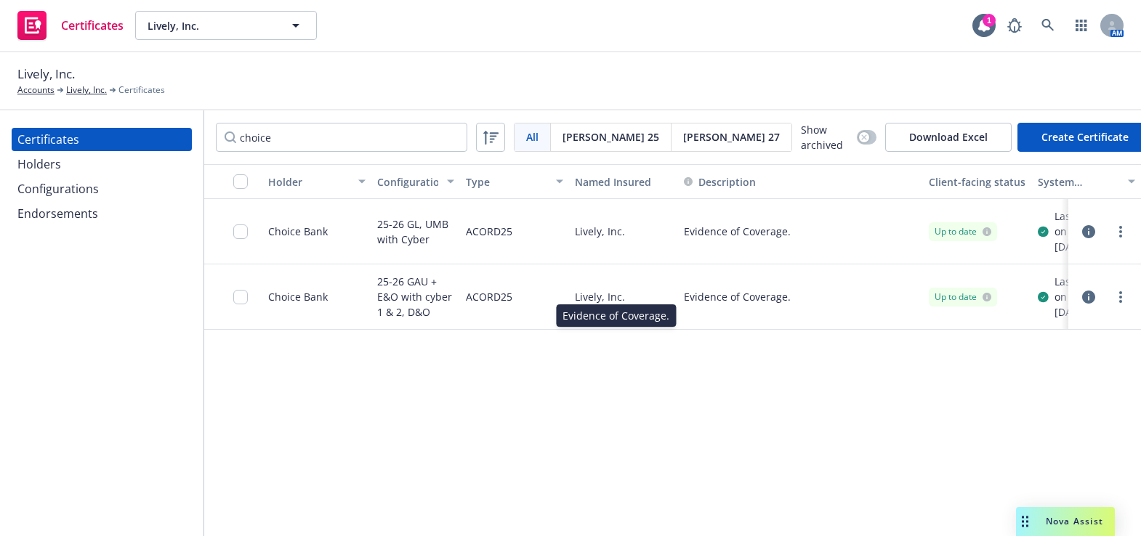
drag, startPoint x: 821, startPoint y: 314, endPoint x: 714, endPoint y: 308, distance: 107.0
click at [1118, 232] on link "more" at bounding box center [1120, 231] width 17 height 17
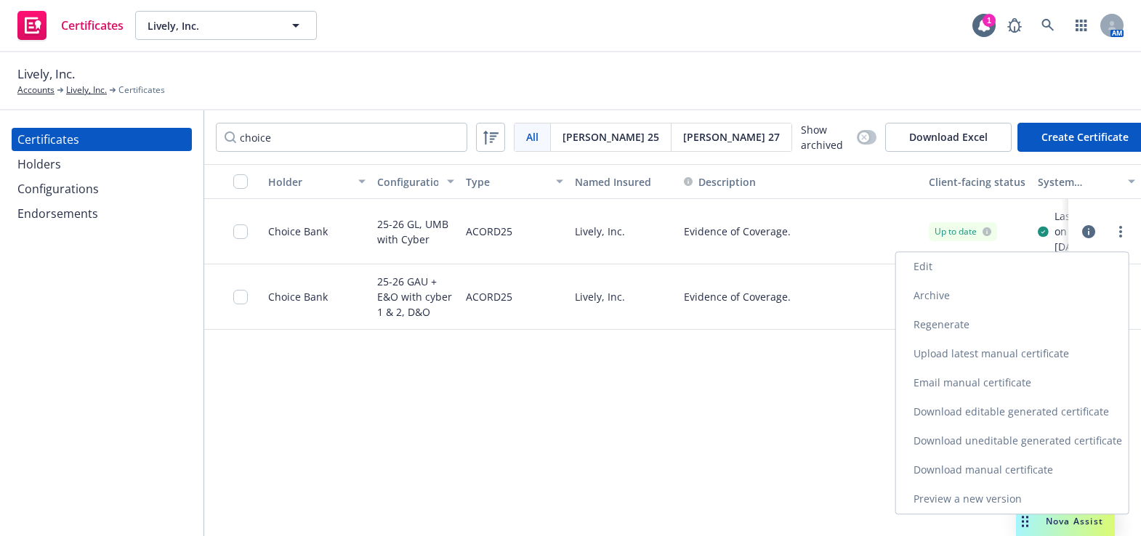
click at [941, 327] on link "Regenerate" at bounding box center [1012, 324] width 232 height 29
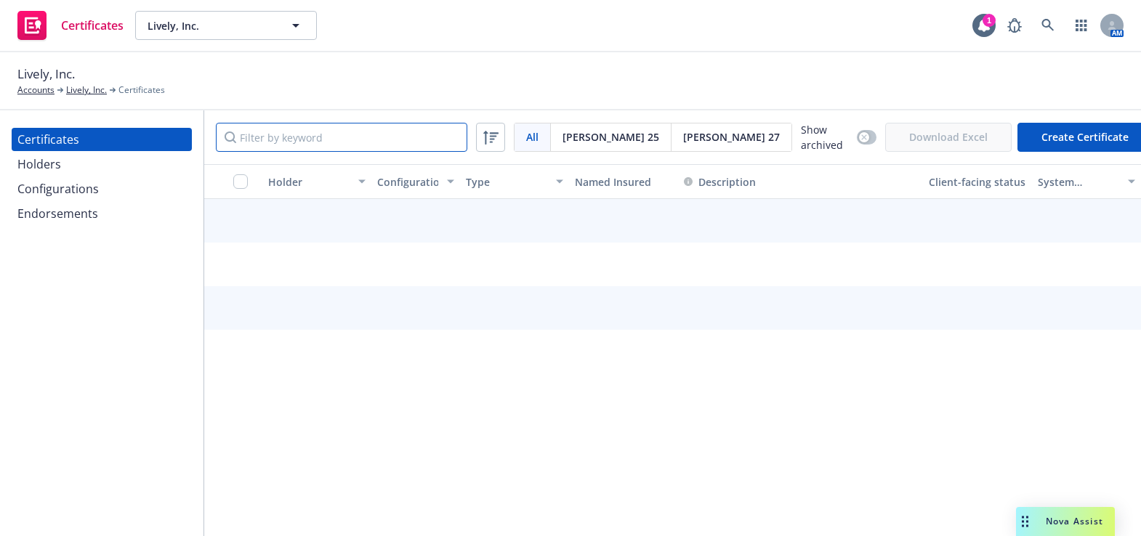
click at [340, 130] on input "Filter by keyword" at bounding box center [341, 137] width 251 height 29
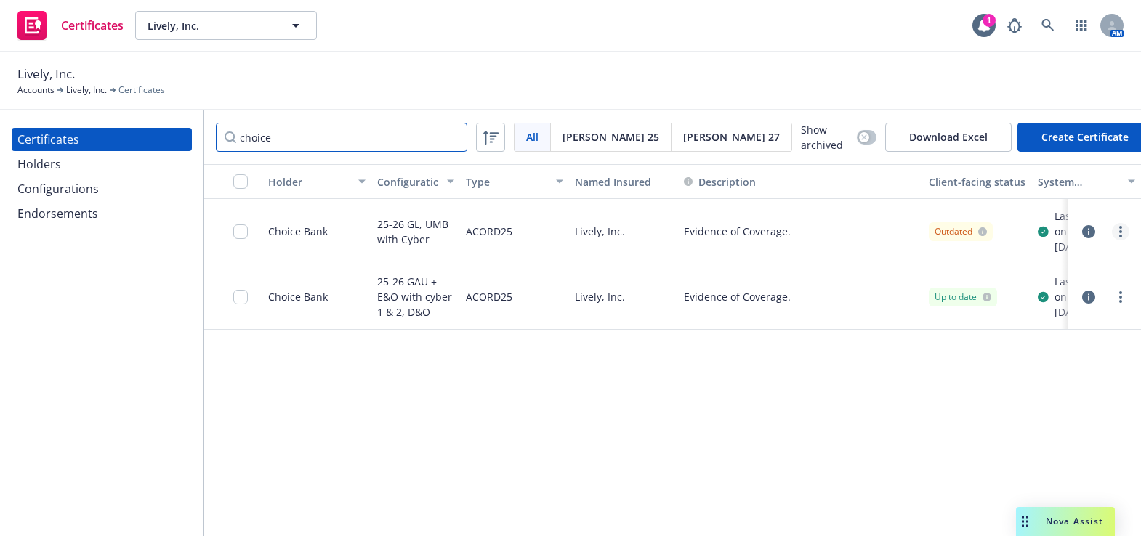
type input "choice"
click at [1119, 227] on link "more" at bounding box center [1120, 231] width 17 height 17
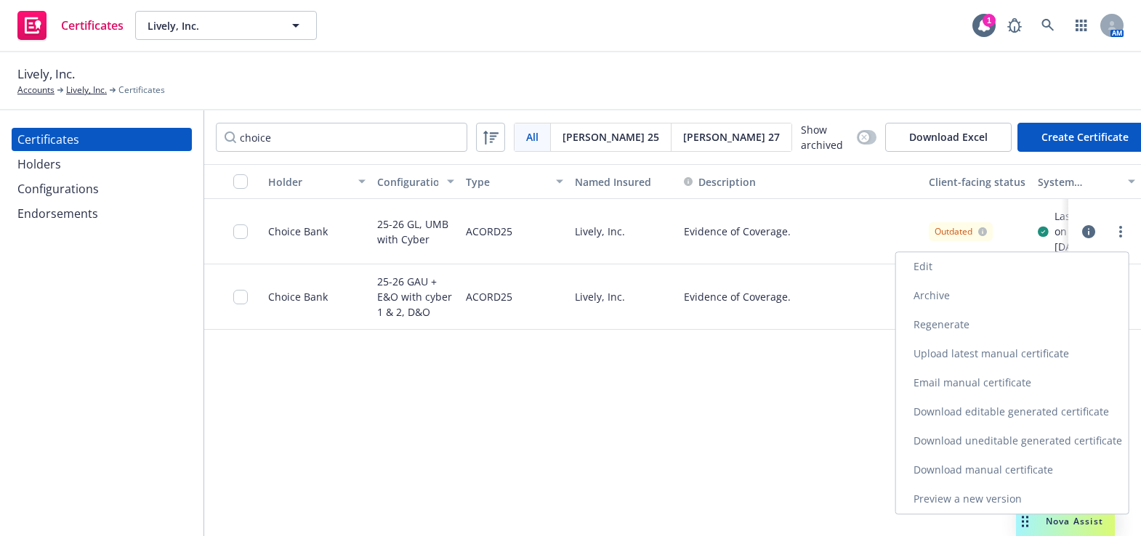
drag, startPoint x: 1024, startPoint y: 432, endPoint x: 1017, endPoint y: 428, distance: 8.1
click at [1024, 432] on link "Download uneditable generated certificate" at bounding box center [1012, 440] width 232 height 29
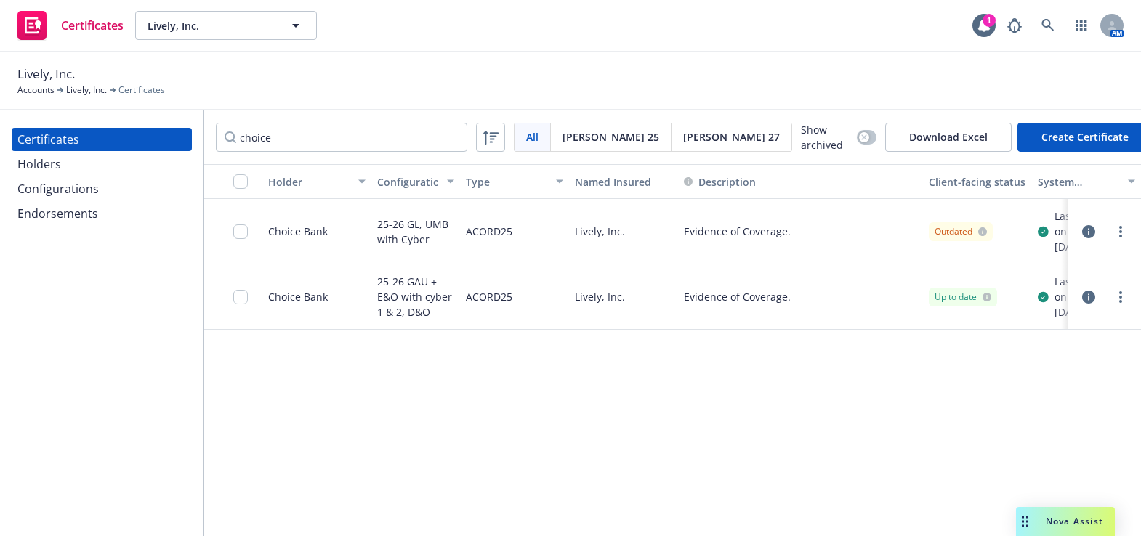
click at [243, 229] on div at bounding box center [244, 231] width 23 height 47
click at [240, 238] on input "checkbox" at bounding box center [240, 232] width 15 height 15
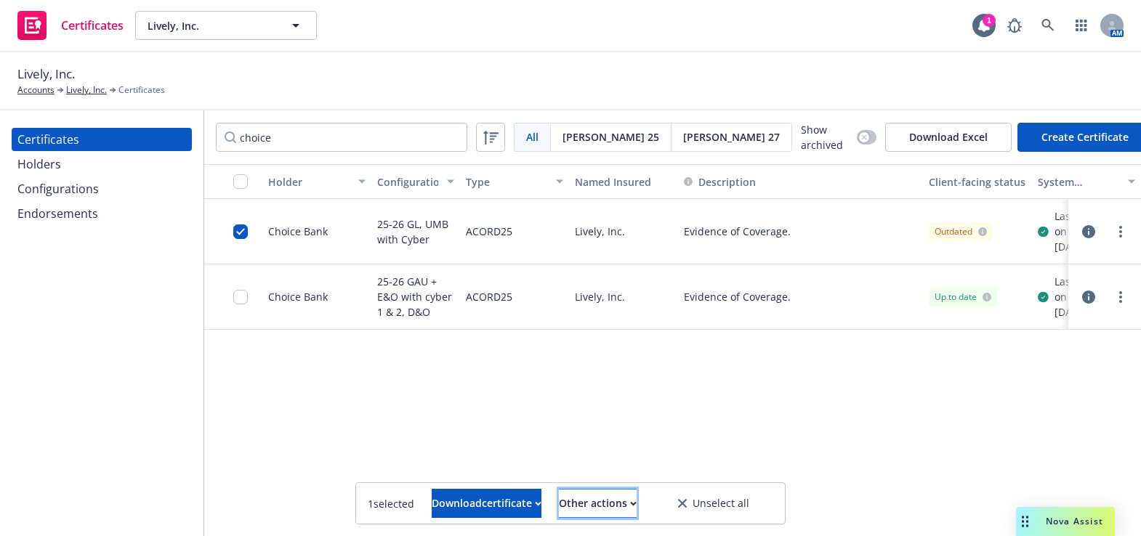
click at [629, 501] on div "Other actions" at bounding box center [598, 504] width 78 height 28
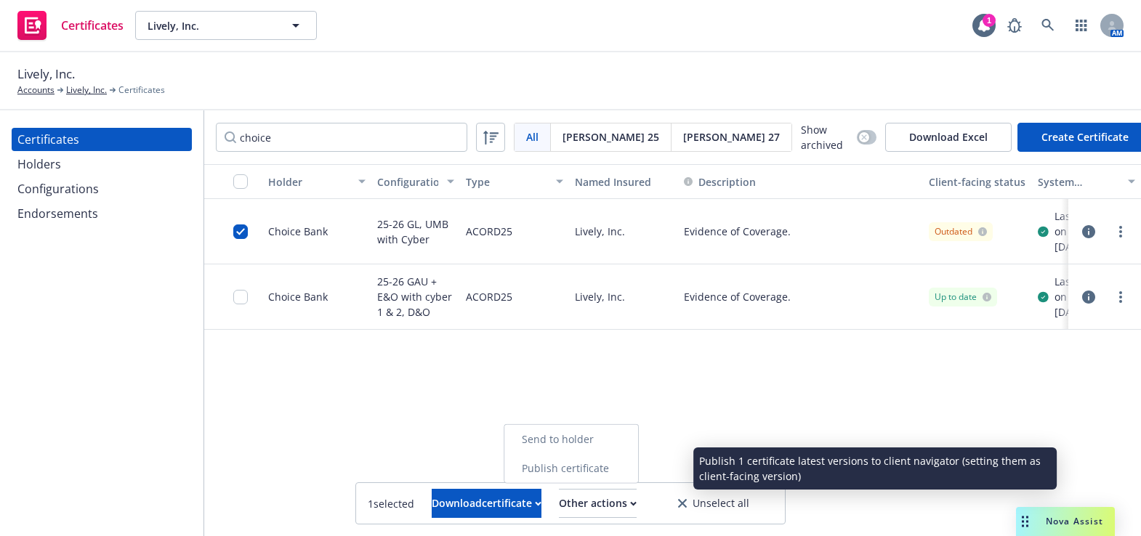
click at [597, 464] on link "Publish certificate" at bounding box center [571, 468] width 134 height 29
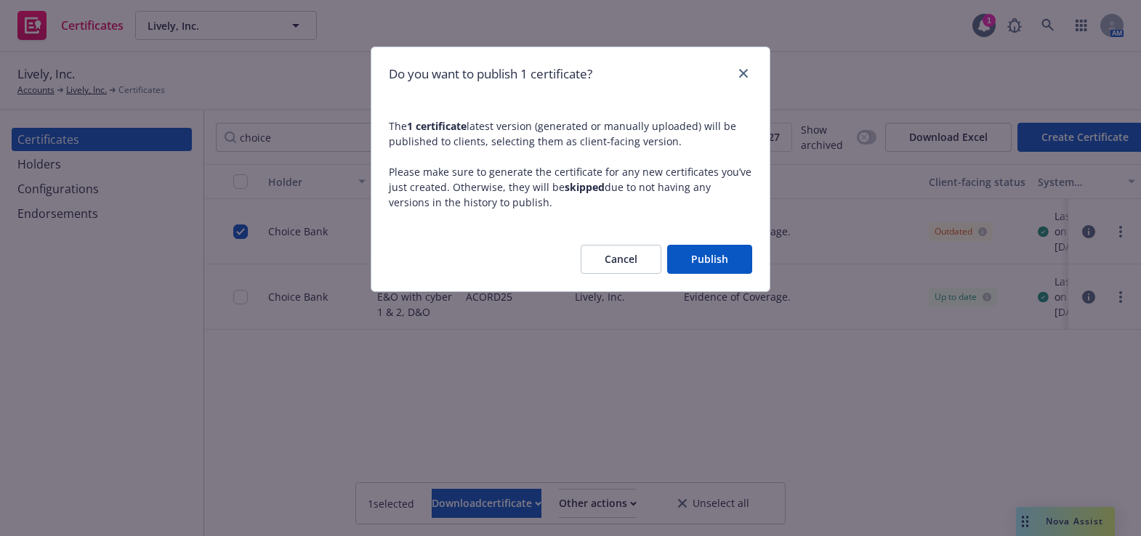
click at [703, 270] on button "Publish" at bounding box center [709, 259] width 85 height 29
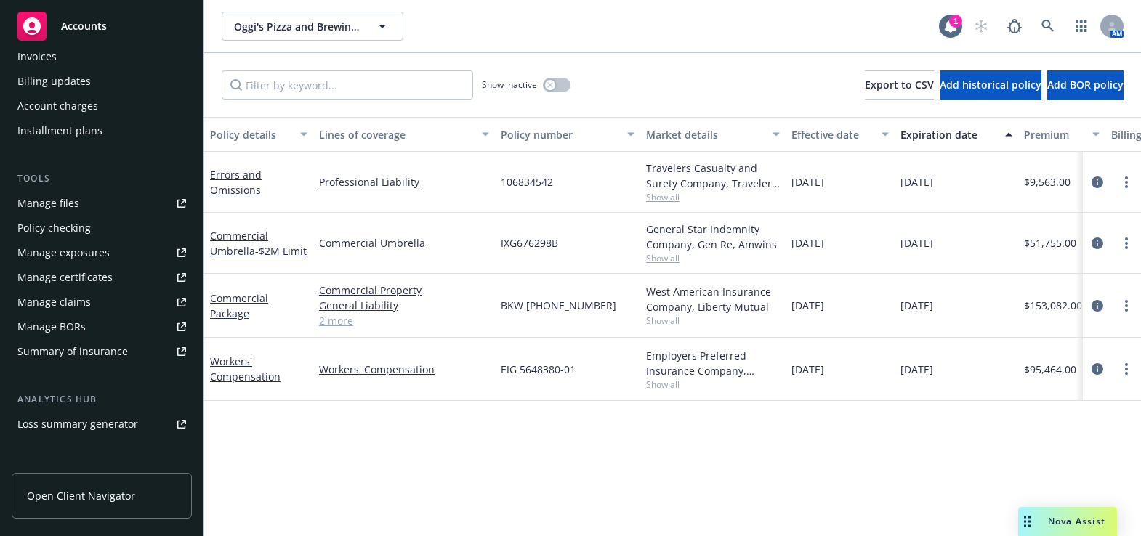
scroll to position [434, 0]
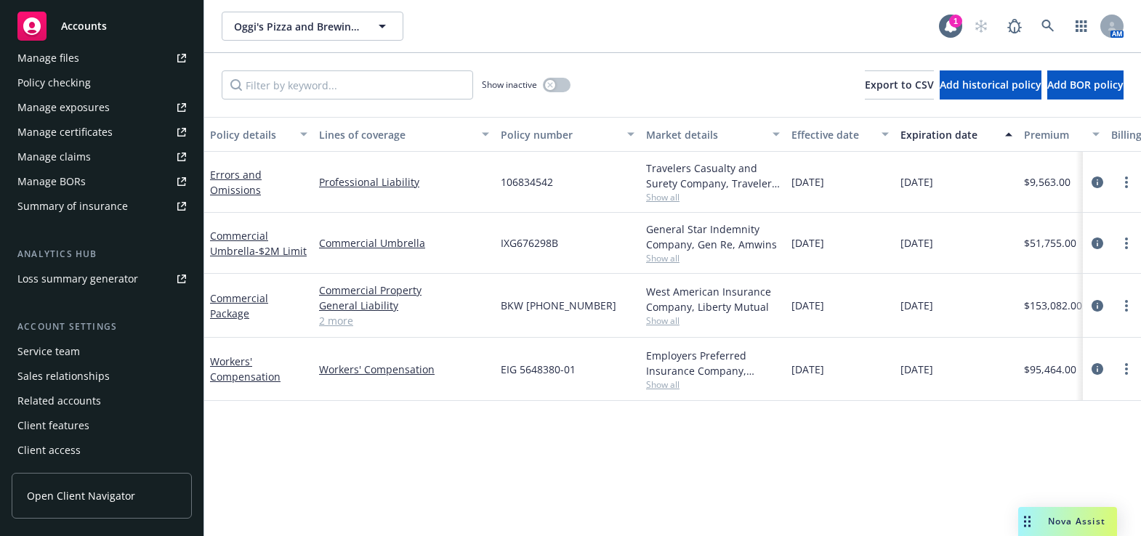
click at [95, 133] on div "Manage certificates" at bounding box center [64, 132] width 95 height 23
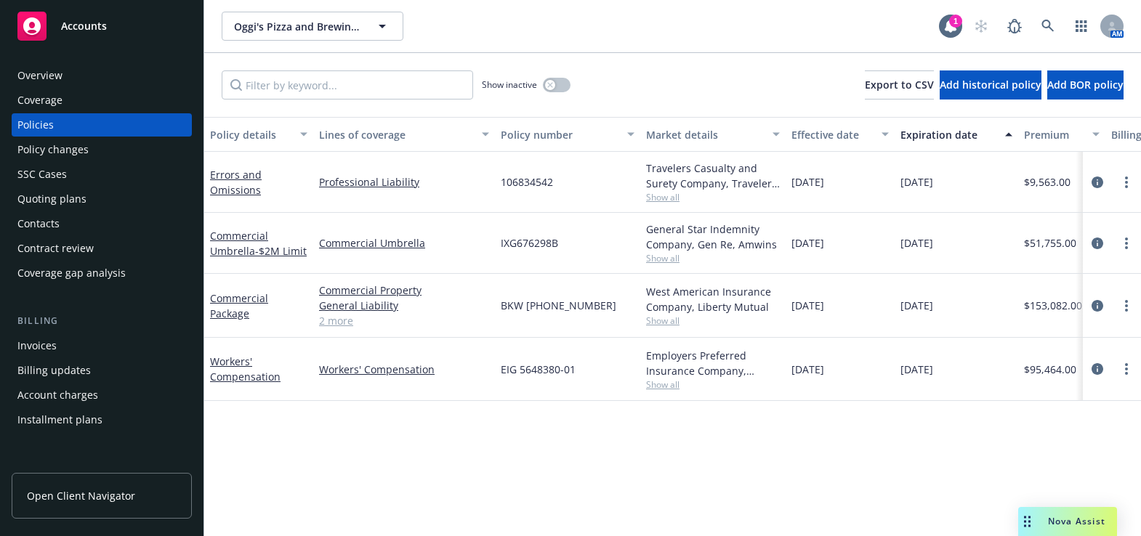
click at [78, 102] on div "Coverage" at bounding box center [101, 100] width 169 height 23
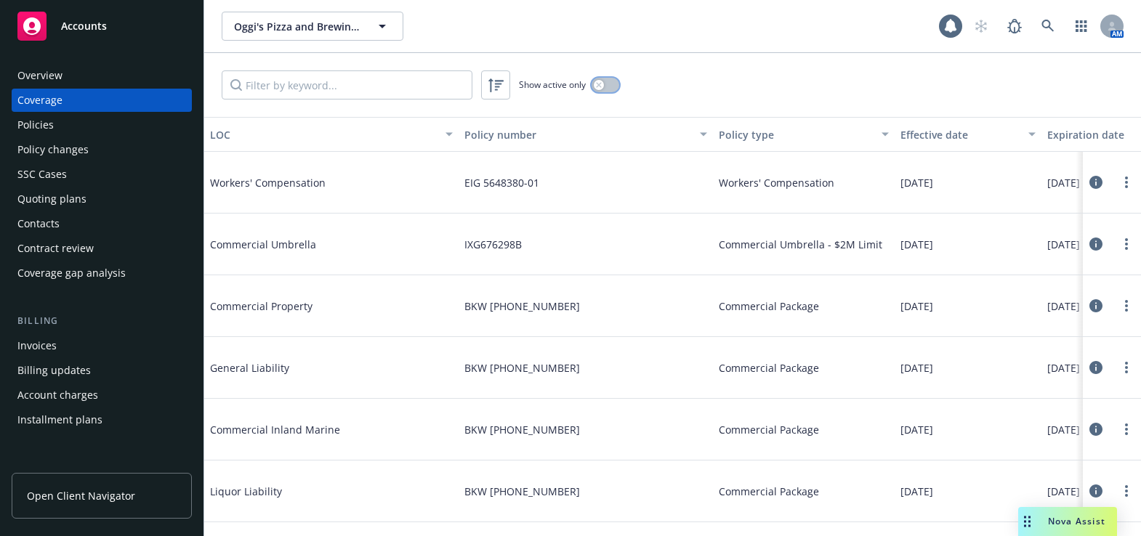
click at [604, 81] on button "button" at bounding box center [605, 85] width 28 height 15
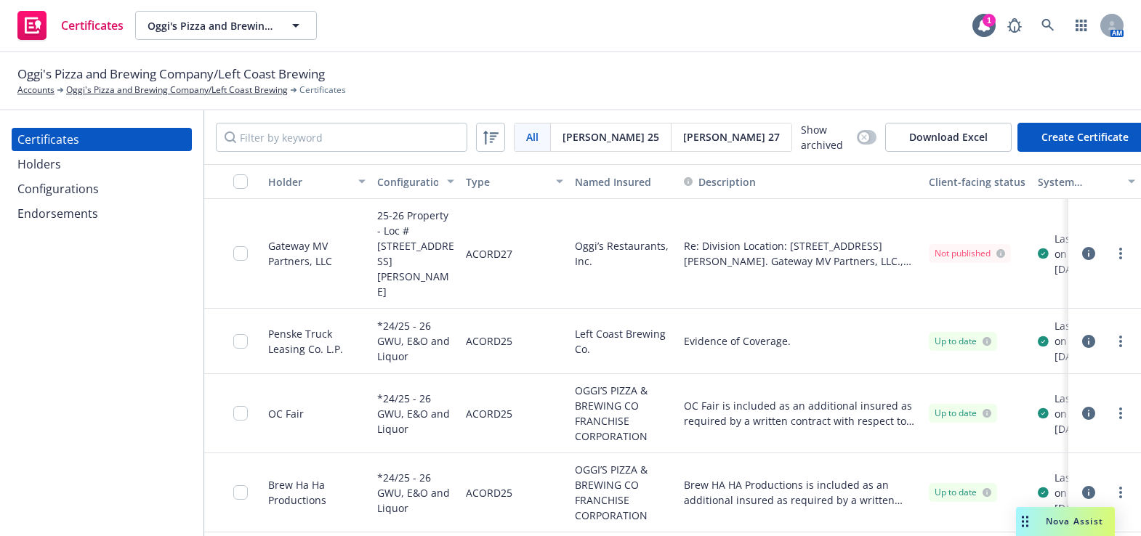
click at [83, 153] on div "Holders" at bounding box center [101, 164] width 169 height 23
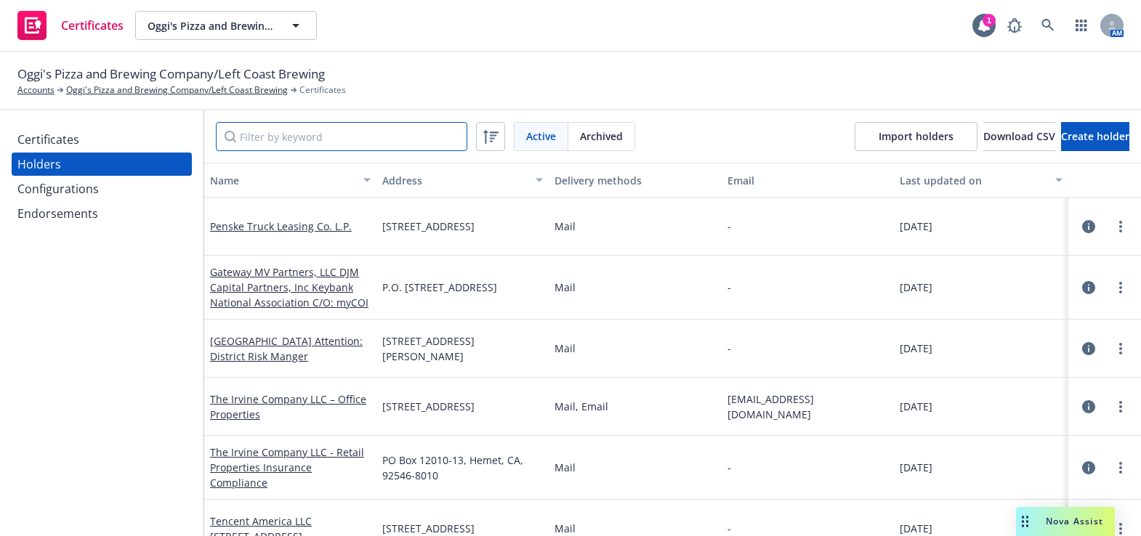
click at [327, 145] on input "Filter by keyword" at bounding box center [341, 136] width 251 height 29
paste input "OC Restaurant Association, Inc."
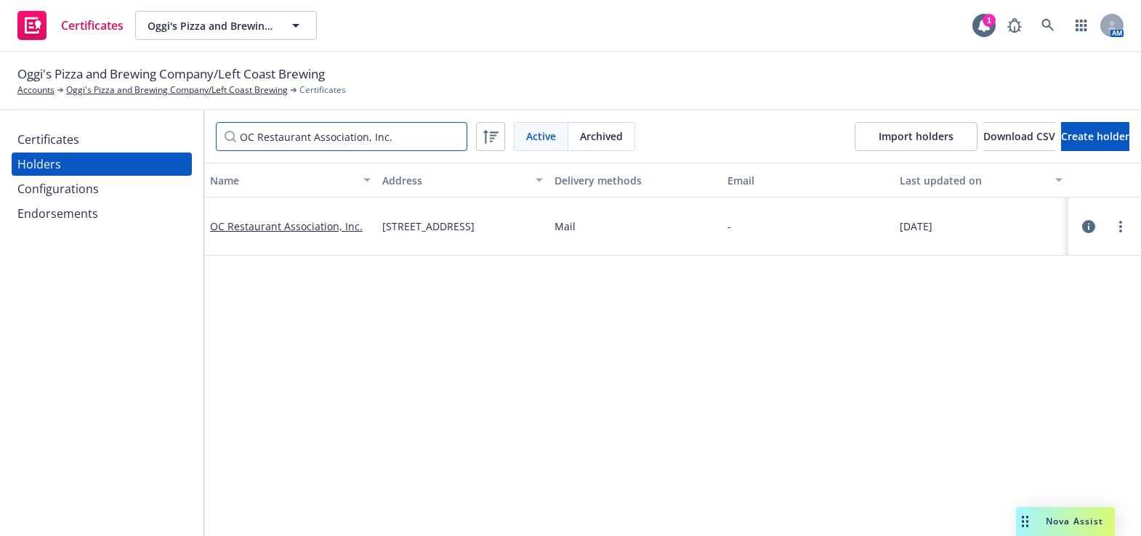
type input "OC Restaurant Association, Inc."
click at [94, 148] on div "Certificates" at bounding box center [101, 139] width 169 height 23
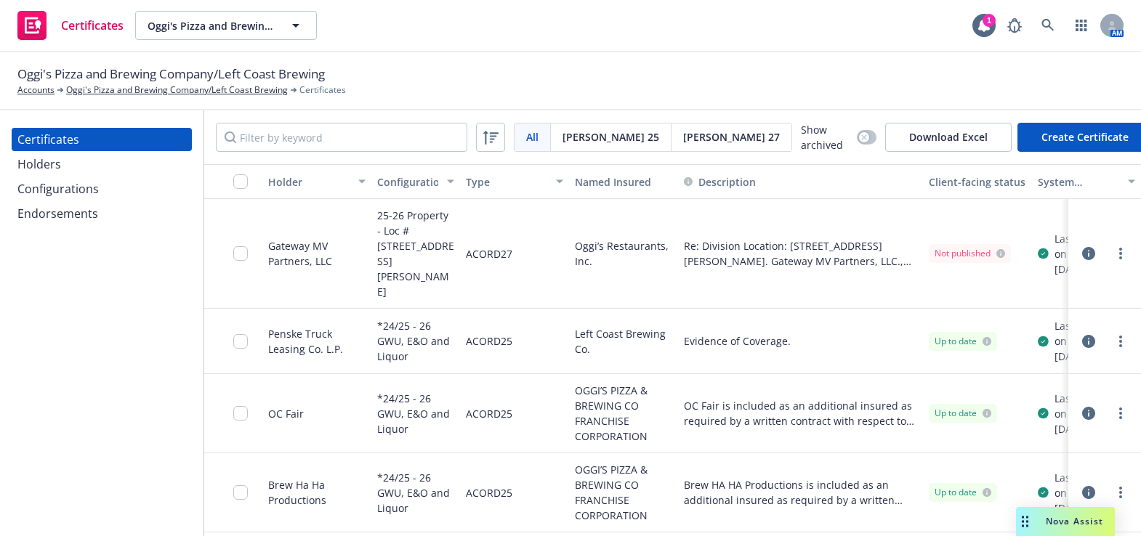
click at [114, 159] on div "Holders" at bounding box center [101, 164] width 169 height 23
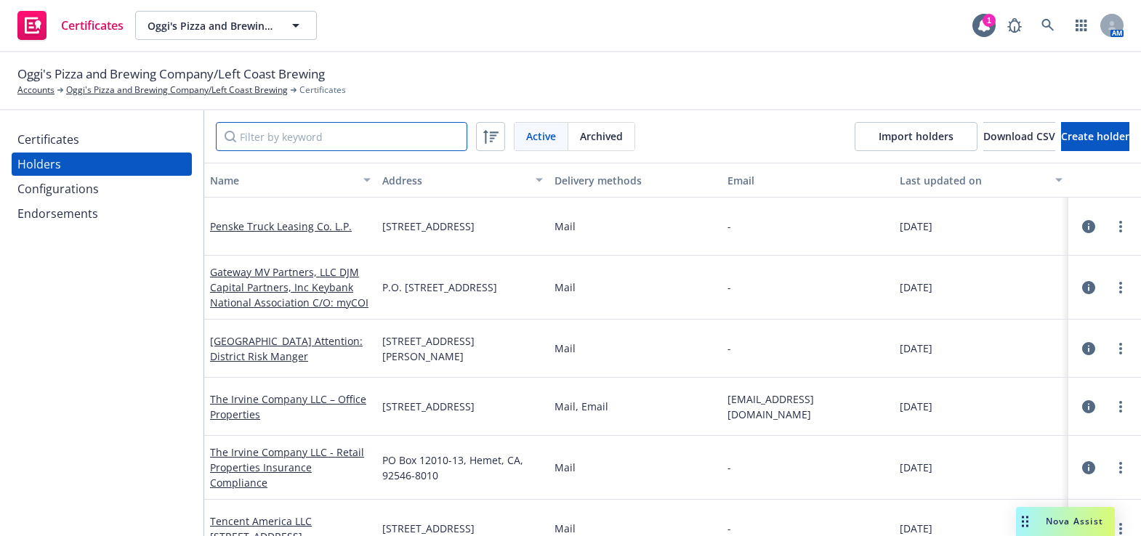
click at [300, 145] on input "Filter by keyword" at bounding box center [341, 136] width 251 height 29
paste input "OC Restaurant Association, Inc."
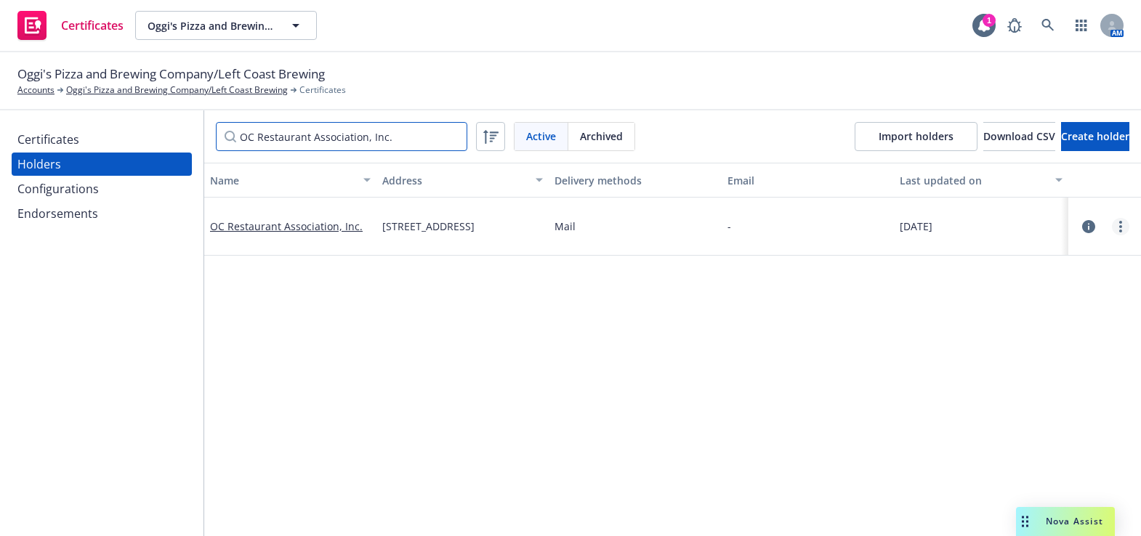
type input "OC Restaurant Association, Inc."
click at [1112, 225] on link "more" at bounding box center [1120, 226] width 17 height 17
click at [1028, 259] on link "Edit" at bounding box center [1038, 256] width 160 height 29
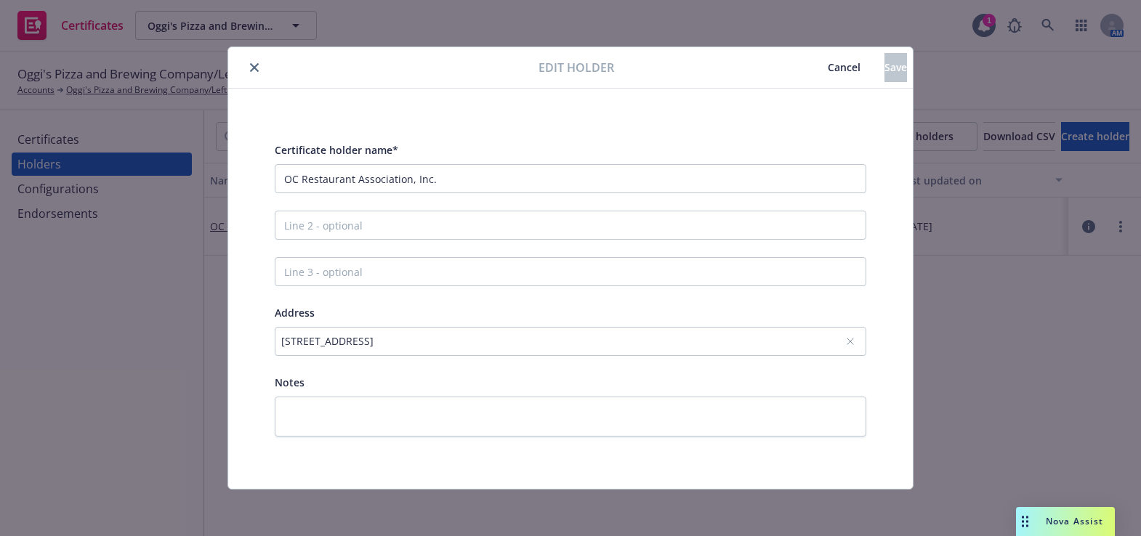
click at [364, 338] on div "[STREET_ADDRESS]" at bounding box center [563, 340] width 564 height 15
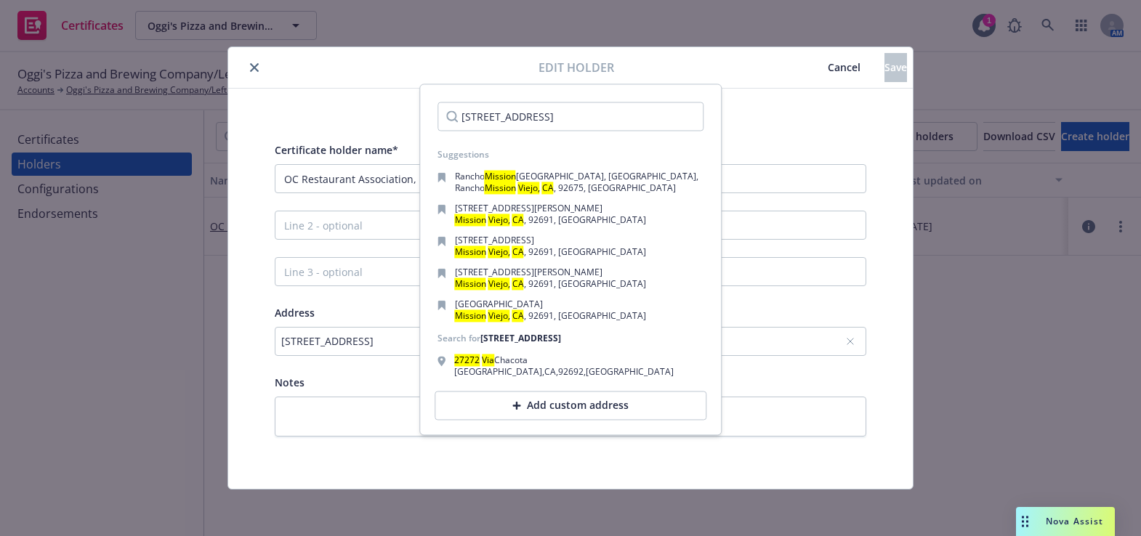
type input "[STREET_ADDRESS]"
click at [517, 384] on div "Add custom address" at bounding box center [570, 406] width 289 height 46
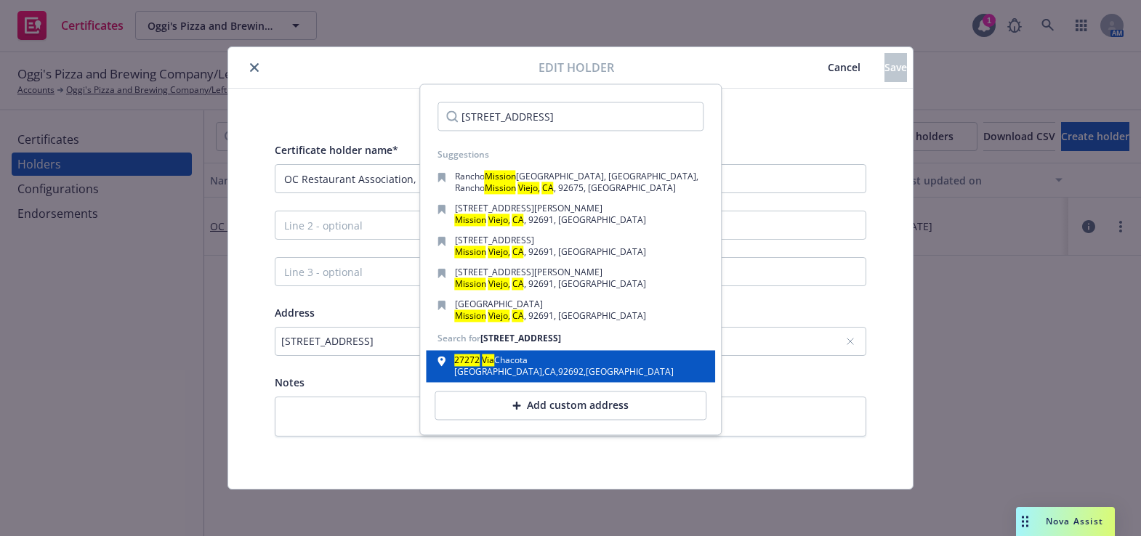
click at [532, 371] on div "[GEOGRAPHIC_DATA] , [GEOGRAPHIC_DATA]" at bounding box center [563, 372] width 219 height 9
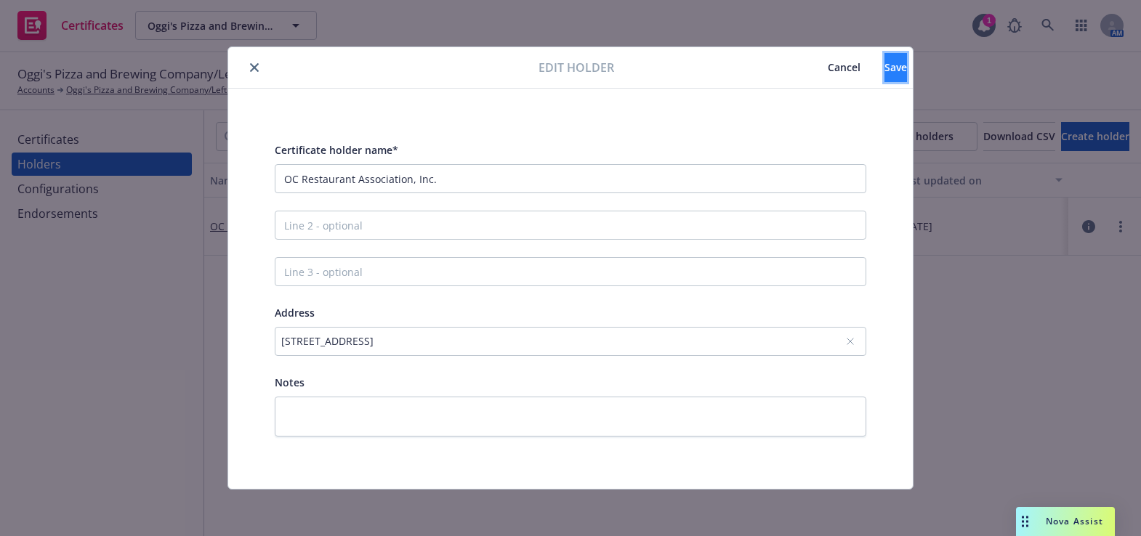
click at [884, 60] on button "Save" at bounding box center [895, 67] width 23 height 29
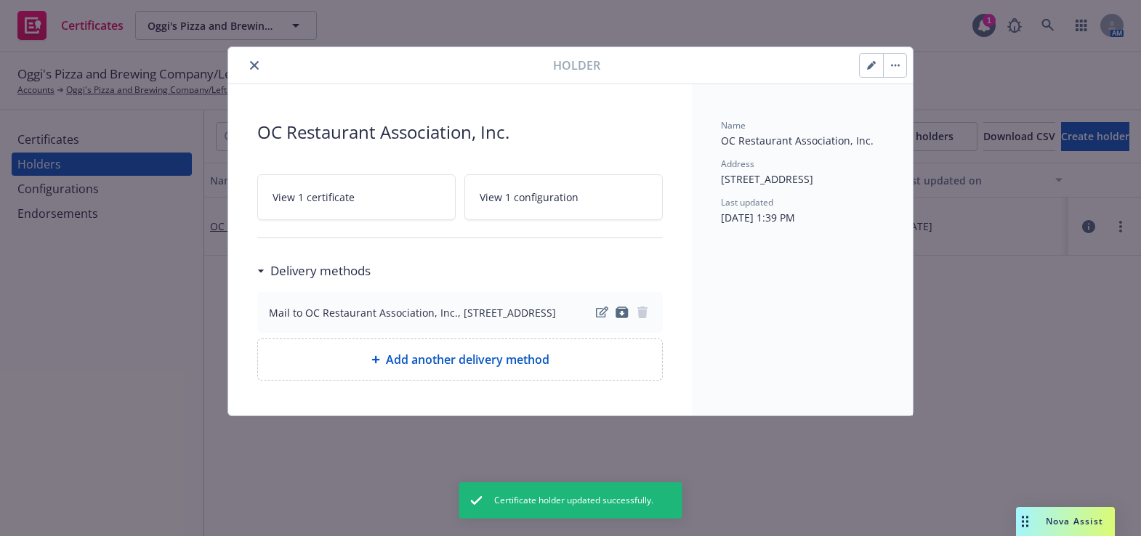
click at [399, 368] on span "Add another delivery method" at bounding box center [467, 359] width 163 height 17
select select "EMAIL"
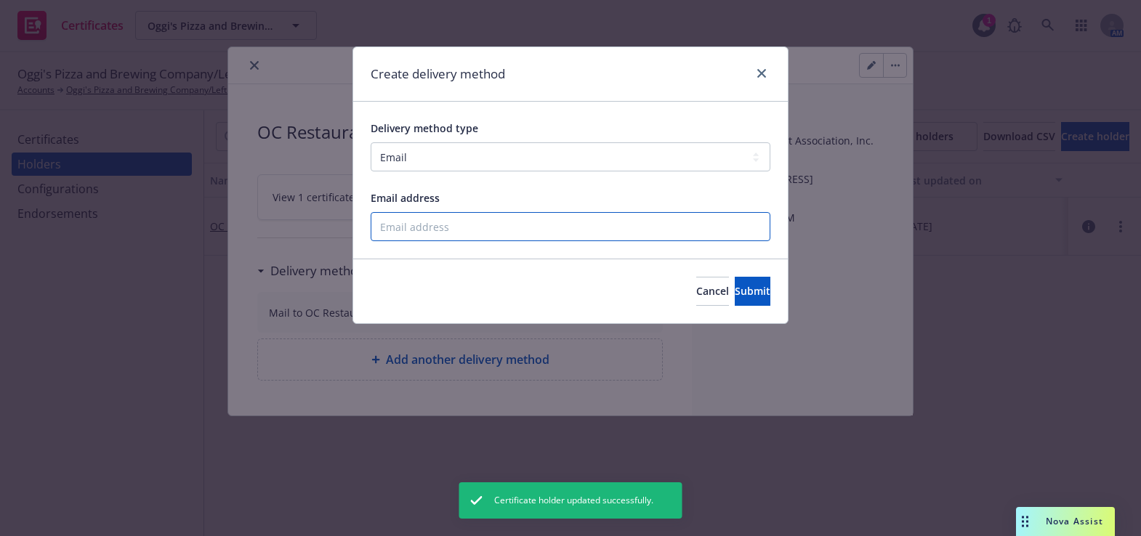
click at [398, 214] on input "Email address" at bounding box center [571, 226] width 400 height 29
paste input "[PERSON_NAME][EMAIL_ADDRESS][DOMAIN_NAME]"
type input "[PERSON_NAME][EMAIL_ADDRESS][DOMAIN_NAME]"
click at [742, 277] on button "Submit" at bounding box center [753, 291] width 36 height 29
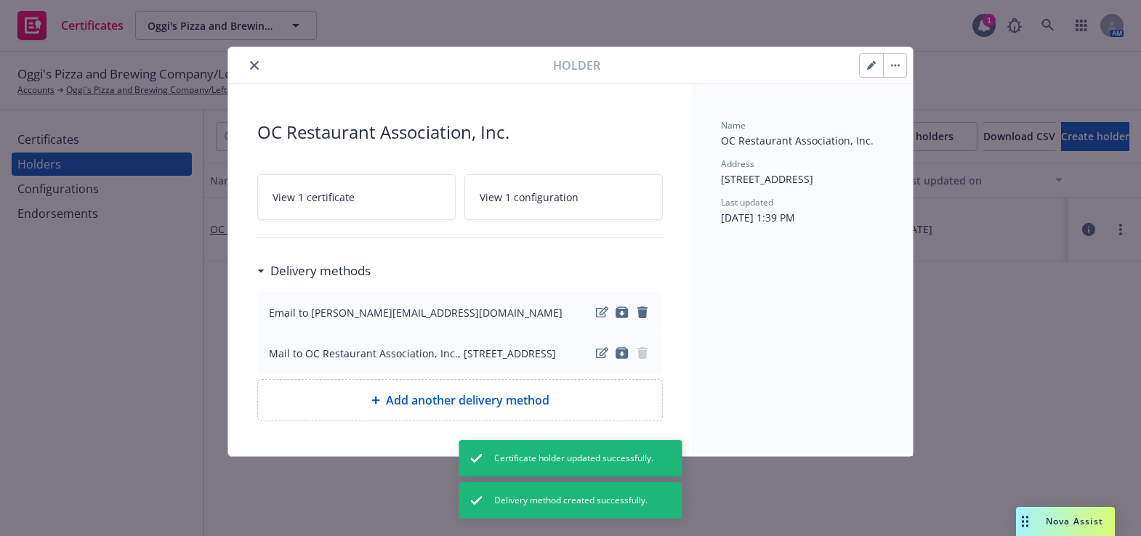
click at [255, 62] on icon "close" at bounding box center [254, 65] width 9 height 9
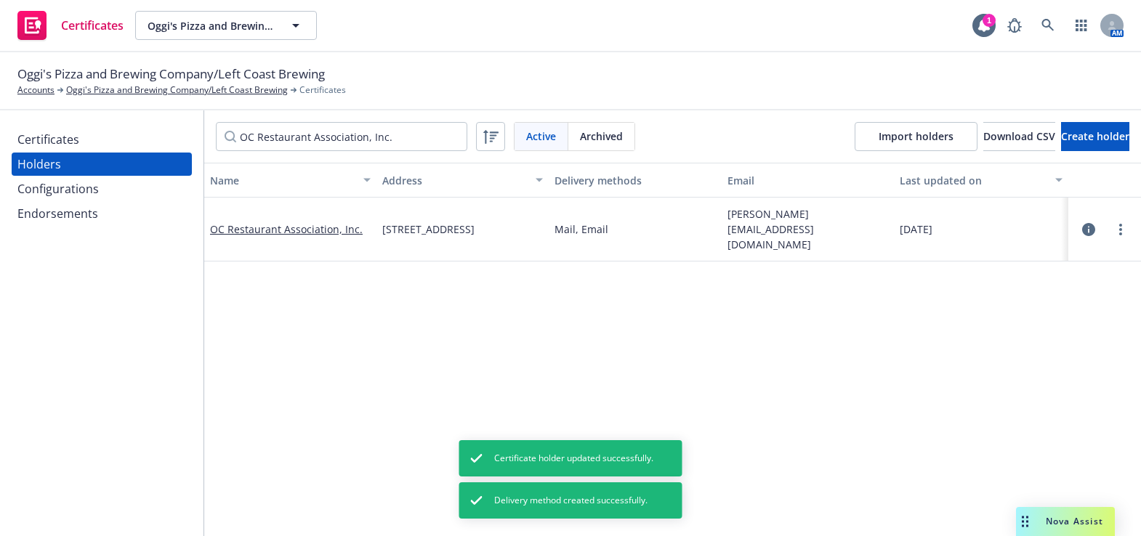
click at [38, 143] on div "Certificates" at bounding box center [48, 139] width 62 height 23
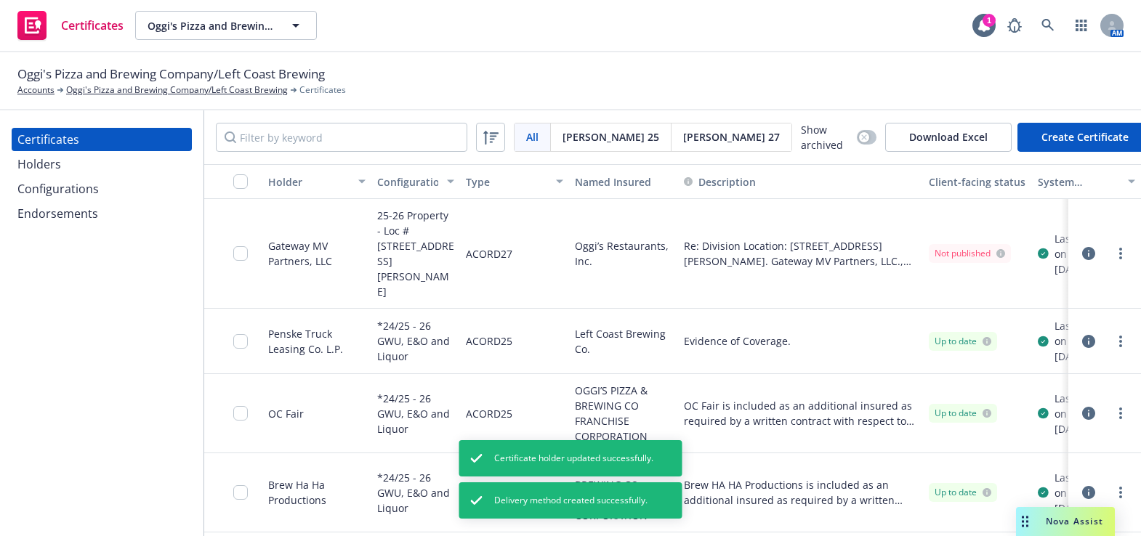
click at [1057, 132] on button "Create Certificate" at bounding box center [1084, 137] width 135 height 29
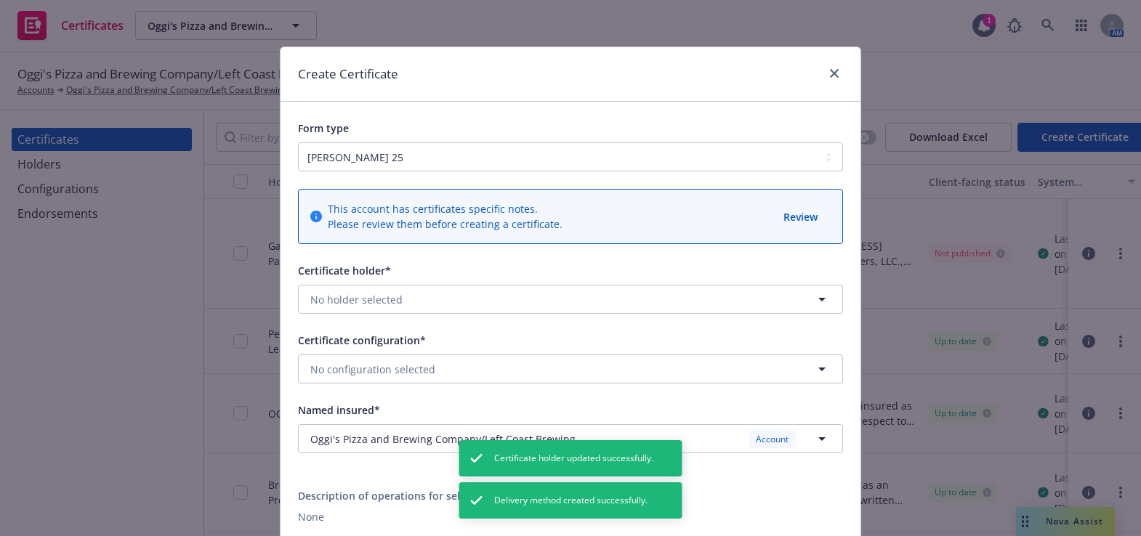
click at [364, 315] on div "Certificate holder* No holder selected Certificate configuration* No configurat…" at bounding box center [570, 490] width 545 height 457
click at [372, 310] on button "No holder selected" at bounding box center [570, 299] width 545 height 29
type input "oc re"
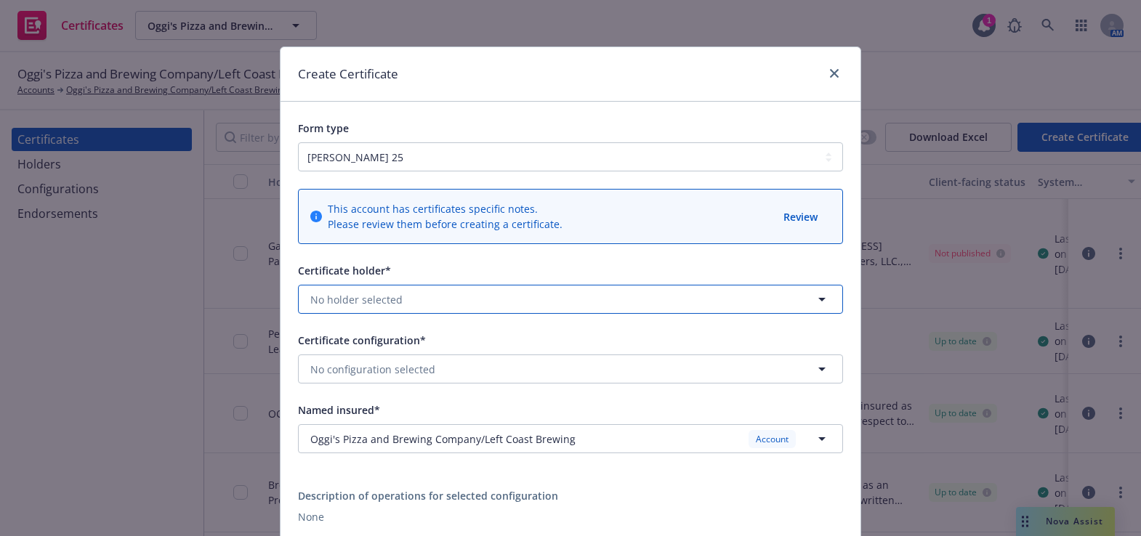
click at [399, 308] on button "No holder selected" at bounding box center [570, 299] width 545 height 29
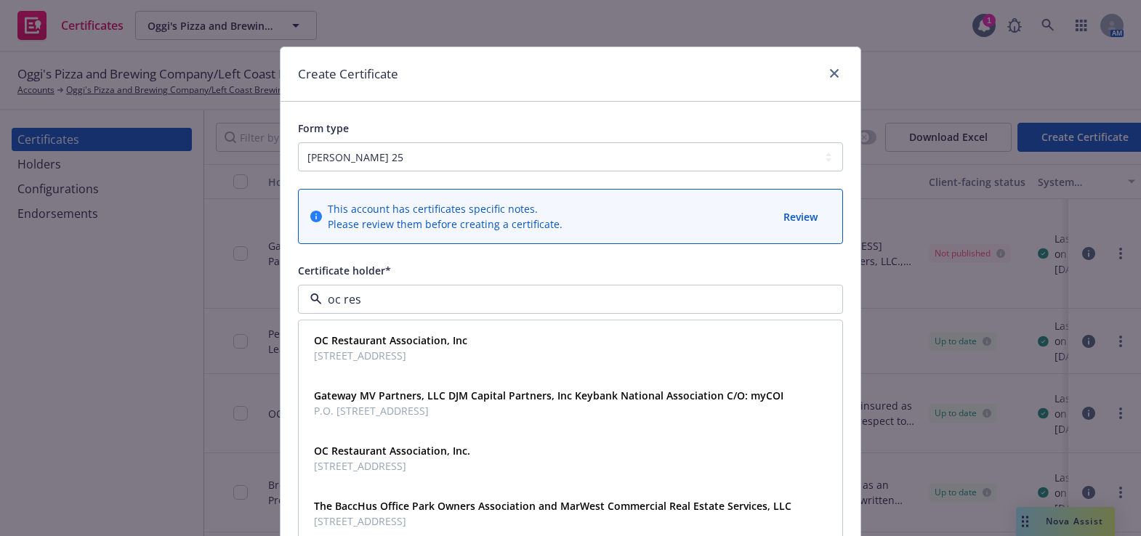
type input "oc rest"
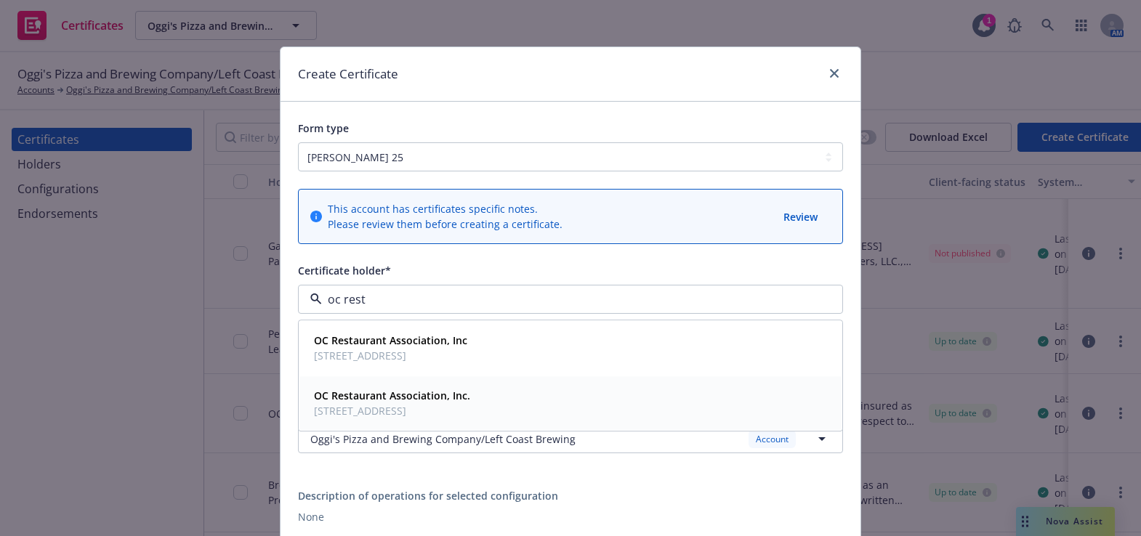
click at [392, 411] on span "[STREET_ADDRESS]" at bounding box center [392, 411] width 156 height 15
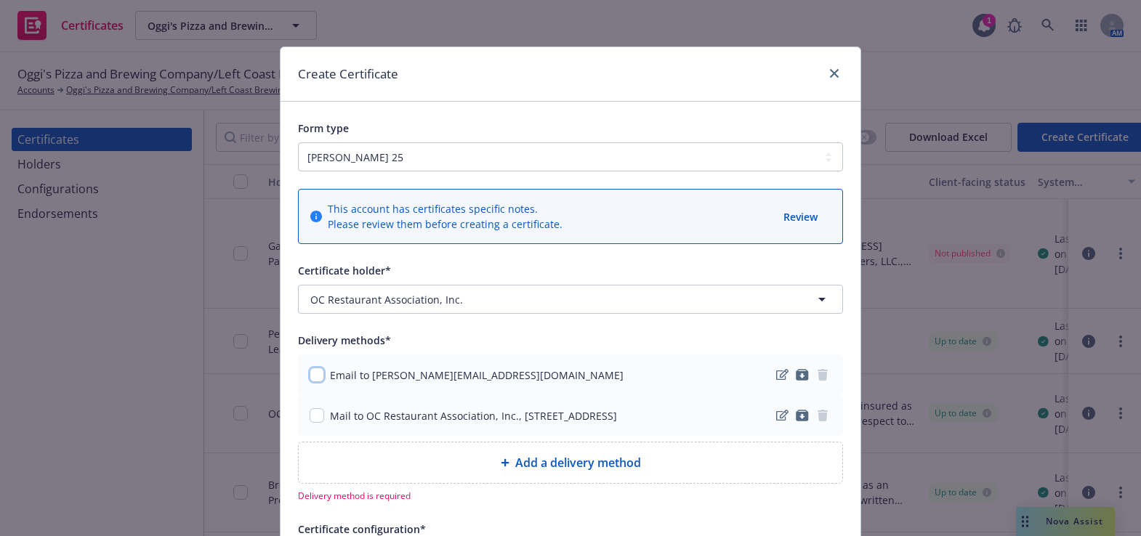
click at [313, 373] on input "checkbox" at bounding box center [317, 375] width 15 height 15
checkbox input "true"
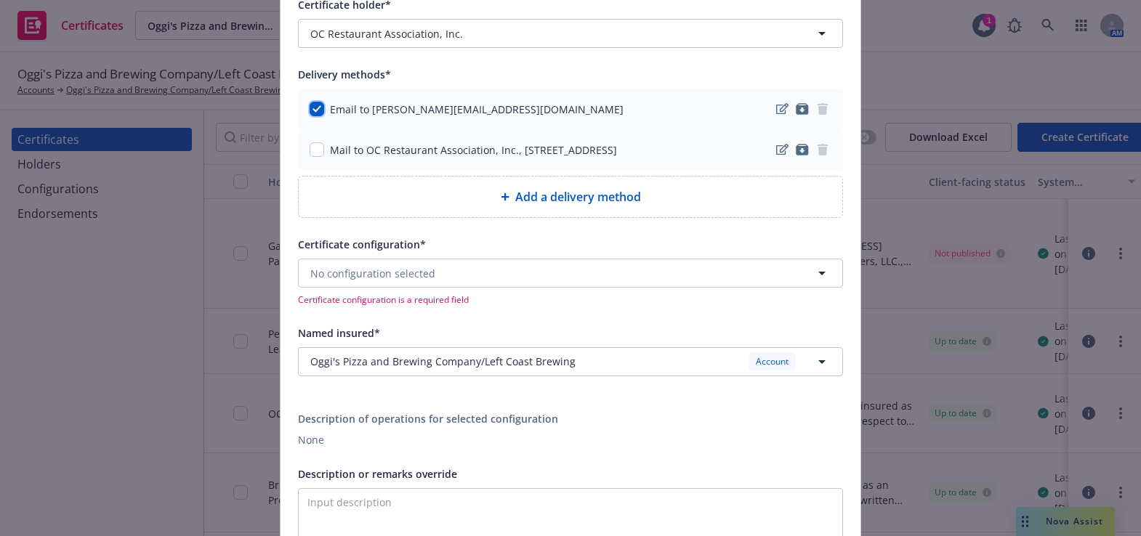
scroll to position [330, 0]
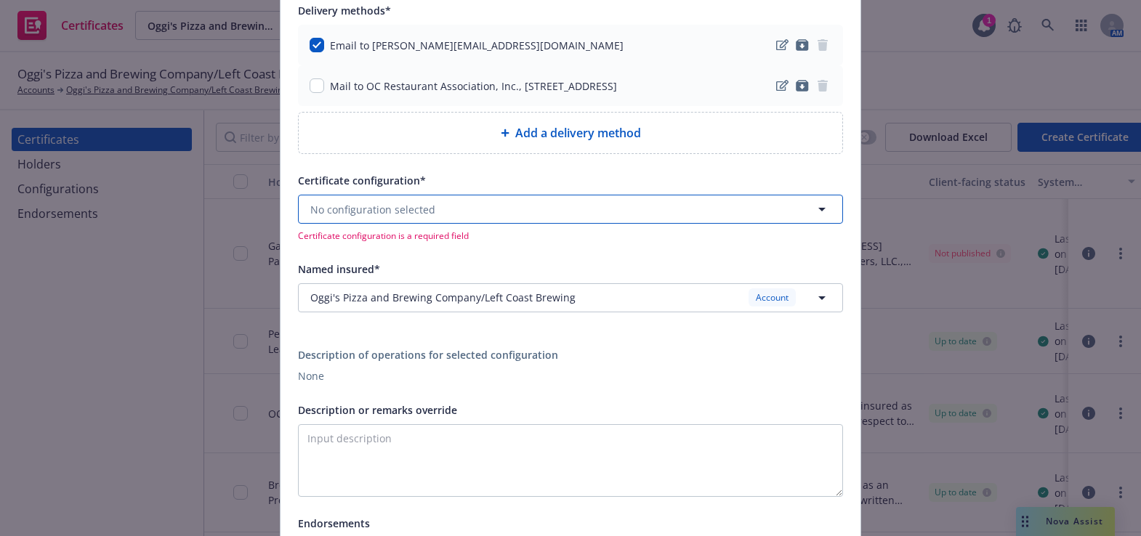
click at [414, 222] on button "No configuration selected" at bounding box center [570, 209] width 545 height 29
click at [368, 202] on span "No configuration selected" at bounding box center [372, 209] width 125 height 15
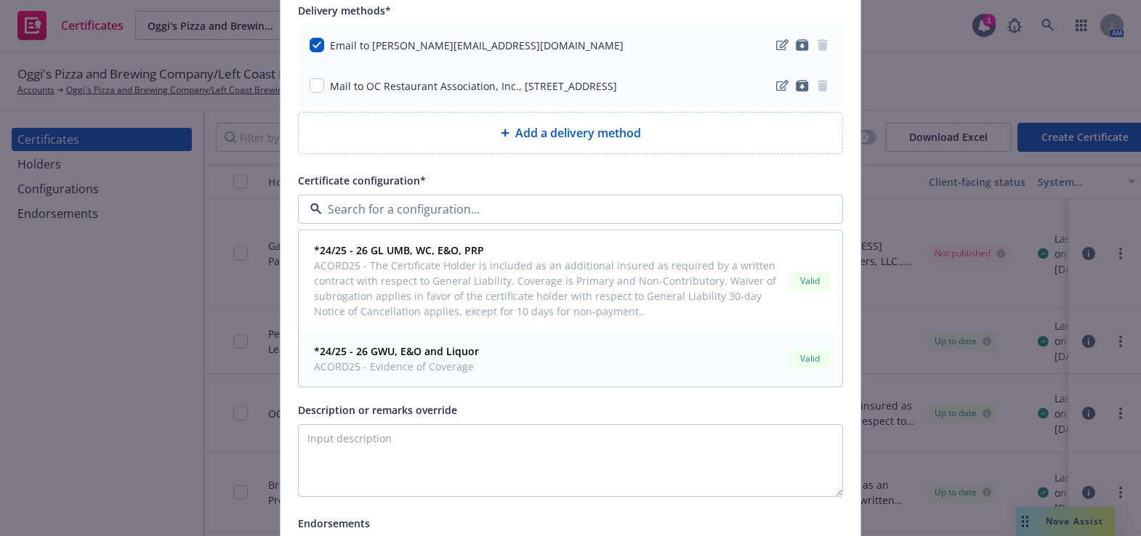
click at [384, 369] on span "ACORD25 - Evidence of Coverage" at bounding box center [396, 367] width 165 height 15
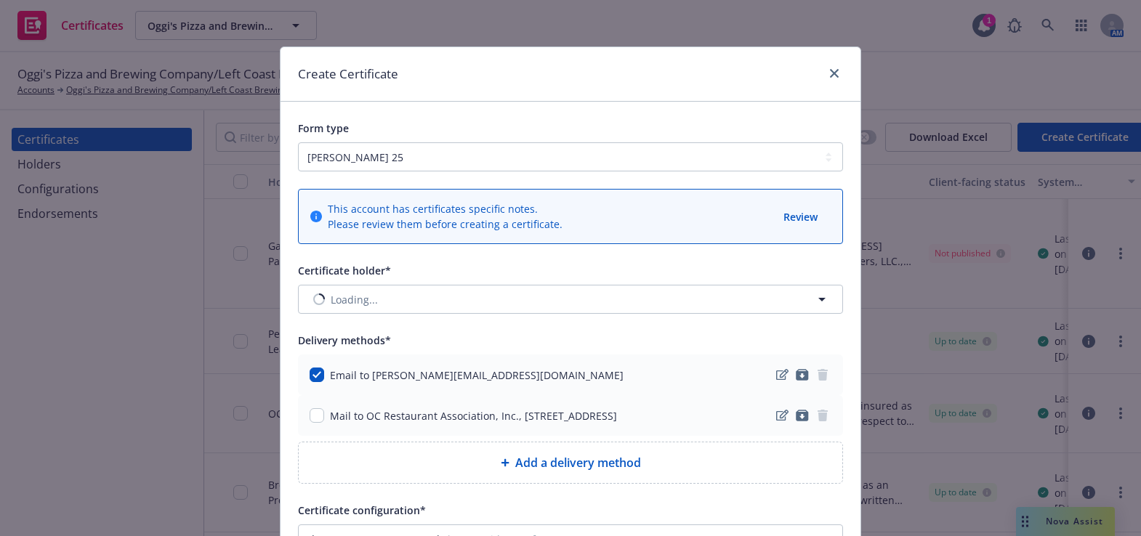
scroll to position [462, 0]
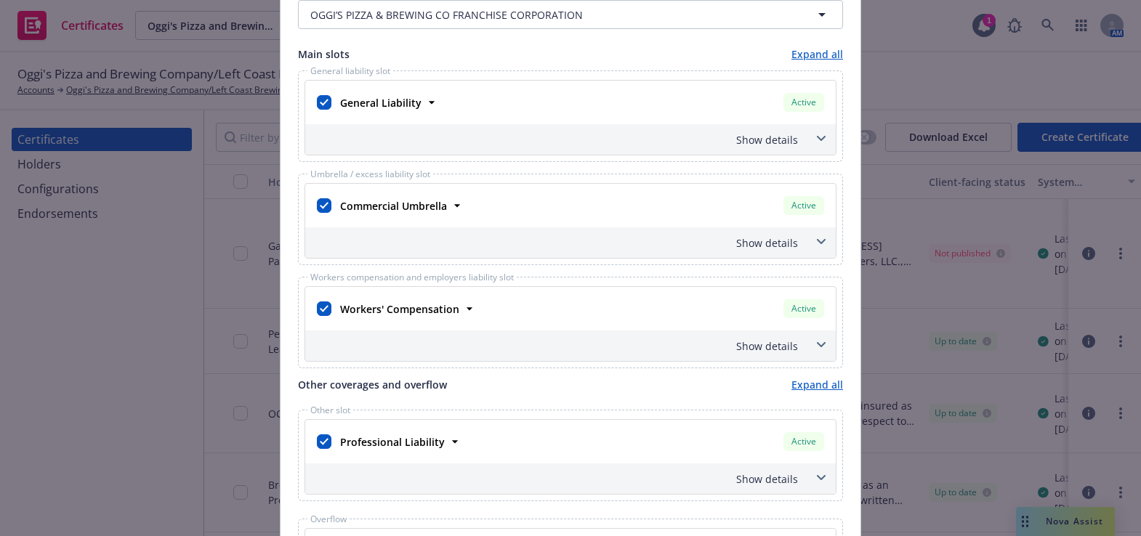
click at [525, 416] on div "Other slot Professional Liability Active Policy number 106834542 Premium $9,563…" at bounding box center [570, 456] width 545 height 92
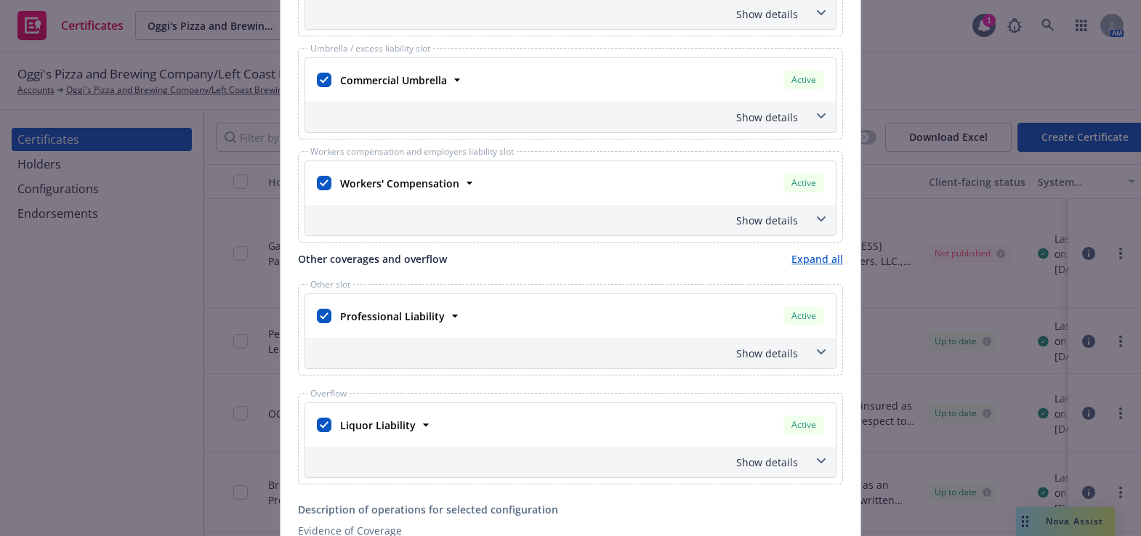
scroll to position [727, 0]
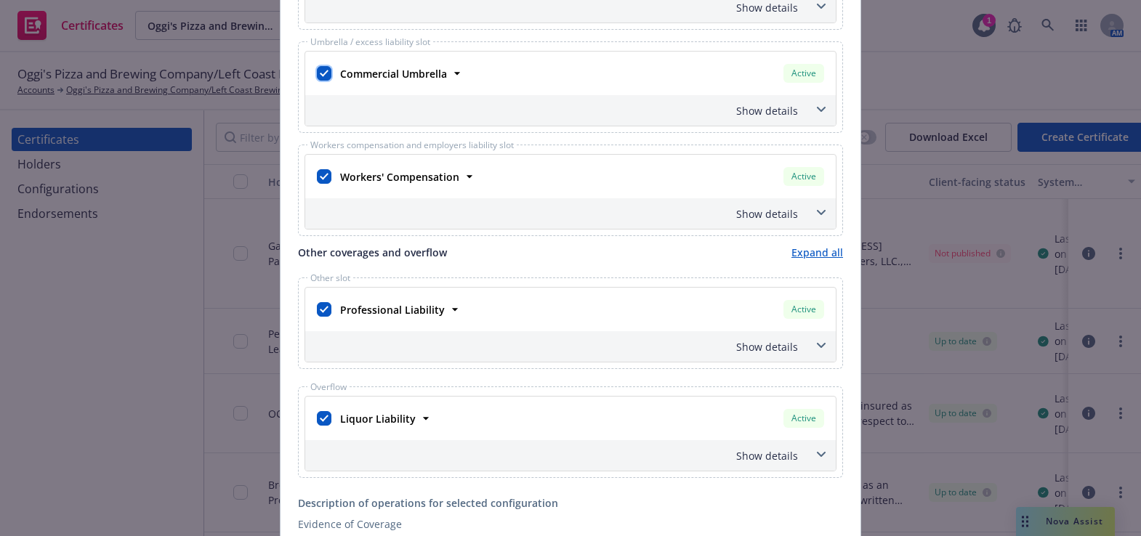
click at [320, 68] on input "checkbox" at bounding box center [324, 73] width 15 height 15
checkbox input "false"
click at [317, 305] on input "checkbox" at bounding box center [324, 309] width 15 height 15
checkbox input "false"
click at [320, 416] on input "checkbox" at bounding box center [324, 418] width 15 height 15
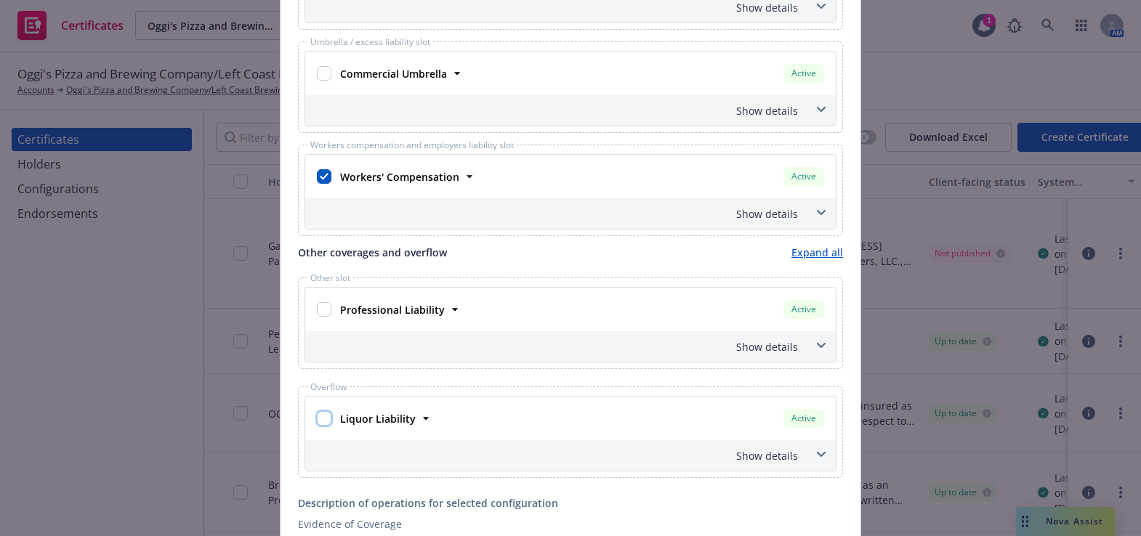
checkbox input "false"
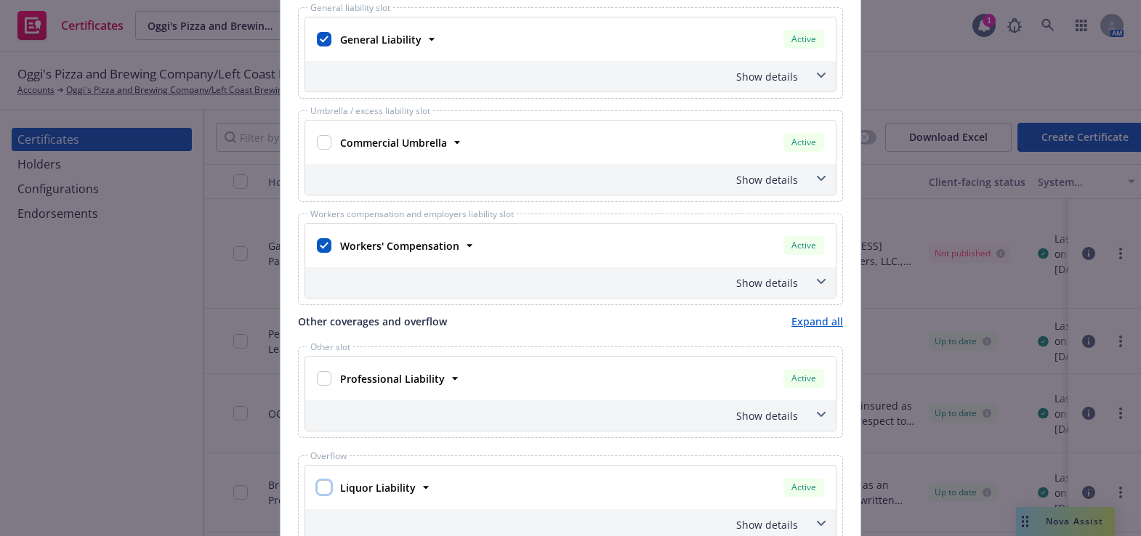
scroll to position [594, 0]
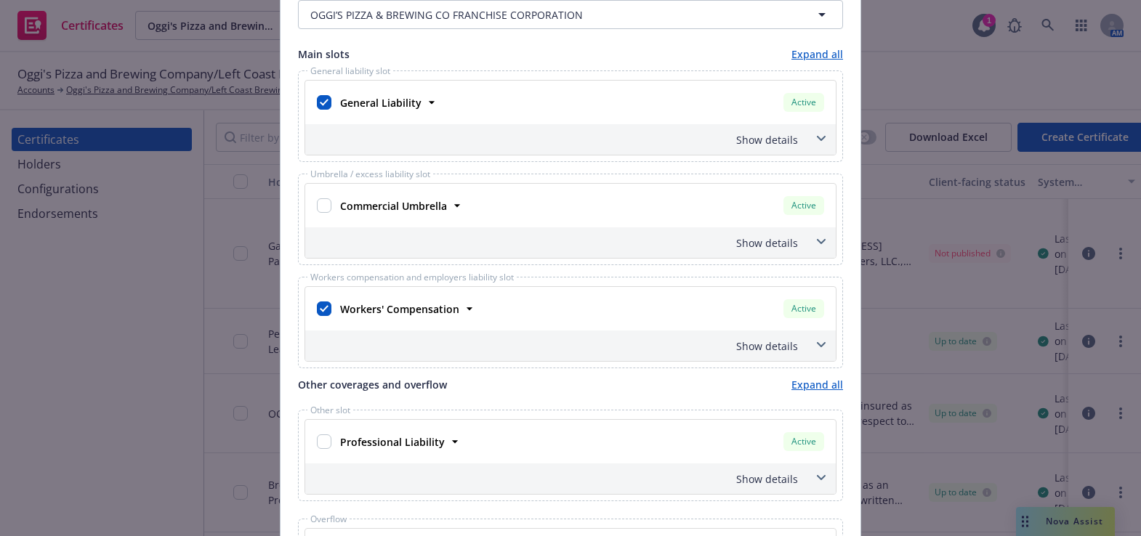
drag, startPoint x: 767, startPoint y: 169, endPoint x: 793, endPoint y: 115, distance: 60.1
click at [767, 165] on div "General liability slot General Liability Active Policy number BKW (26) 56419767…" at bounding box center [570, 219] width 545 height 298
click at [786, 139] on div "Show details" at bounding box center [553, 139] width 490 height 15
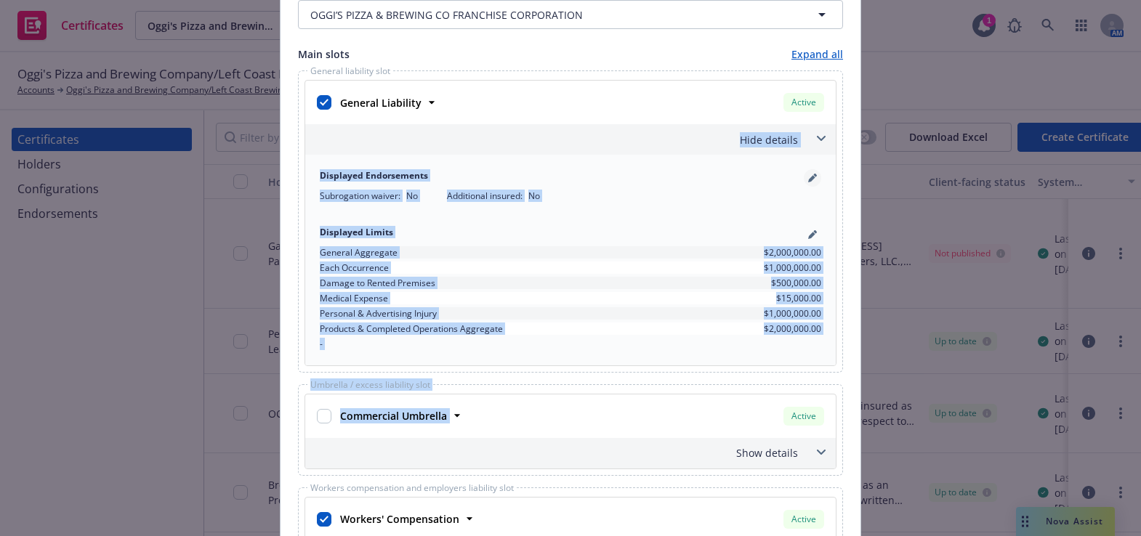
click at [804, 174] on link "pencil" at bounding box center [812, 177] width 17 height 17
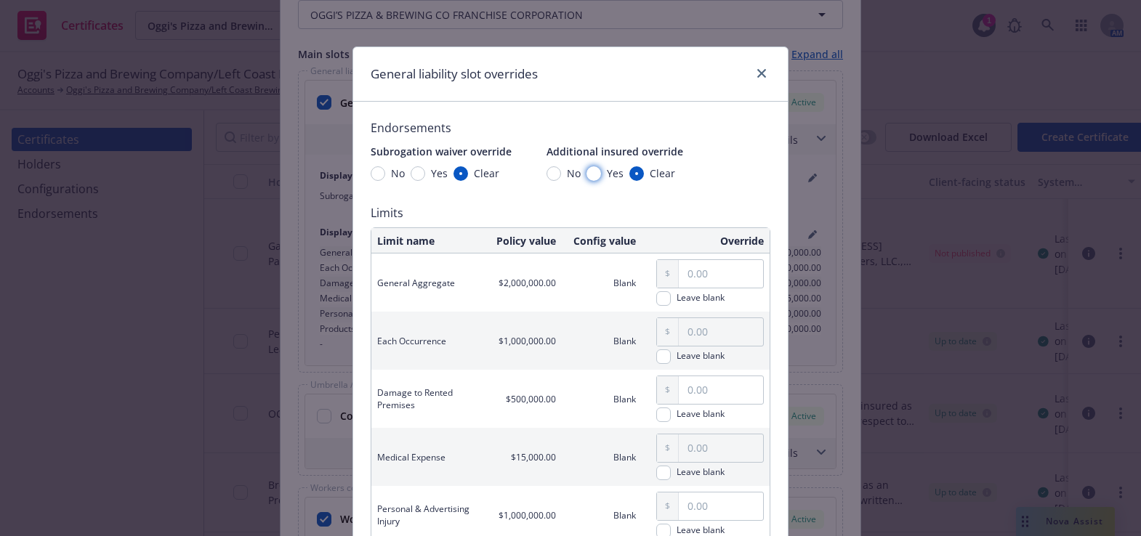
click at [589, 174] on input "Yes" at bounding box center [593, 173] width 15 height 15
radio input "true"
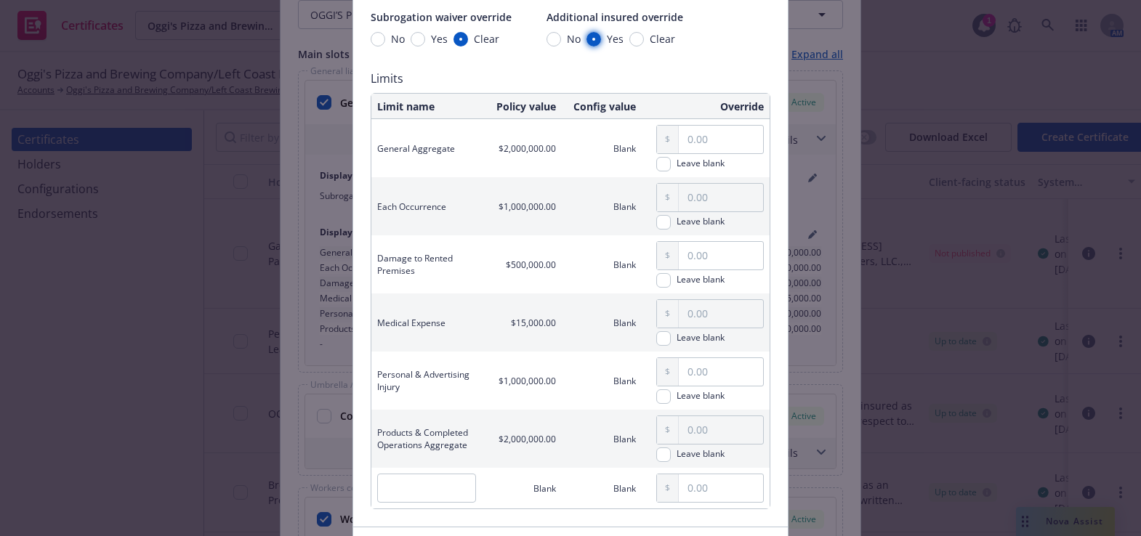
scroll to position [235, 0]
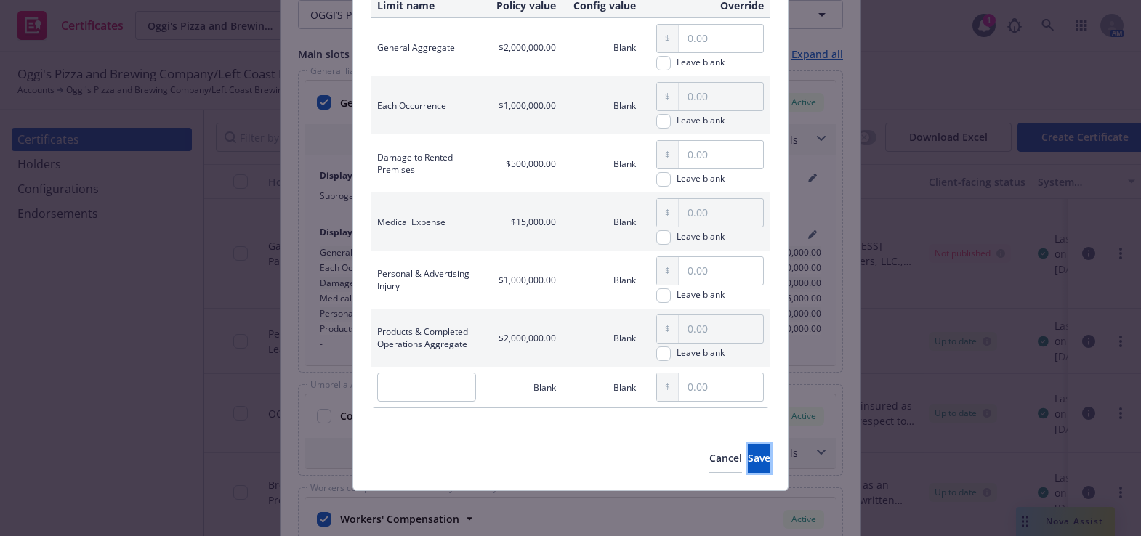
drag, startPoint x: 719, startPoint y: 463, endPoint x: 702, endPoint y: 433, distance: 34.2
click at [748, 463] on span "Save" at bounding box center [759, 458] width 23 height 14
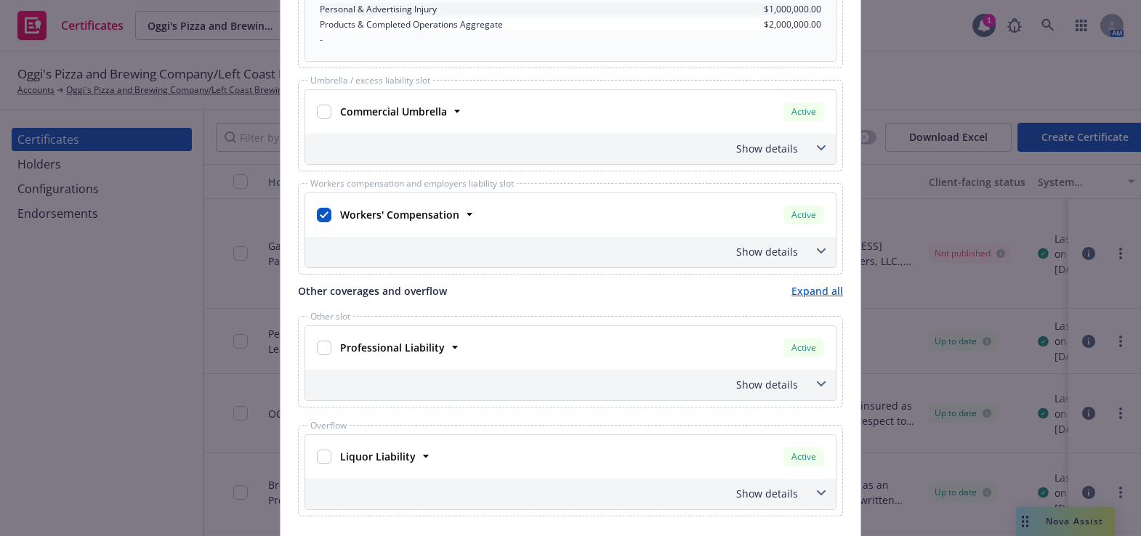
scroll to position [1123, 0]
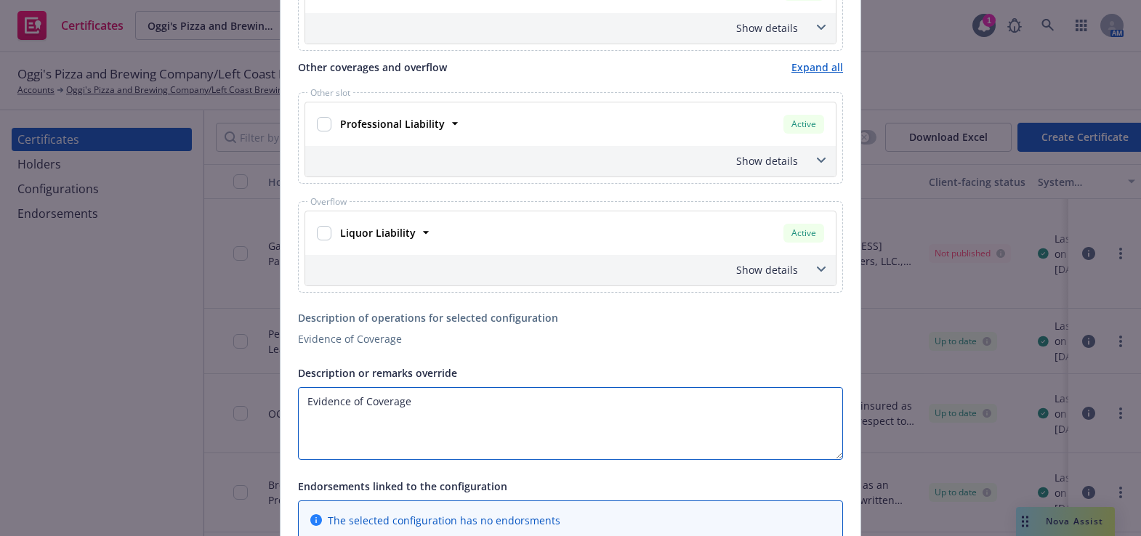
drag, startPoint x: 487, startPoint y: 426, endPoint x: 3, endPoint y: 312, distance: 497.1
click at [10, 314] on div "Create Certificate Form type ACORD 25 ACORD 27 ACORD 28 This account has certif…" at bounding box center [570, 268] width 1141 height 536
paste textarea "RE: 2025 Pacific Wine & Food Classic event on [DATE]. [GEOGRAPHIC_DATA], [STREE…"
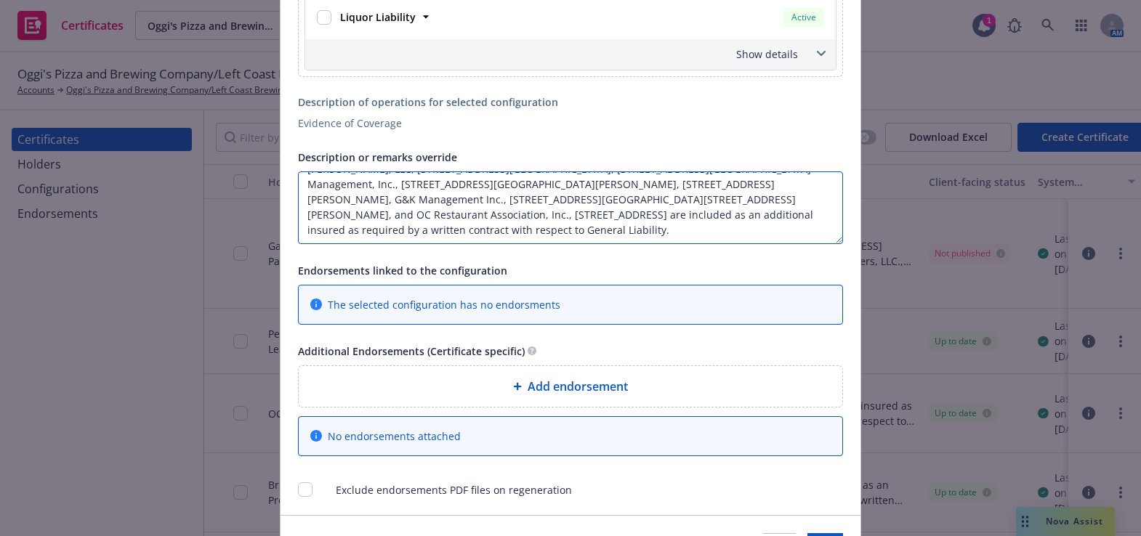
scroll to position [1387, 0]
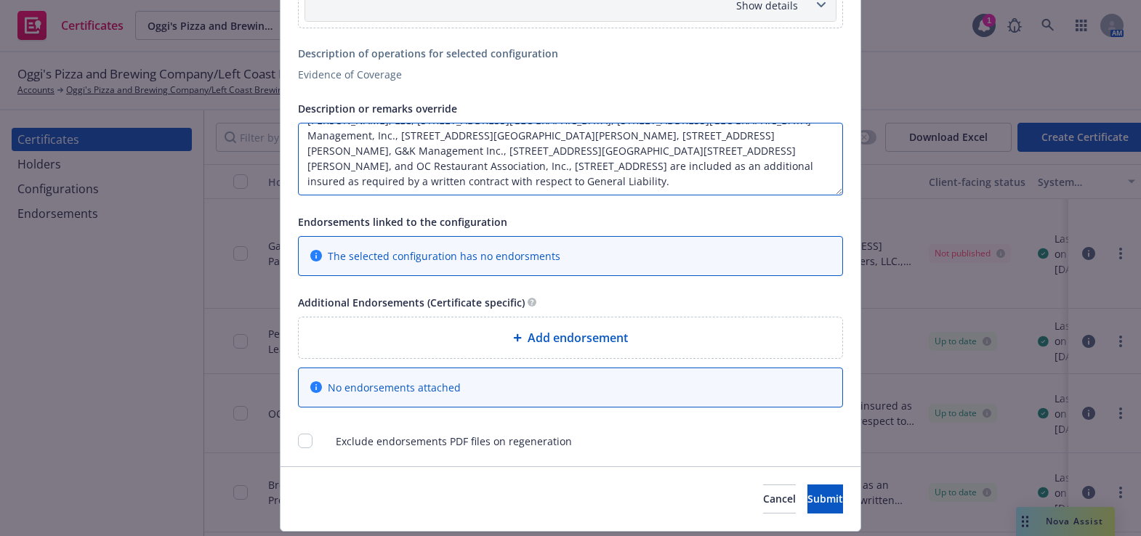
type textarea "RE: 2025 Pacific Wine & Food Classic event on [DATE]. [GEOGRAPHIC_DATA], [STREE…"
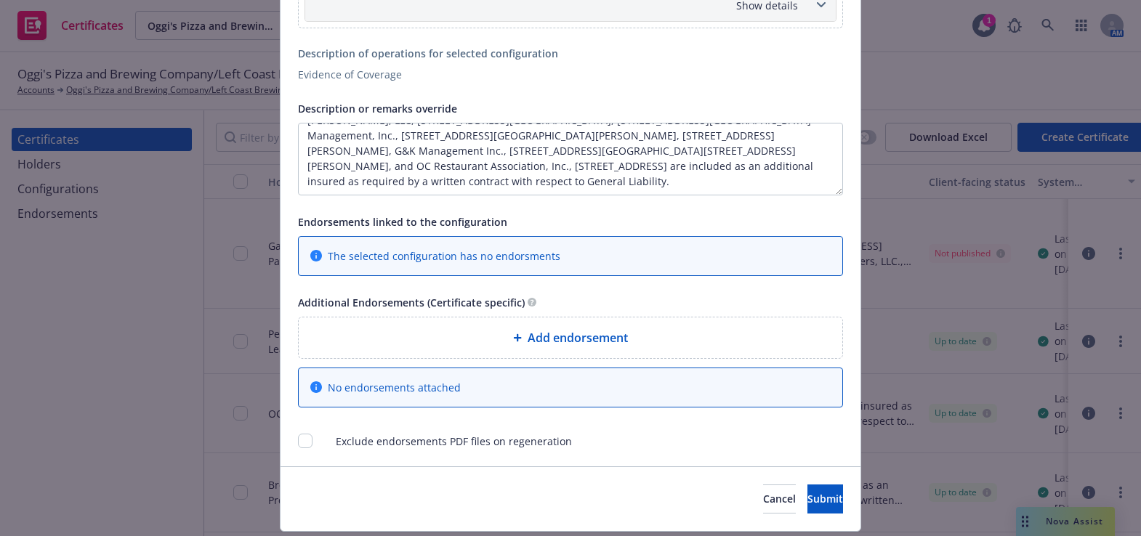
click at [490, 334] on div "Add endorsement" at bounding box center [570, 337] width 520 height 17
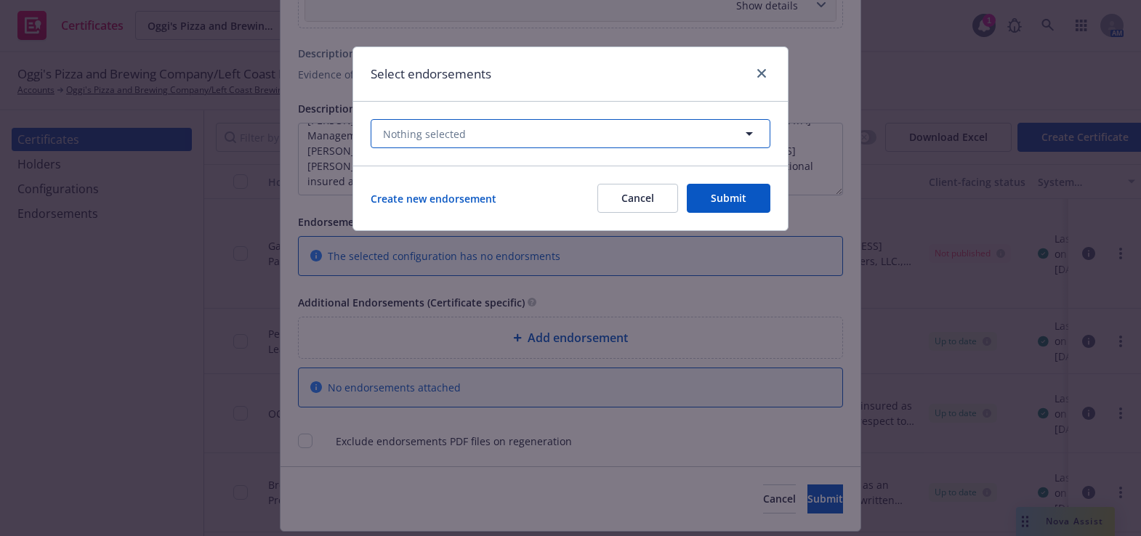
click at [459, 131] on span "Nothing selected" at bounding box center [424, 133] width 83 height 15
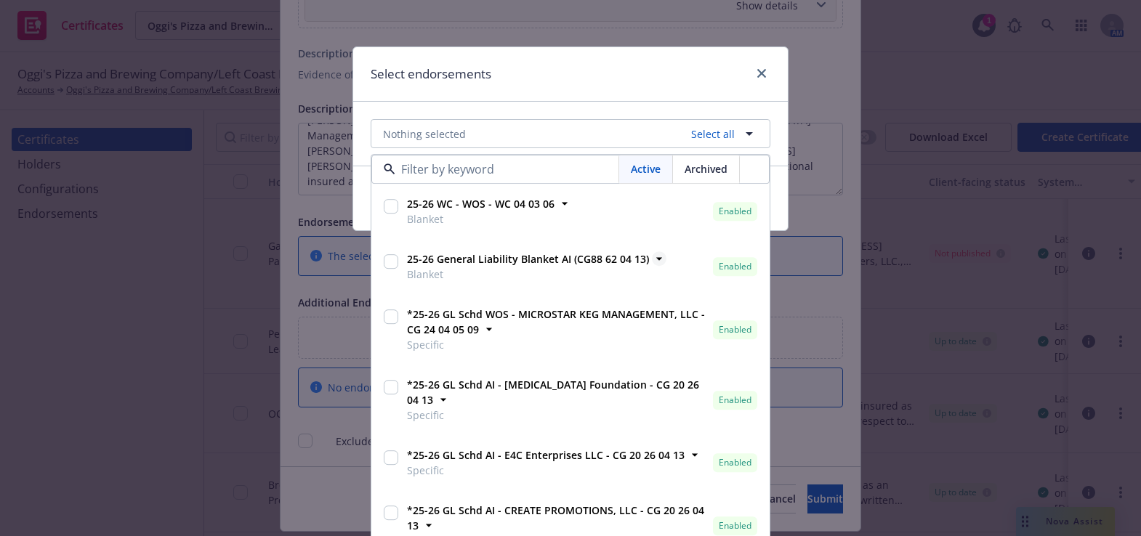
click at [551, 263] on strong "25-26 General Liability Blanket AI (CG88 62 04 13)" at bounding box center [528, 260] width 242 height 14
checkbox input "true"
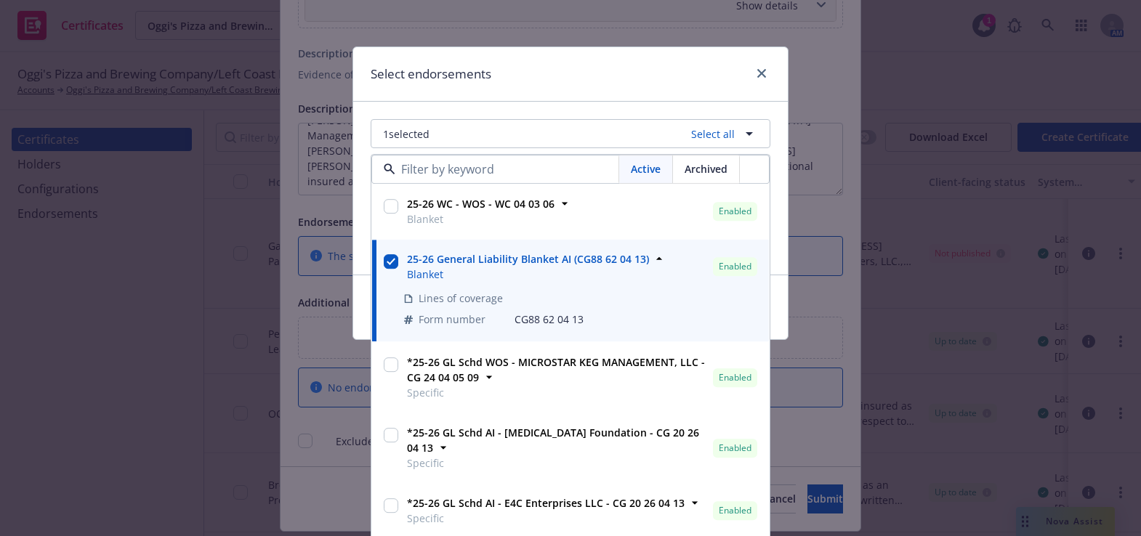
click at [591, 85] on div "Select endorsements" at bounding box center [570, 74] width 434 height 54
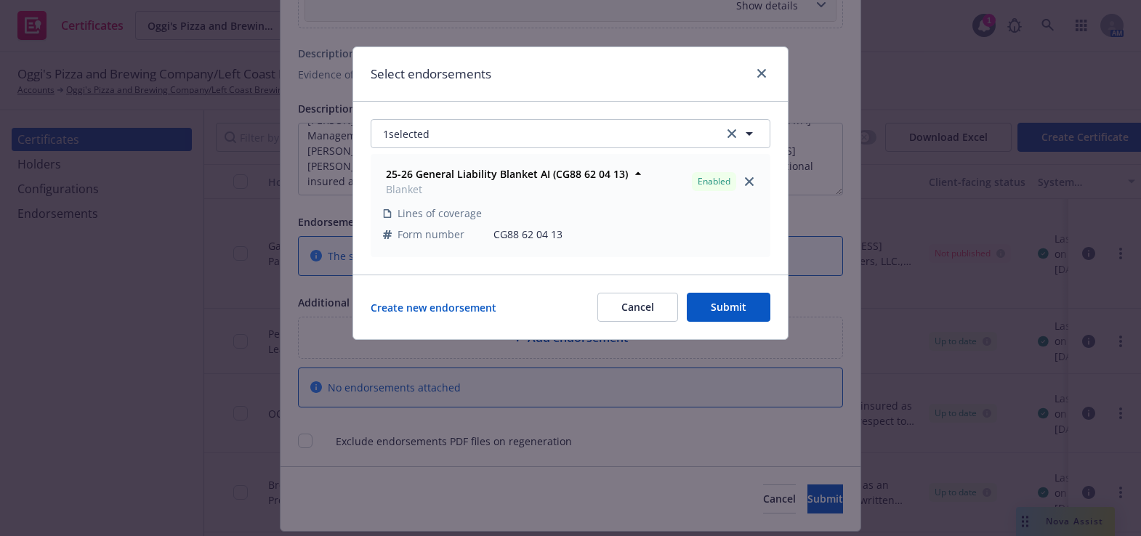
click at [715, 302] on button "Submit" at bounding box center [729, 307] width 84 height 29
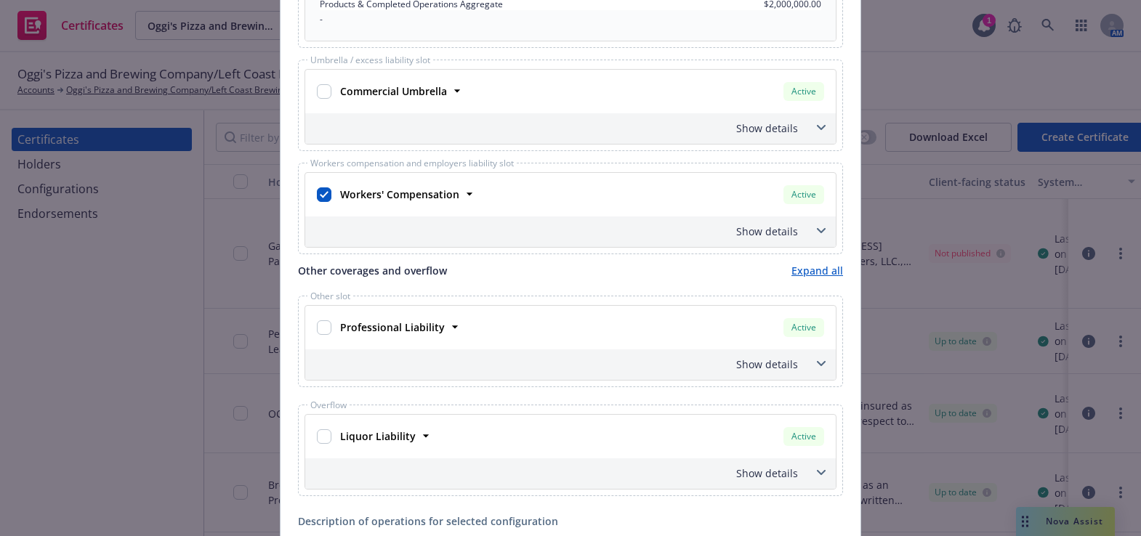
scroll to position [924, 0]
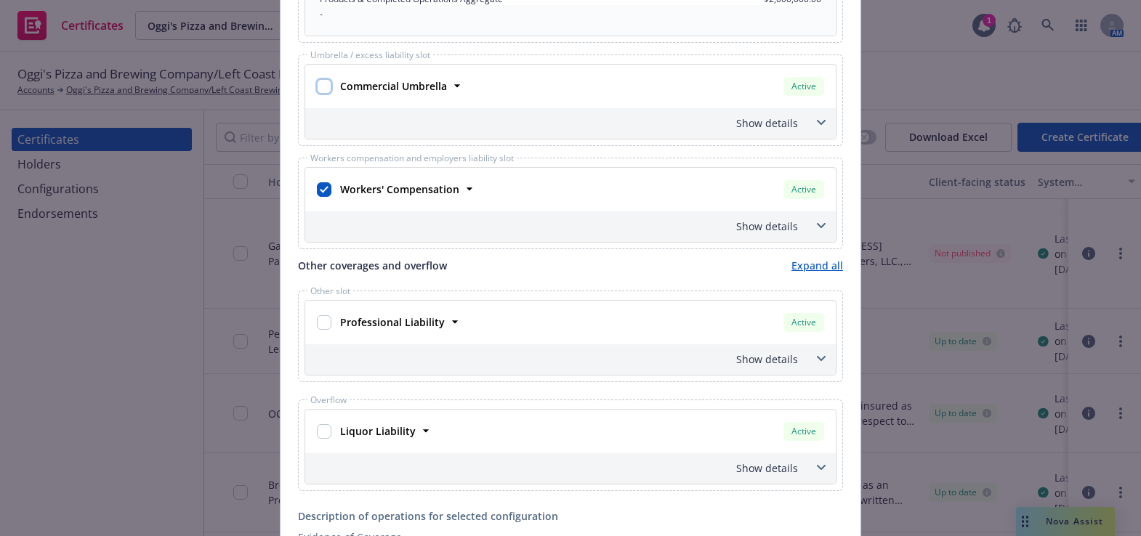
click at [318, 84] on input "checkbox" at bounding box center [324, 86] width 15 height 15
checkbox input "true"
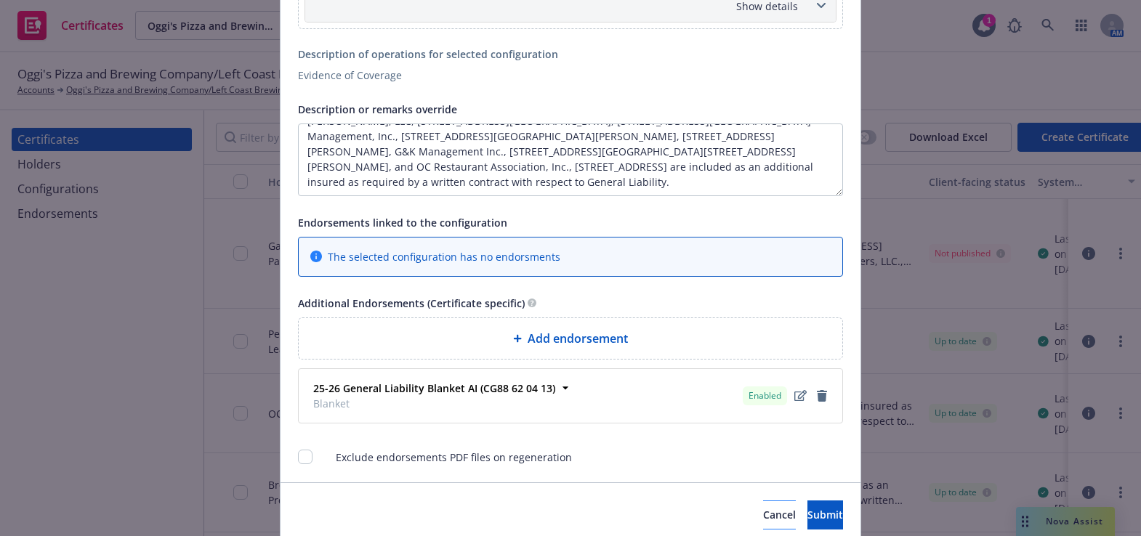
scroll to position [1441, 0]
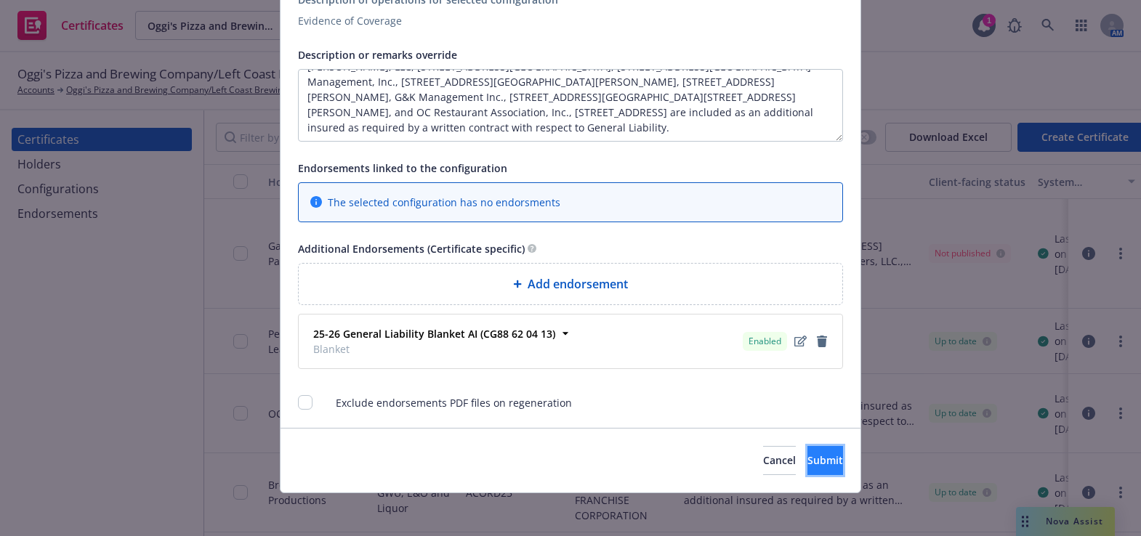
click at [807, 457] on span "Submit" at bounding box center [825, 460] width 36 height 14
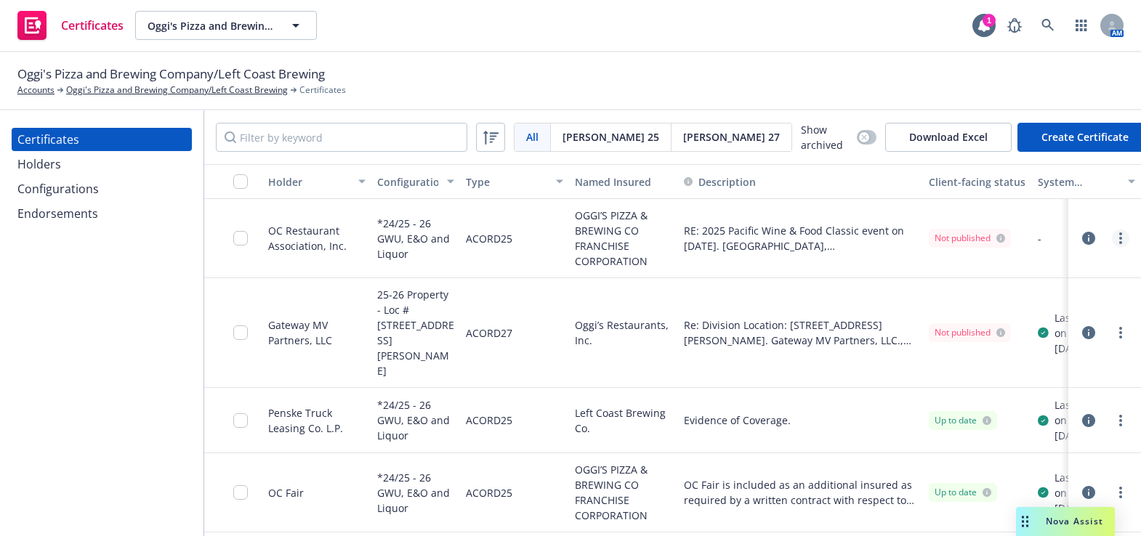
click at [1119, 240] on icon "more" at bounding box center [1120, 238] width 3 height 12
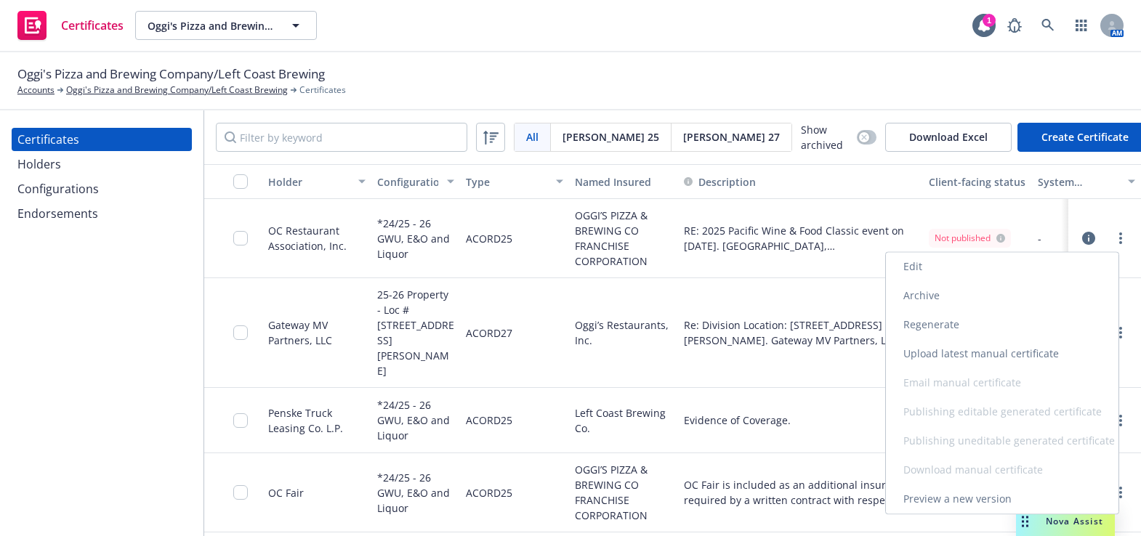
click at [959, 320] on link "Regenerate" at bounding box center [1002, 324] width 232 height 29
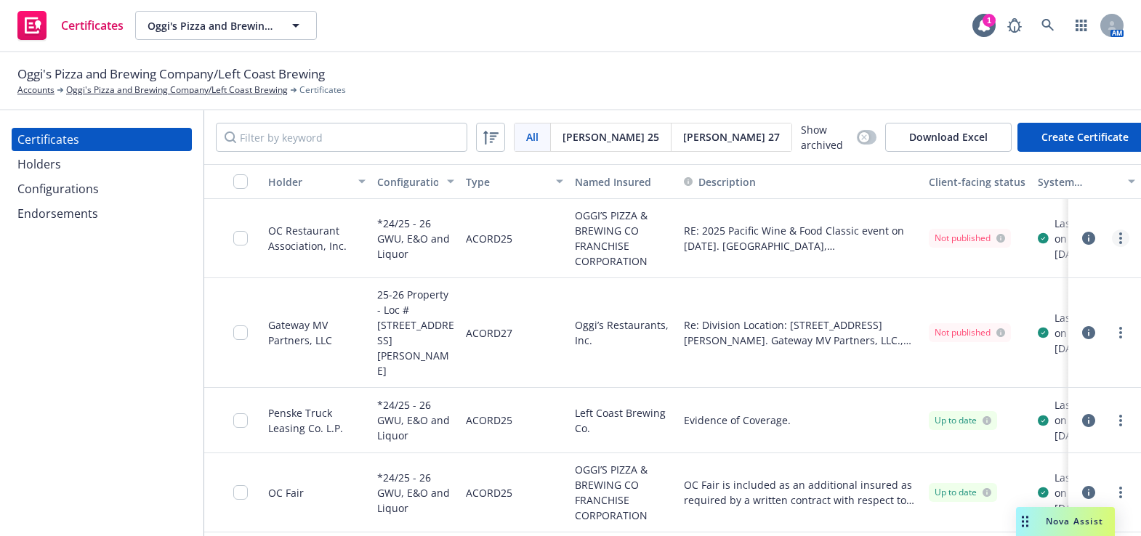
click at [1112, 243] on link "more" at bounding box center [1120, 238] width 17 height 17
click at [953, 443] on link "Download uneditable generated certificate" at bounding box center [1002, 440] width 232 height 29
